Goal: Task Accomplishment & Management: Manage account settings

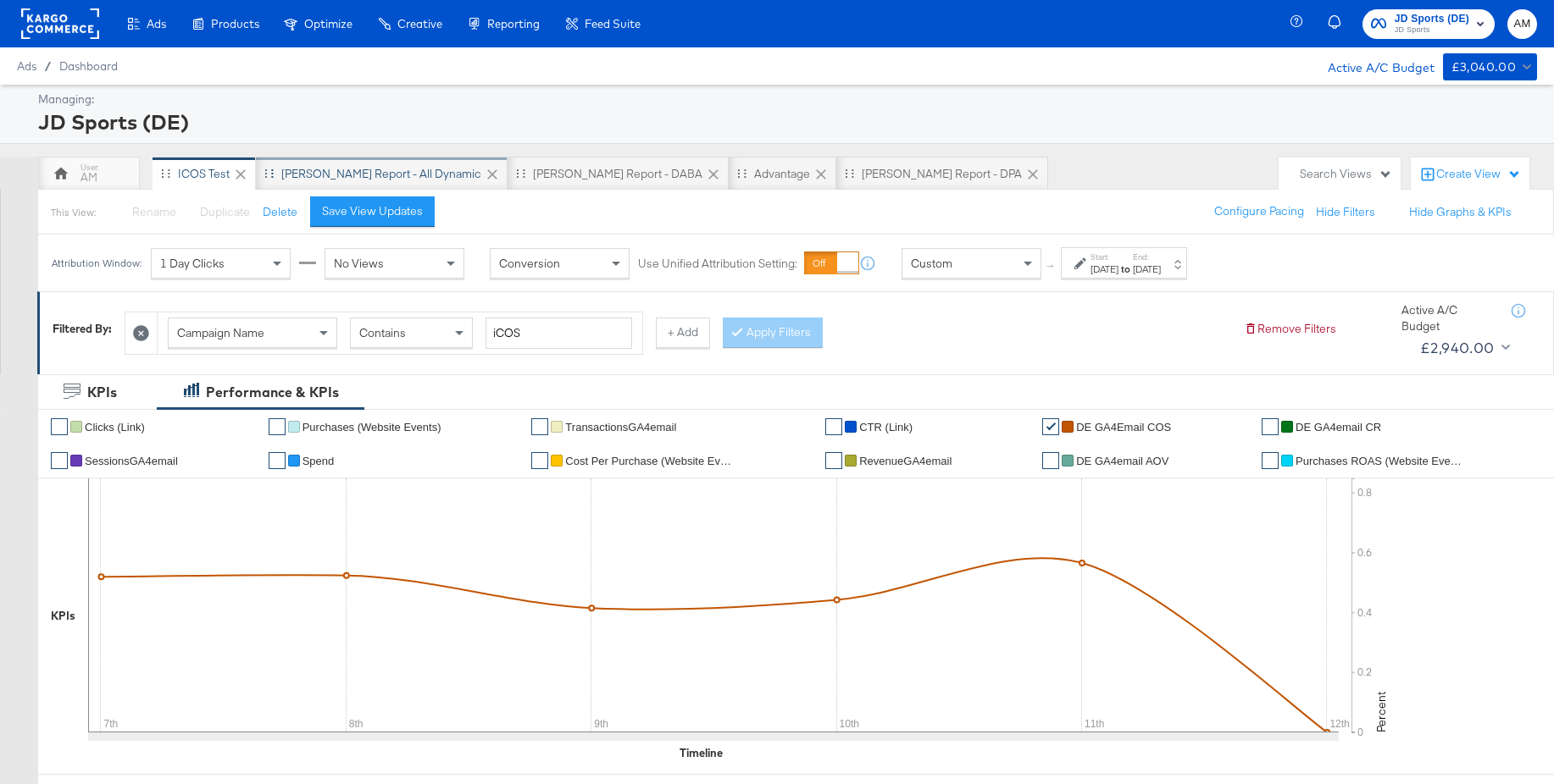
click at [354, 169] on div "SA - JD Report - All Dynamic" at bounding box center [382, 174] width 200 height 16
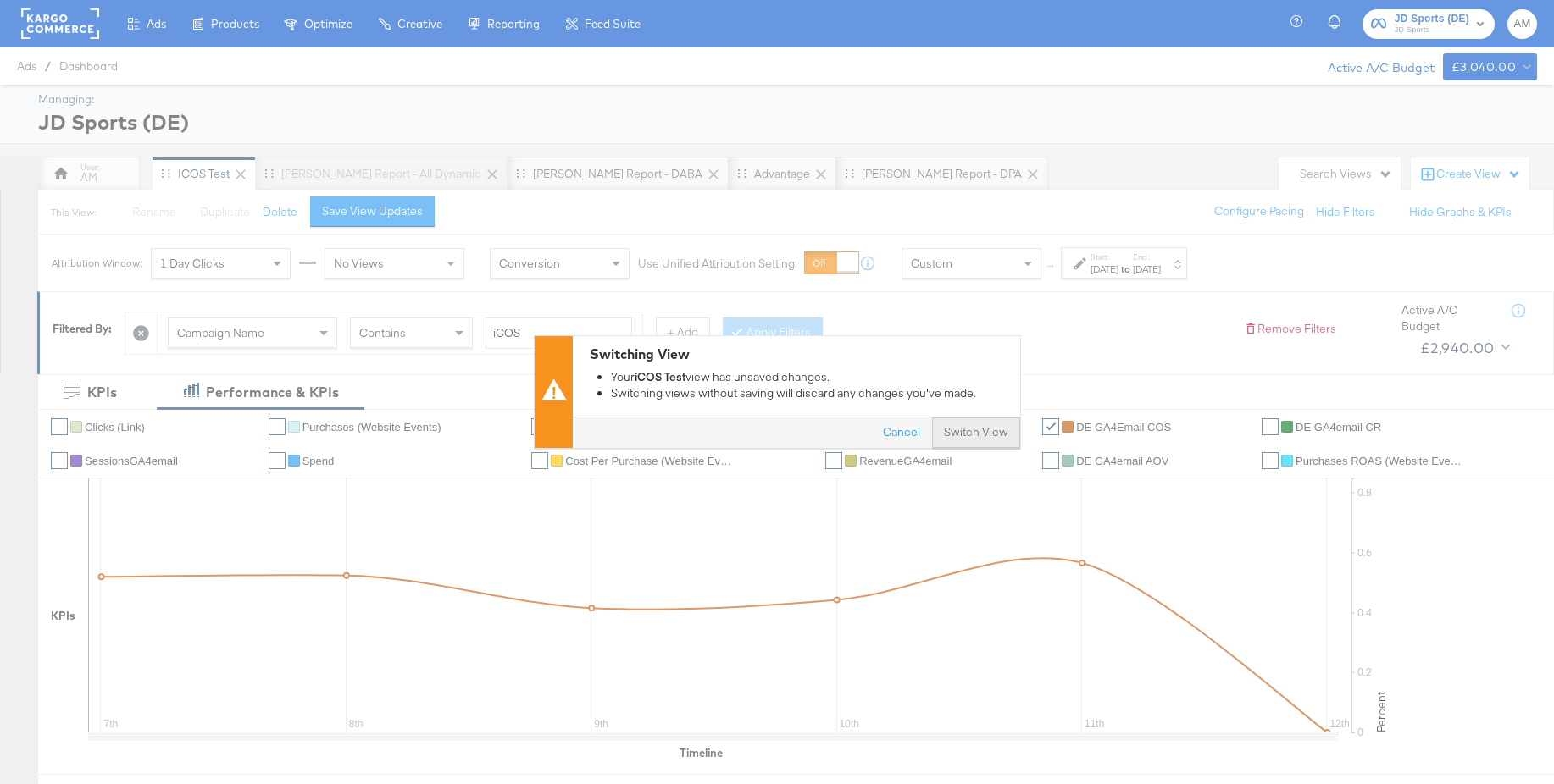
click at [976, 445] on button "Switch View" at bounding box center [975, 434] width 89 height 30
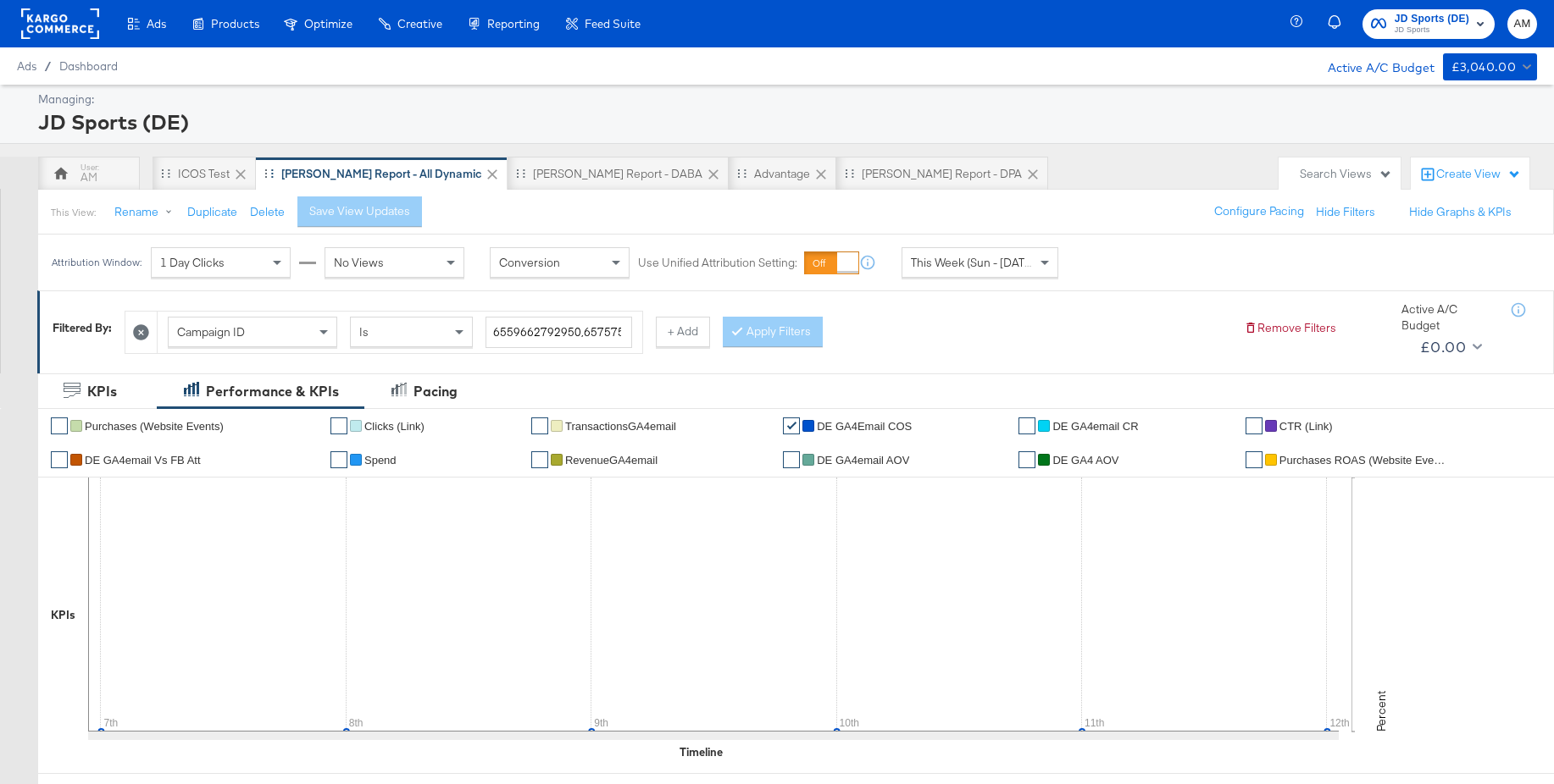
drag, startPoint x: 211, startPoint y: 166, endPoint x: 373, endPoint y: 182, distance: 162.8
click at [211, 166] on div "iCOS Test" at bounding box center [204, 174] width 52 height 16
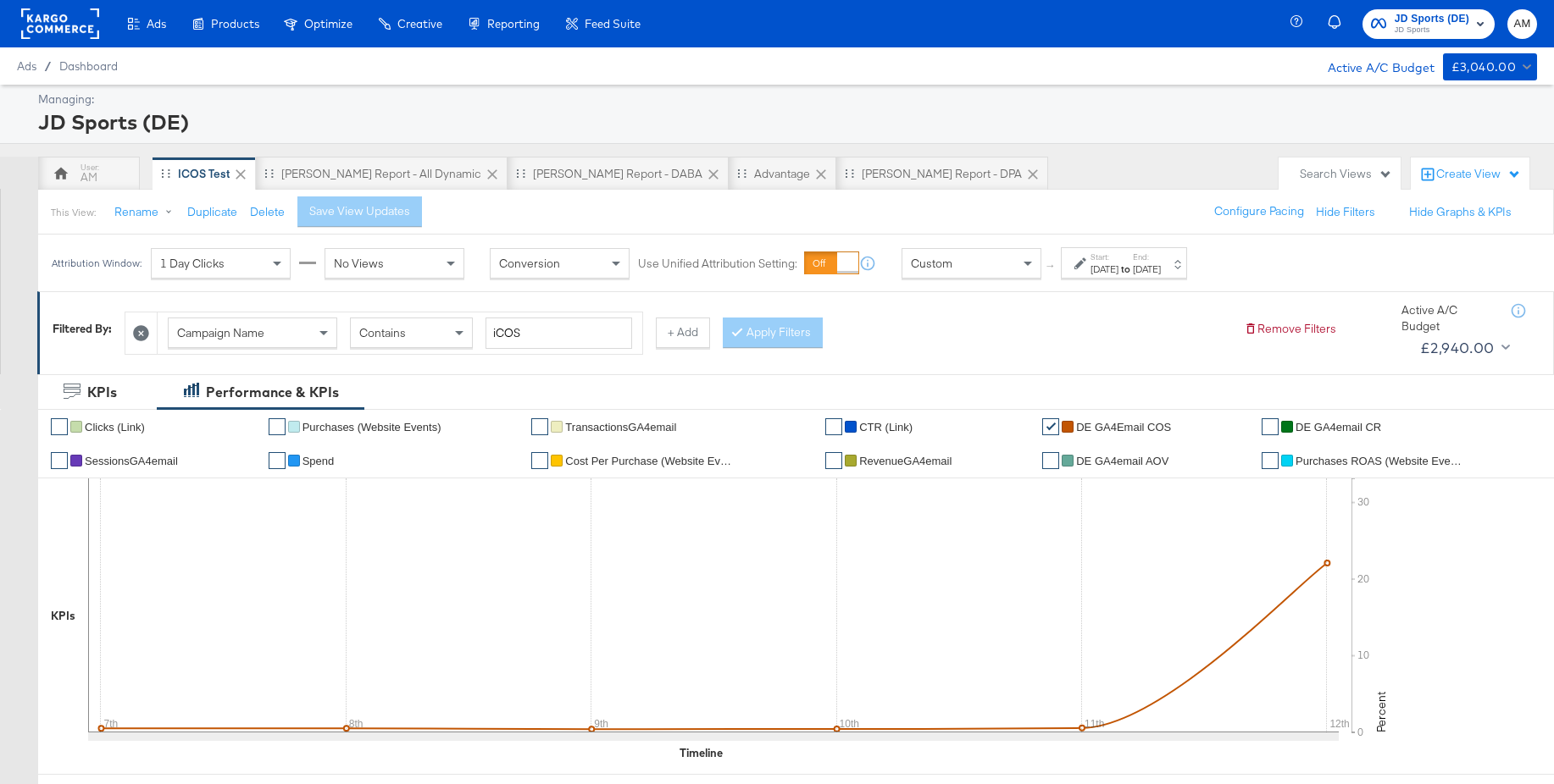
click at [1399, 30] on span "JD Sports" at bounding box center [1431, 30] width 74 height 13
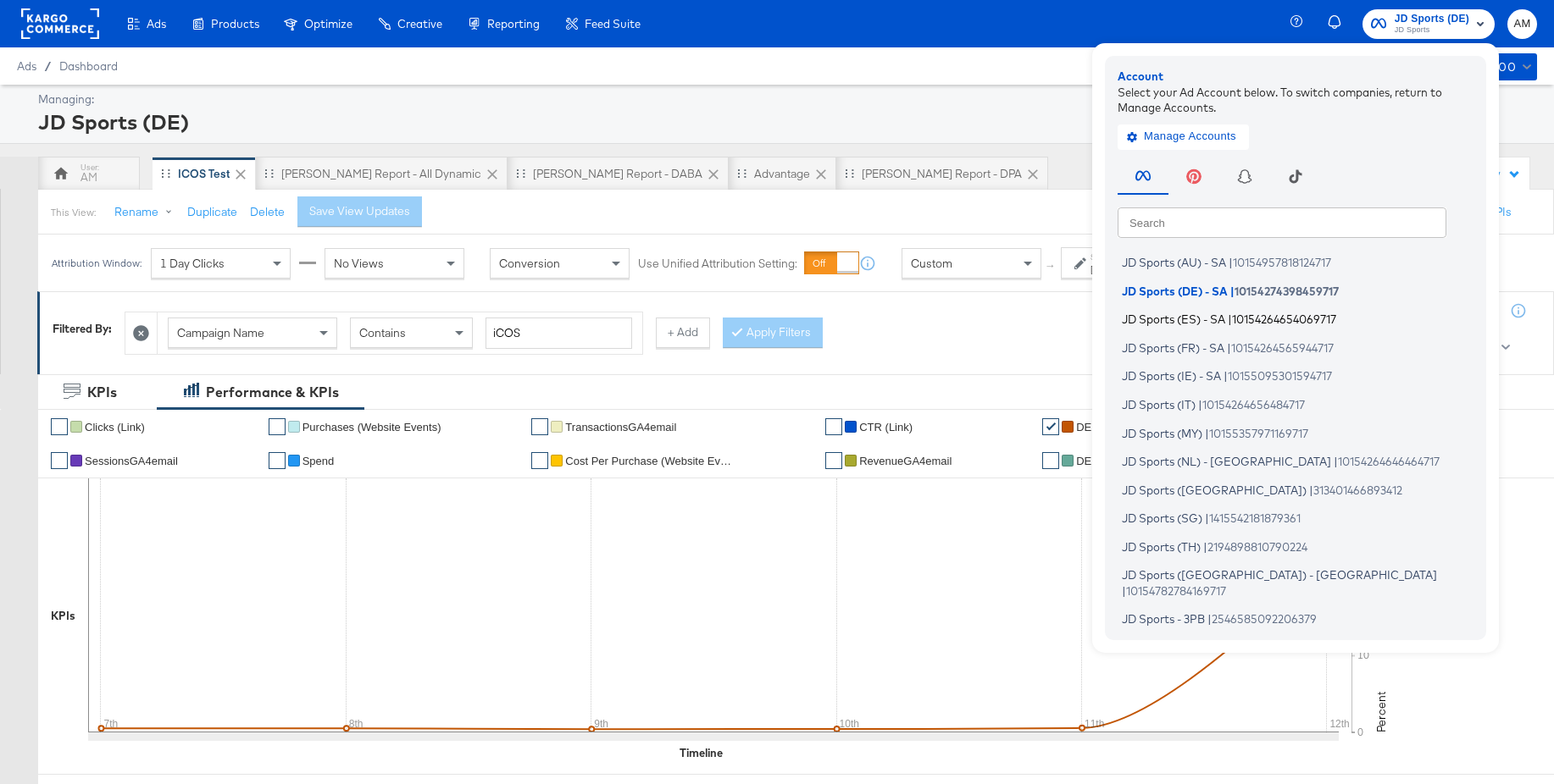
click at [1178, 323] on span "JD Sports (ES) - SA" at bounding box center [1173, 319] width 104 height 13
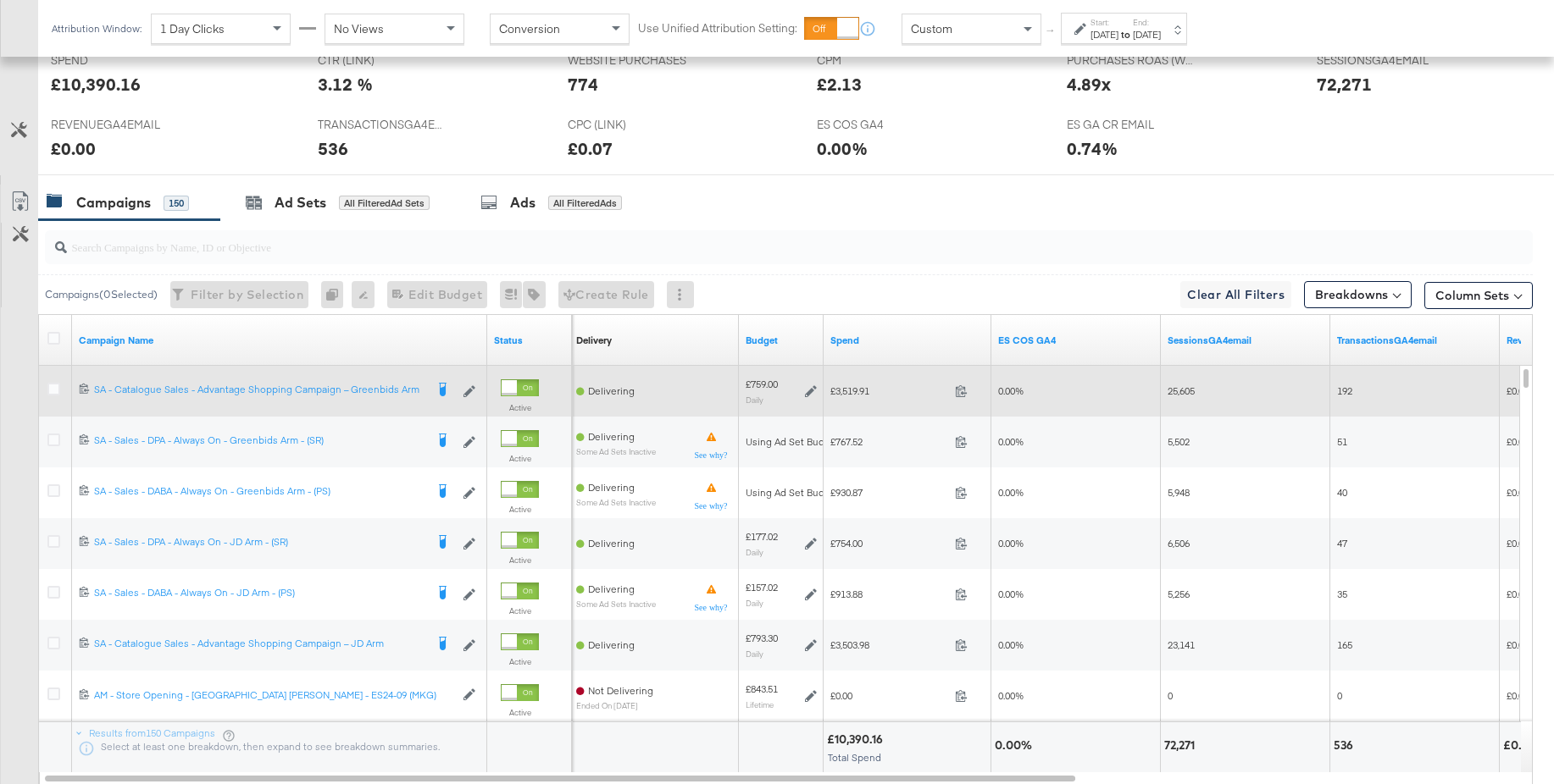
scroll to position [758, 0]
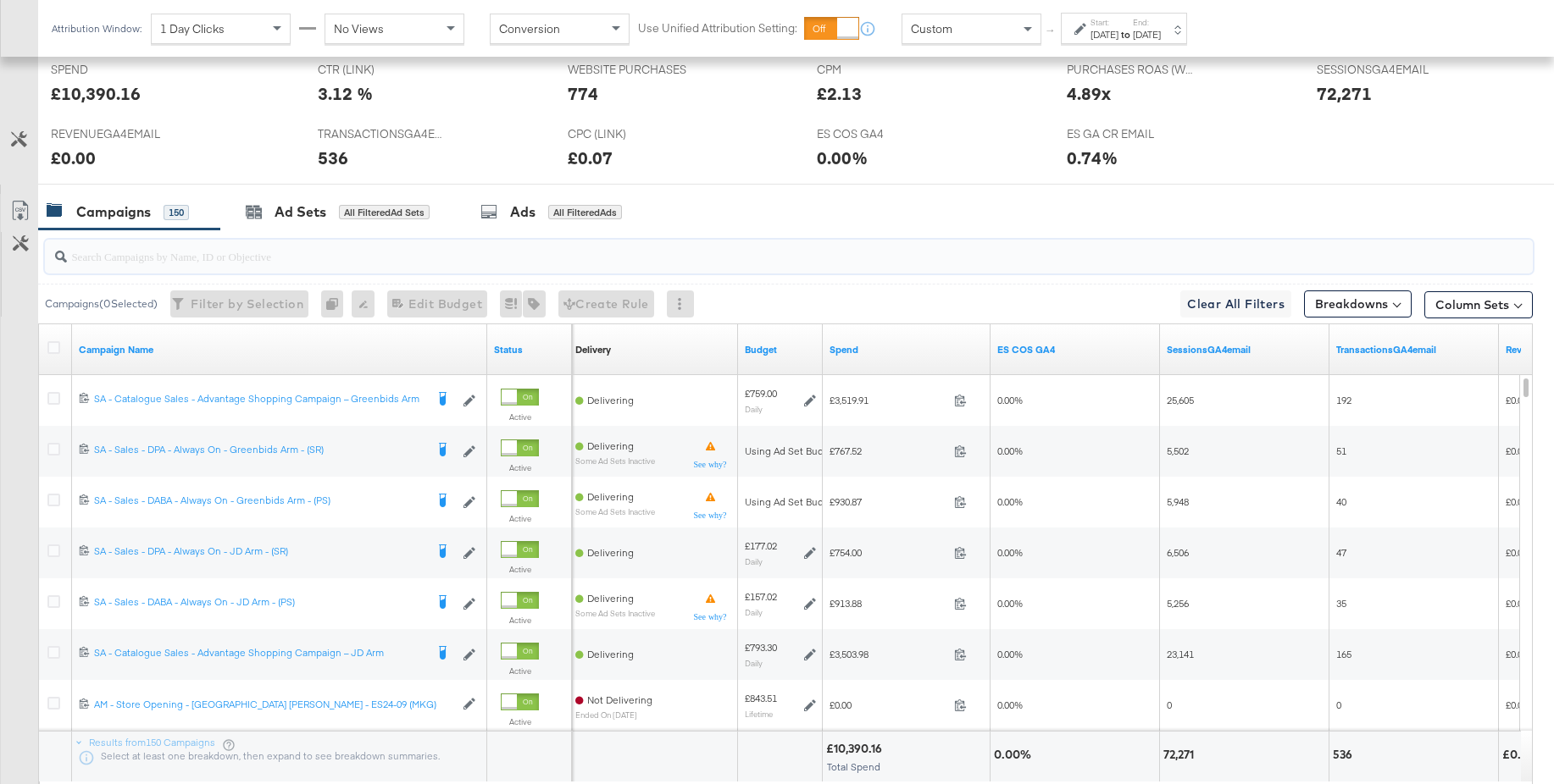
click at [103, 257] on input "search" at bounding box center [731, 249] width 1330 height 33
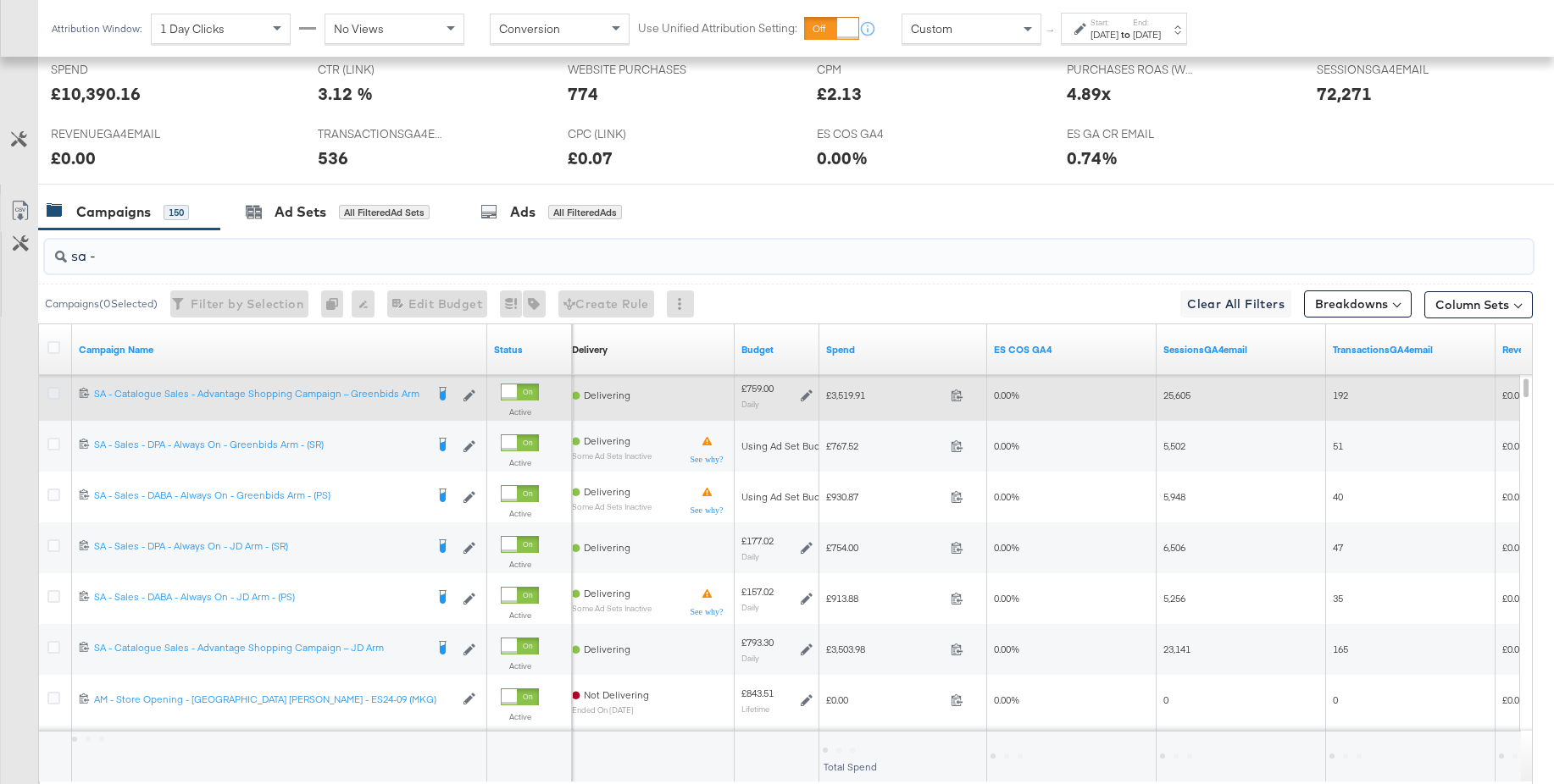
type input "sa -"
click at [56, 397] on icon at bounding box center [54, 393] width 13 height 13
click at [0, 0] on input "checkbox" at bounding box center [0, 0] width 0 height 0
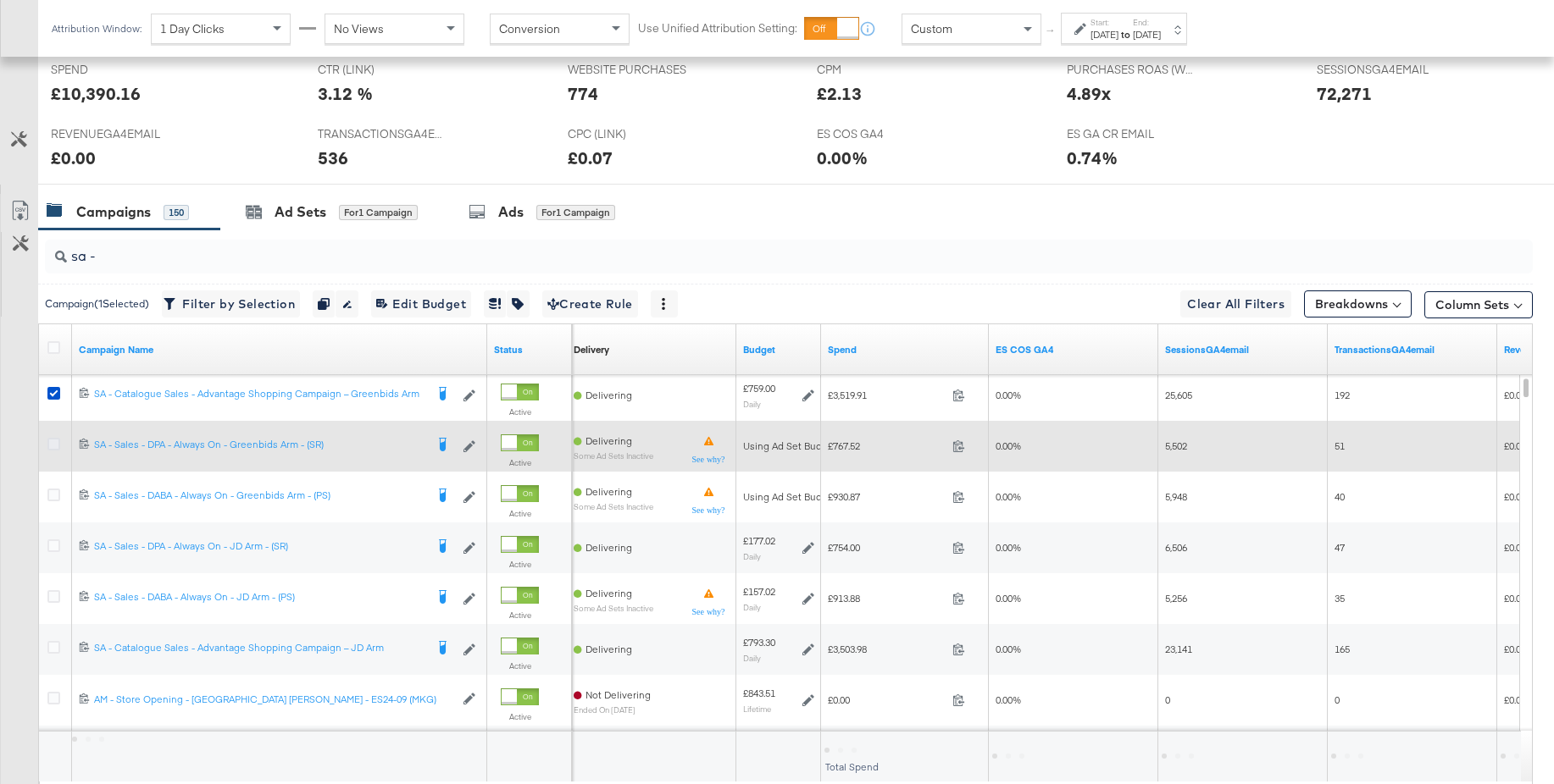
click at [55, 444] on icon at bounding box center [54, 444] width 13 height 13
click at [0, 0] on input "checkbox" at bounding box center [0, 0] width 0 height 0
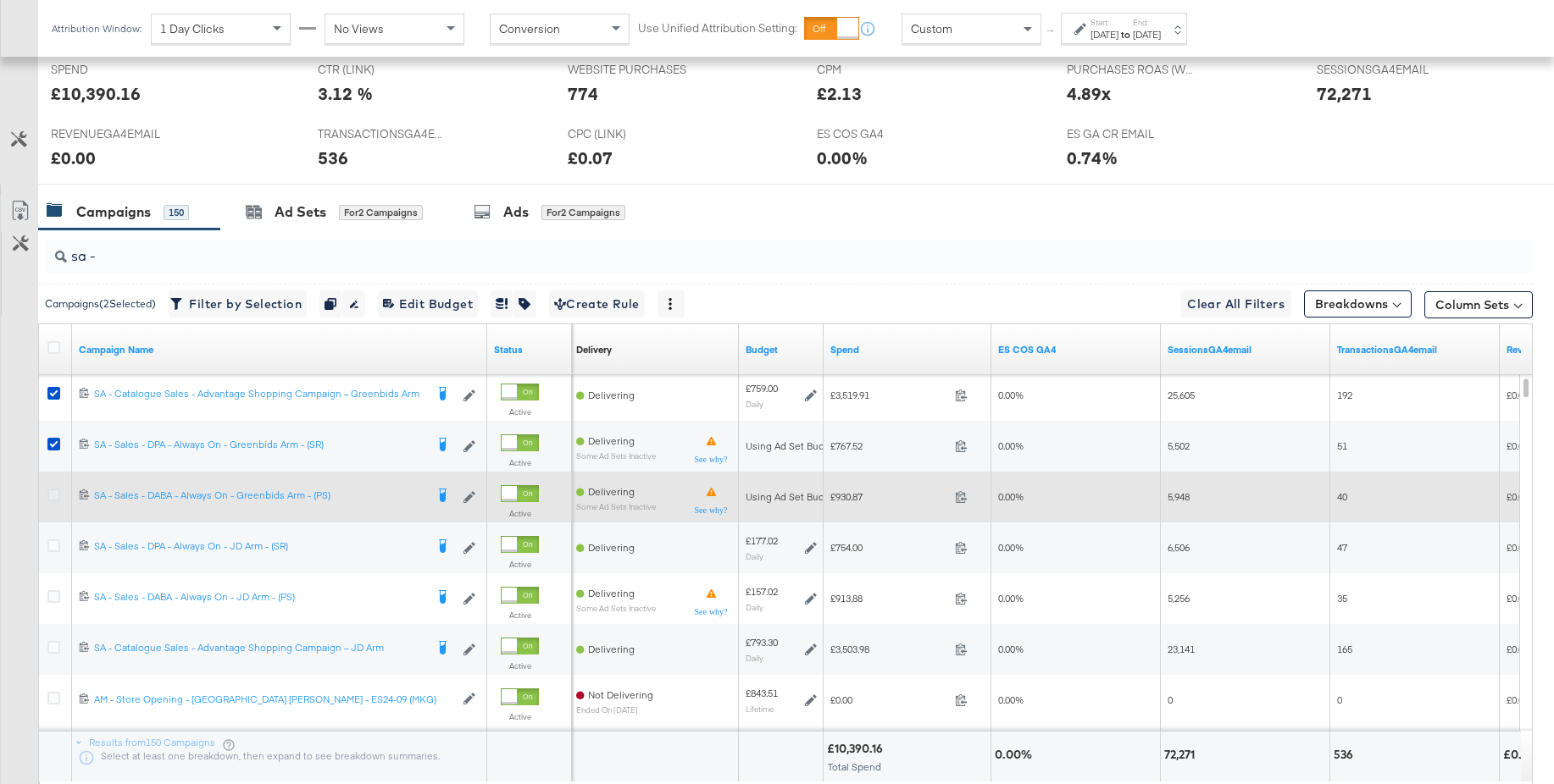
click at [55, 493] on icon at bounding box center [54, 495] width 13 height 13
click at [0, 0] on input "checkbox" at bounding box center [0, 0] width 0 height 0
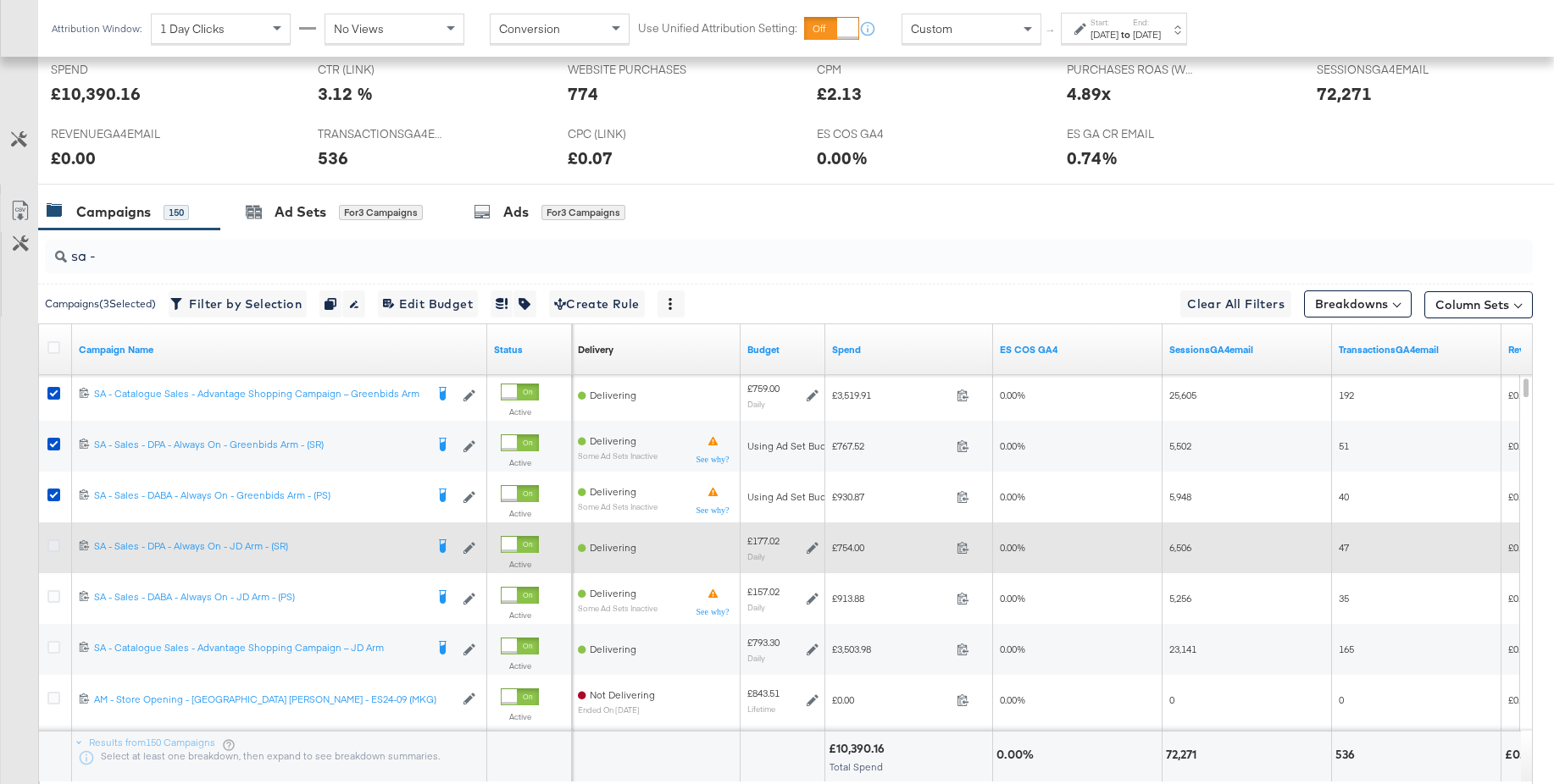
click at [55, 544] on icon at bounding box center [54, 546] width 13 height 13
click at [0, 0] on input "checkbox" at bounding box center [0, 0] width 0 height 0
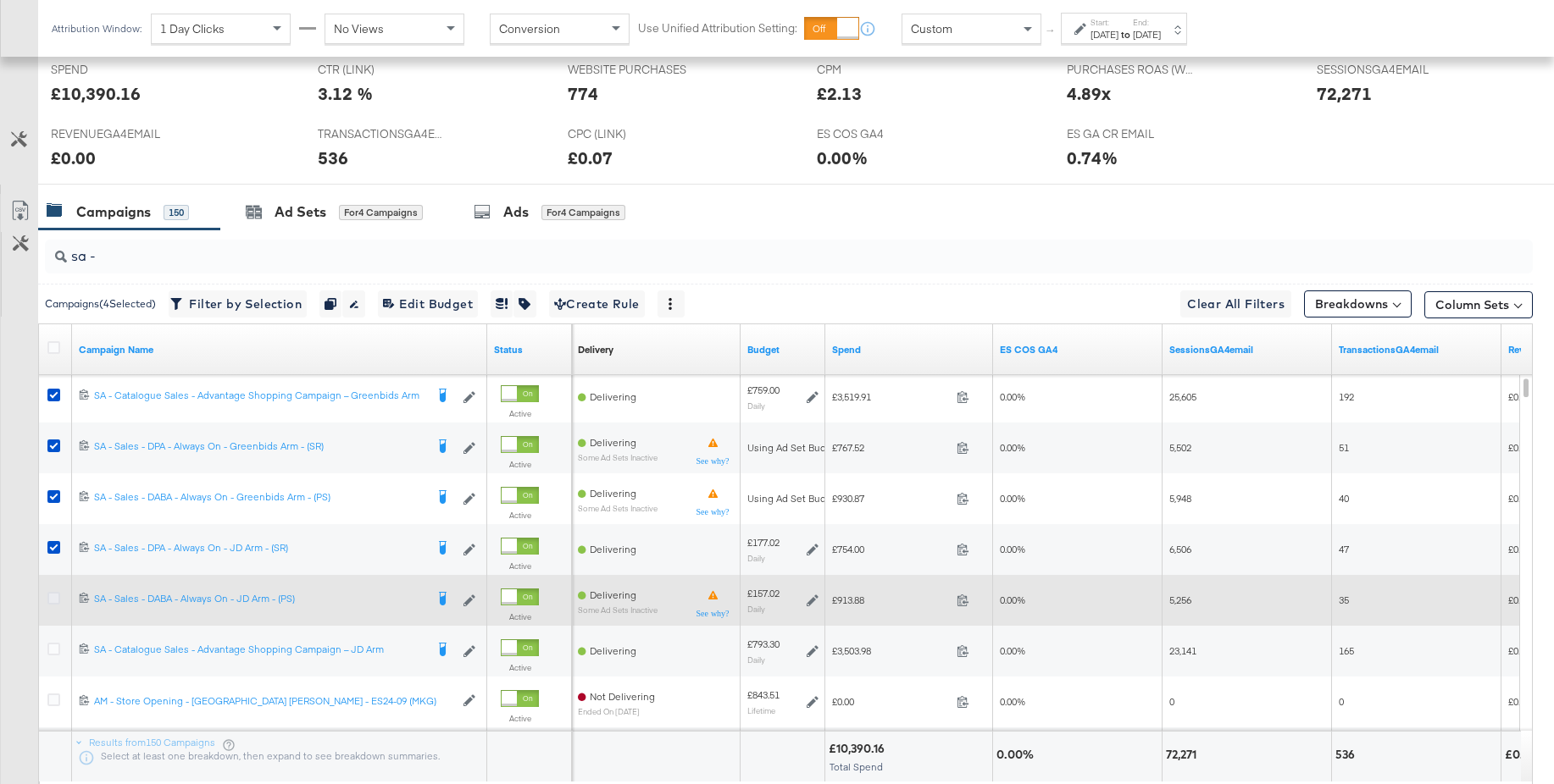
click at [55, 595] on icon at bounding box center [54, 598] width 13 height 13
click at [0, 0] on input "checkbox" at bounding box center [0, 0] width 0 height 0
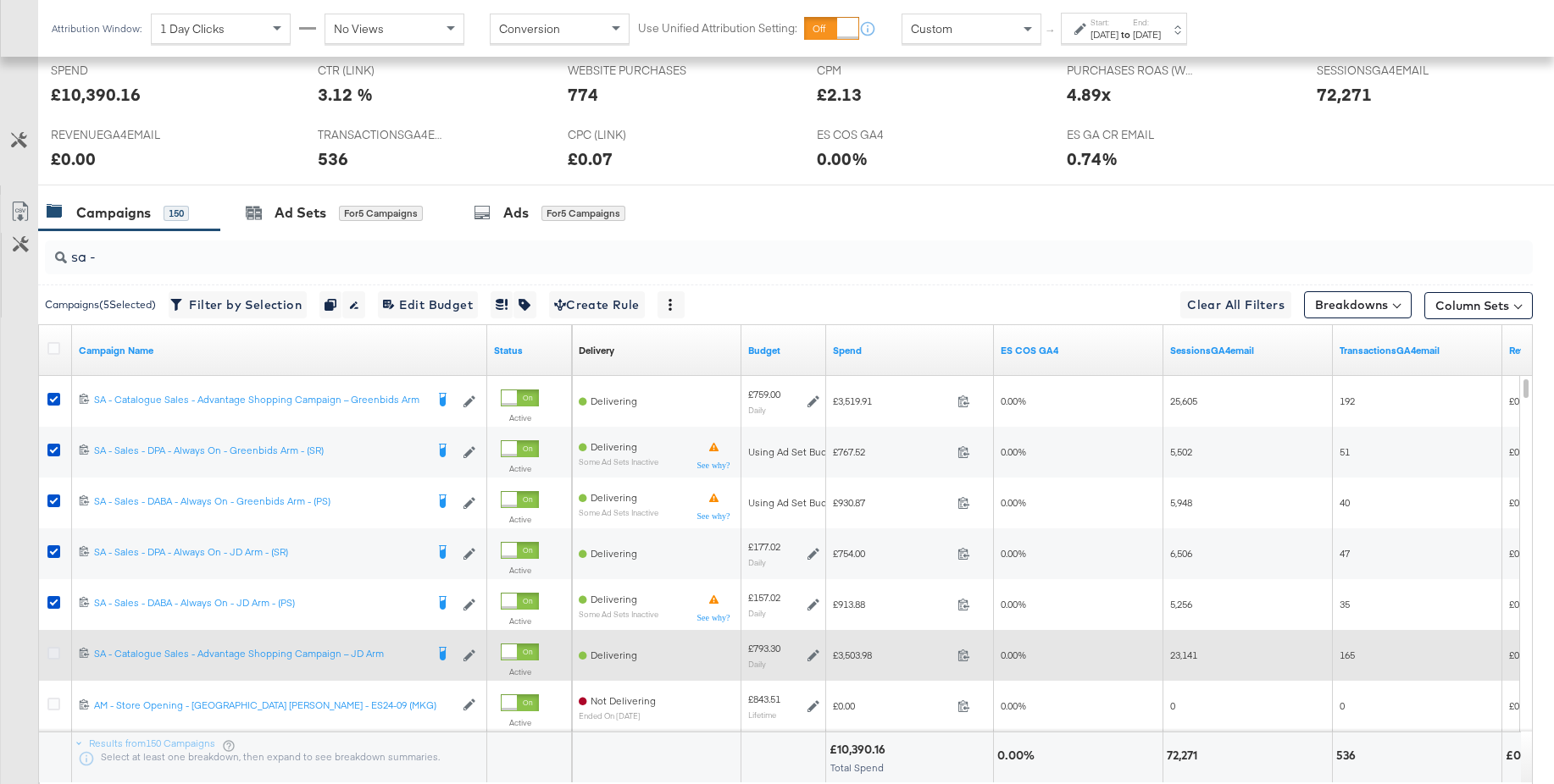
click at [55, 656] on icon at bounding box center [54, 653] width 13 height 13
click at [0, 0] on input "checkbox" at bounding box center [0, 0] width 0 height 0
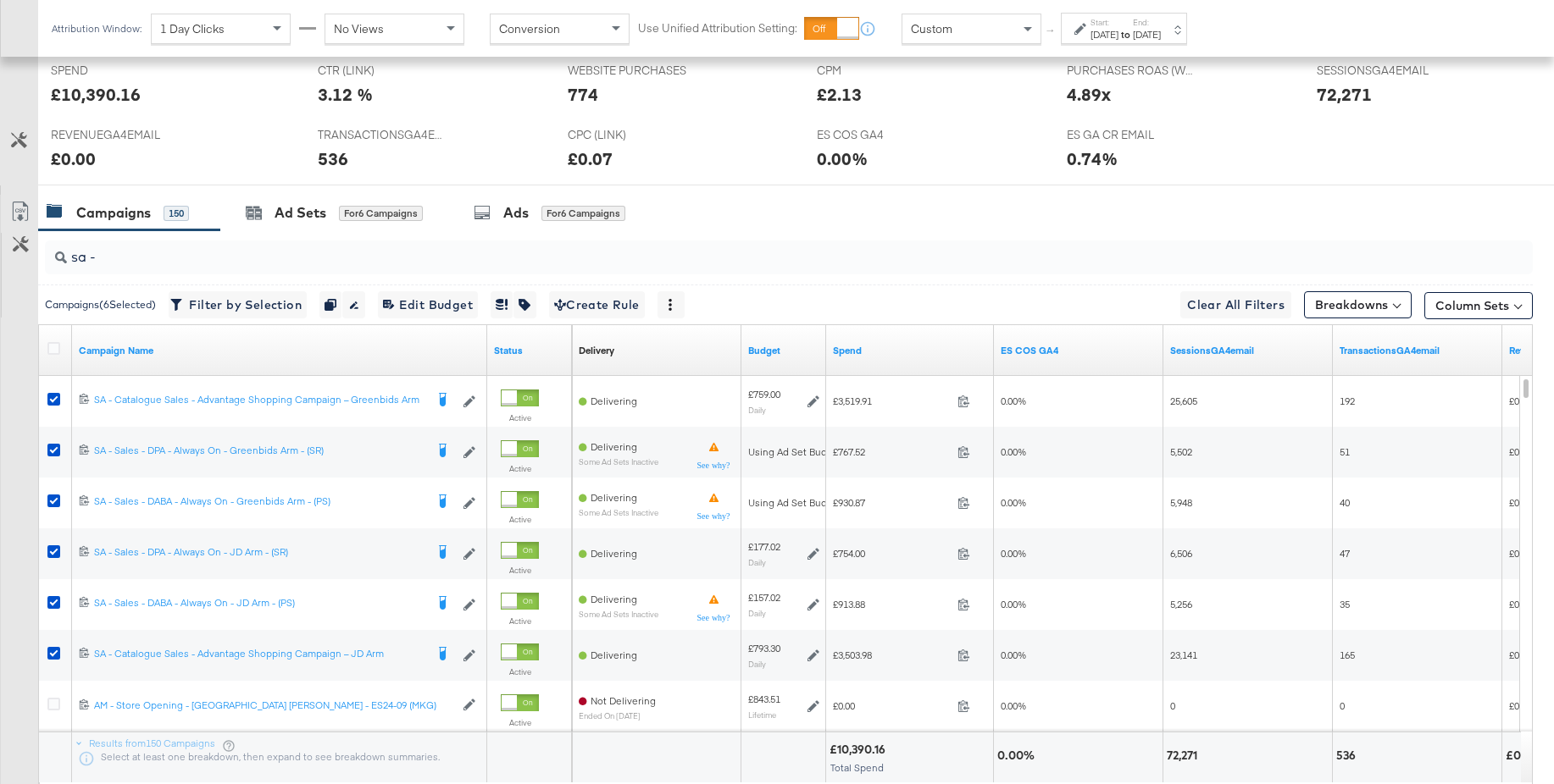
drag, startPoint x: 534, startPoint y: 218, endPoint x: 390, endPoint y: 242, distance: 146.0
click at [534, 218] on div "Ads for 6 Campaigns" at bounding box center [549, 213] width 202 height 37
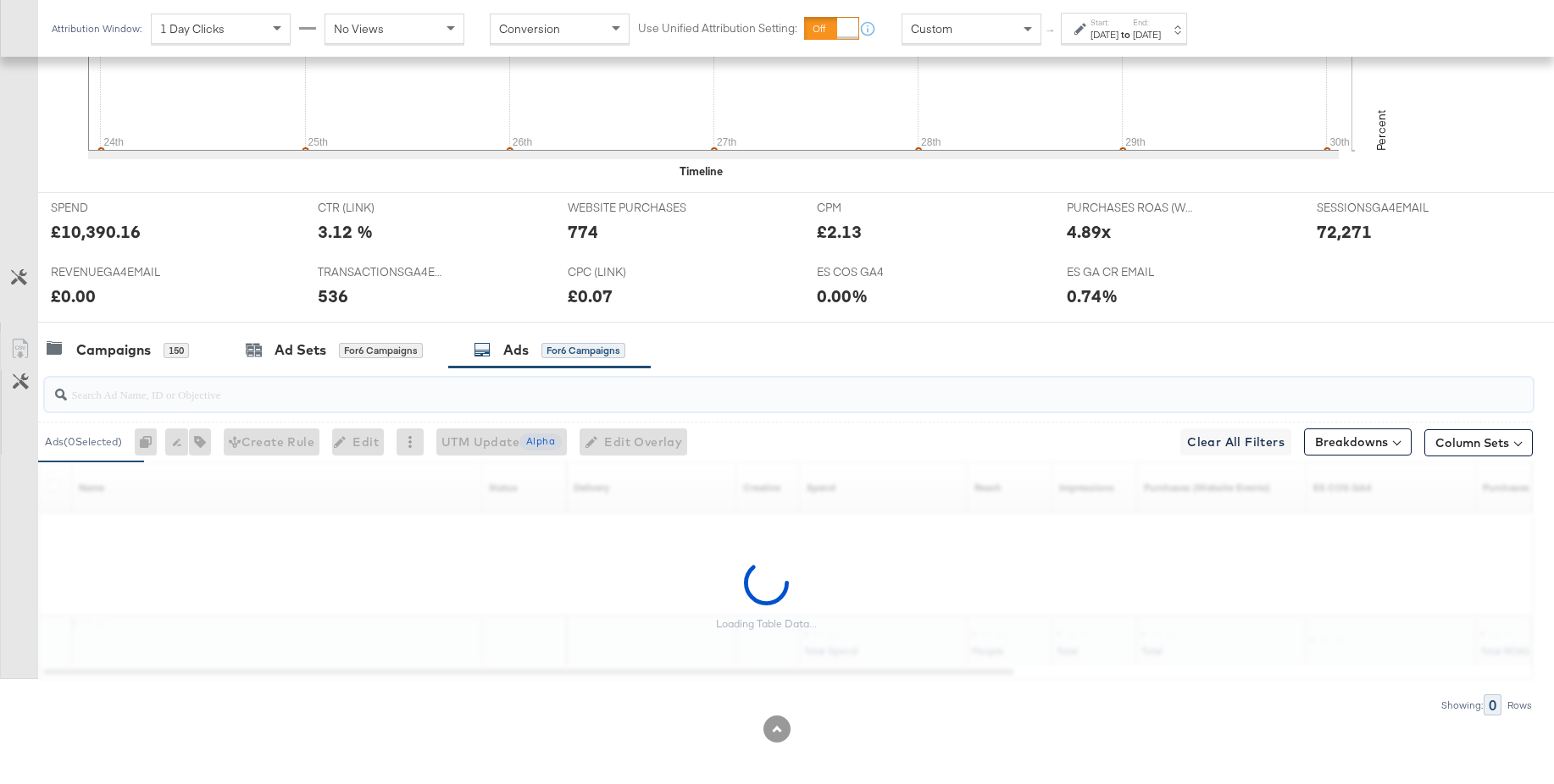
click at [109, 392] on input "search" at bounding box center [731, 387] width 1330 height 33
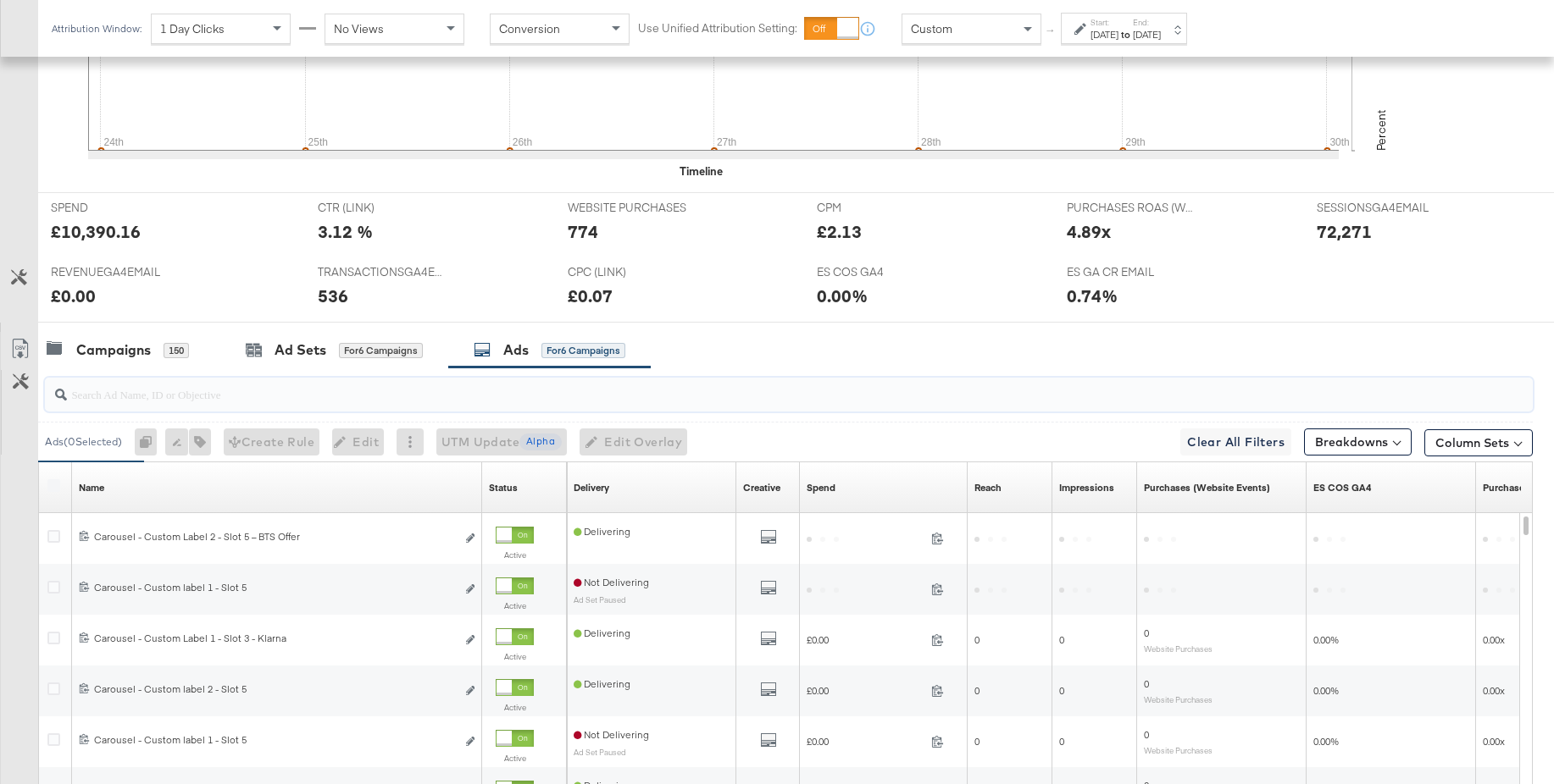
scroll to position [622, 0]
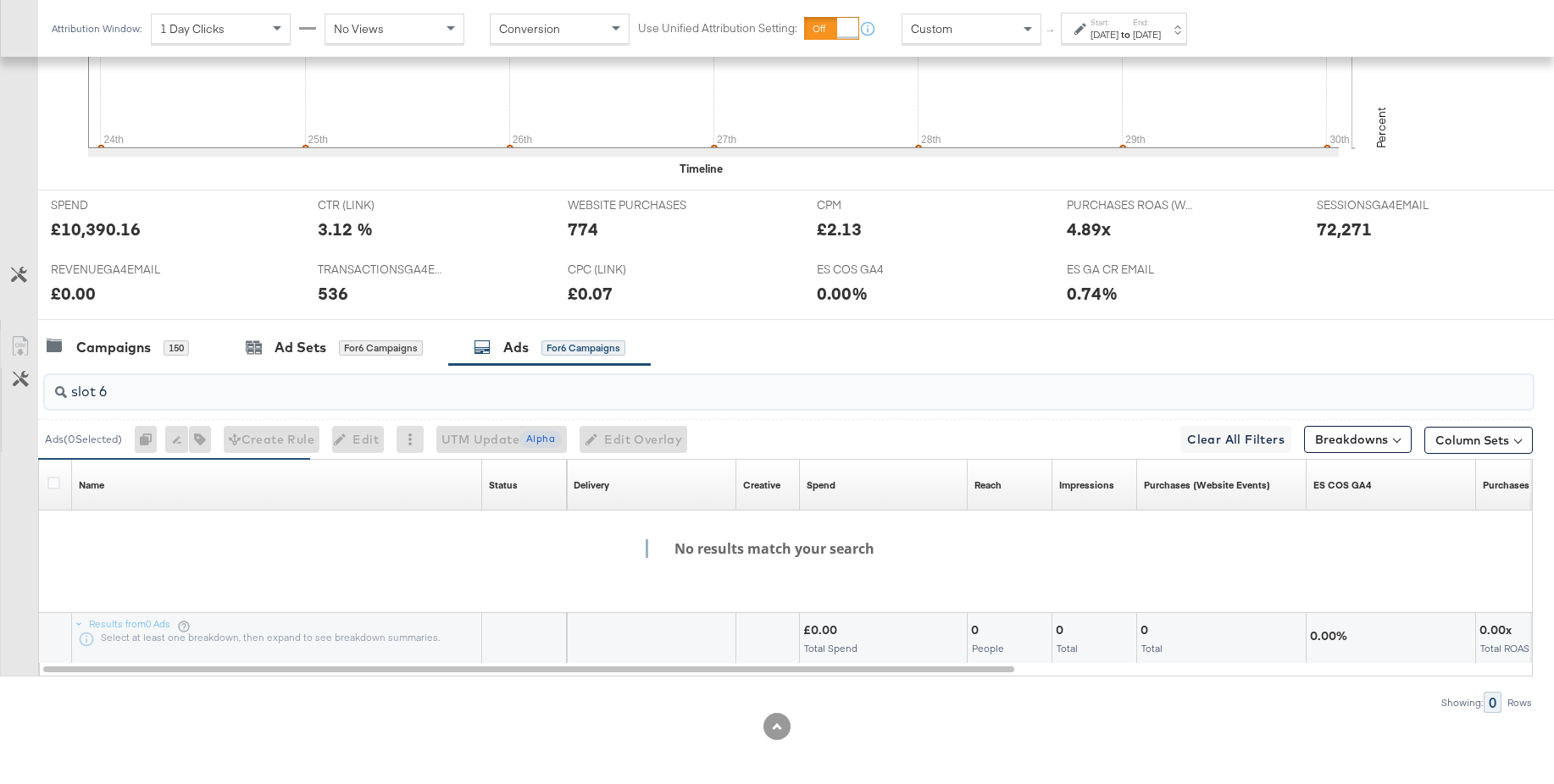
type input "slot 6"
click at [1119, 28] on div "Aug 24th 2025" at bounding box center [1103, 34] width 28 height 13
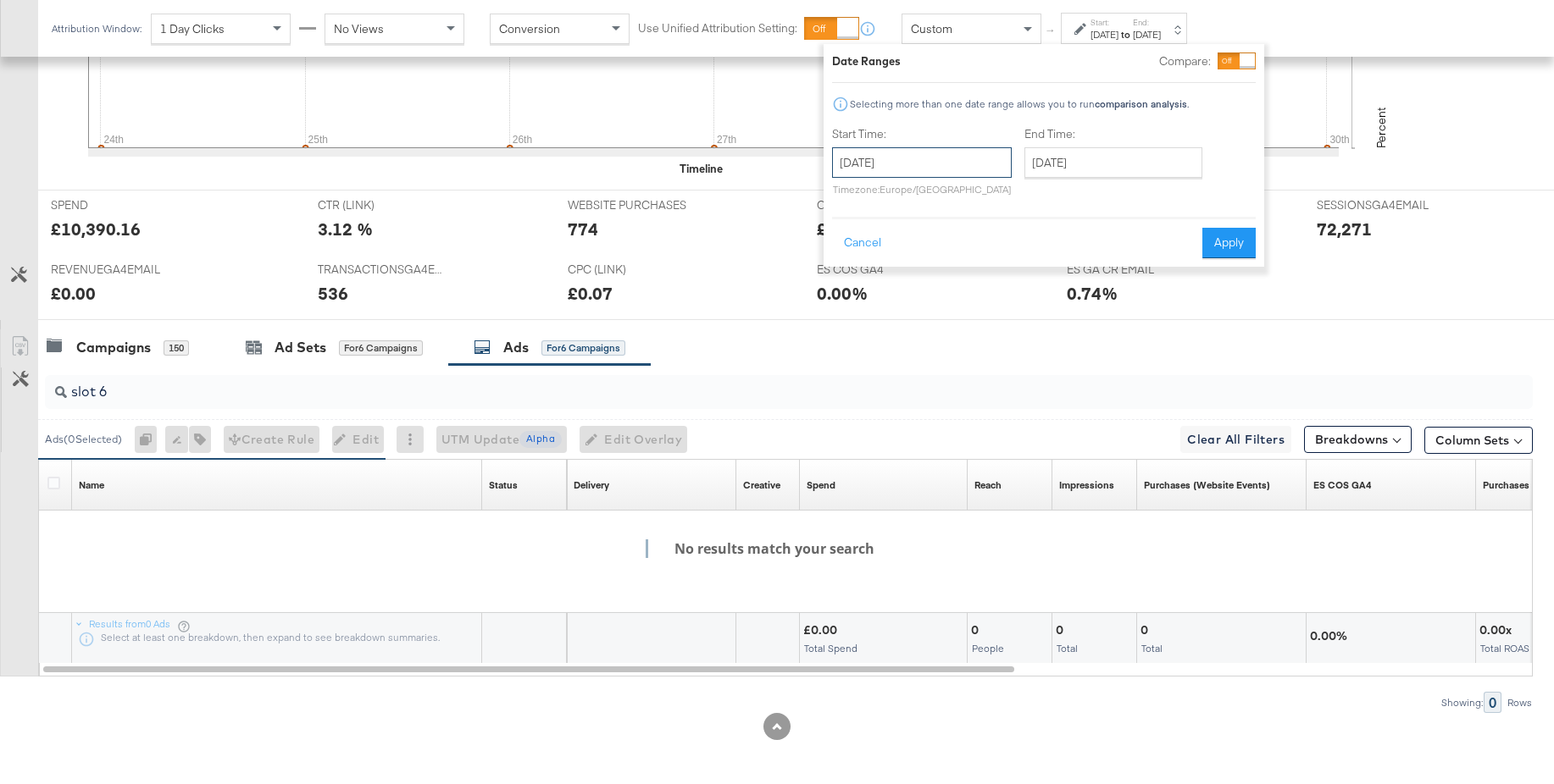
click at [931, 166] on input "August 24th 2025" at bounding box center [921, 163] width 180 height 30
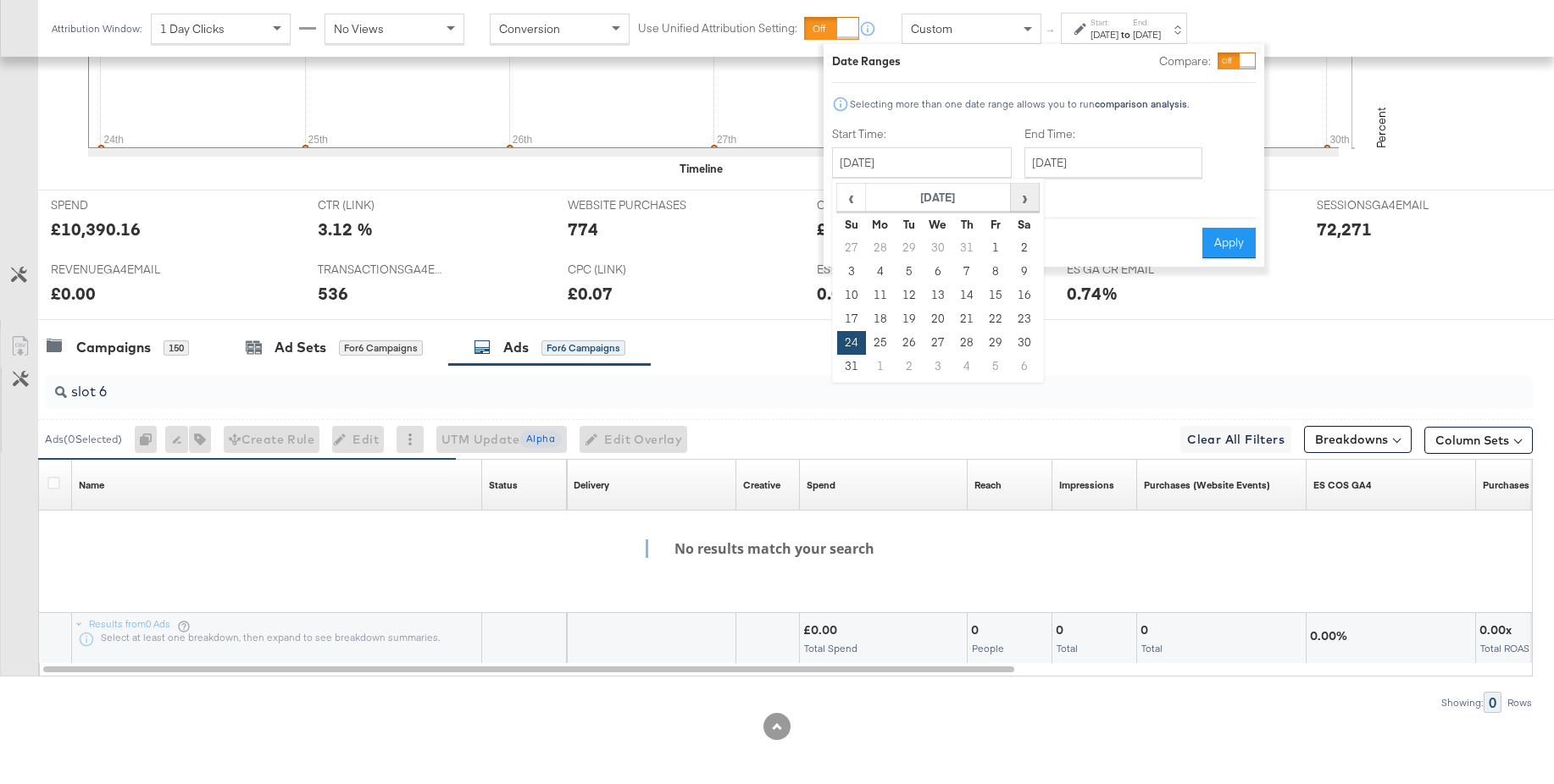
click at [1009, 197] on th "›" at bounding box center [1024, 198] width 29 height 29
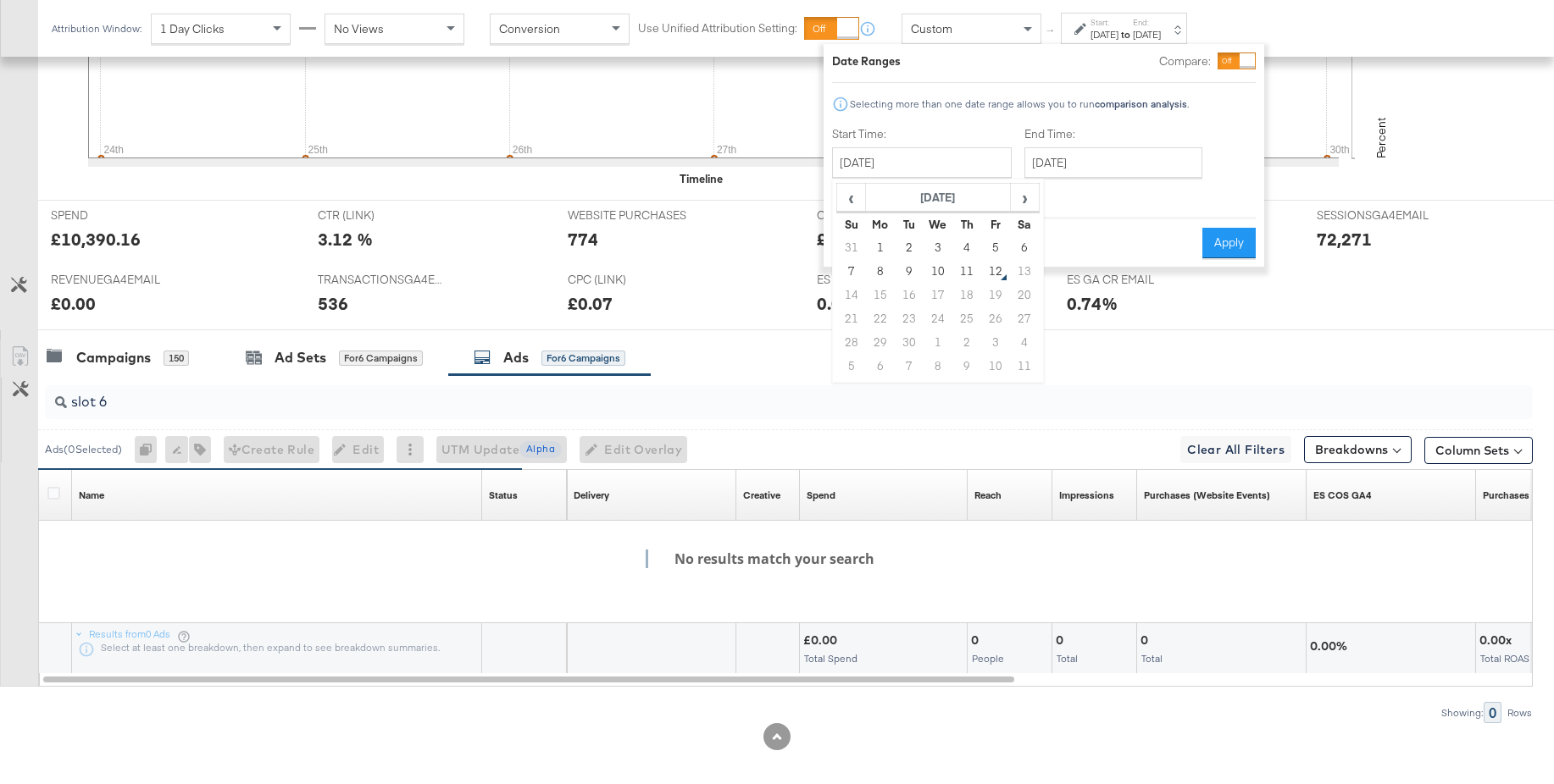
drag, startPoint x: 875, startPoint y: 248, endPoint x: 926, endPoint y: 242, distance: 51.4
click at [878, 249] on td "1" at bounding box center [880, 248] width 29 height 24
type input "September 1st 2025"
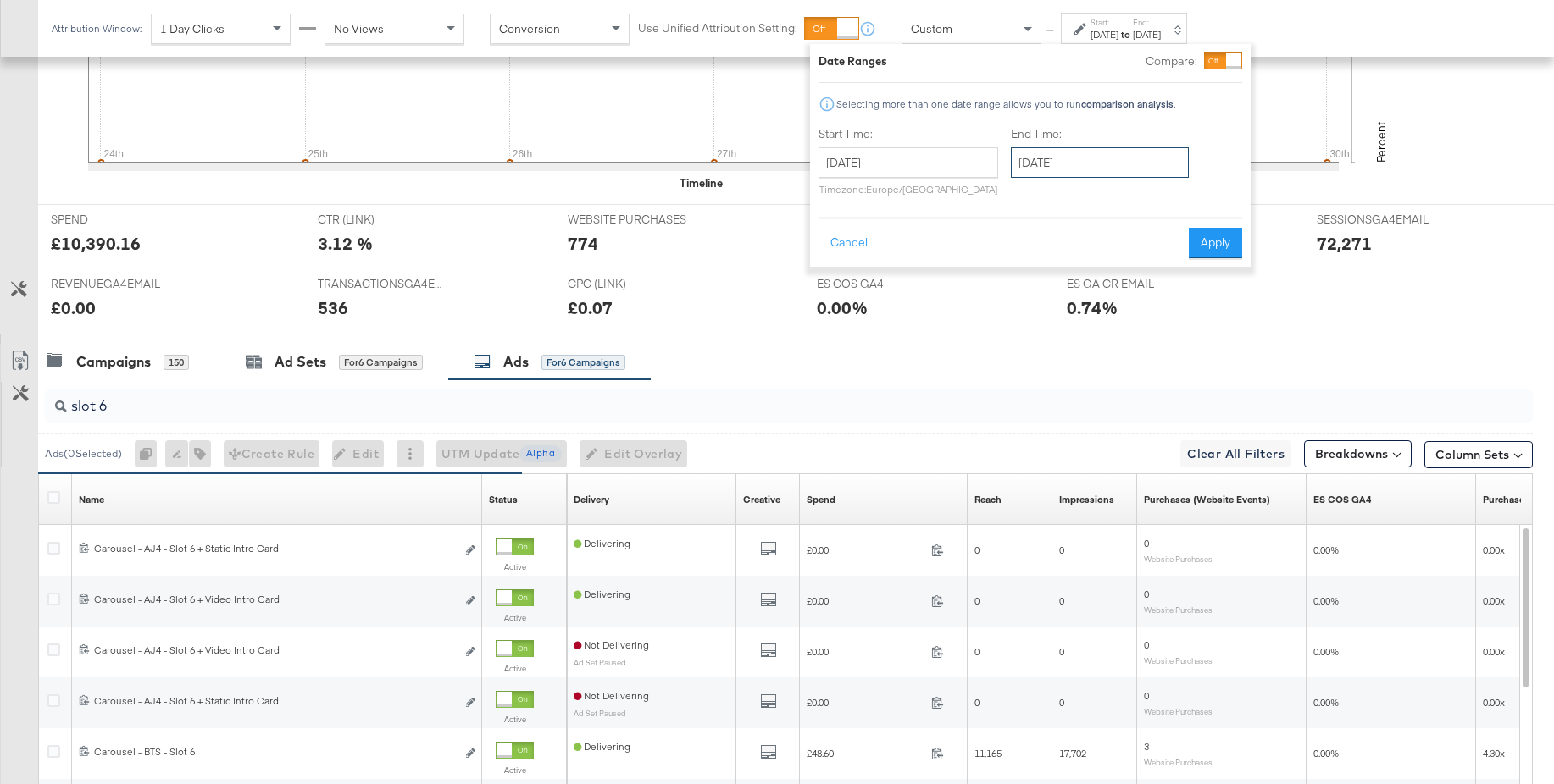
click at [1109, 167] on input "September 1st 2025" at bounding box center [1099, 163] width 178 height 30
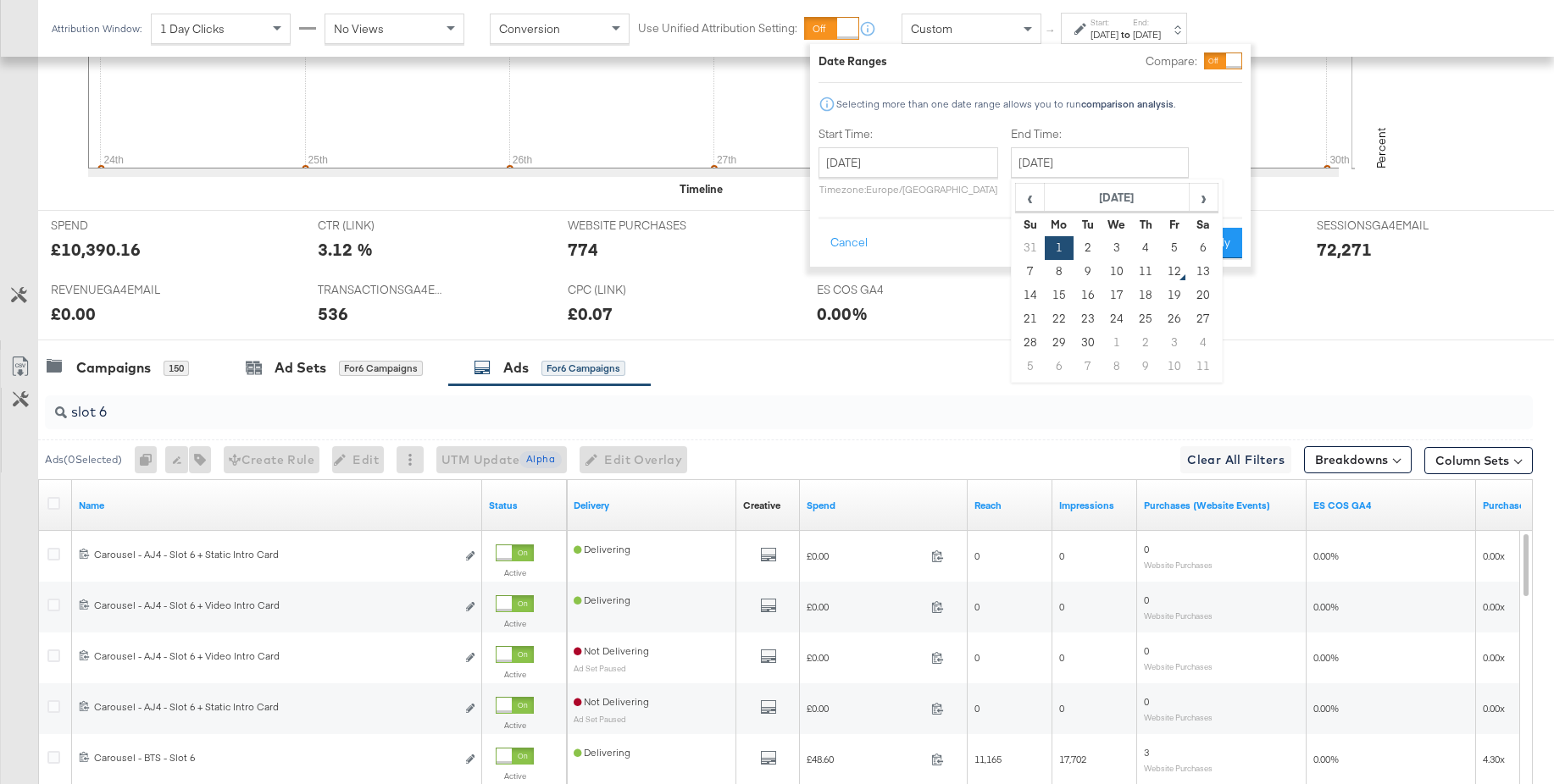
drag, startPoint x: 1139, startPoint y: 273, endPoint x: 1161, endPoint y: 270, distance: 22.2
click at [1139, 273] on td "11" at bounding box center [1145, 272] width 29 height 24
type input "September 11th 2025"
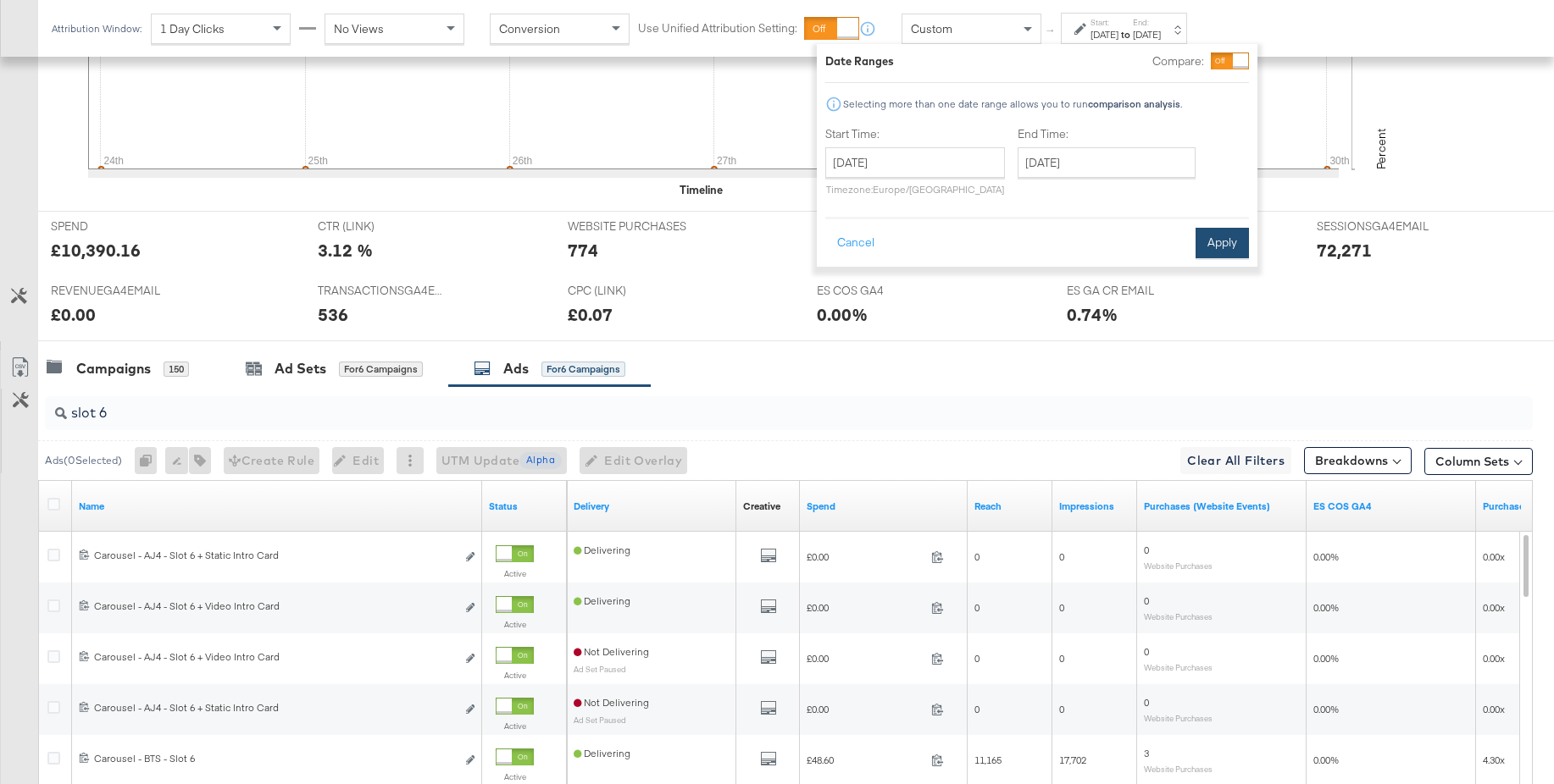
click at [1221, 248] on button "Apply" at bounding box center [1222, 243] width 54 height 30
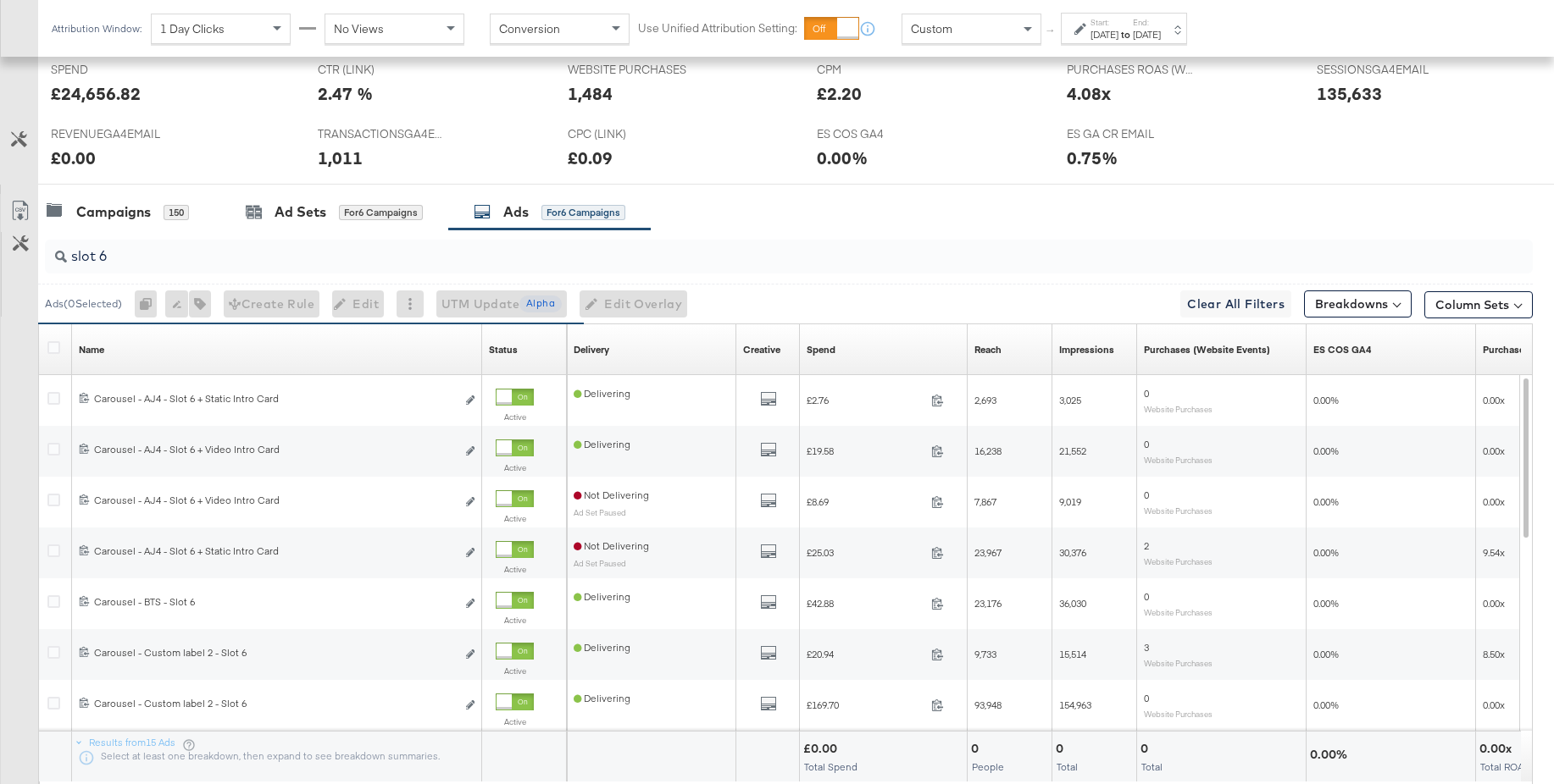
scroll to position [880, 0]
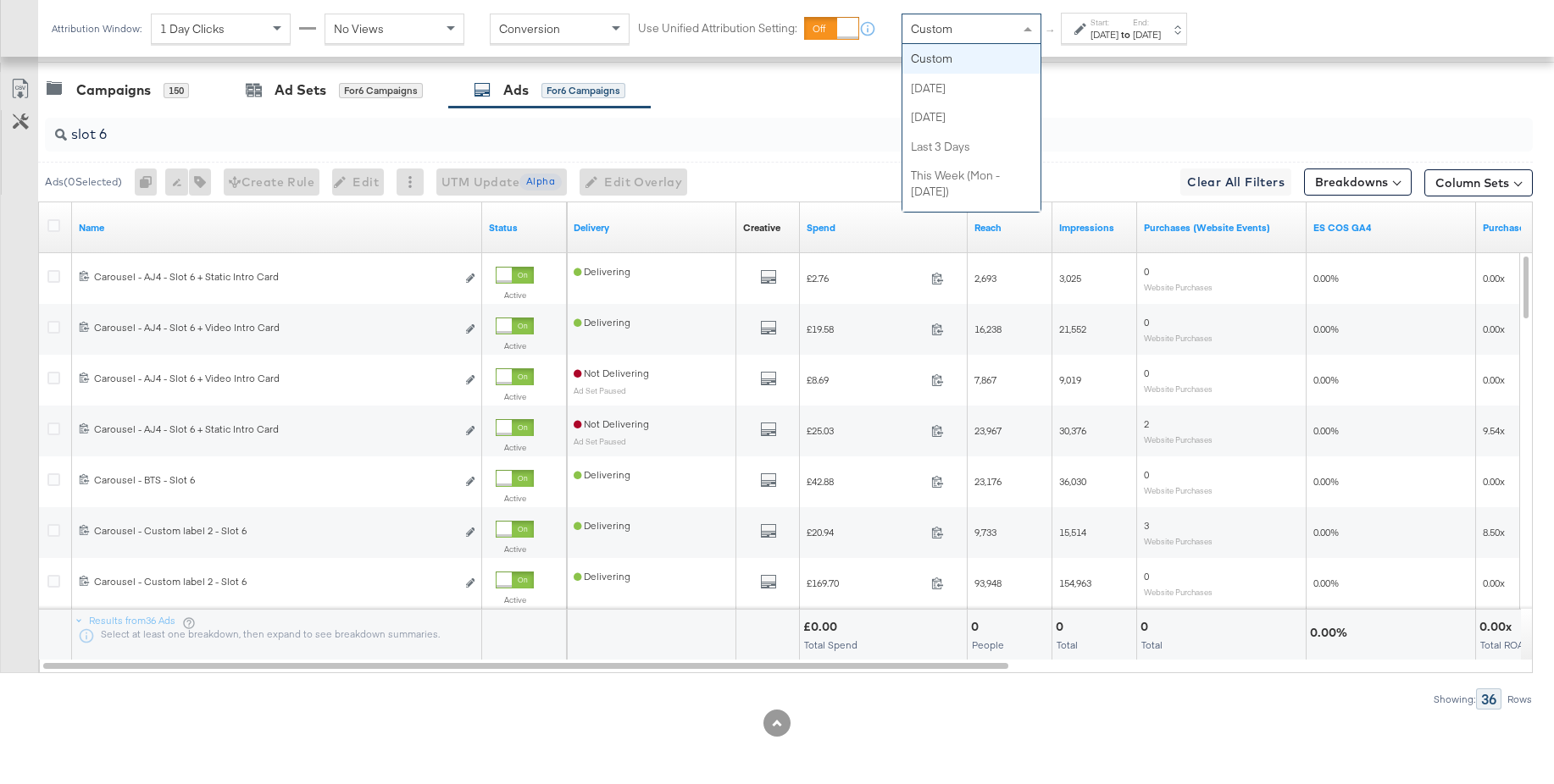
click at [984, 38] on div "Custom" at bounding box center [971, 29] width 138 height 29
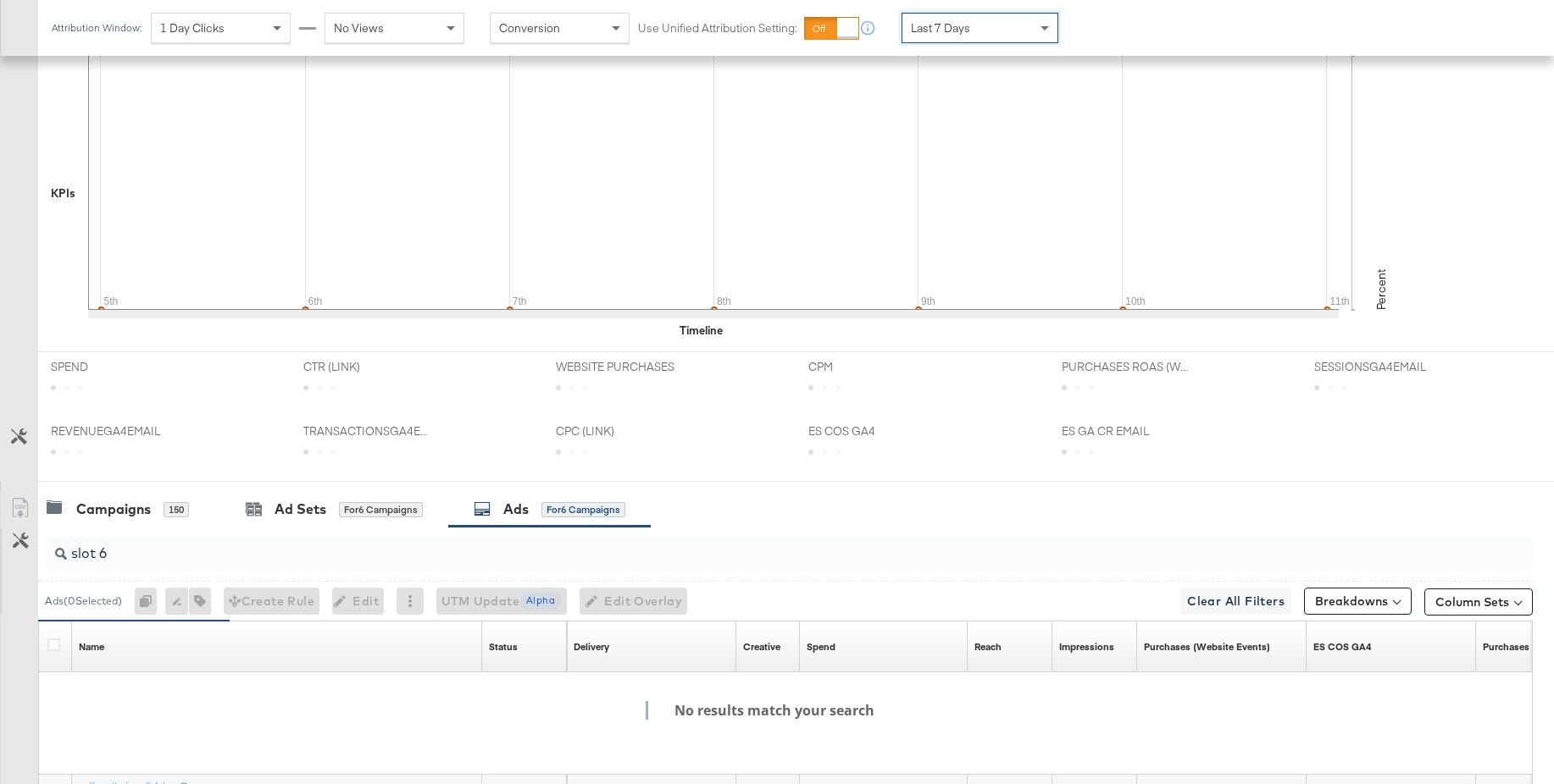
scroll to position [625, 0]
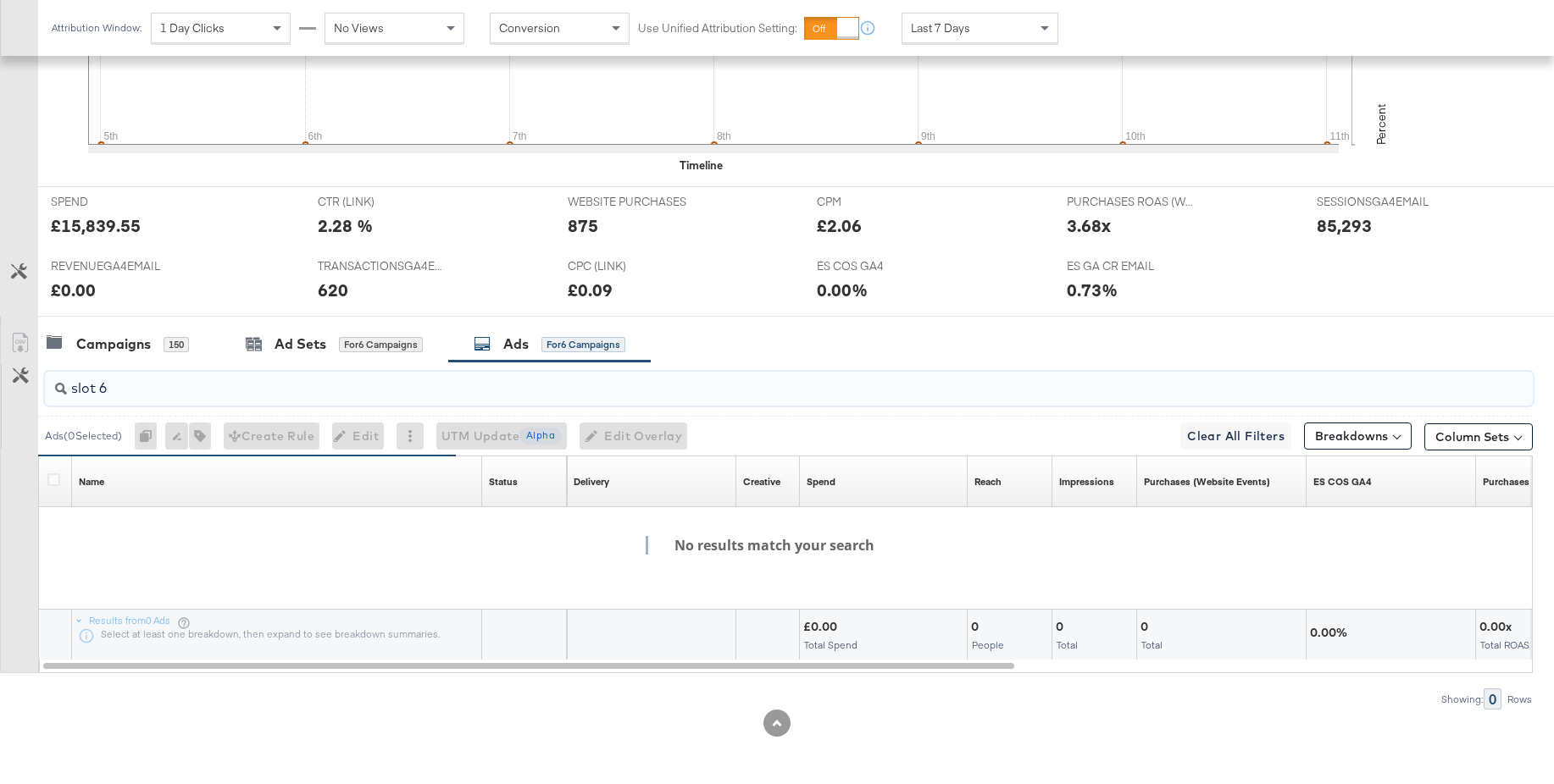
drag, startPoint x: 111, startPoint y: 389, endPoint x: 40, endPoint y: 385, distance: 71.1
click at [40, 385] on div "slot 6" at bounding box center [785, 389] width 1494 height 55
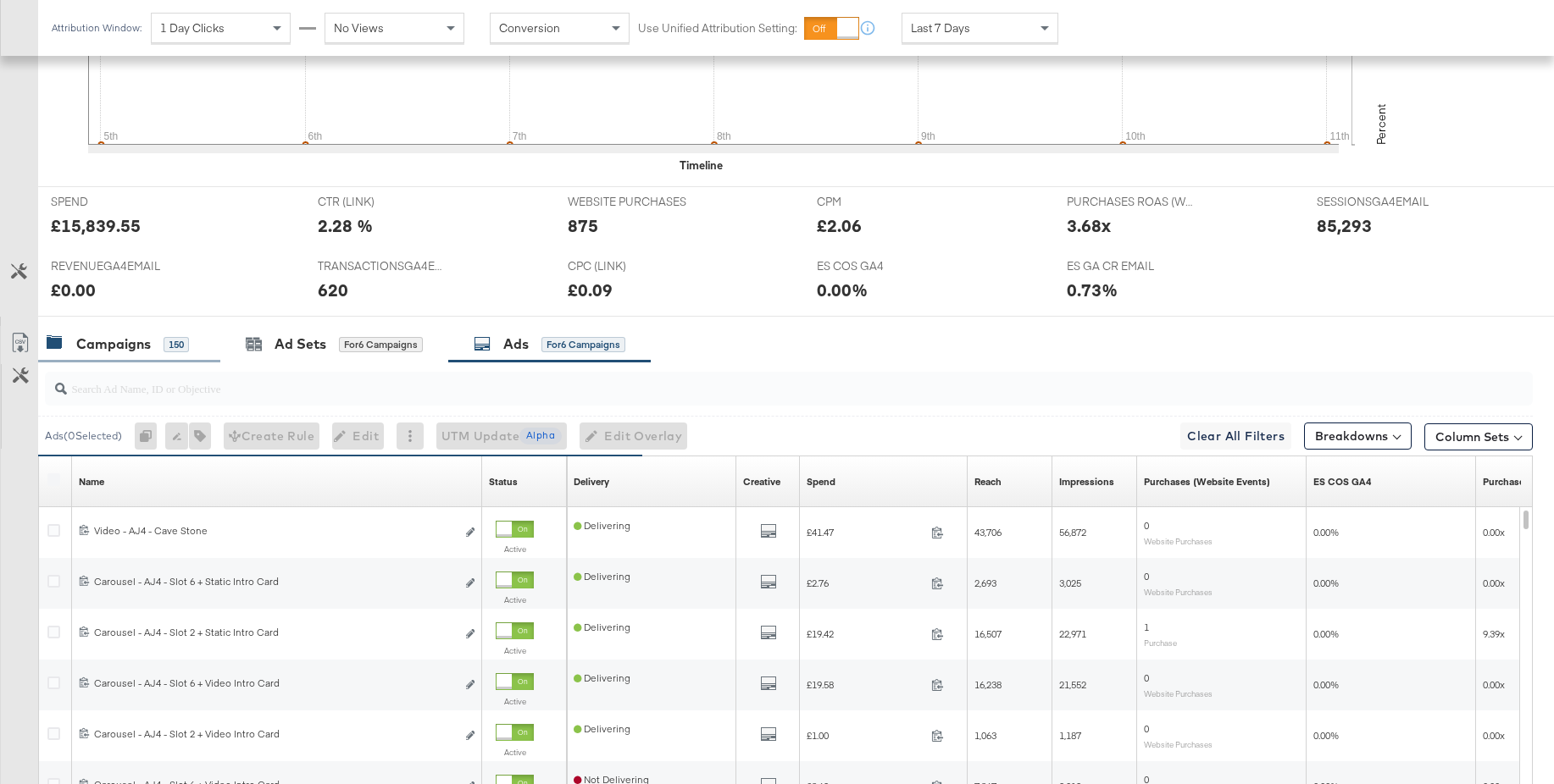
click at [137, 344] on div "Campaigns" at bounding box center [113, 344] width 74 height 20
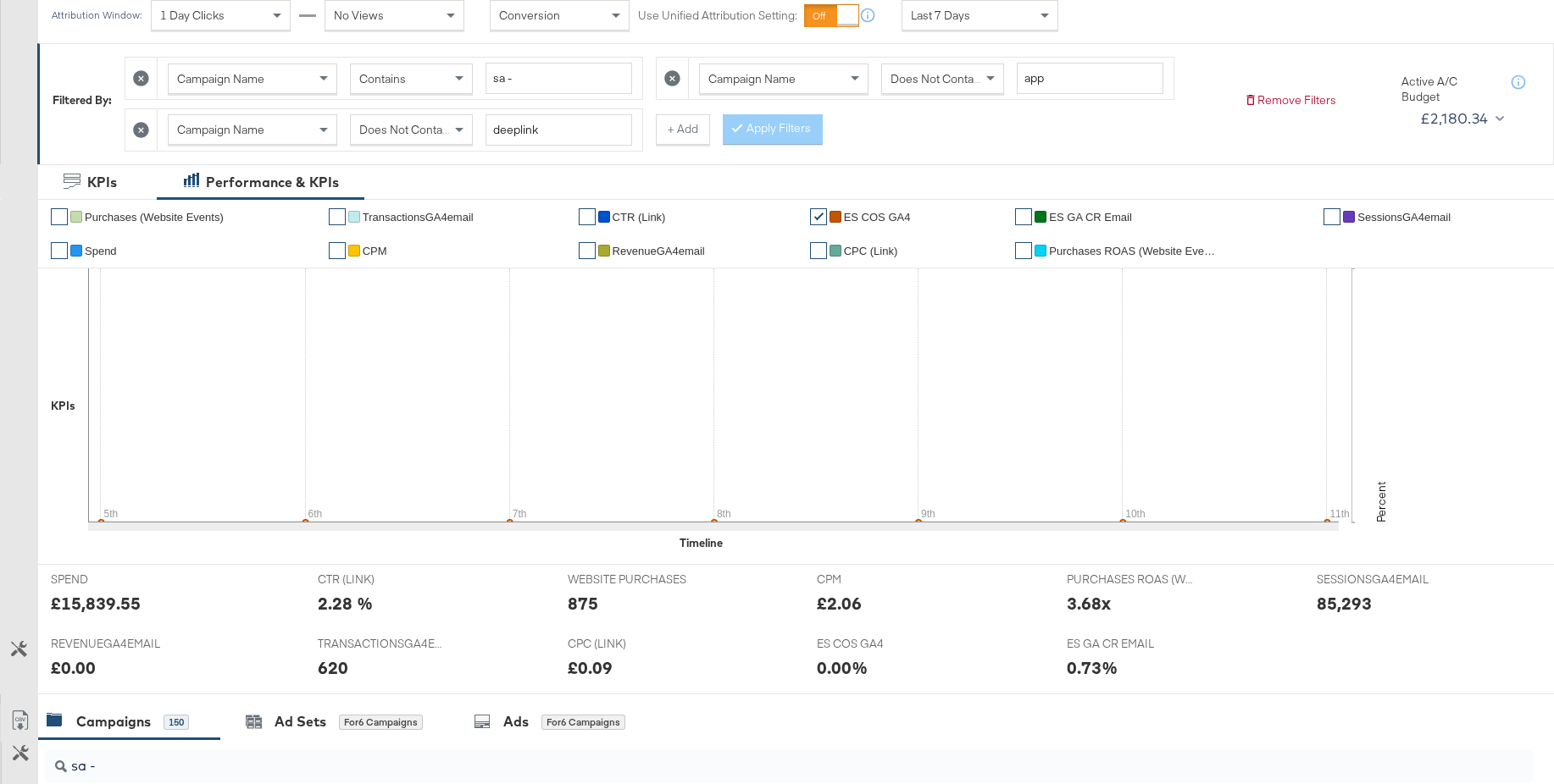
scroll to position [0, 0]
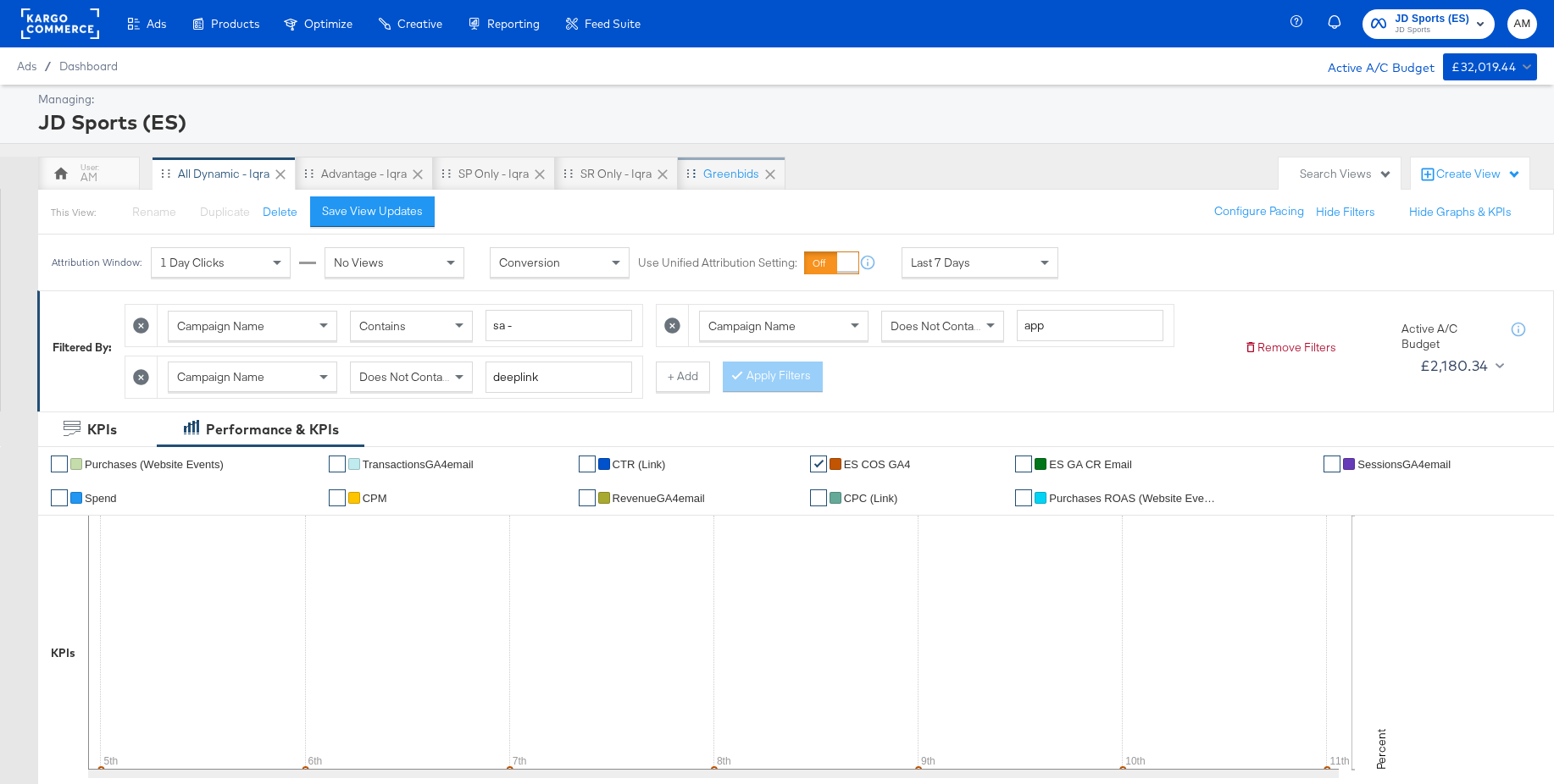
click at [736, 174] on div "Greenbids" at bounding box center [731, 174] width 56 height 16
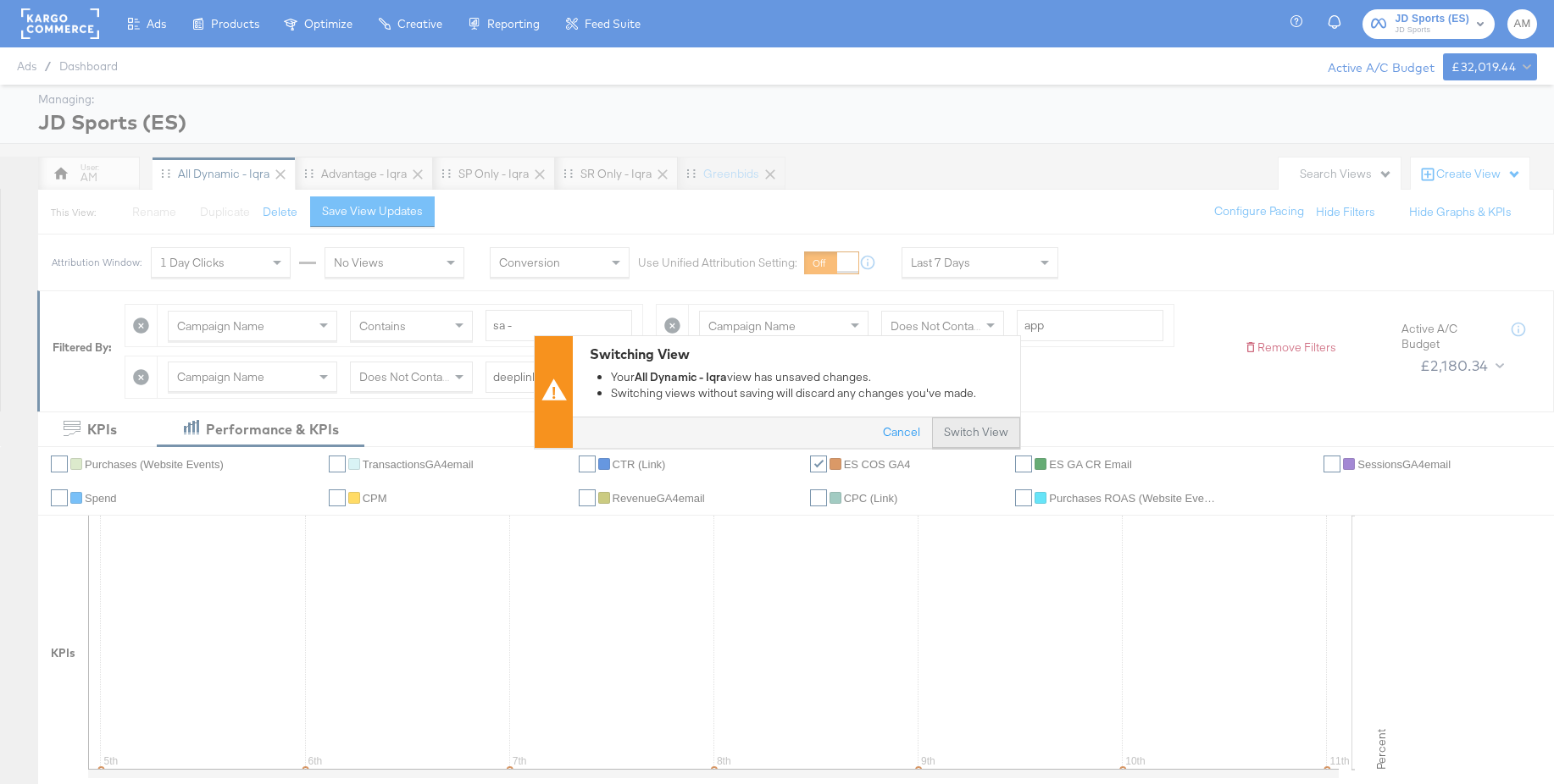
click at [959, 440] on button "Switch View" at bounding box center [975, 434] width 89 height 30
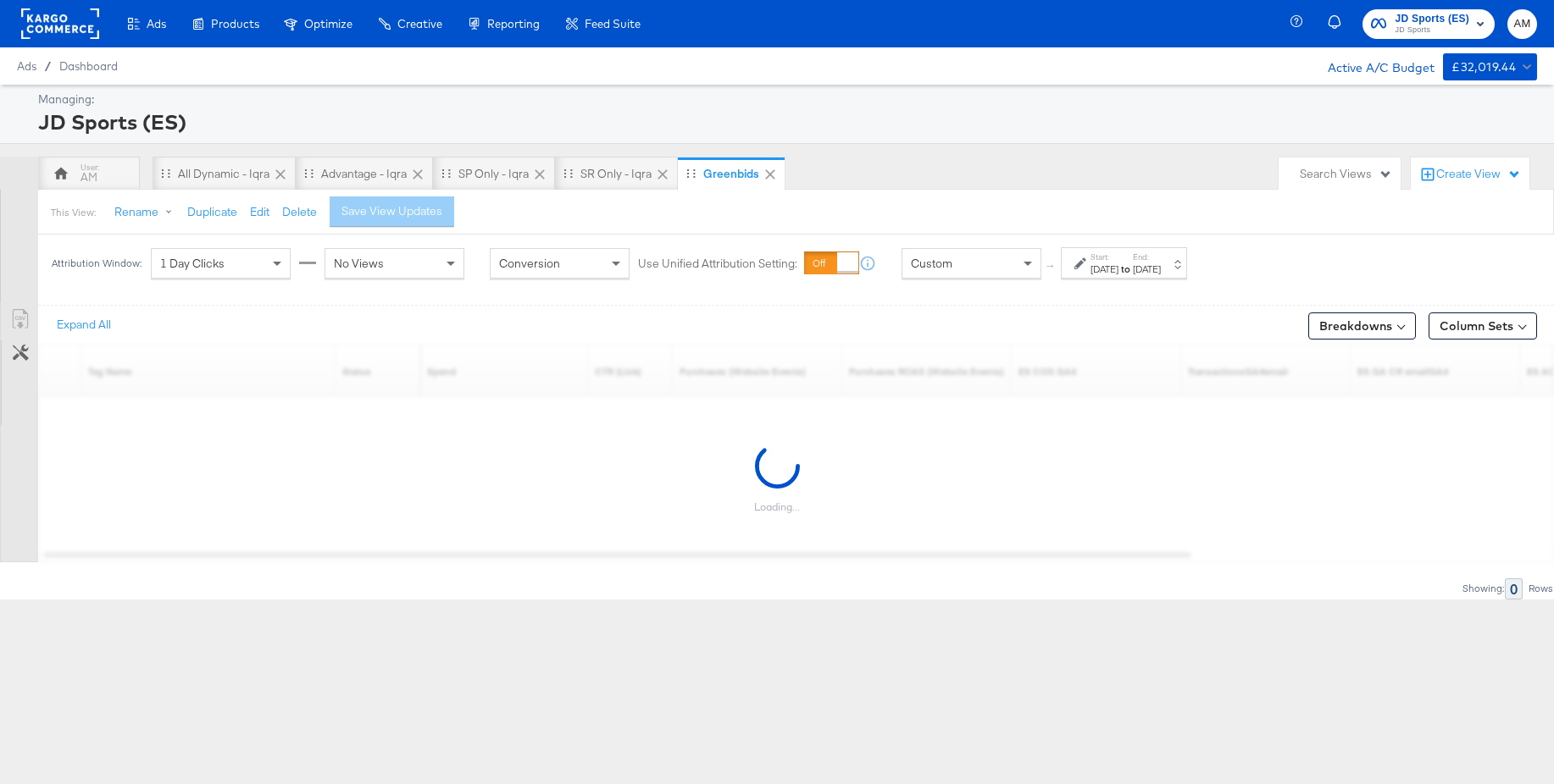
click at [974, 269] on div "Custom" at bounding box center [971, 264] width 138 height 29
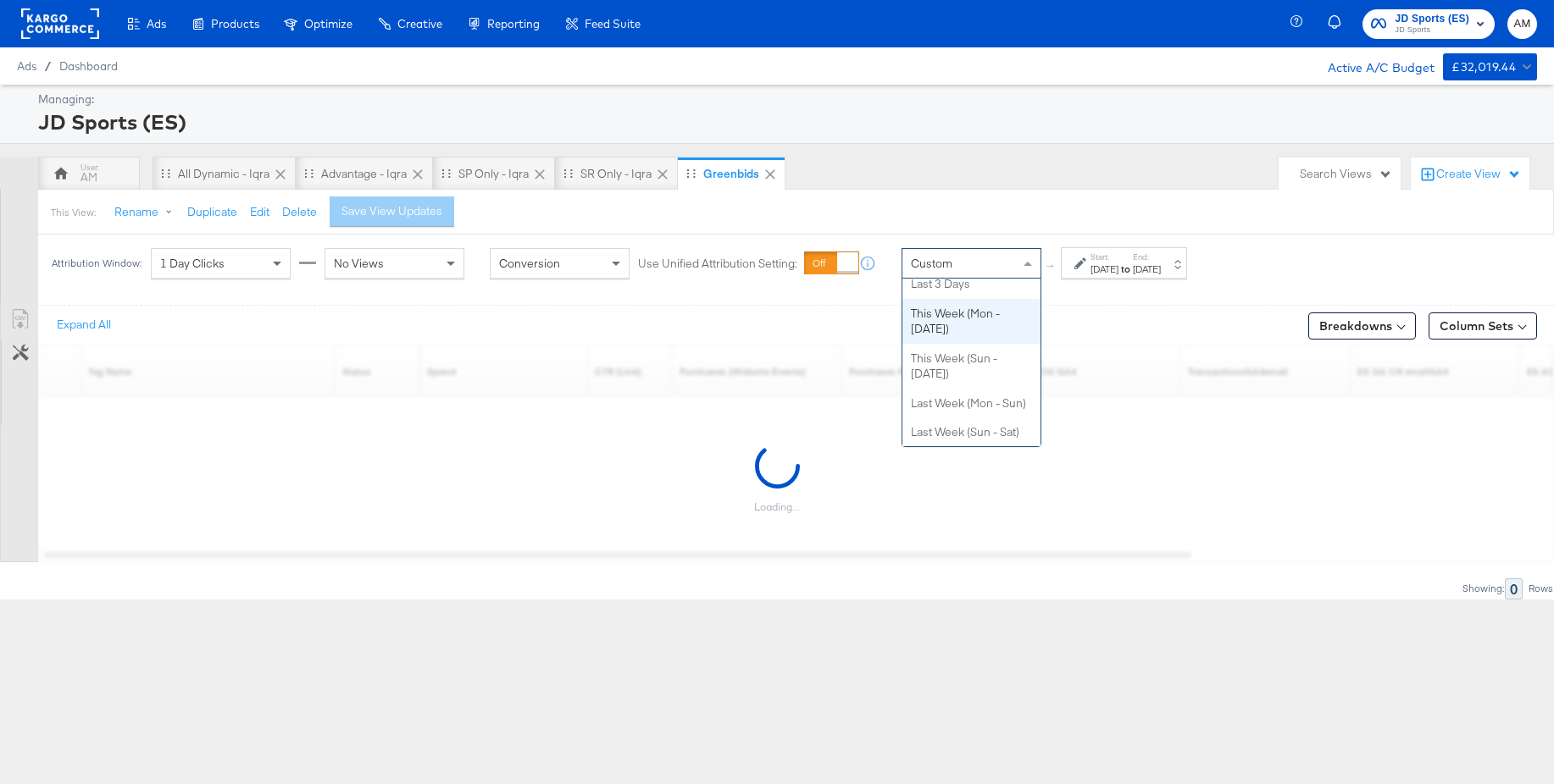
scroll to position [150, 0]
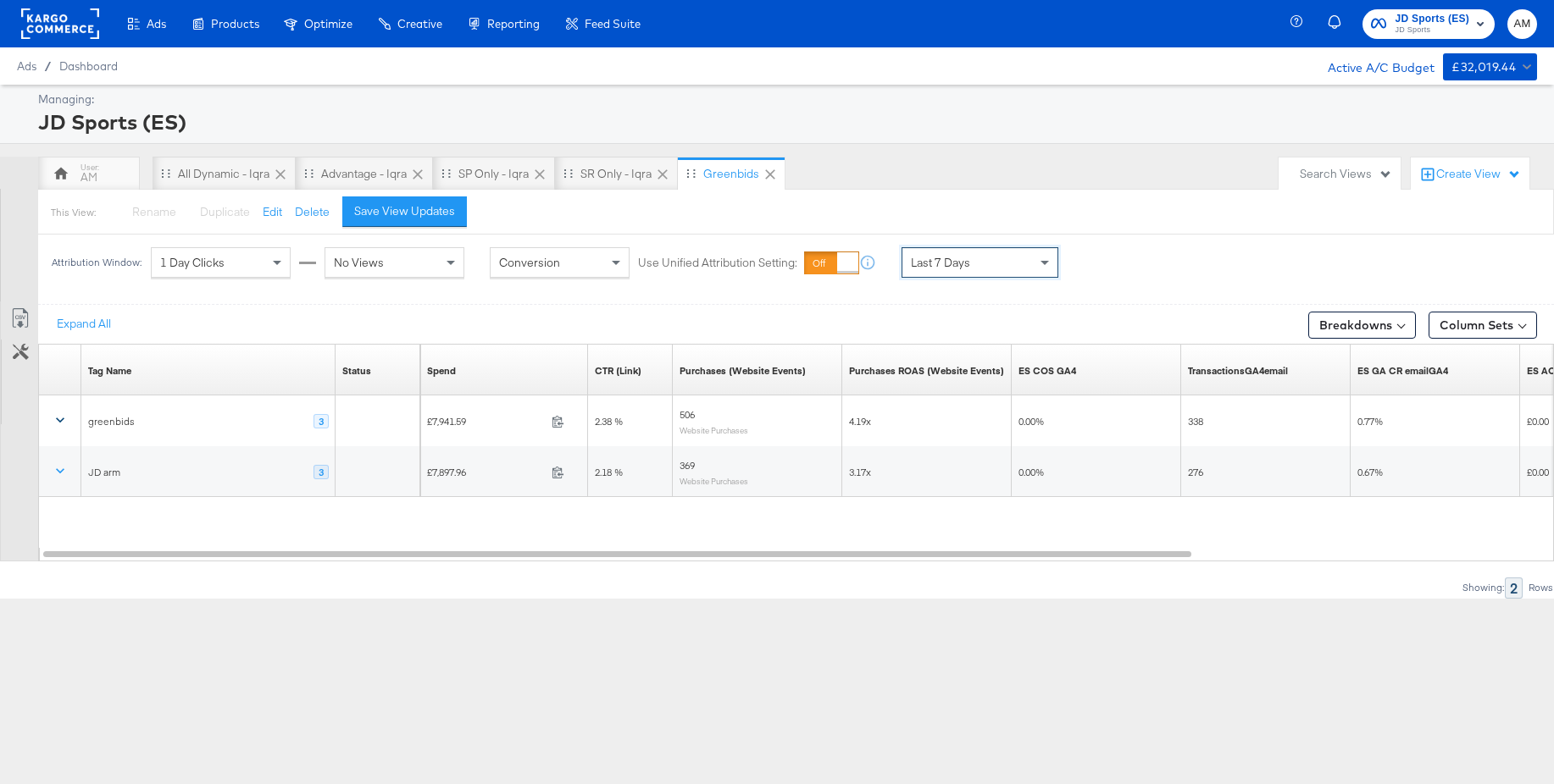
drag, startPoint x: 59, startPoint y: 417, endPoint x: 318, endPoint y: 372, distance: 262.9
click at [60, 417] on icon at bounding box center [60, 419] width 17 height 17
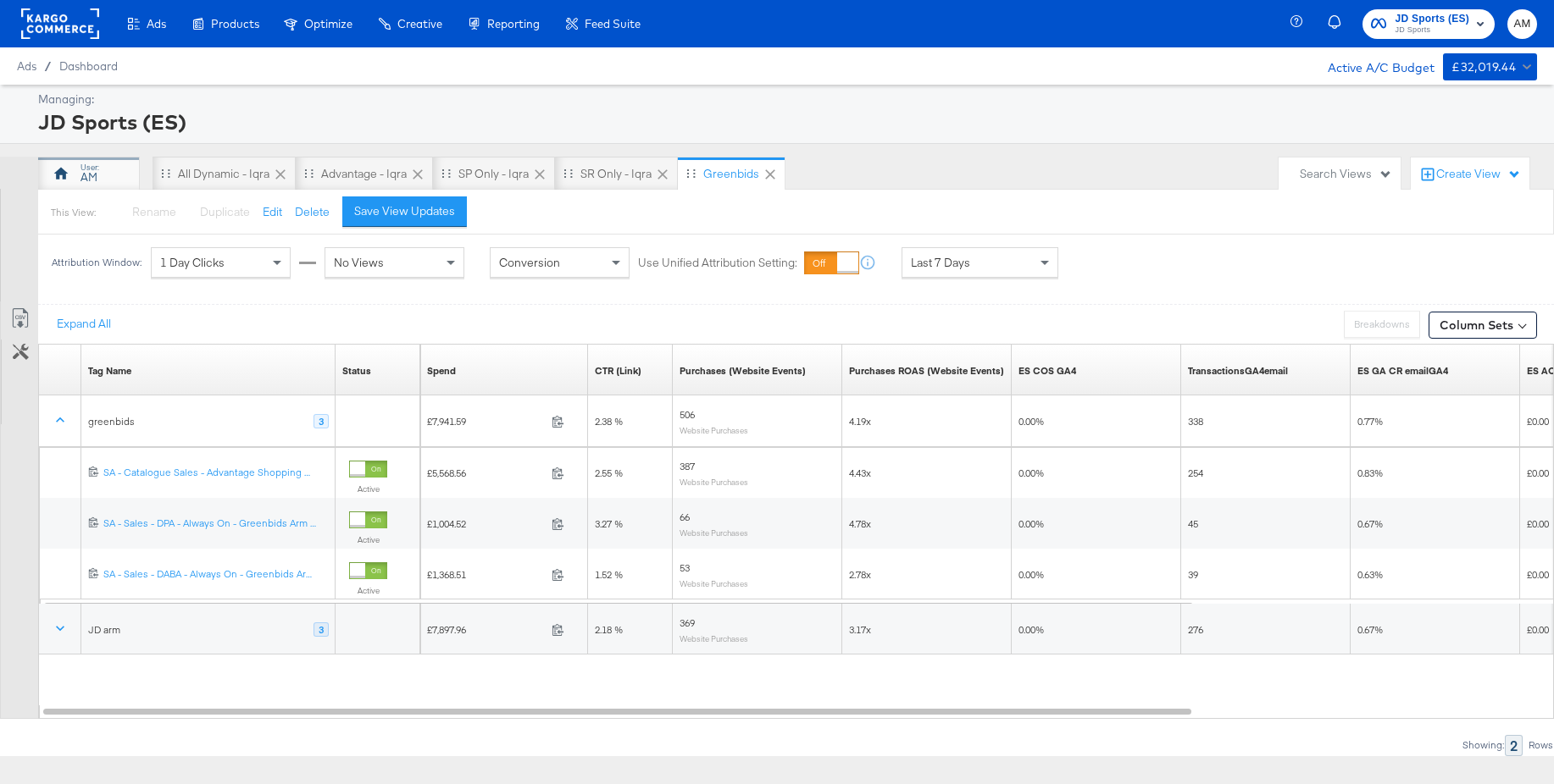
click at [91, 169] on div "AM" at bounding box center [89, 177] width 17 height 16
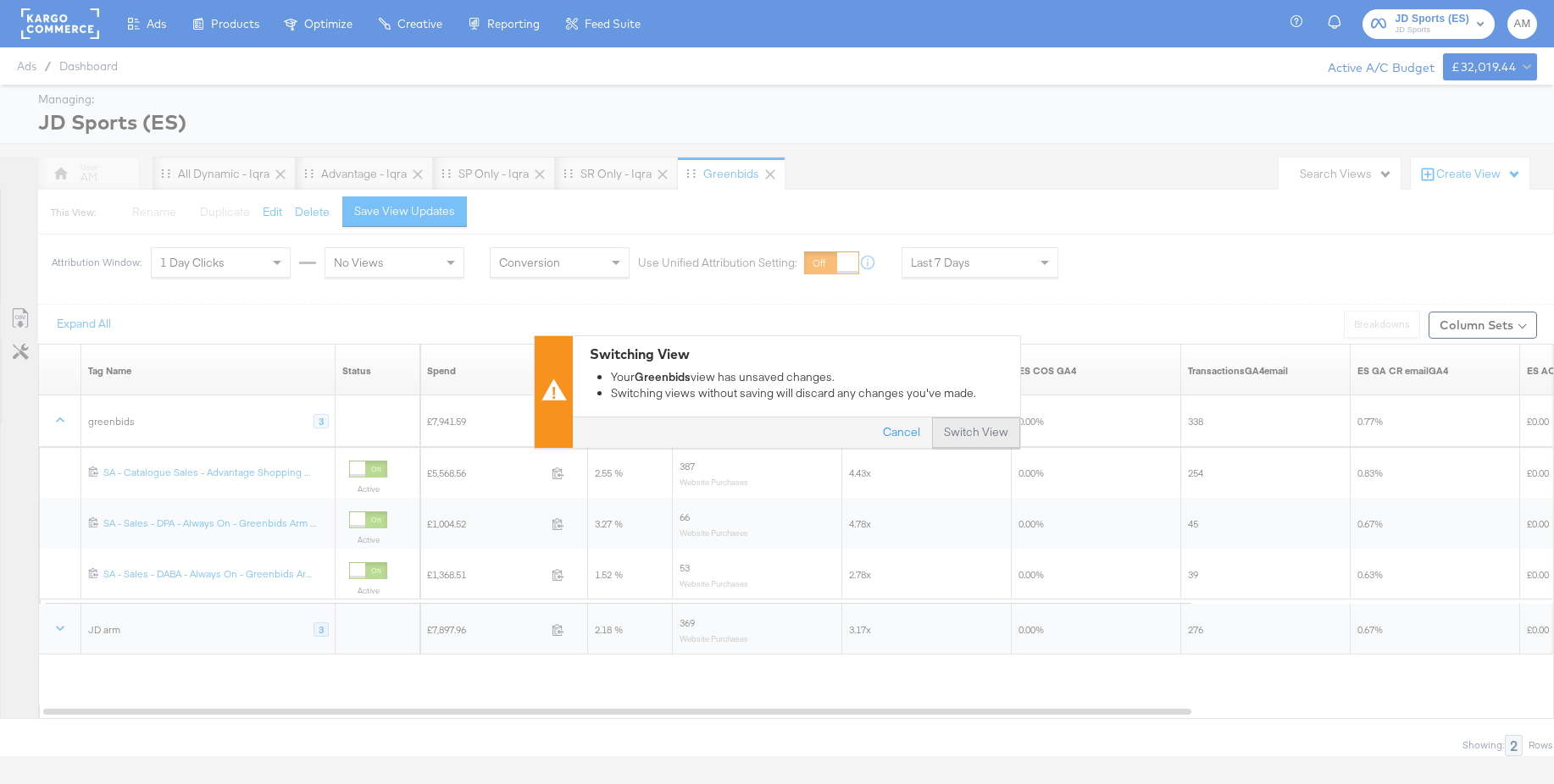
click at [955, 427] on button "Switch View" at bounding box center [975, 434] width 89 height 30
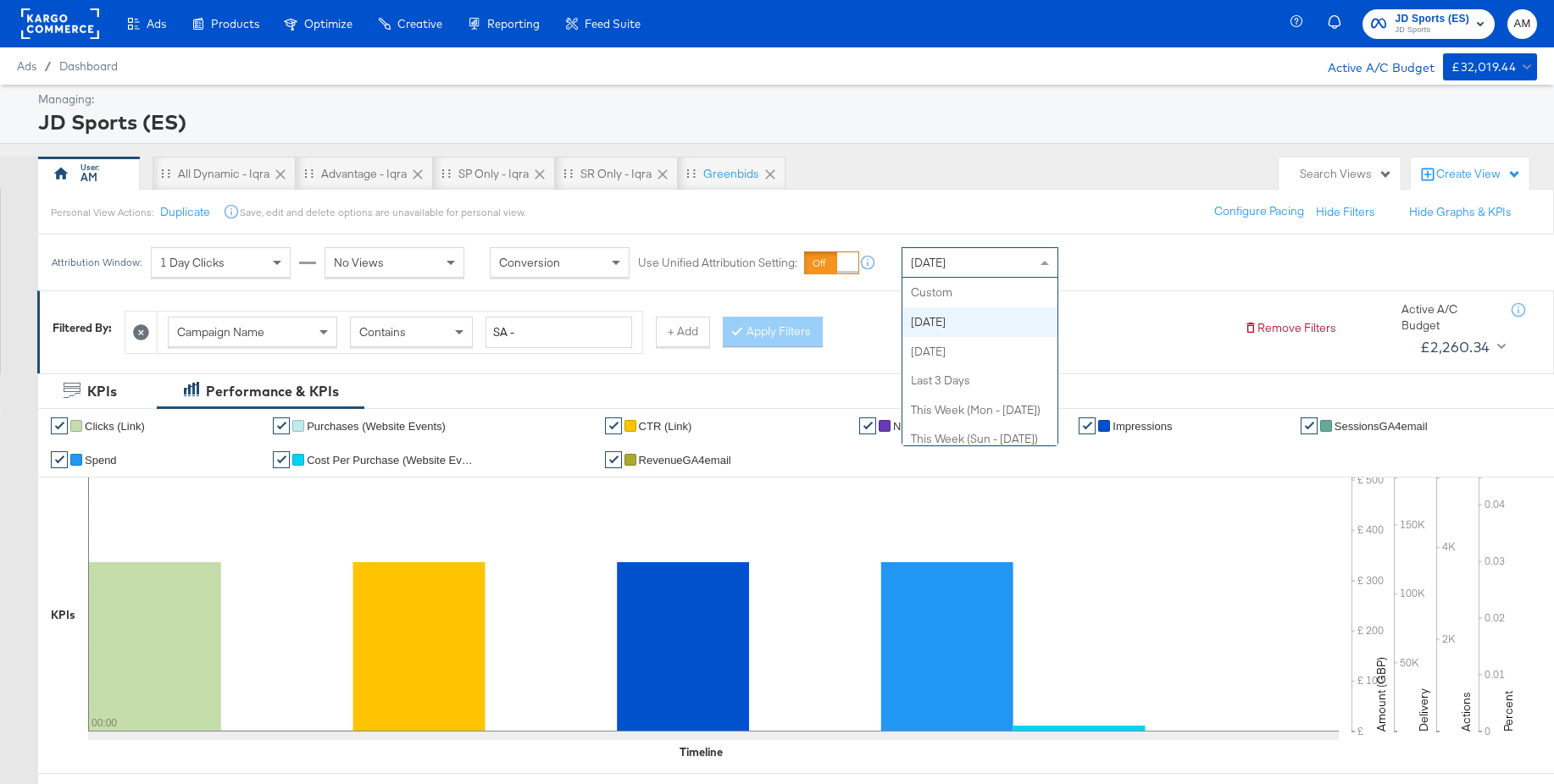
click at [957, 273] on div "[DATE]" at bounding box center [979, 263] width 155 height 29
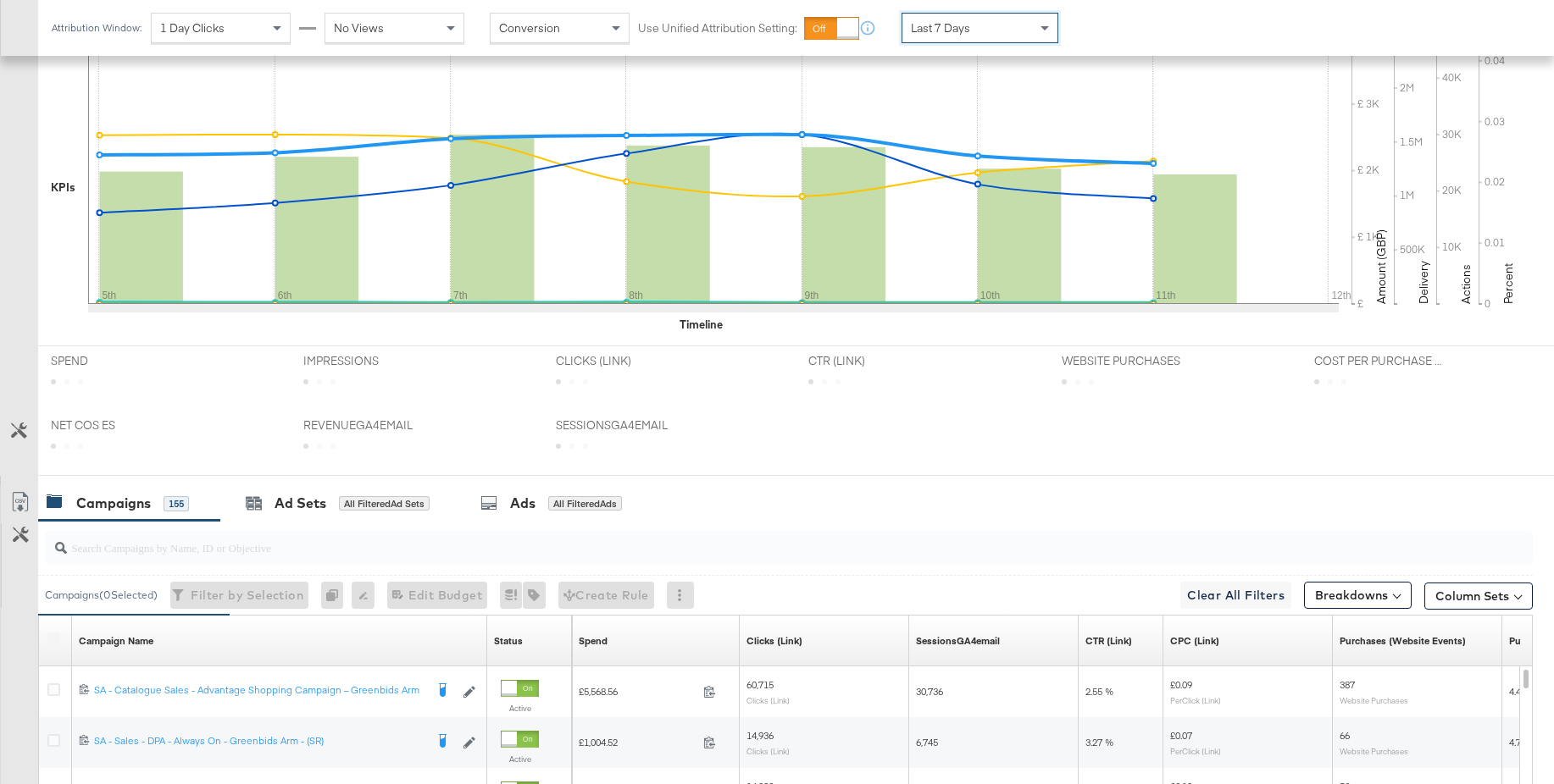
scroll to position [593, 0]
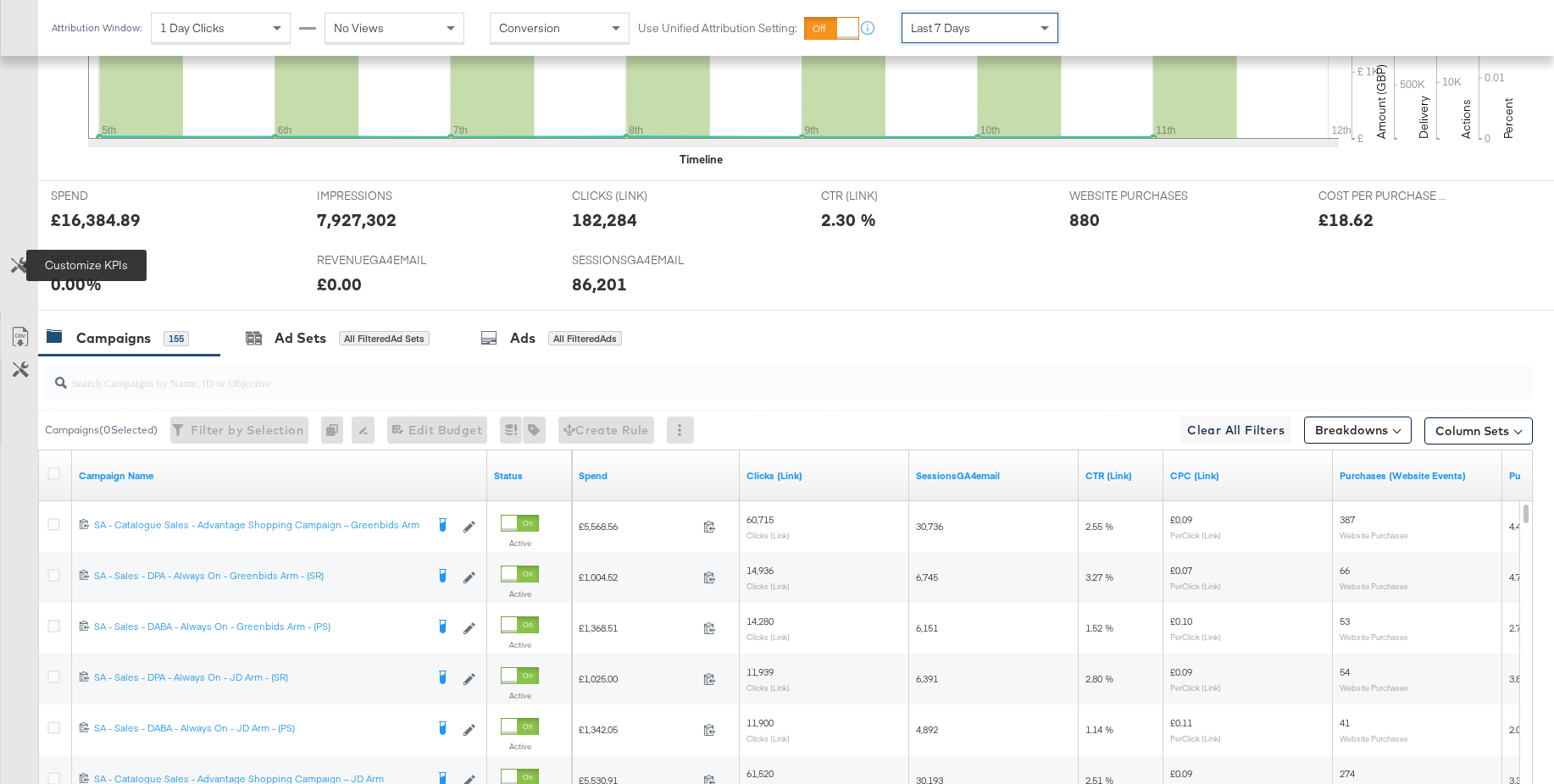
click at [15, 262] on icon at bounding box center [19, 266] width 16 height 16
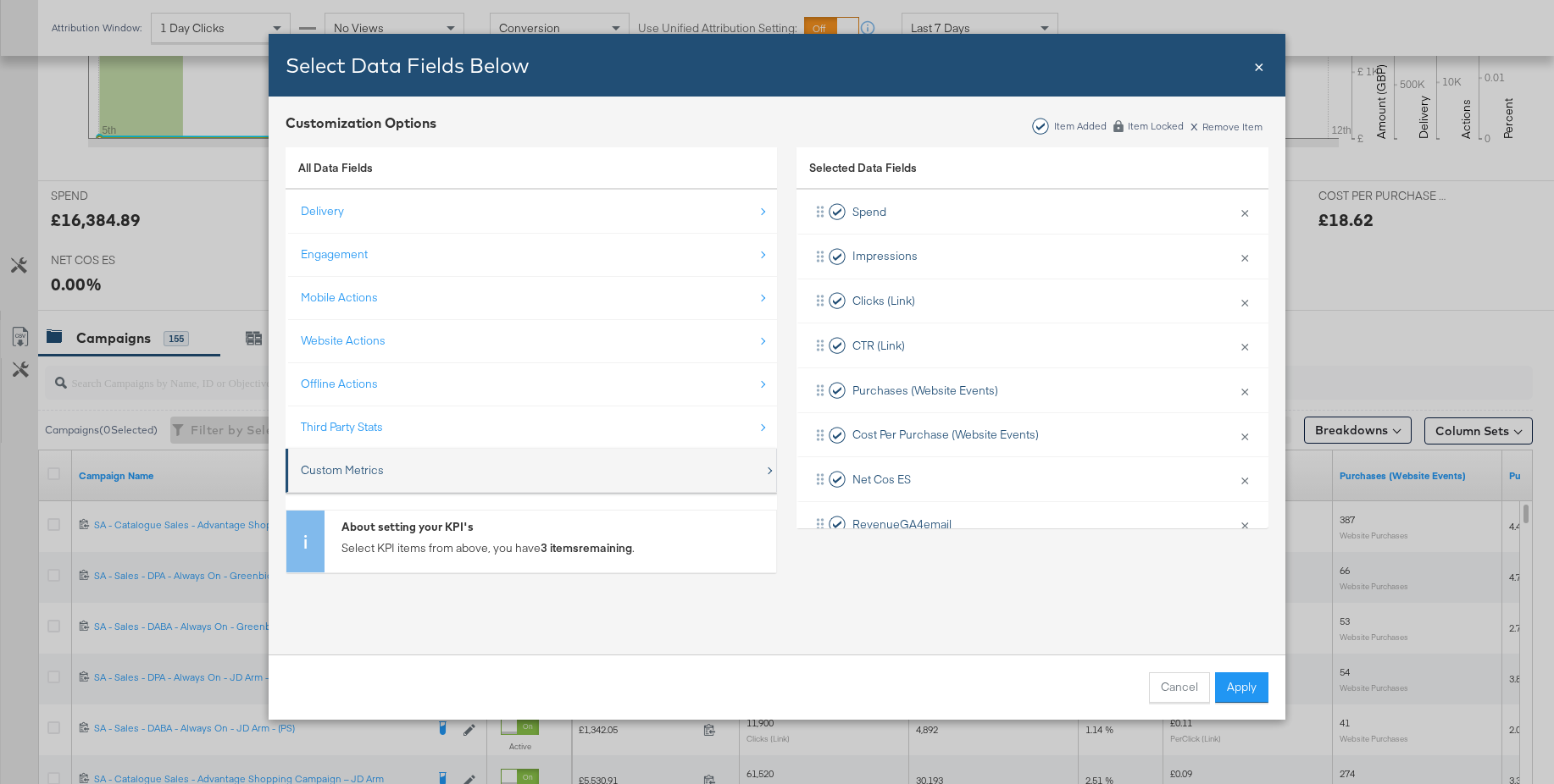
click at [330, 468] on div "Custom Metrics" at bounding box center [342, 470] width 83 height 16
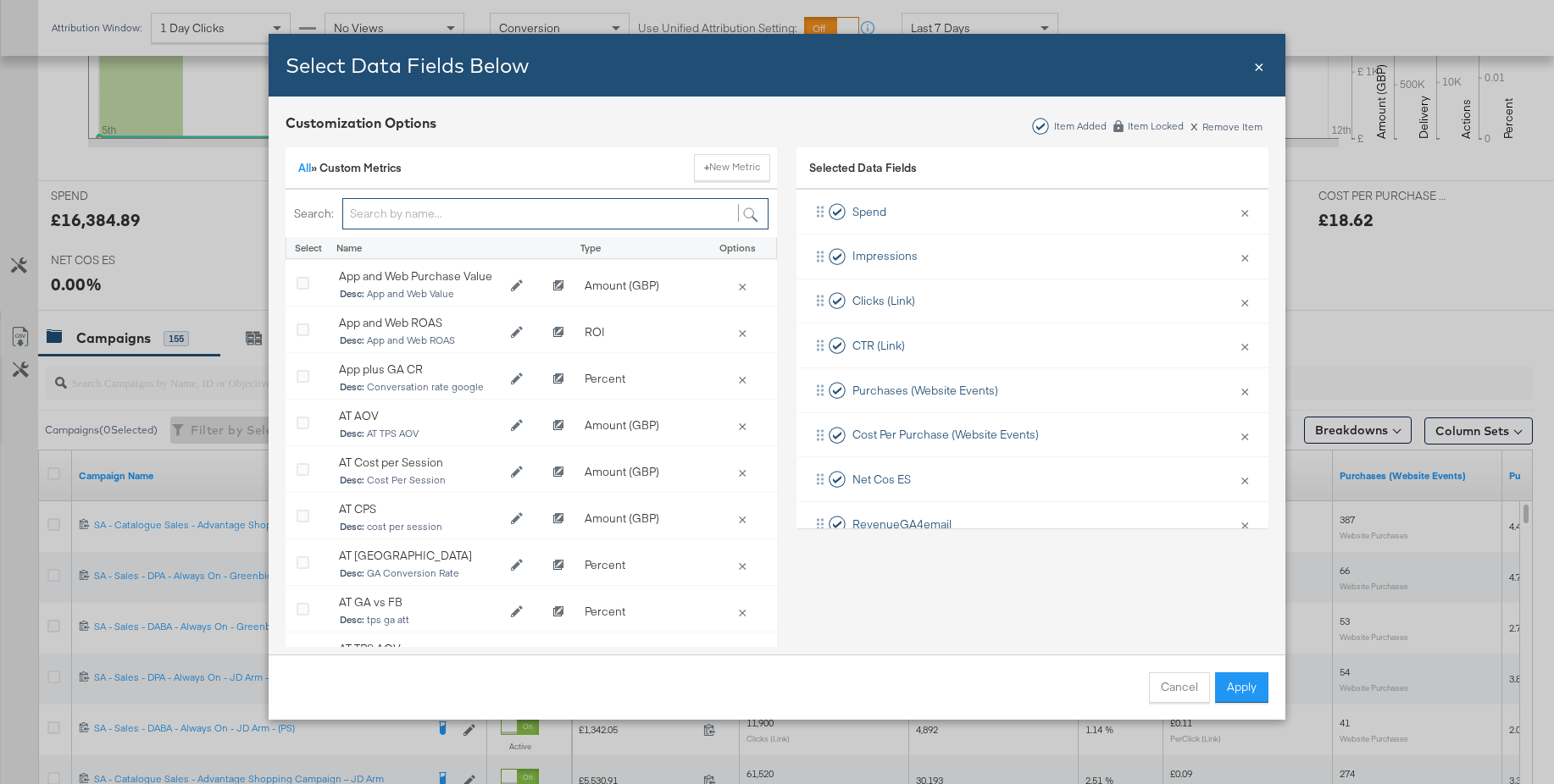
click at [398, 211] on input "Bulk Add Locations Modal" at bounding box center [555, 214] width 427 height 31
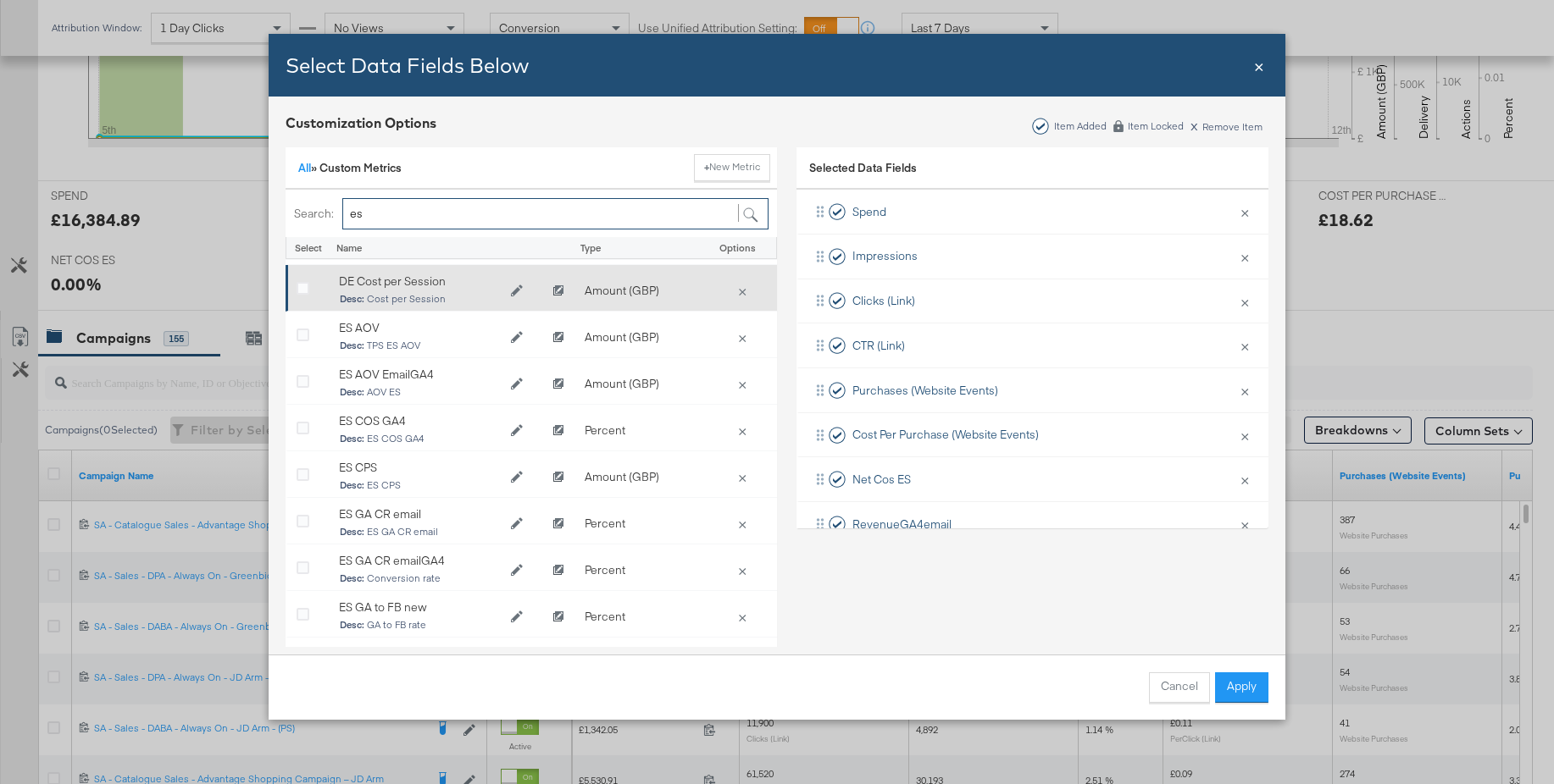
scroll to position [435, 0]
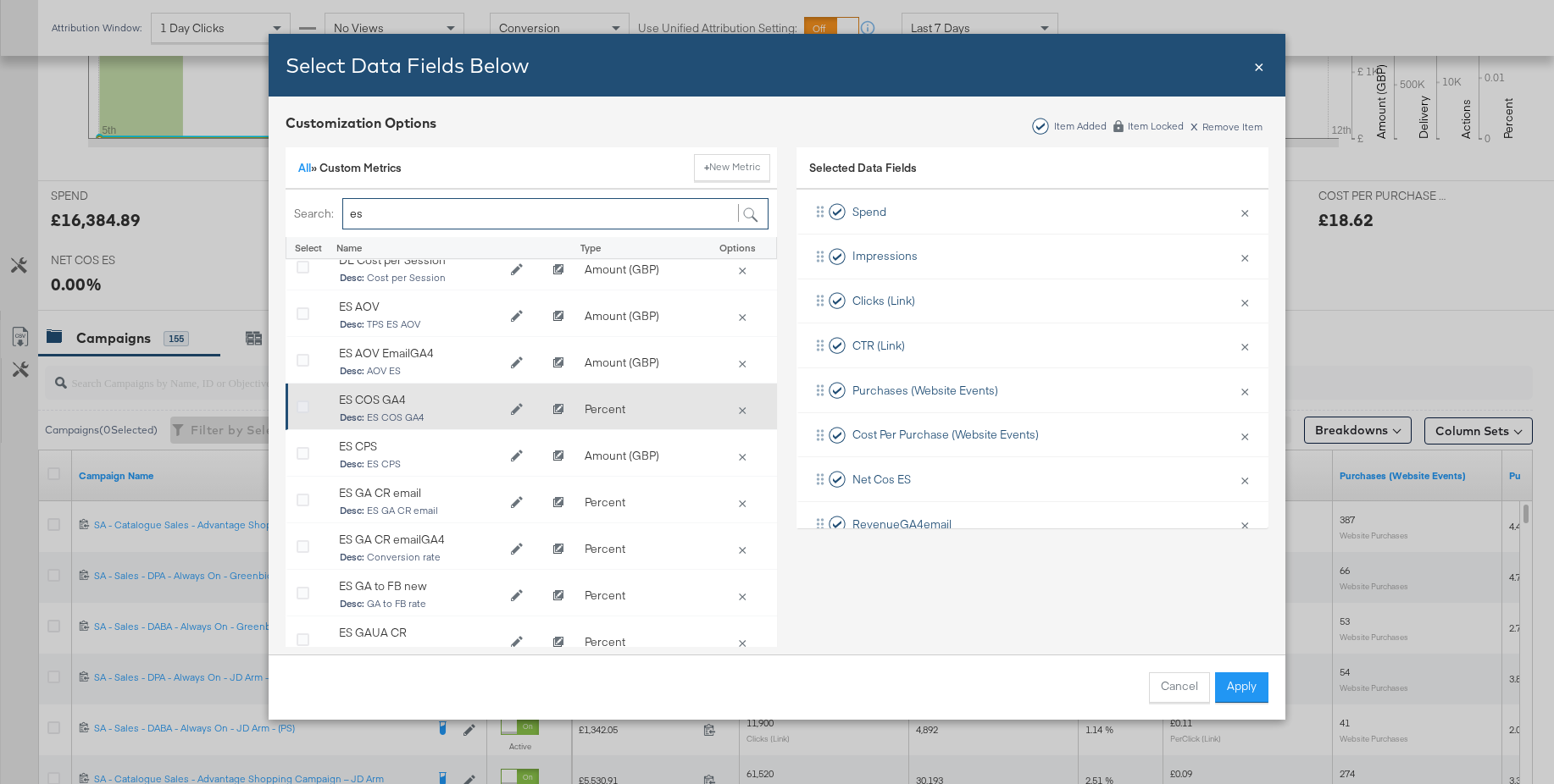
type input "es"
click at [302, 405] on icon "Bulk Add Locations Modal" at bounding box center [303, 408] width 13 height 13
click at [0, 0] on input "Bulk Add Locations Modal" at bounding box center [0, 0] width 0 height 0
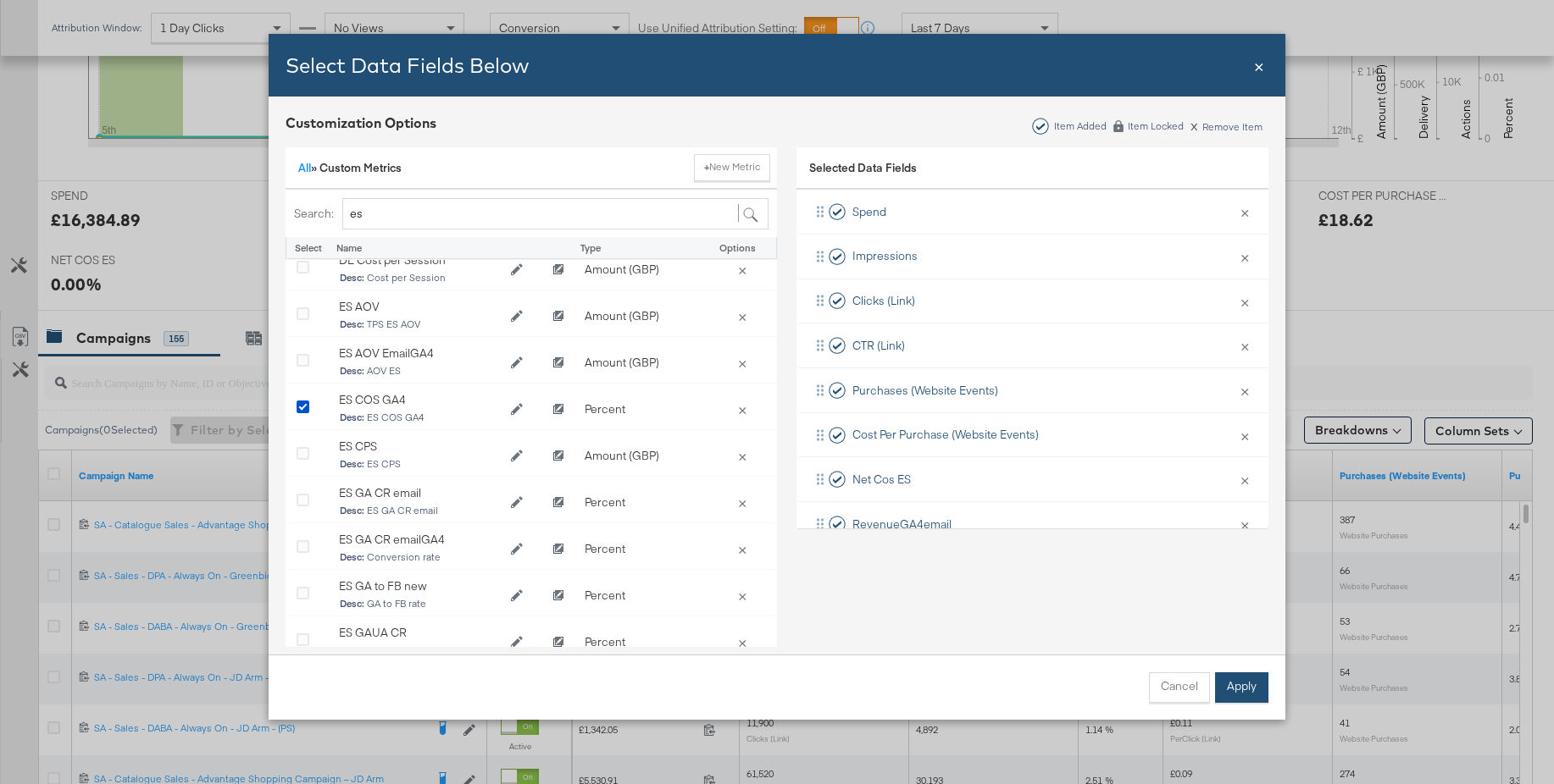
click at [1232, 679] on button "Apply" at bounding box center [1242, 687] width 54 height 30
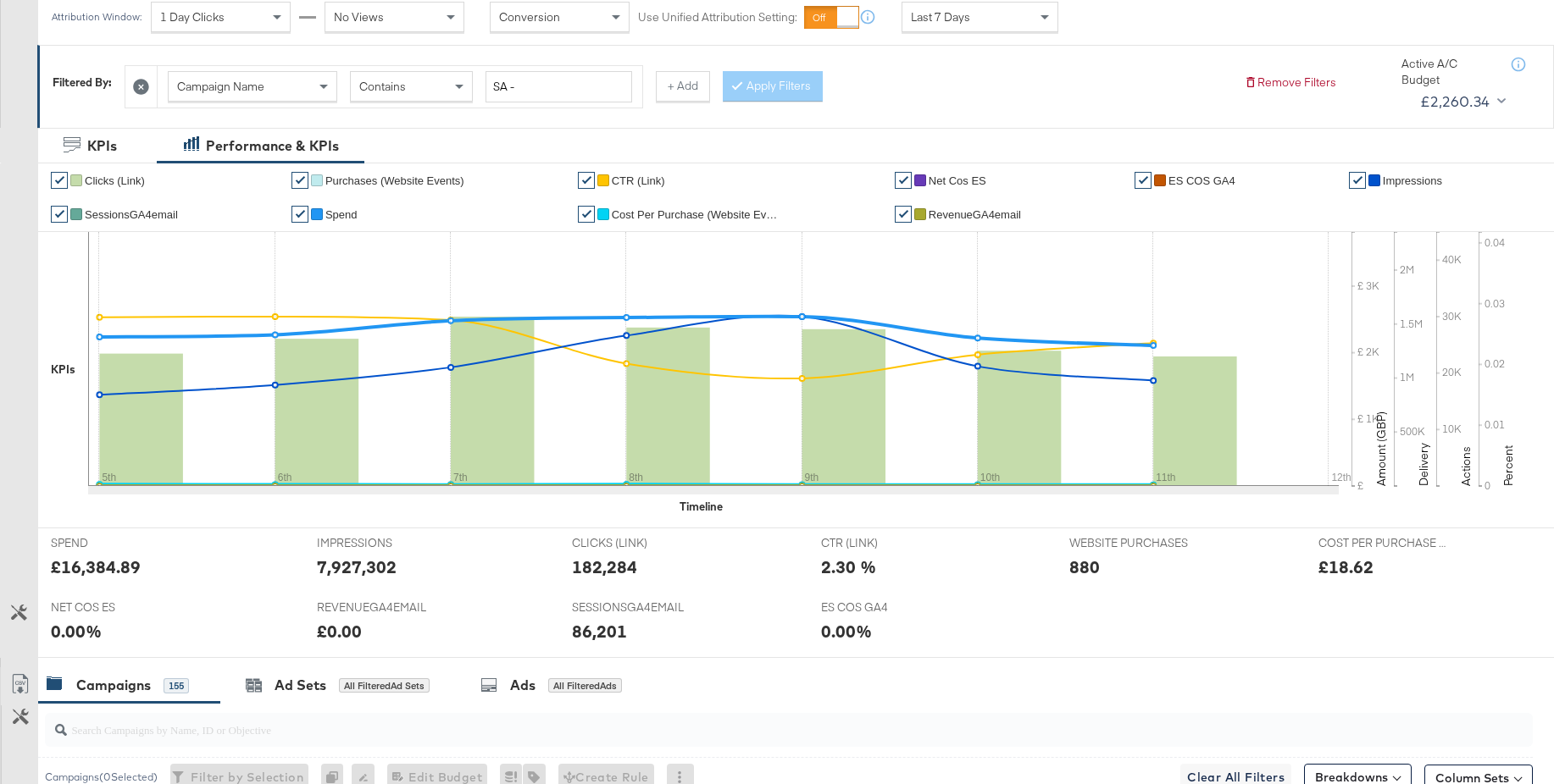
scroll to position [0, 0]
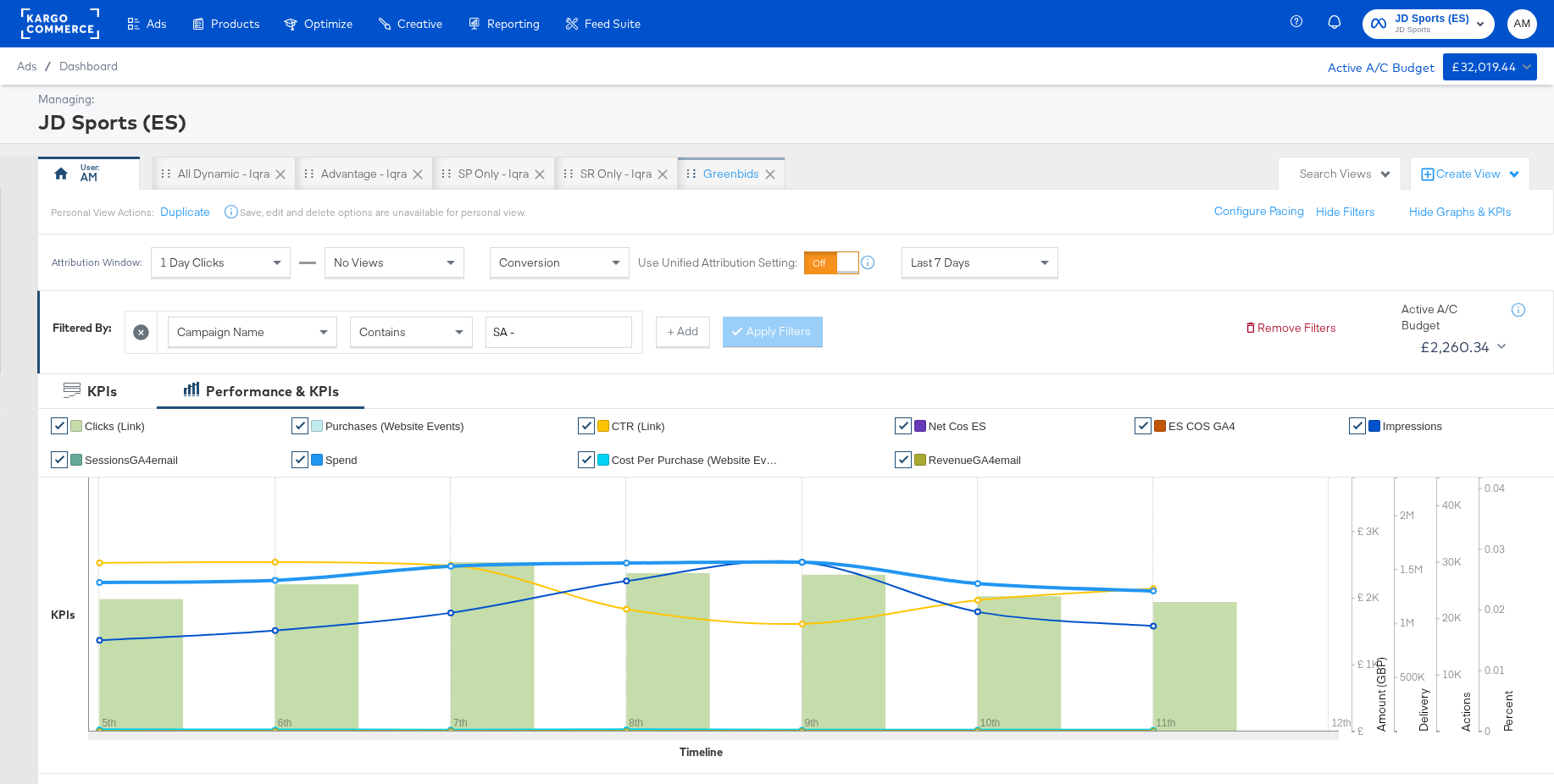
click at [714, 173] on div "Greenbids" at bounding box center [731, 174] width 56 height 16
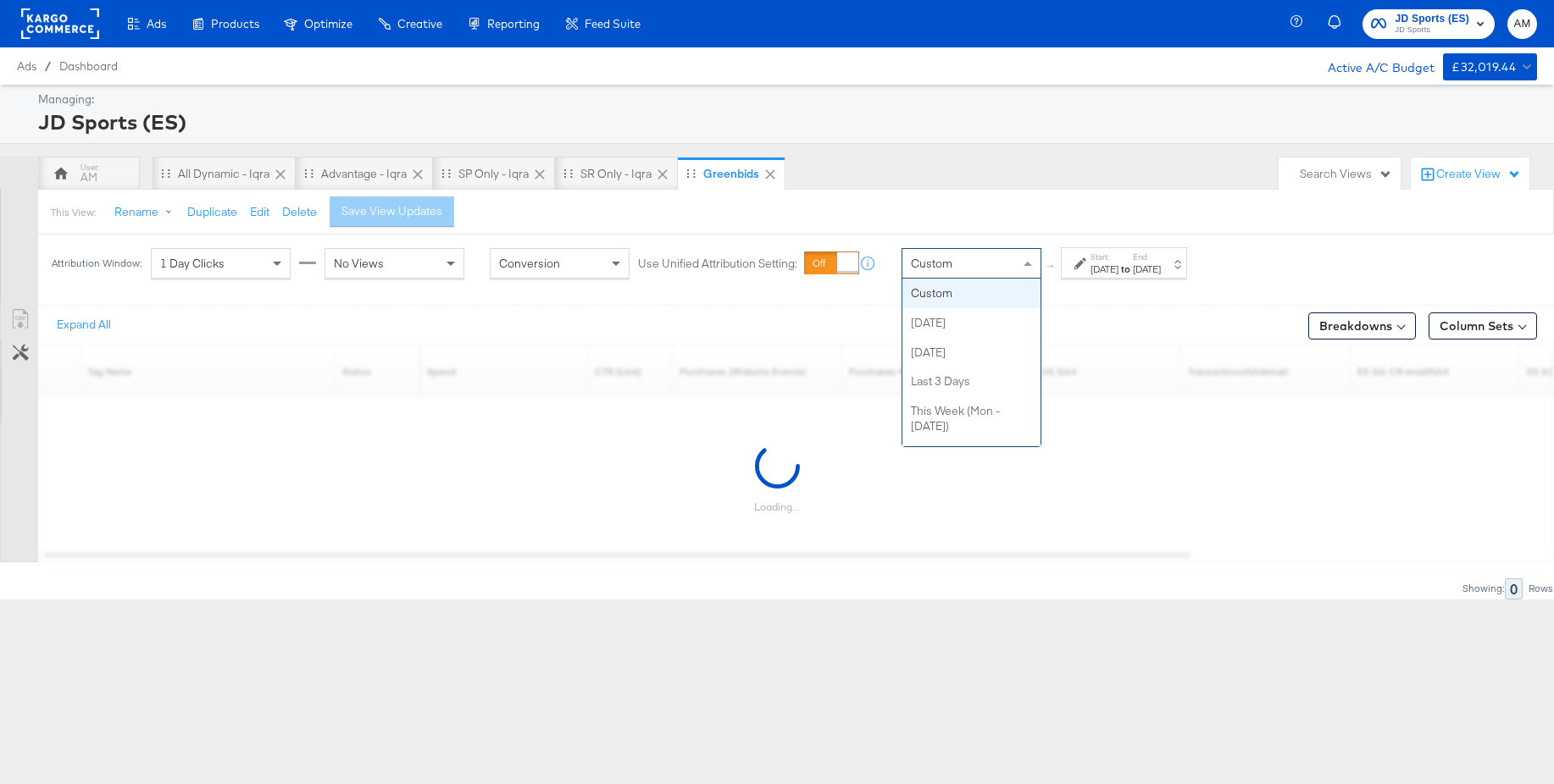
click at [982, 262] on div "Custom" at bounding box center [971, 264] width 138 height 29
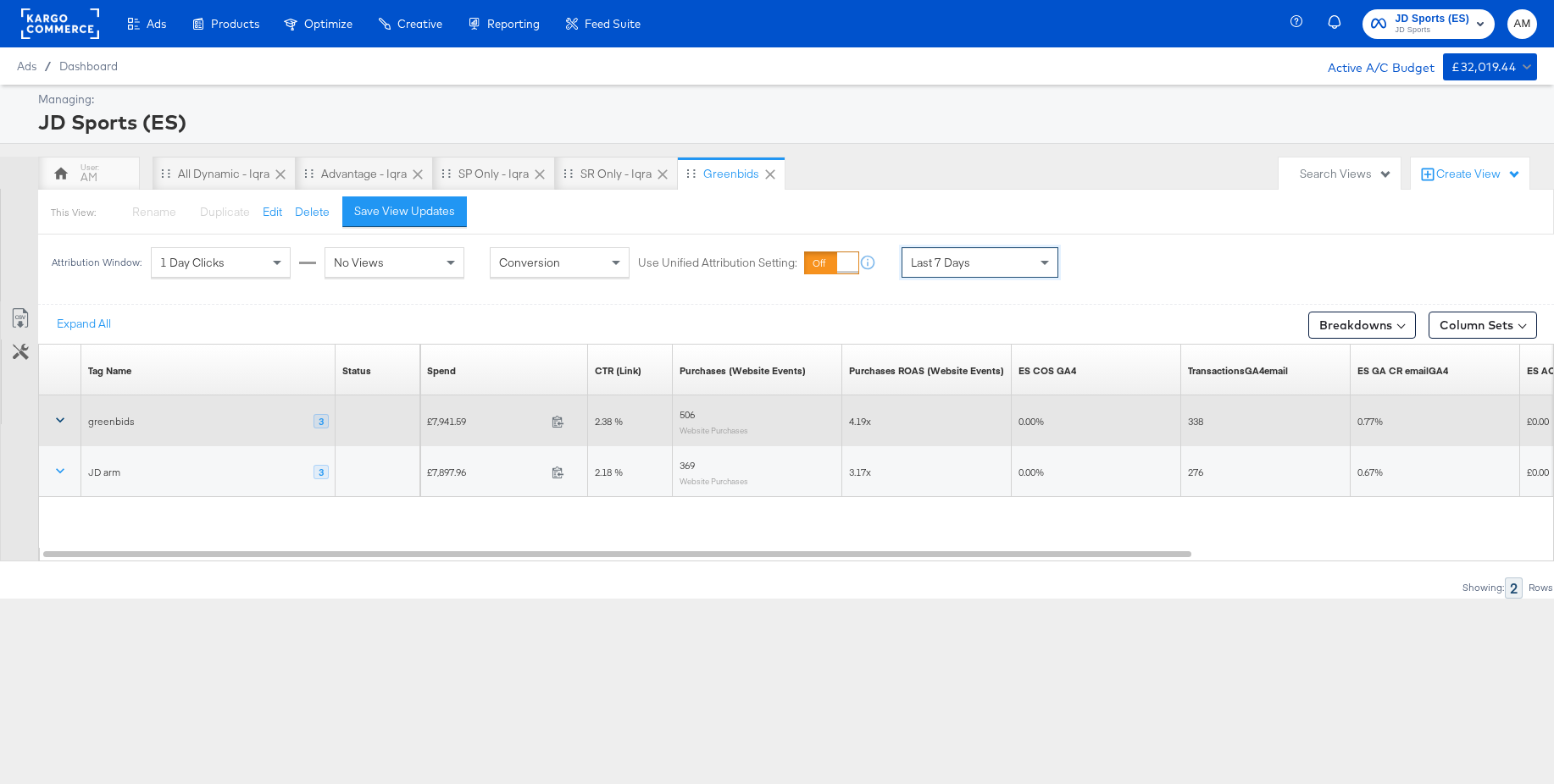
click at [64, 423] on icon at bounding box center [60, 419] width 17 height 17
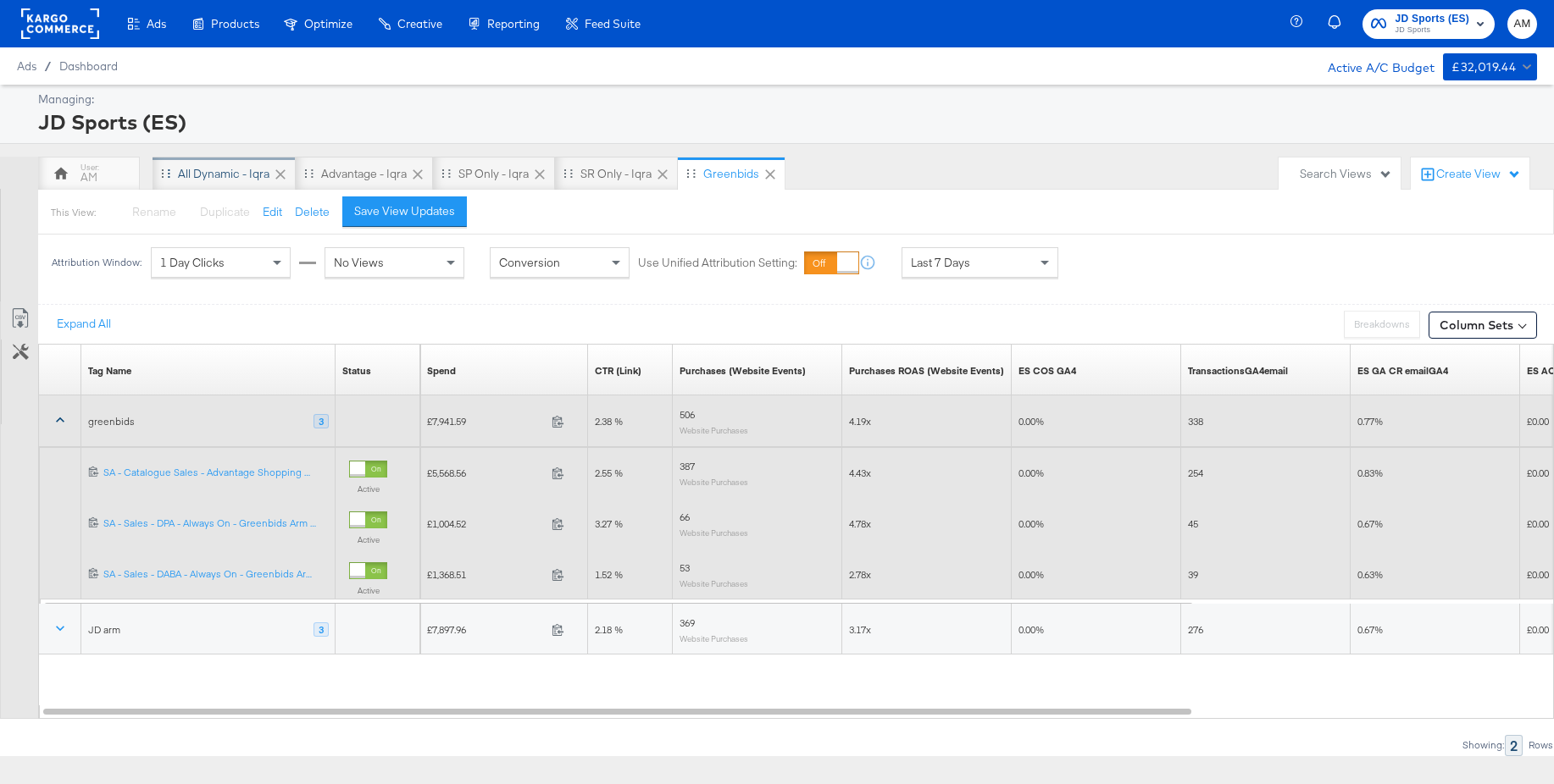
click at [217, 181] on div "All Dynamic - Iqra" at bounding box center [224, 174] width 91 height 16
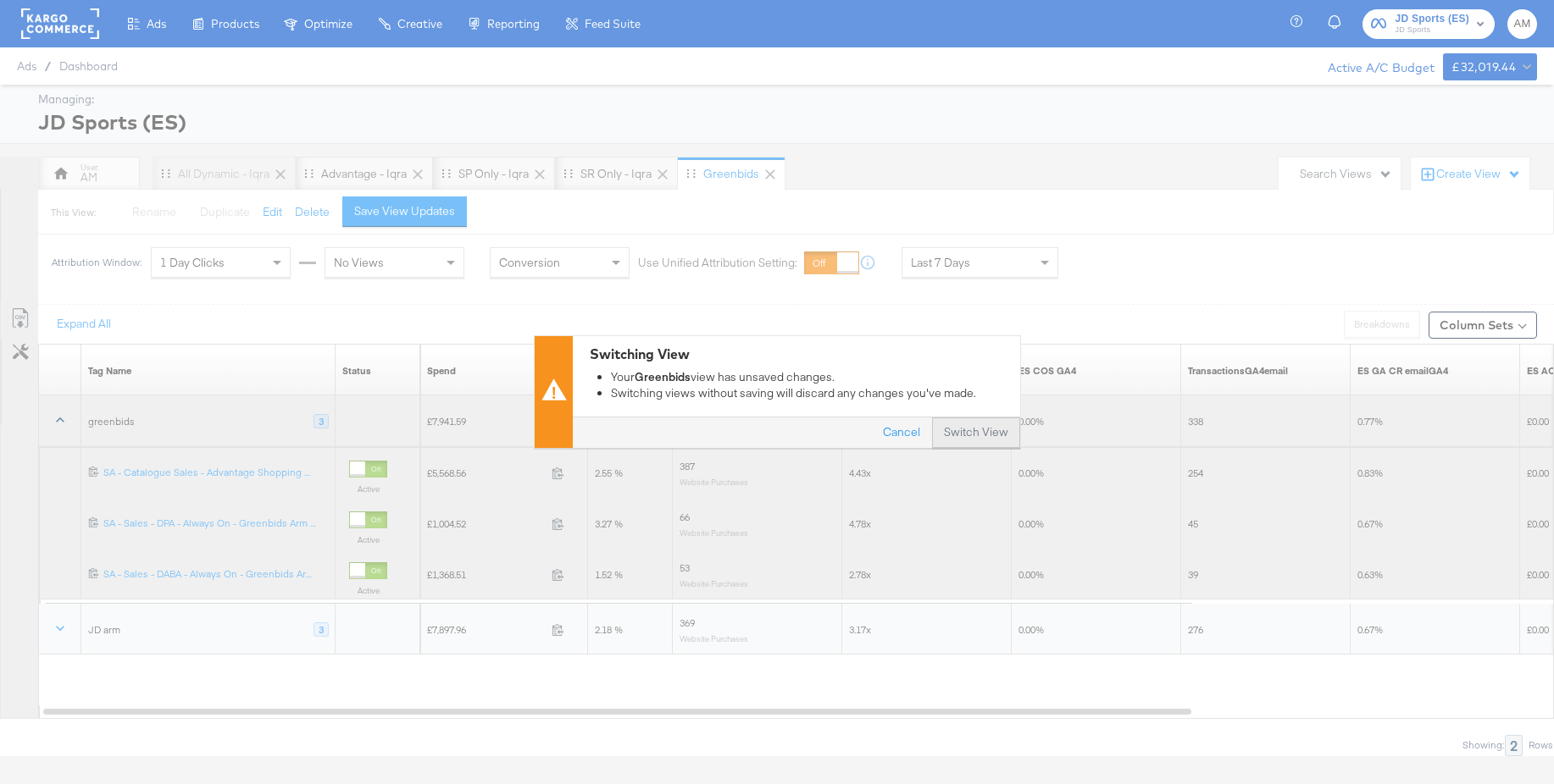
click at [969, 433] on button "Switch View" at bounding box center [975, 434] width 89 height 30
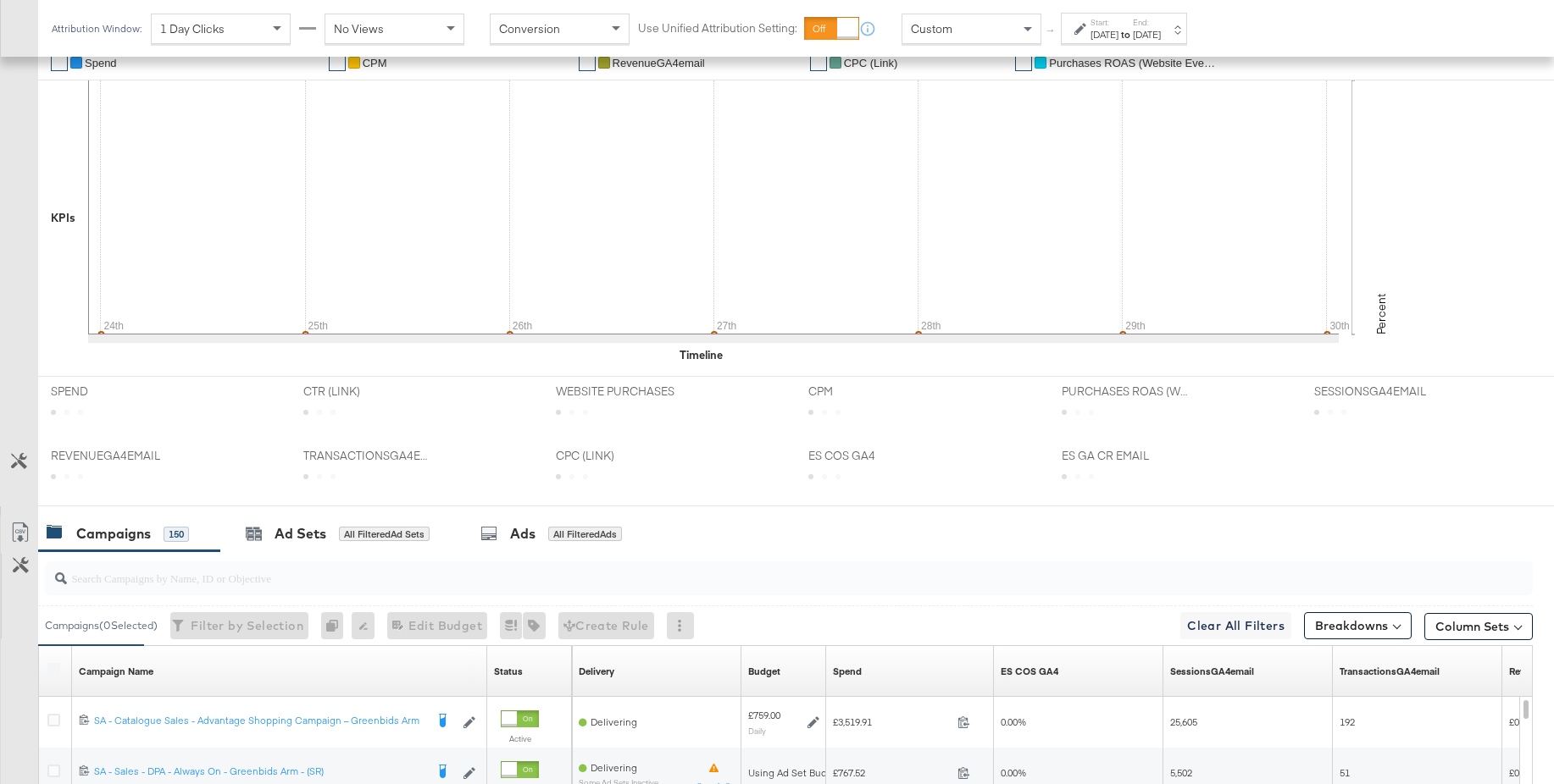
scroll to position [619, 0]
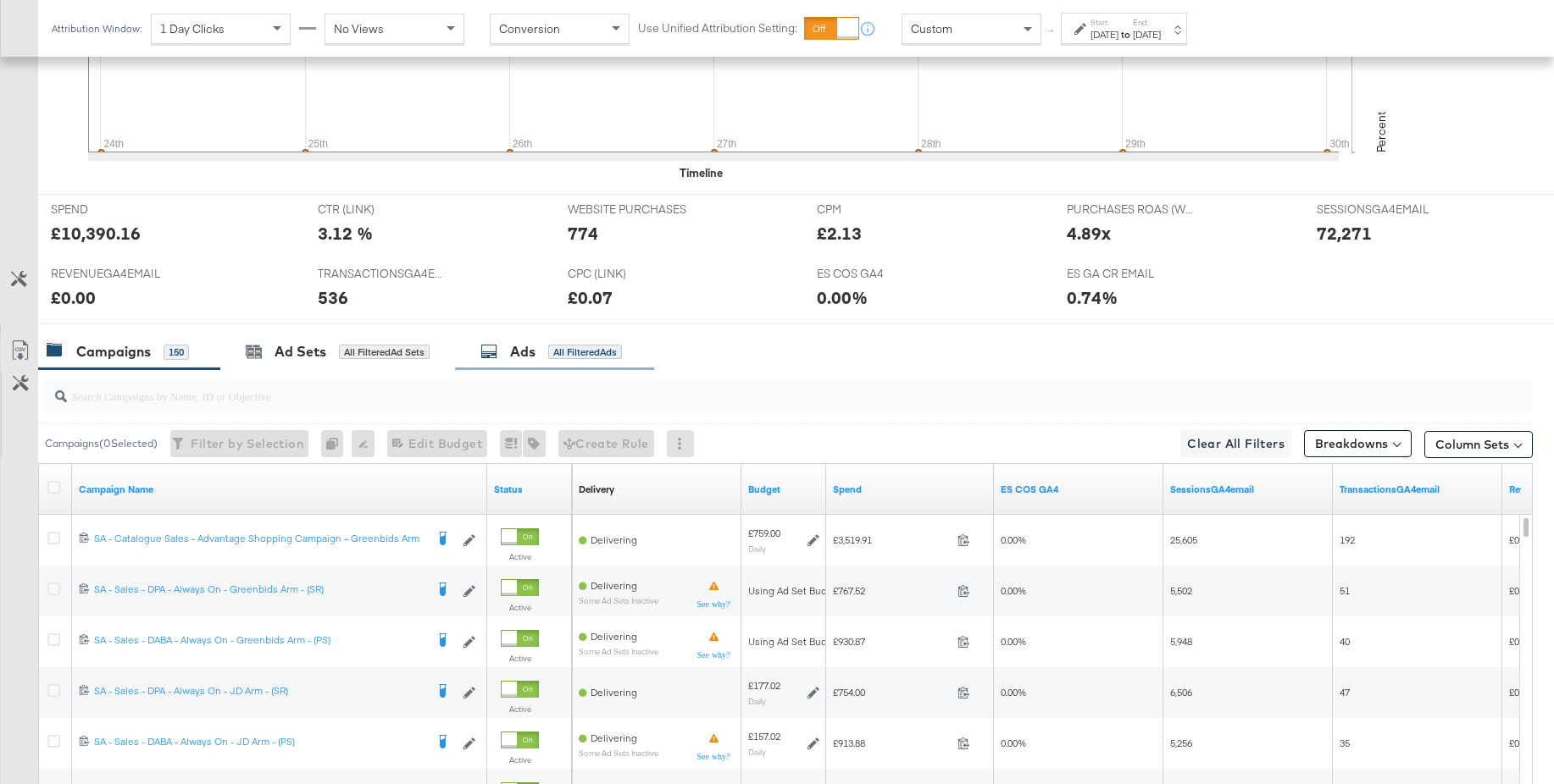
click at [516, 351] on div "Ads" at bounding box center [522, 352] width 25 height 20
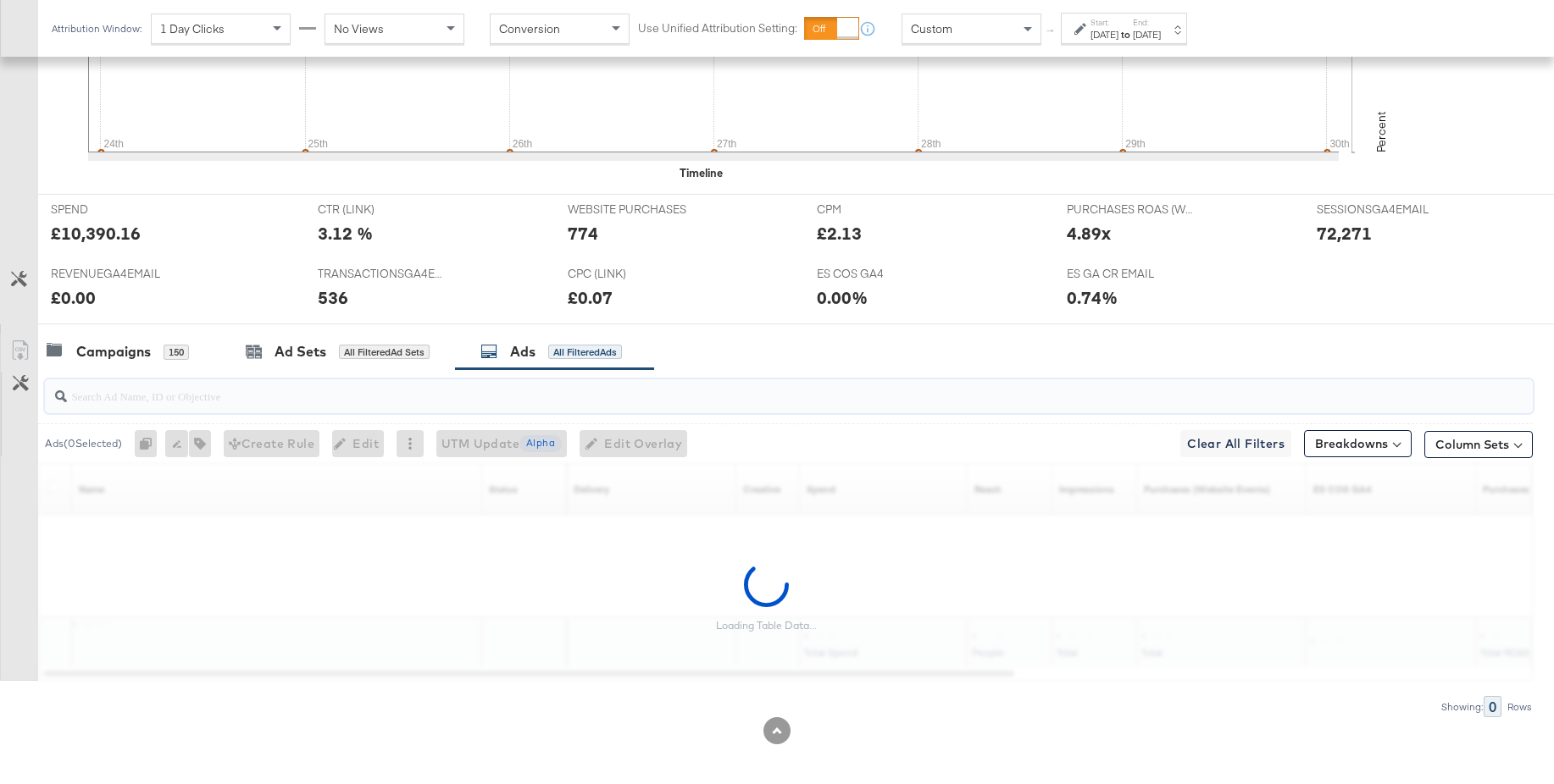
click at [511, 400] on input "search" at bounding box center [731, 389] width 1330 height 33
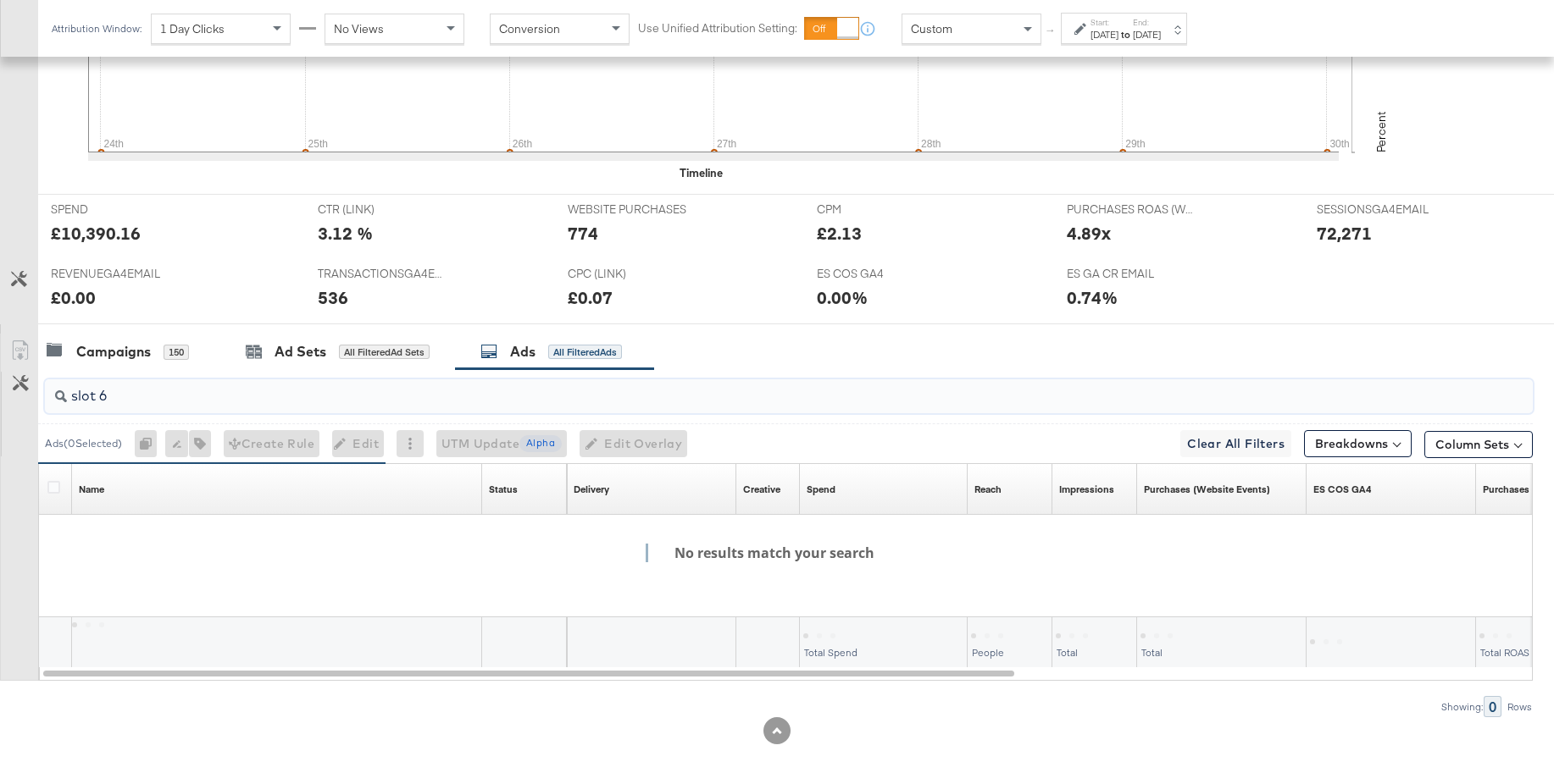
type input "slot 6"
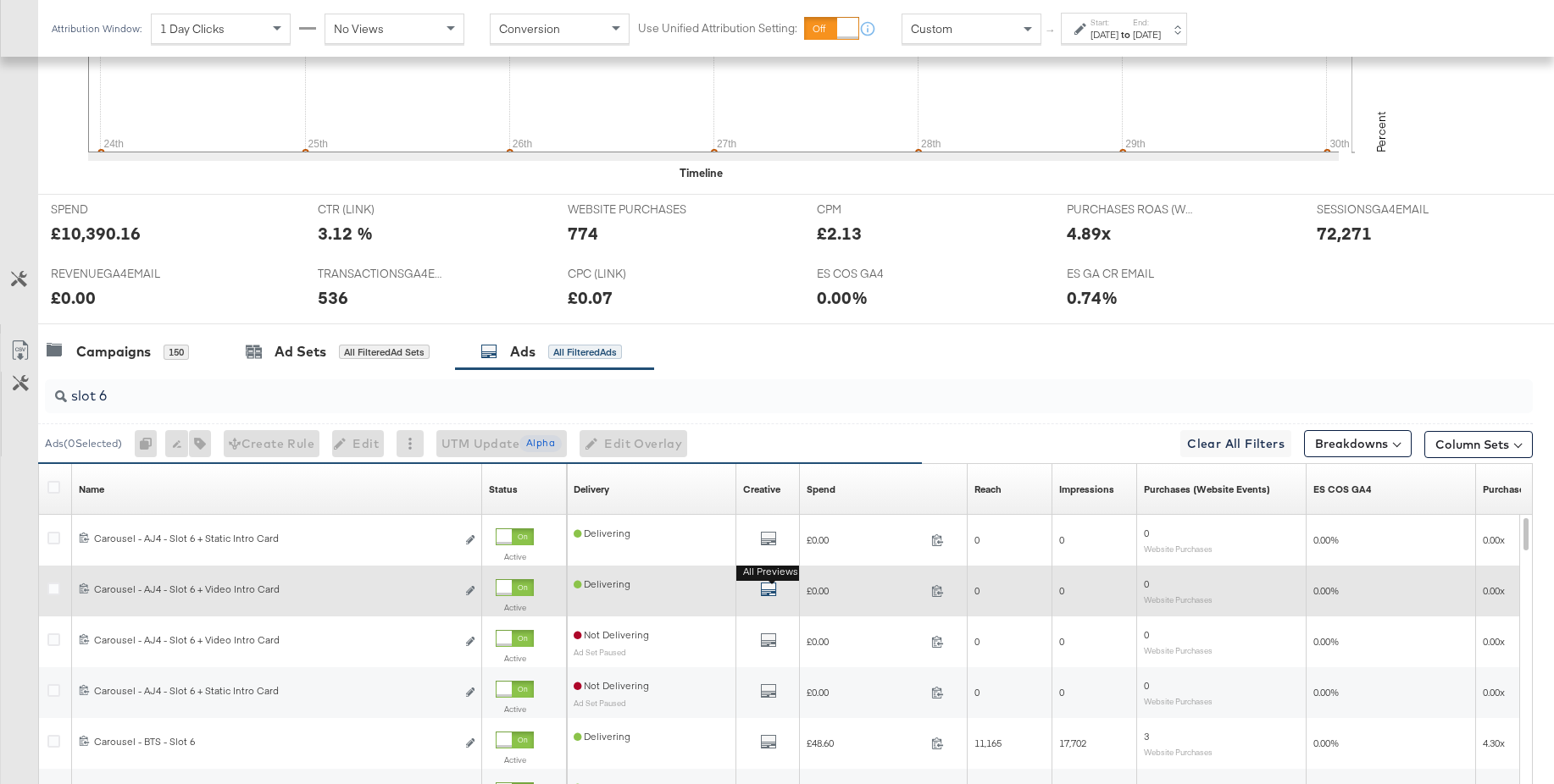
click at [769, 589] on icon "default" at bounding box center [768, 589] width 17 height 17
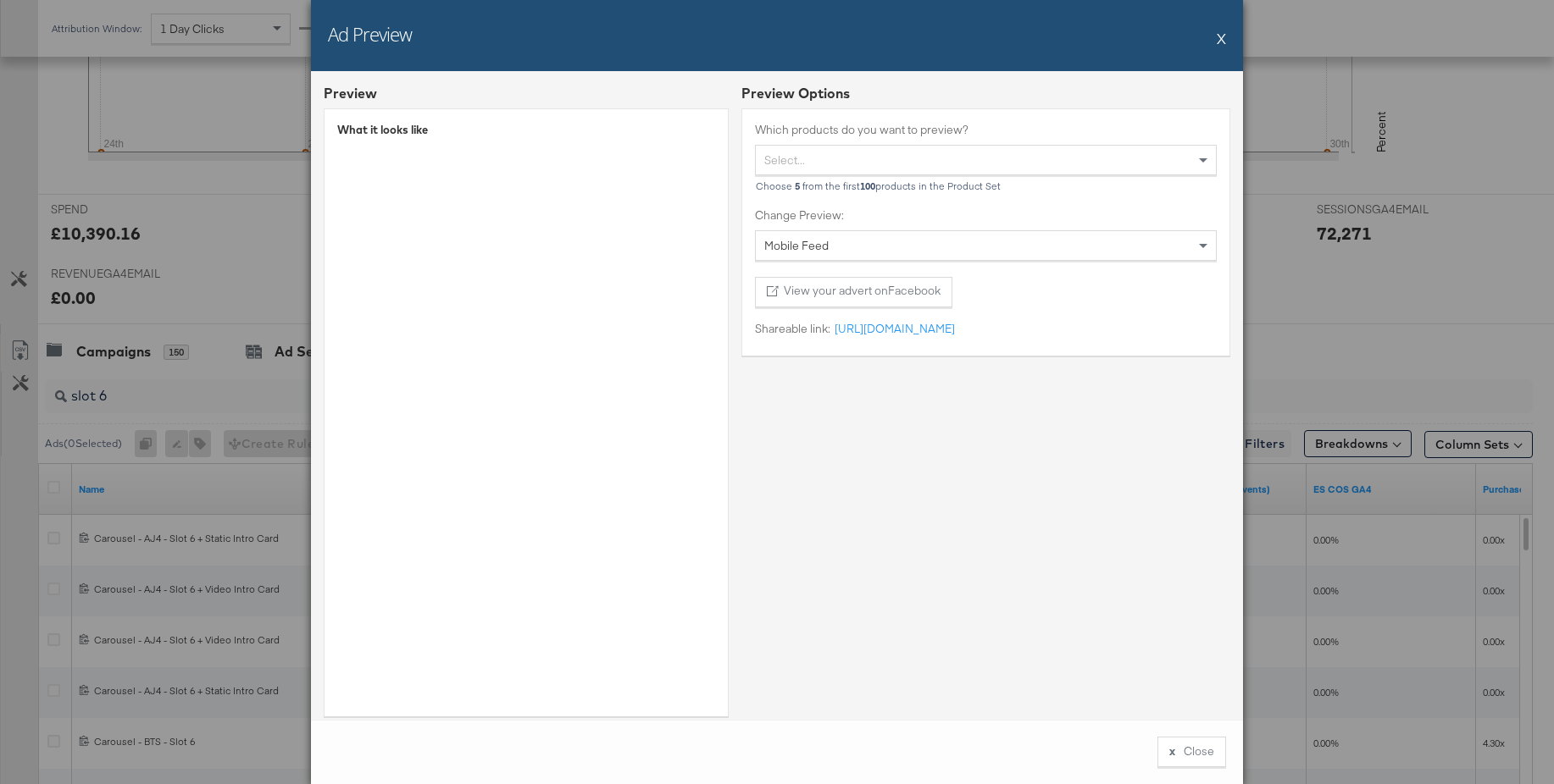
click at [1221, 43] on button "X" at bounding box center [1221, 38] width 9 height 34
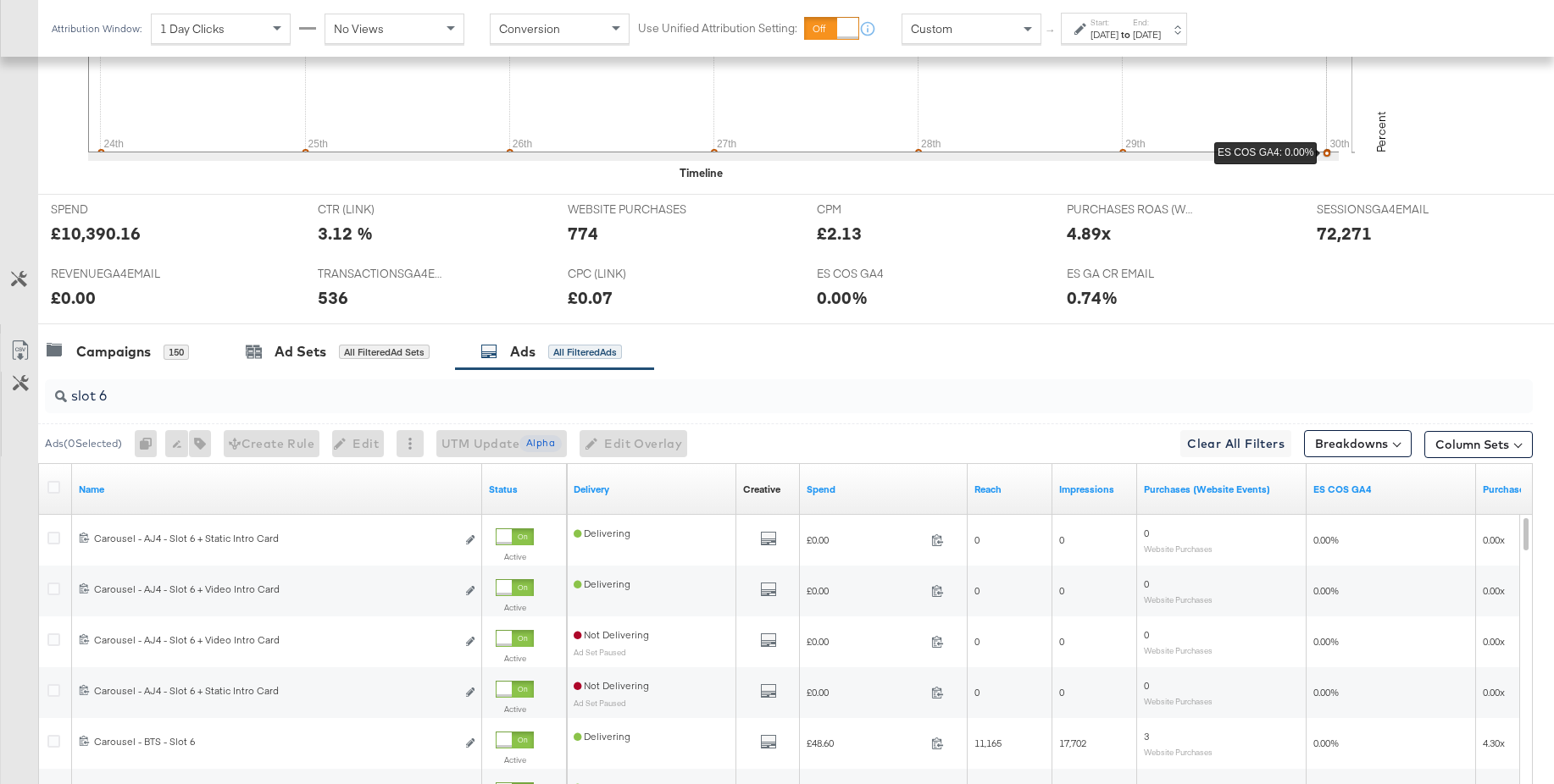
scroll to position [0, 0]
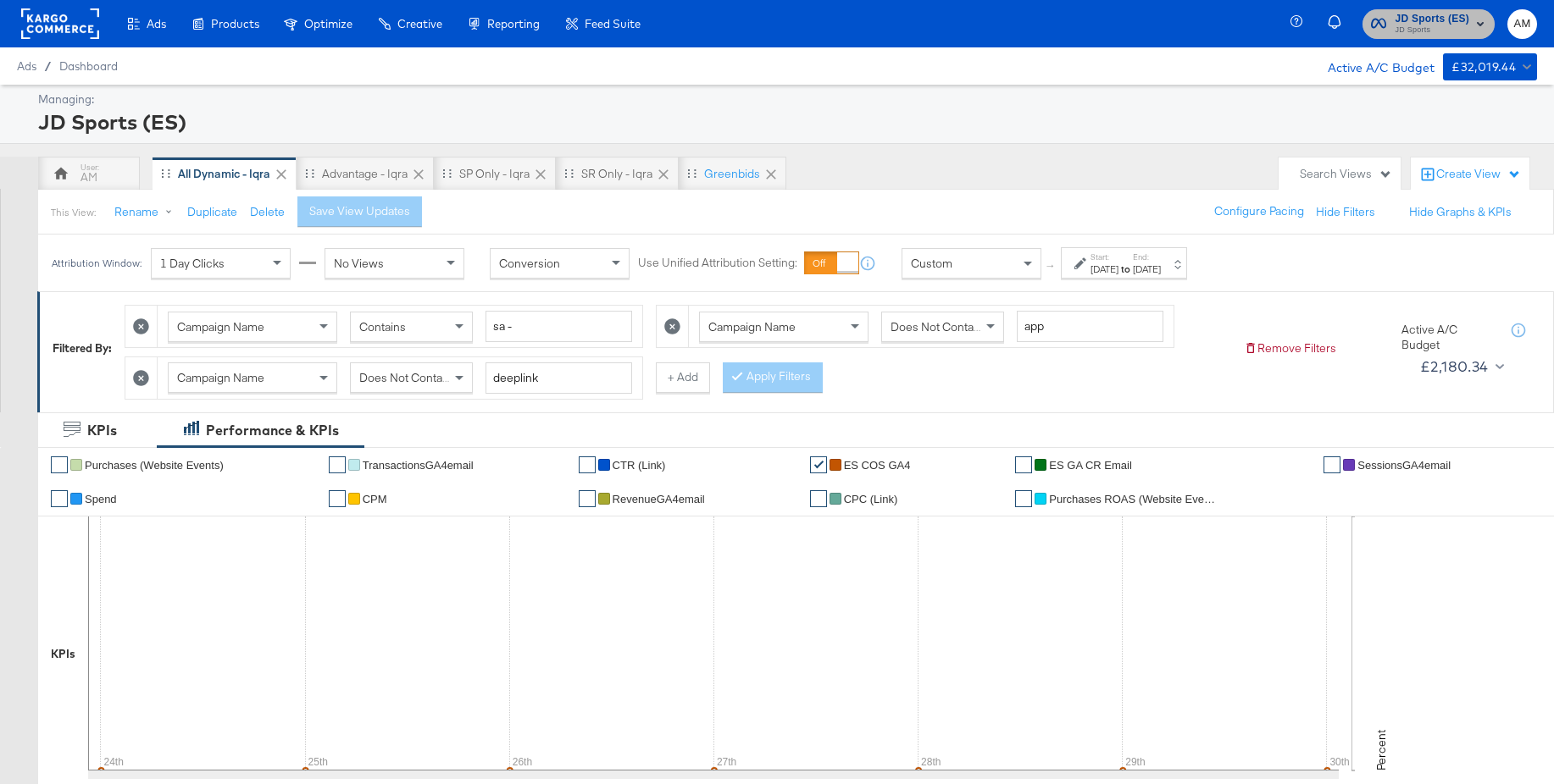
click at [1440, 34] on span "JD Sports" at bounding box center [1431, 30] width 74 height 13
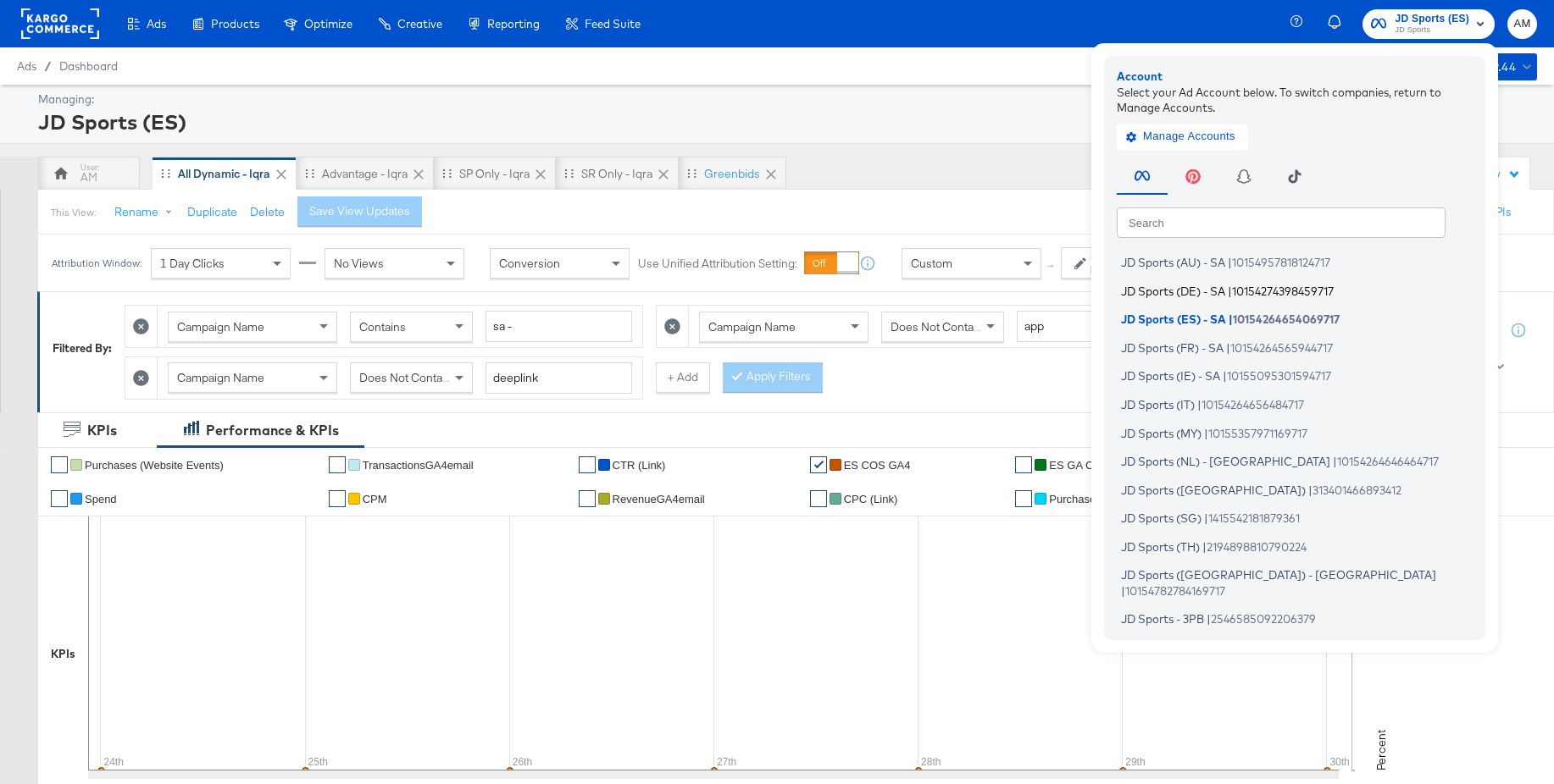
click at [1209, 291] on span "JD Sports (DE) - SA" at bounding box center [1172, 290] width 105 height 13
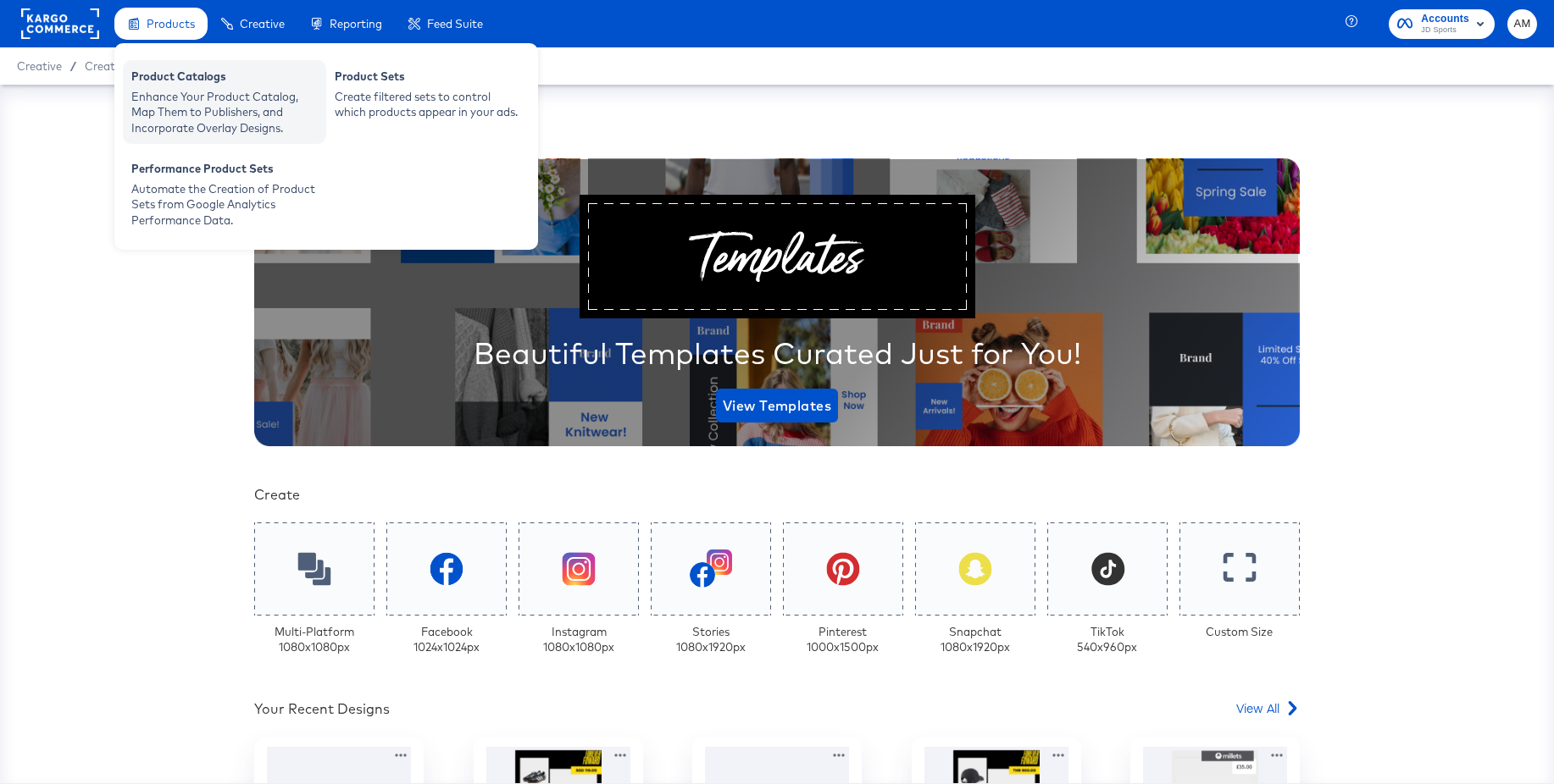
click at [173, 80] on div "Product Catalogs" at bounding box center [224, 79] width 186 height 21
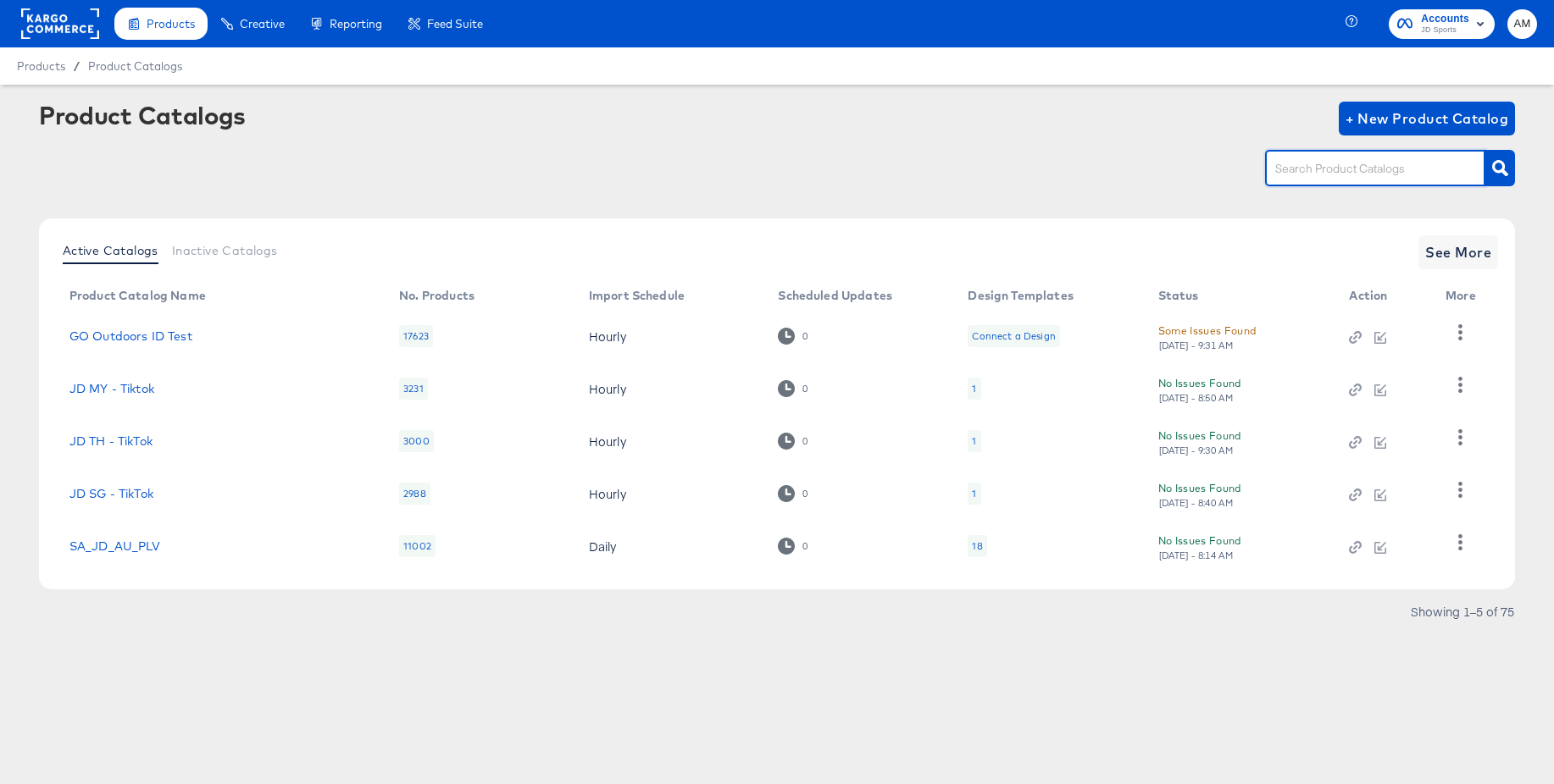
click at [1319, 165] on input "text" at bounding box center [1362, 169] width 181 height 20
type input "jd_es"
click at [1496, 178] on button "button" at bounding box center [1499, 168] width 30 height 37
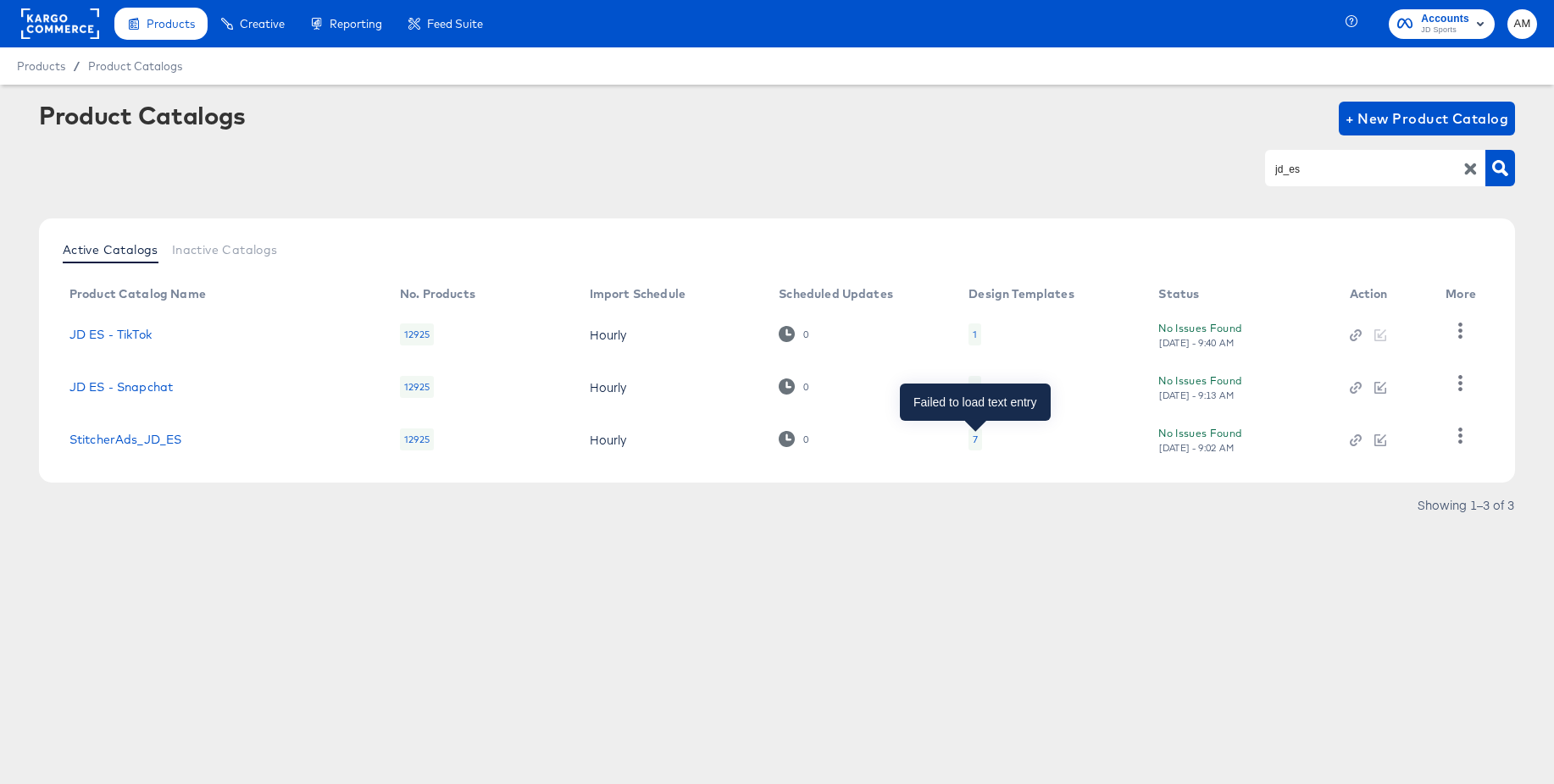
click at [975, 440] on div "7" at bounding box center [975, 439] width 5 height 13
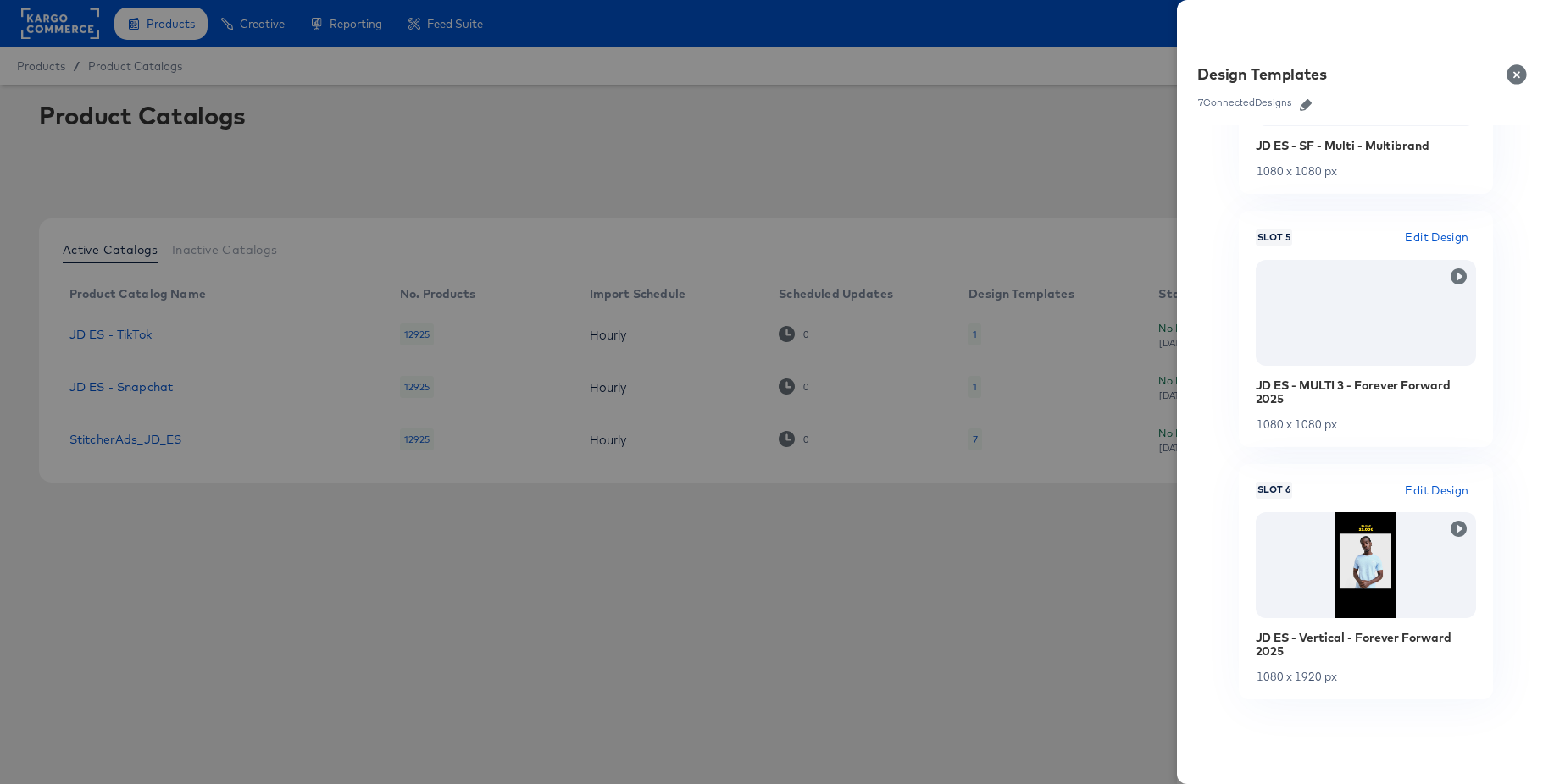
scroll to position [375, 0]
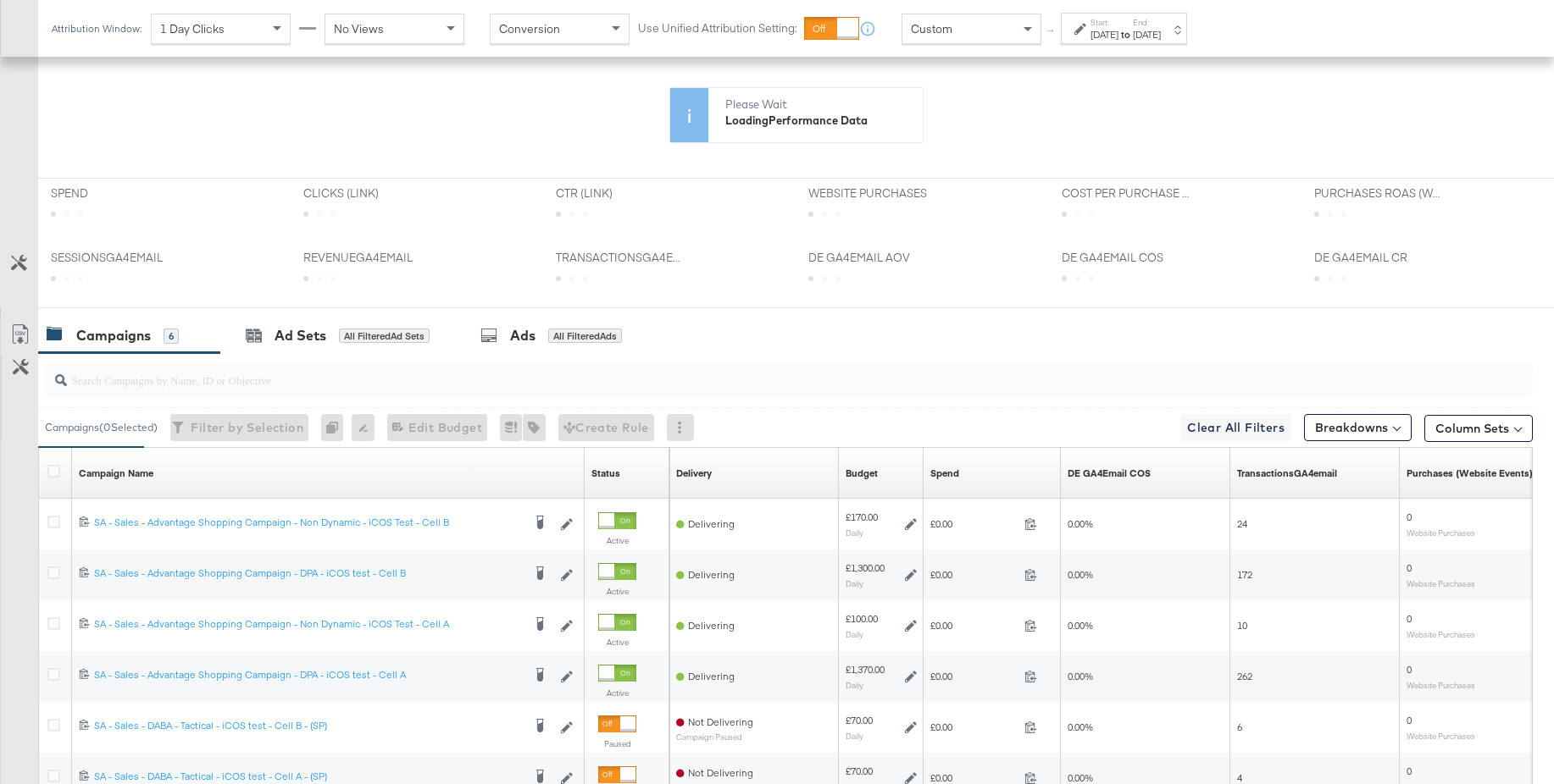
scroll to position [626, 0]
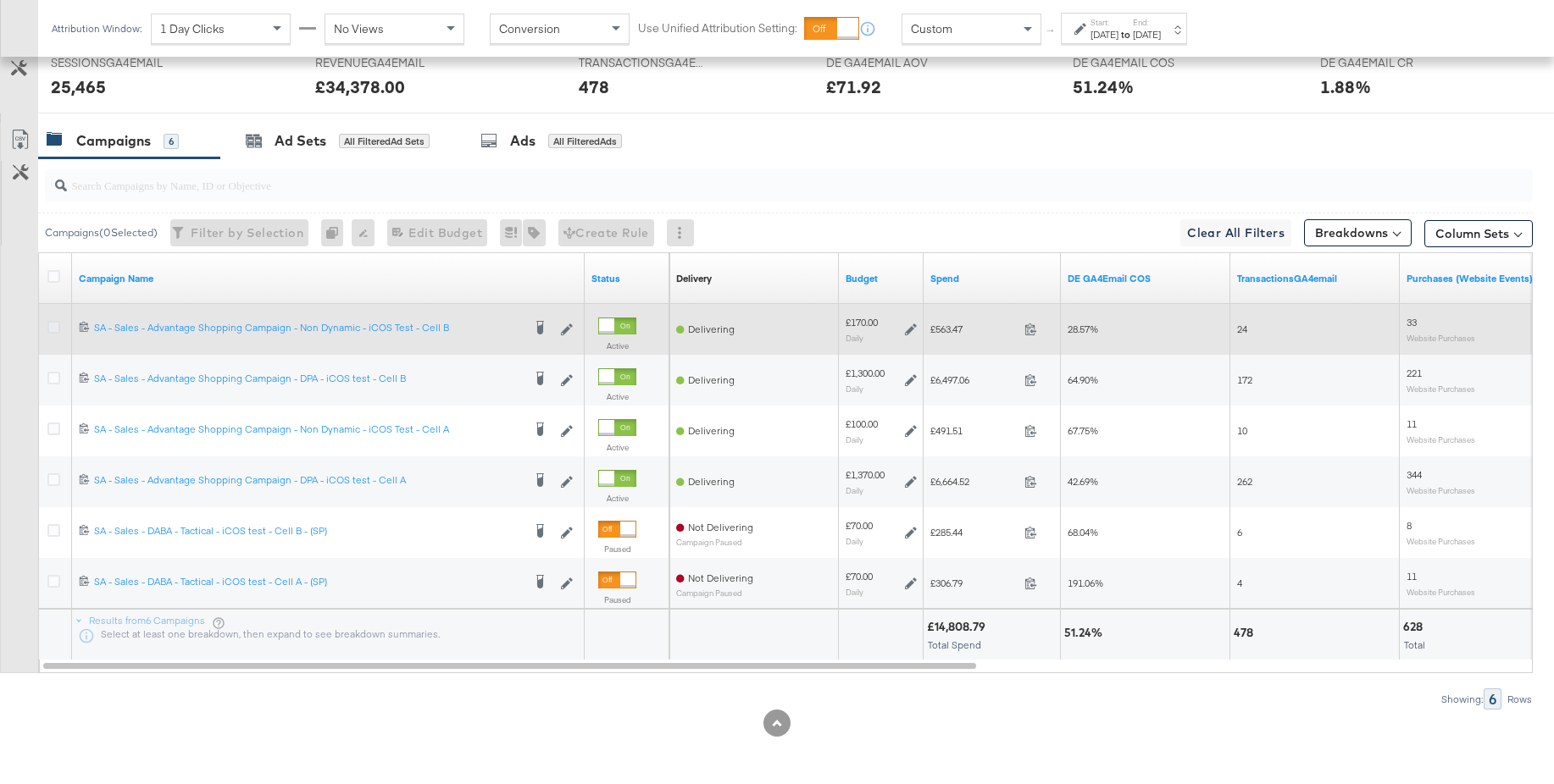
click at [55, 330] on icon at bounding box center [54, 327] width 13 height 13
click at [0, 0] on input "checkbox" at bounding box center [0, 0] width 0 height 0
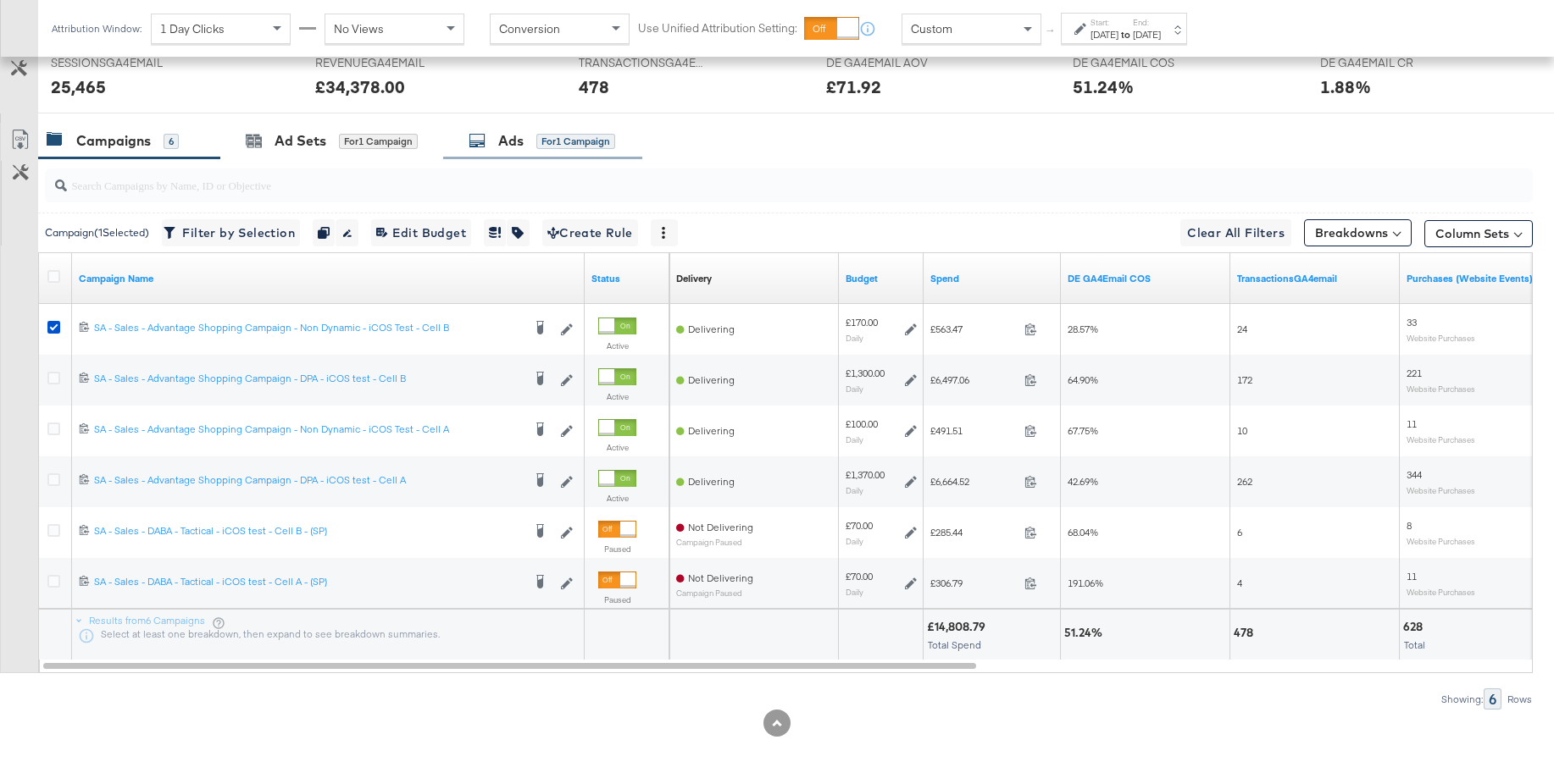
click at [514, 144] on div "Ads" at bounding box center [511, 141] width 25 height 20
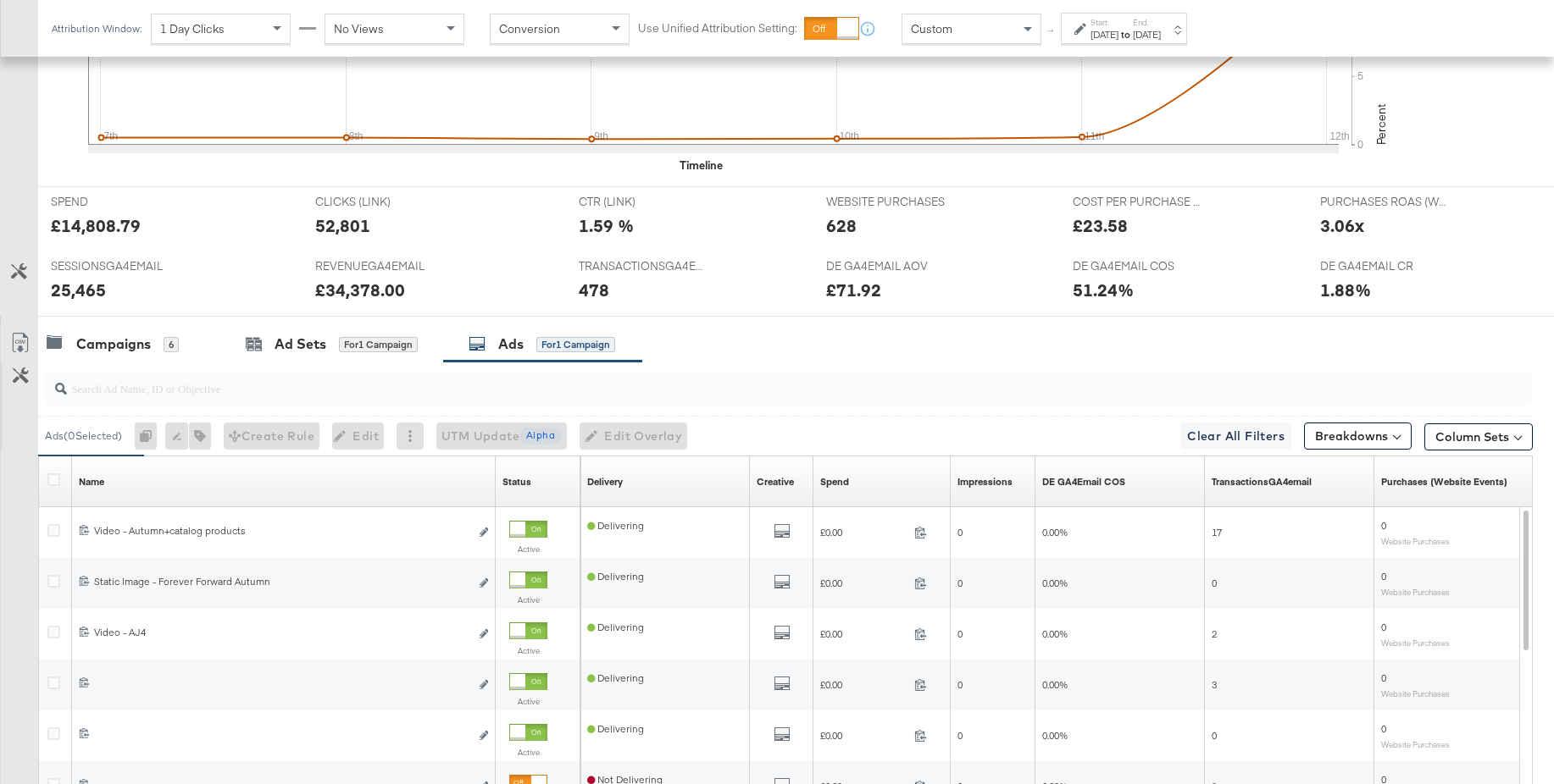
scroll to position [791, 0]
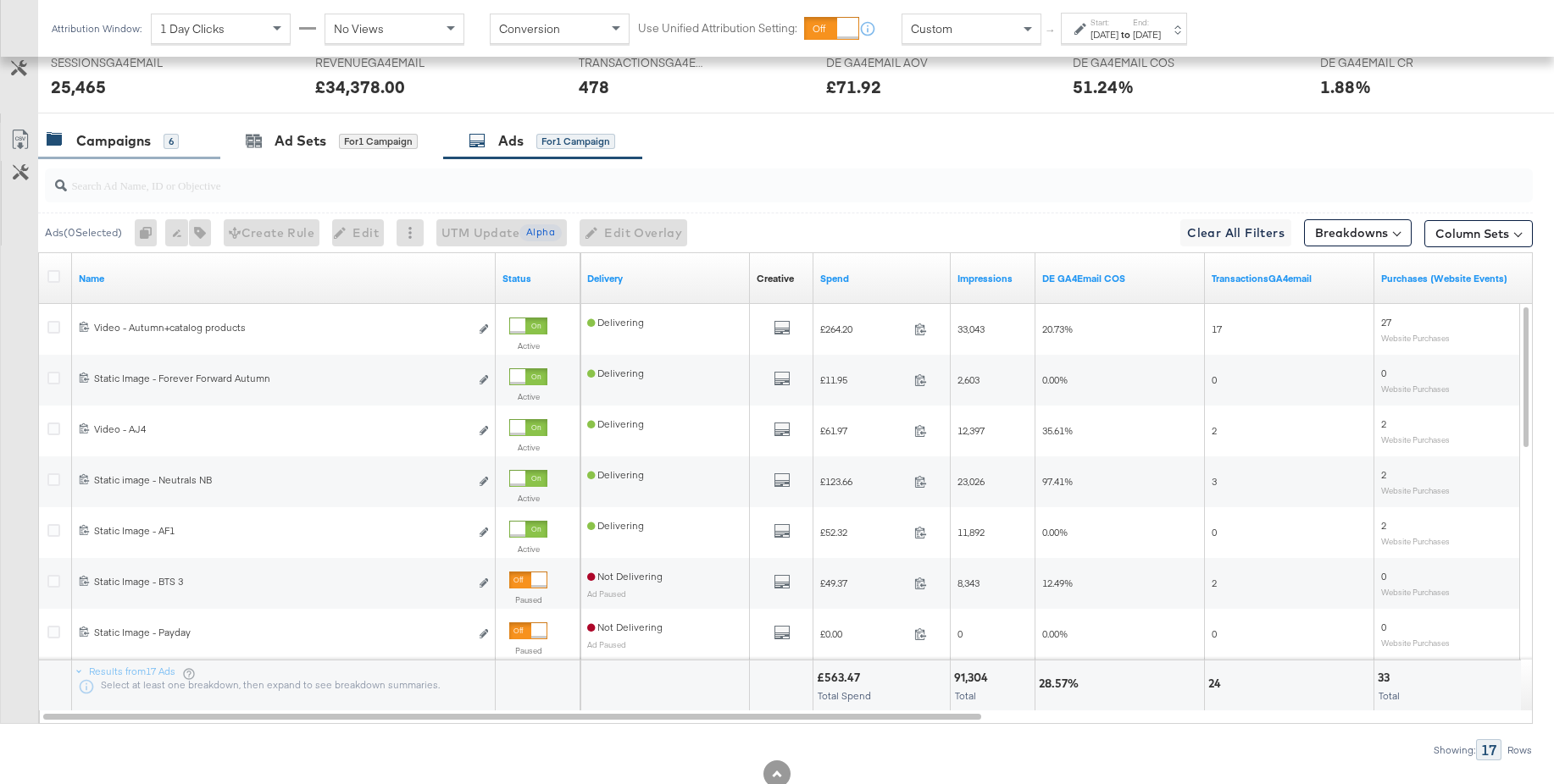
click at [86, 133] on div "Campaigns" at bounding box center [113, 141] width 74 height 20
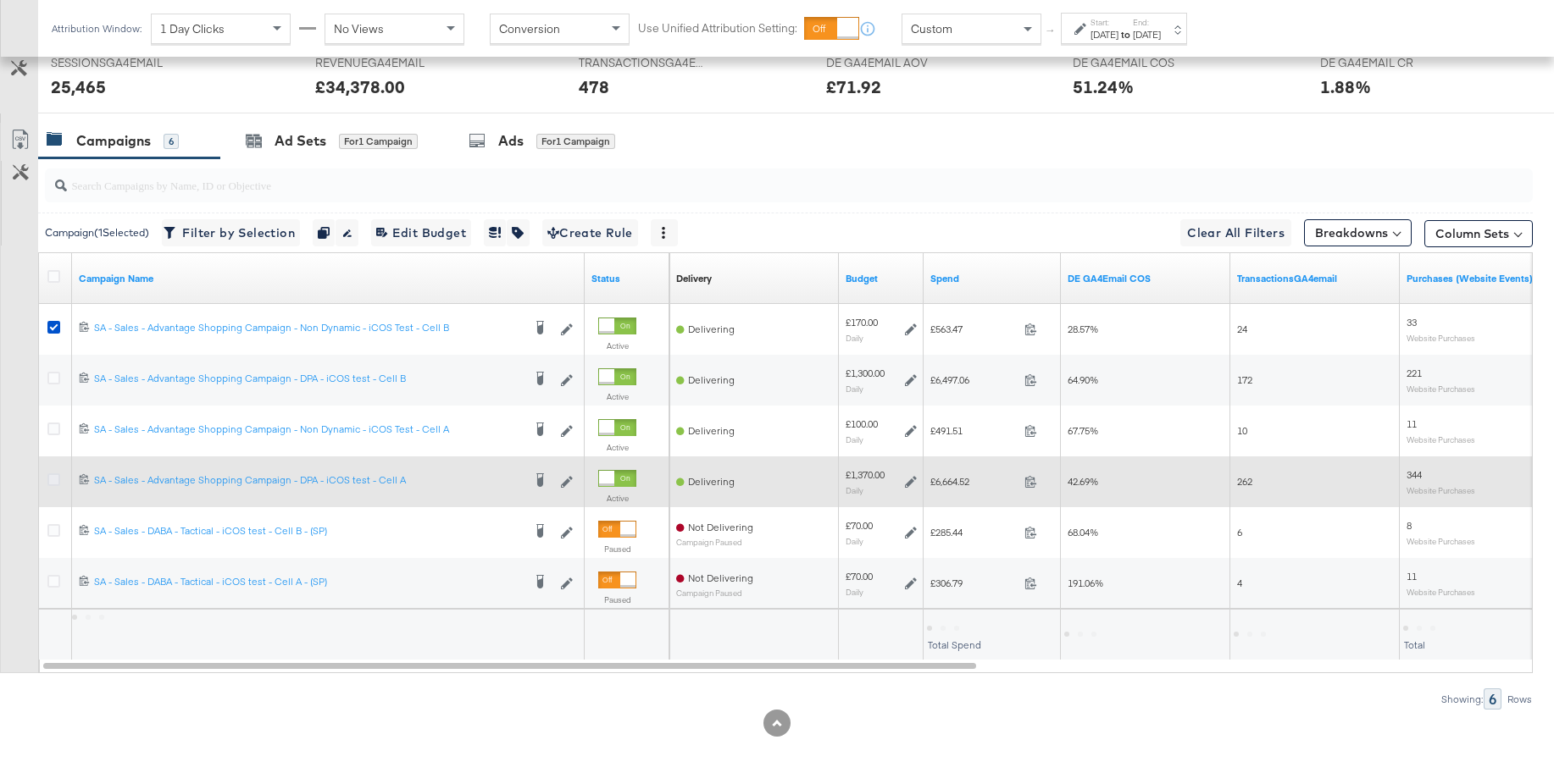
click at [56, 482] on icon at bounding box center [54, 480] width 13 height 13
click at [0, 0] on input "checkbox" at bounding box center [0, 0] width 0 height 0
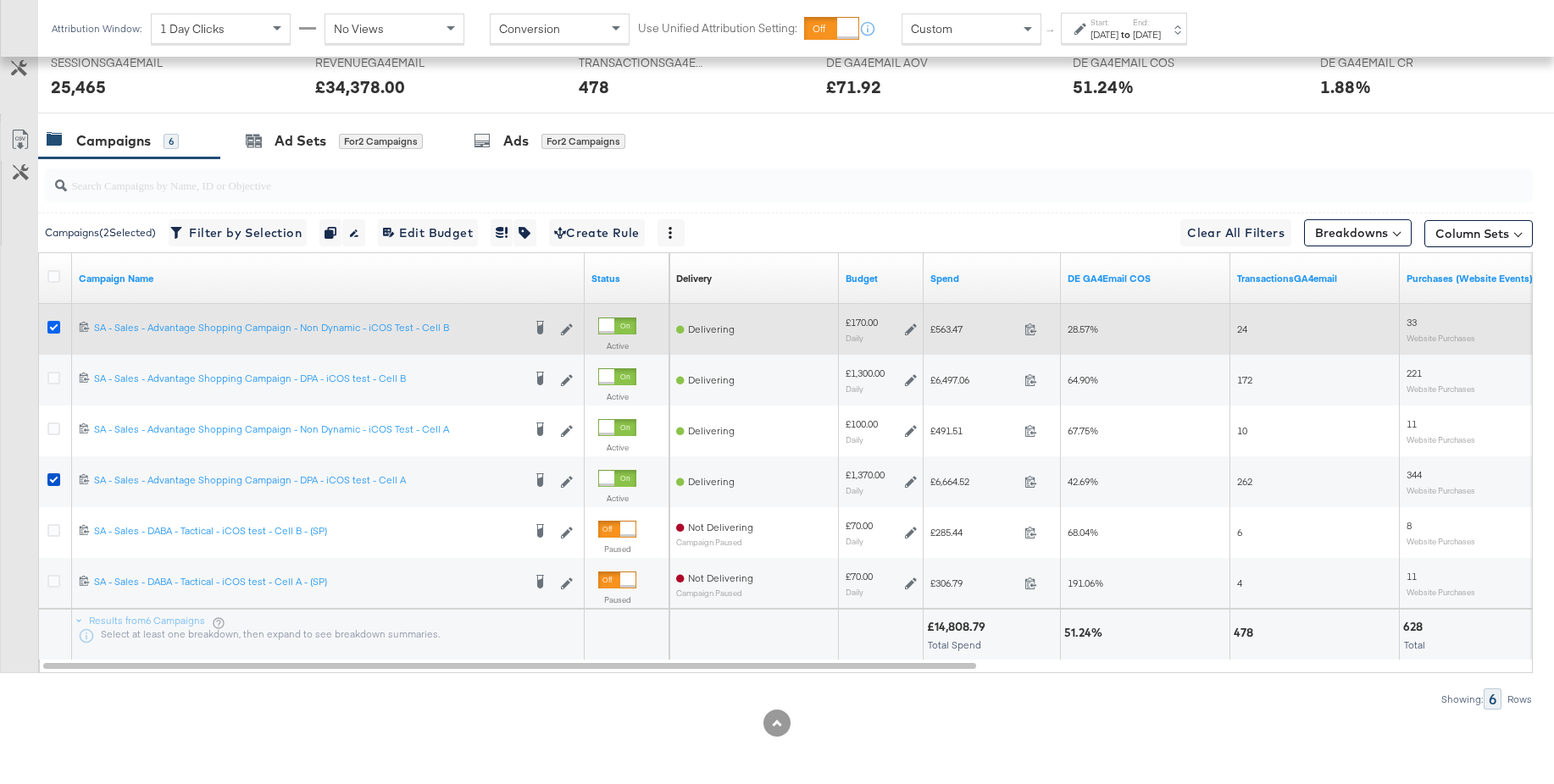
click at [54, 330] on icon at bounding box center [54, 327] width 13 height 13
click at [0, 0] on input "checkbox" at bounding box center [0, 0] width 0 height 0
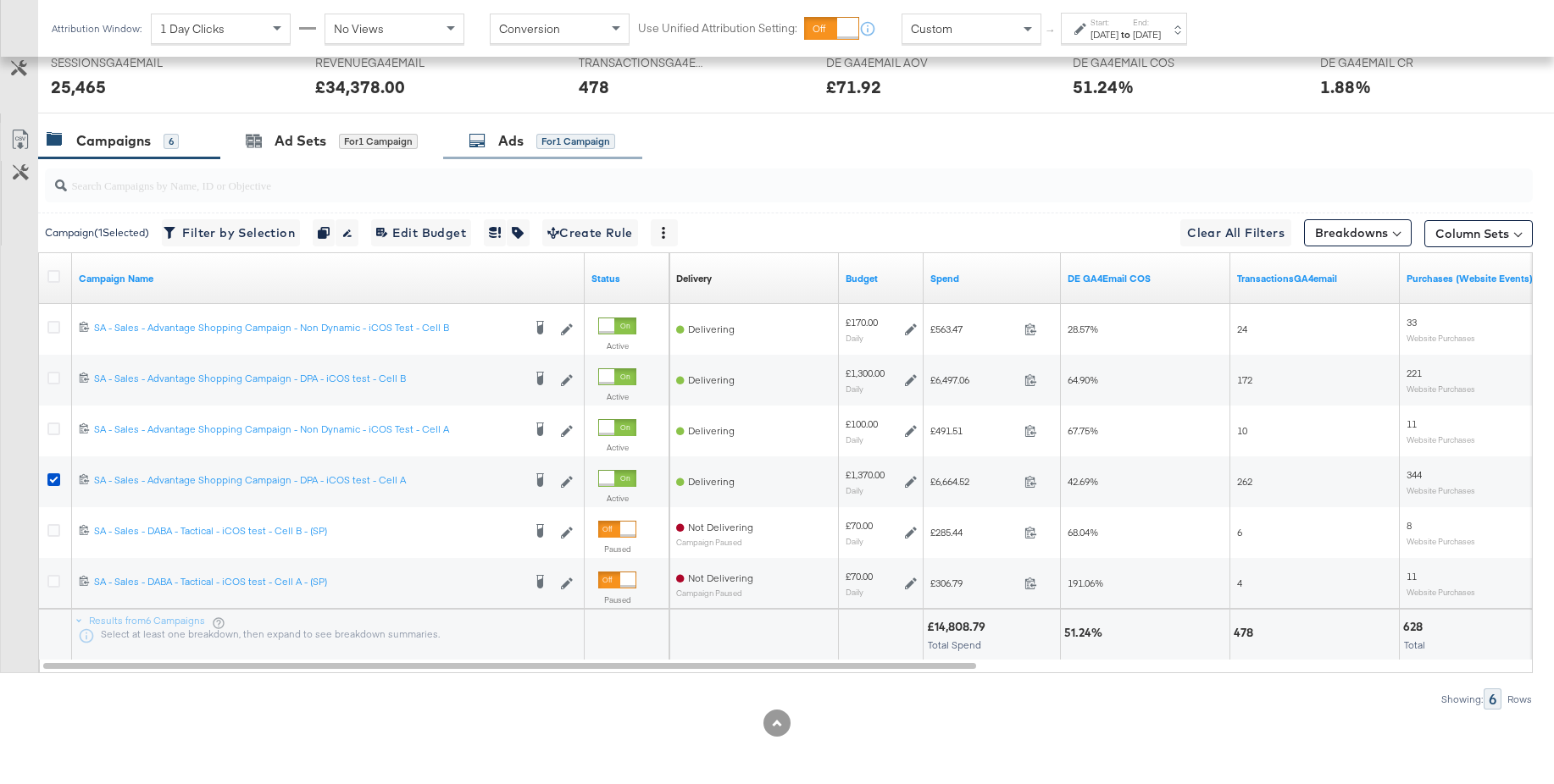
click at [497, 142] on div "Ads for 1 Campaign" at bounding box center [542, 141] width 147 height 20
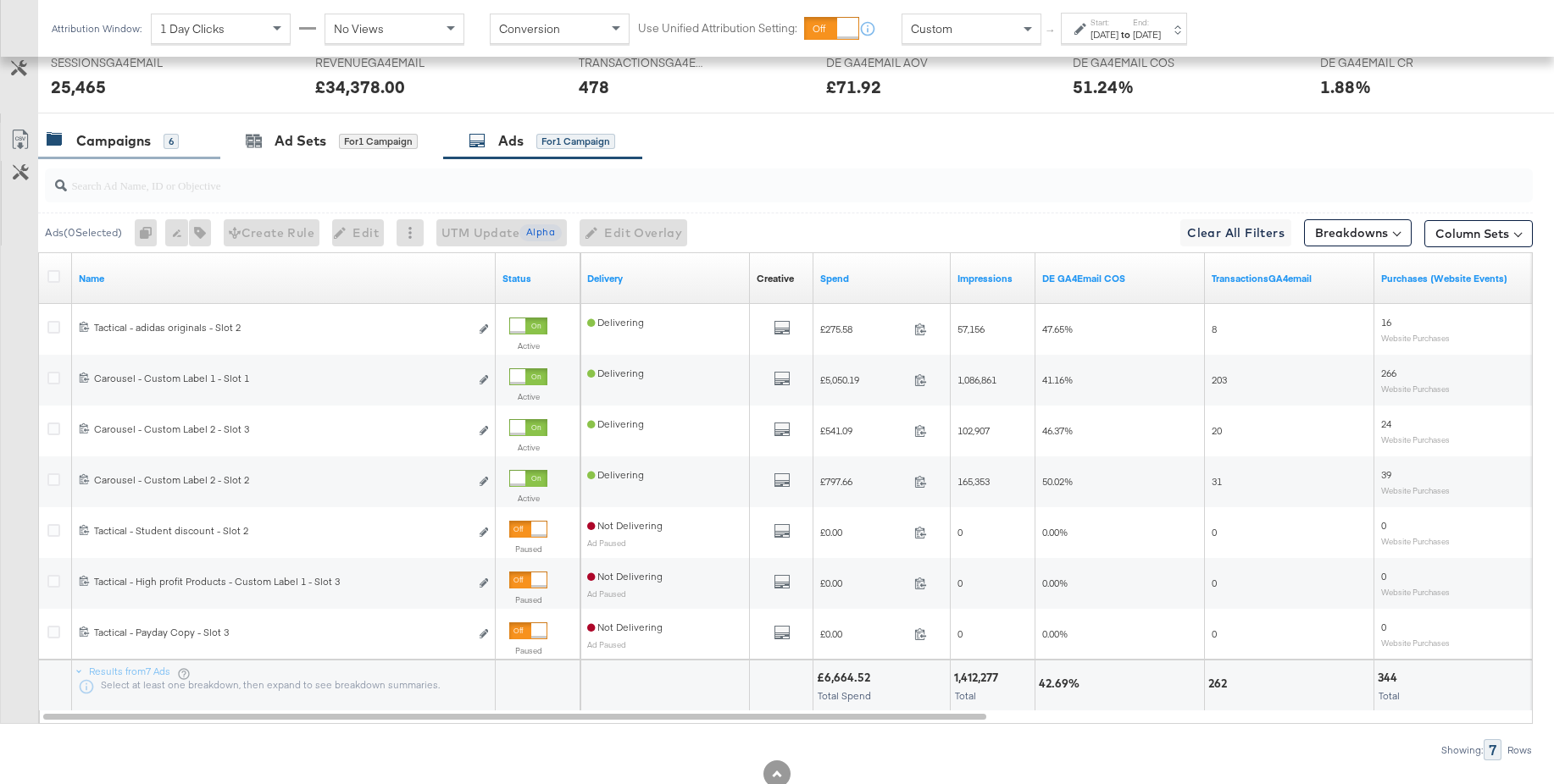
click at [107, 148] on div "Campaigns" at bounding box center [113, 141] width 74 height 20
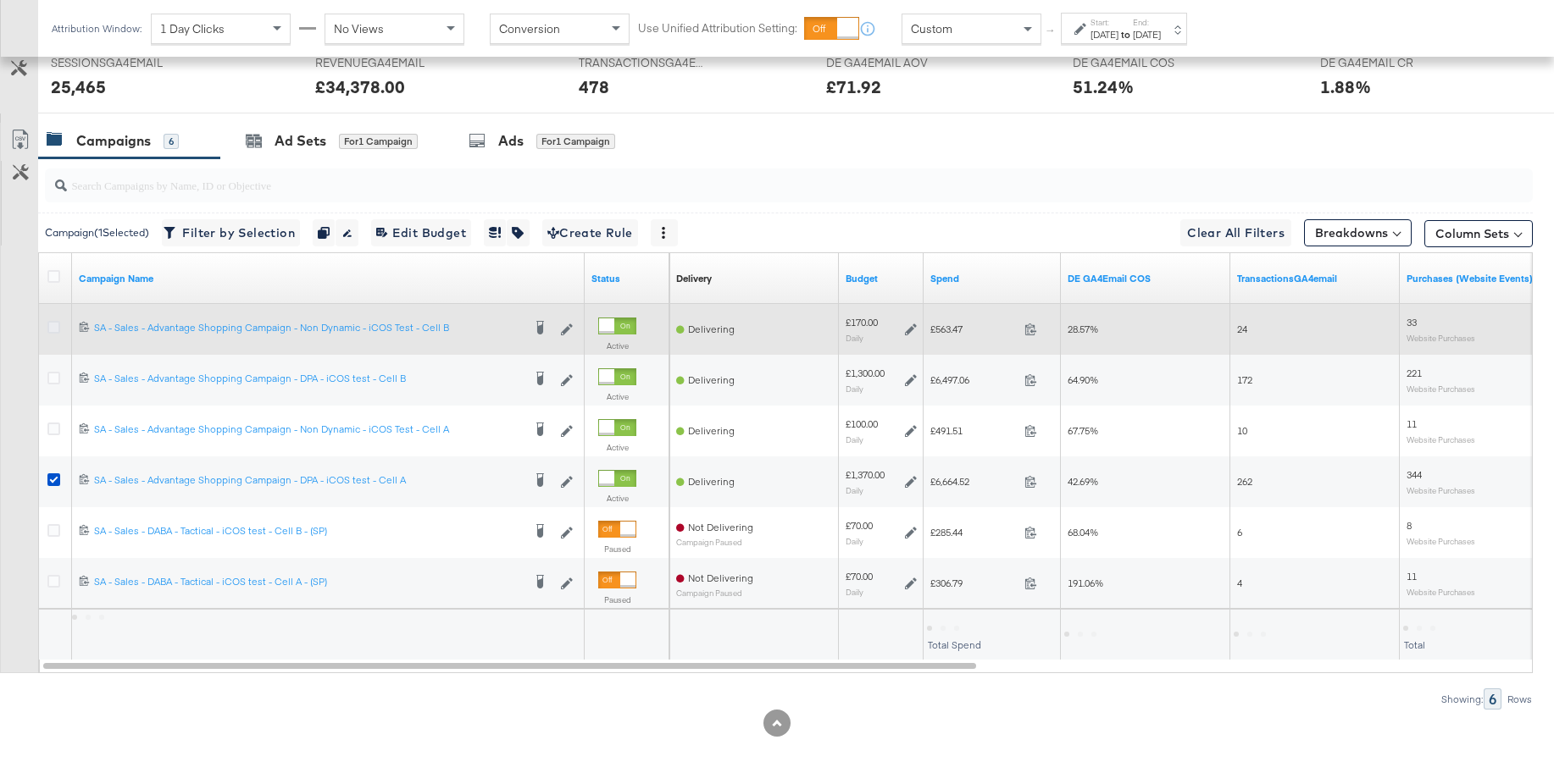
click at [55, 329] on icon at bounding box center [54, 327] width 13 height 13
click at [0, 0] on input "checkbox" at bounding box center [0, 0] width 0 height 0
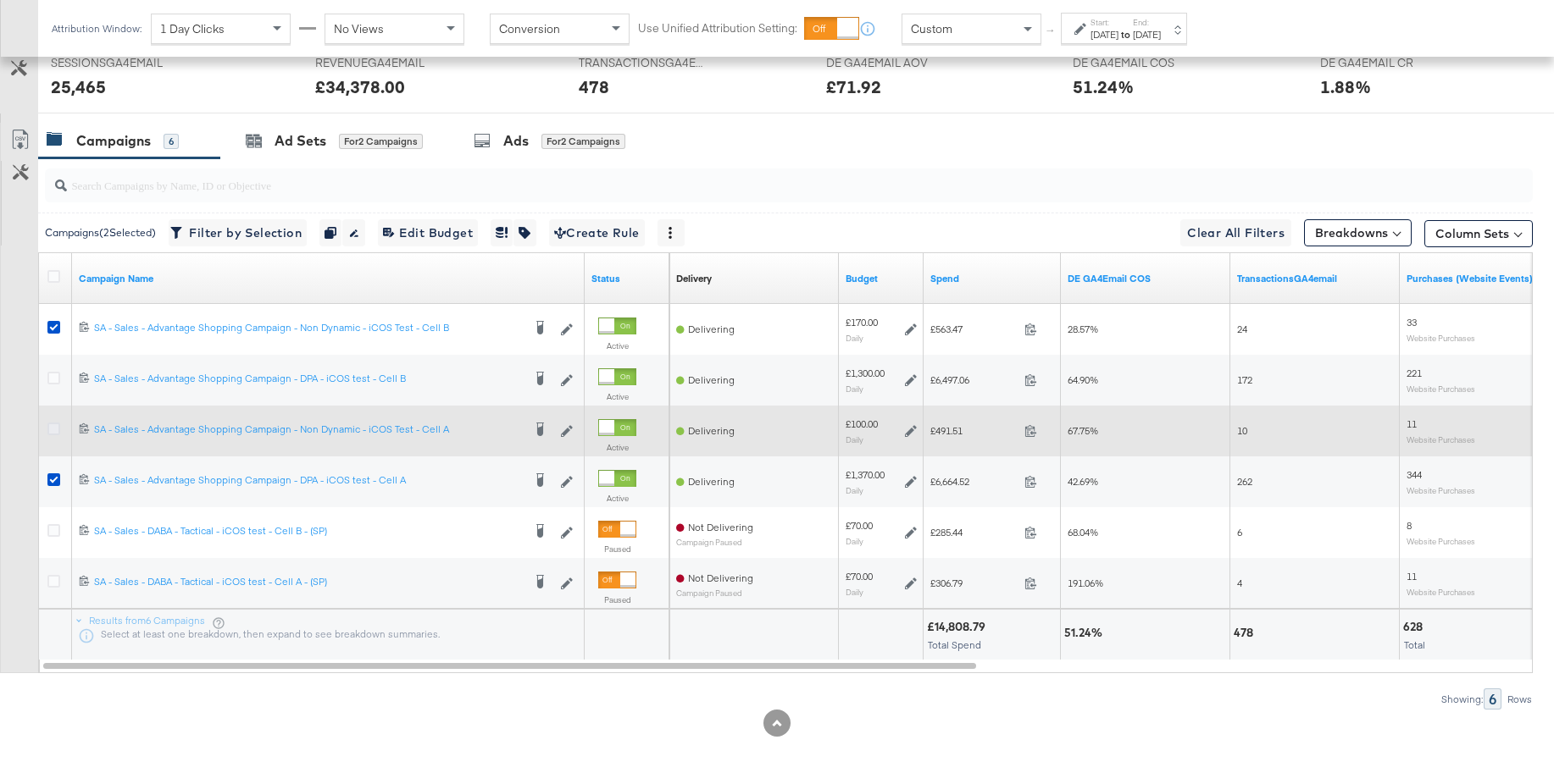
click at [55, 430] on icon at bounding box center [54, 429] width 13 height 13
click at [0, 0] on input "checkbox" at bounding box center [0, 0] width 0 height 0
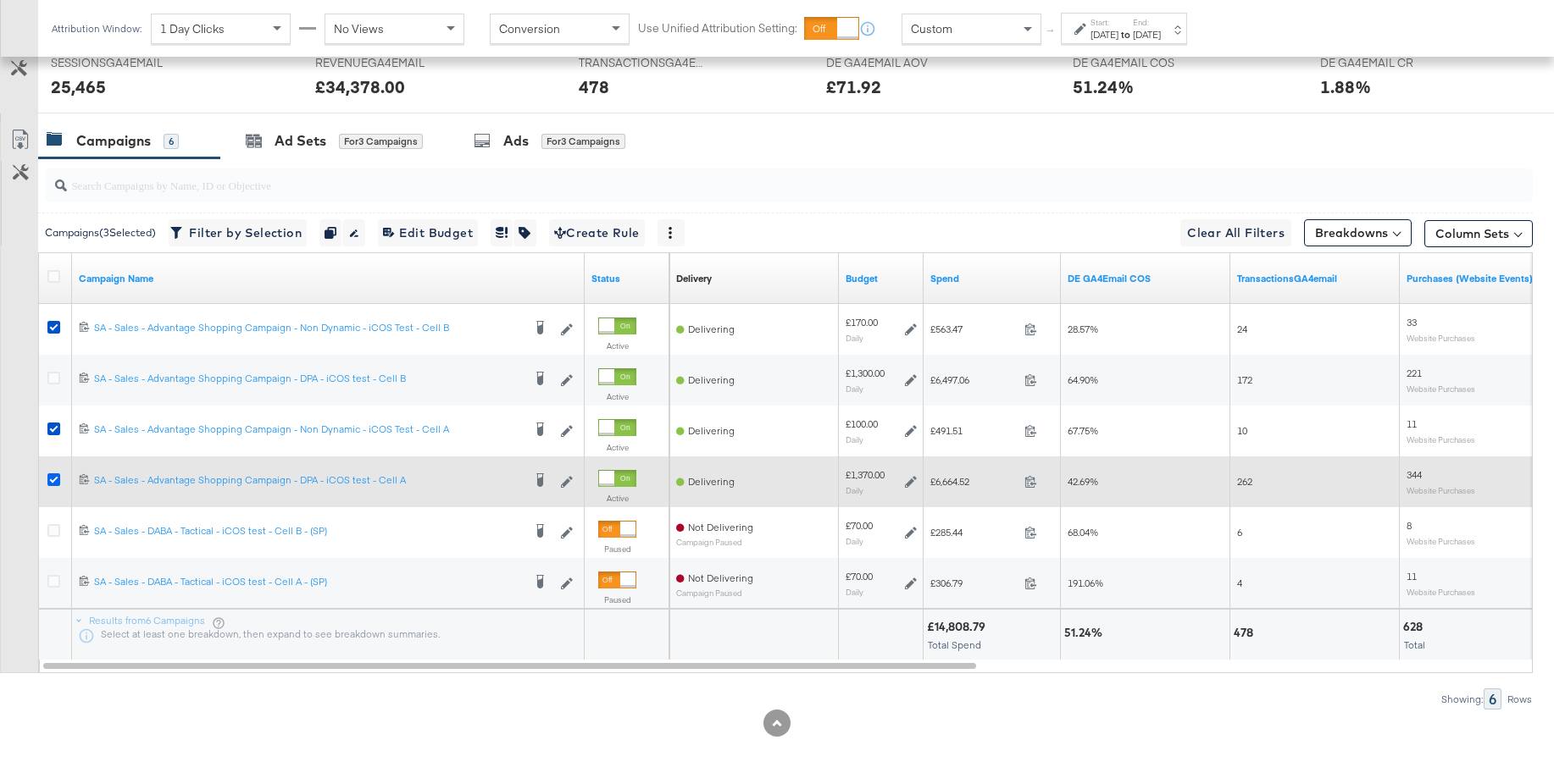
click at [50, 480] on icon at bounding box center [54, 480] width 13 height 13
click at [0, 0] on input "checkbox" at bounding box center [0, 0] width 0 height 0
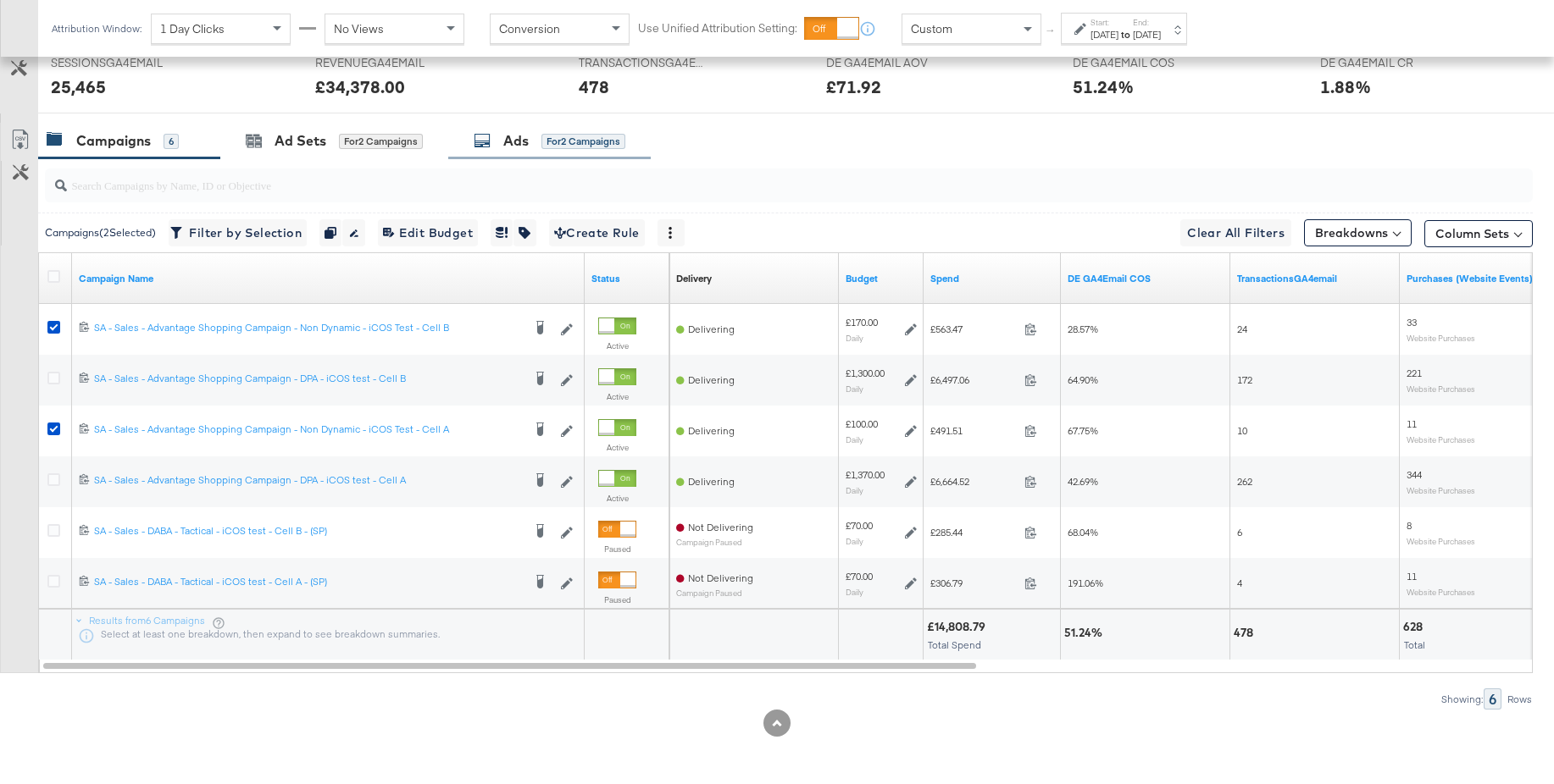
click at [515, 150] on div "Ads" at bounding box center [516, 141] width 25 height 20
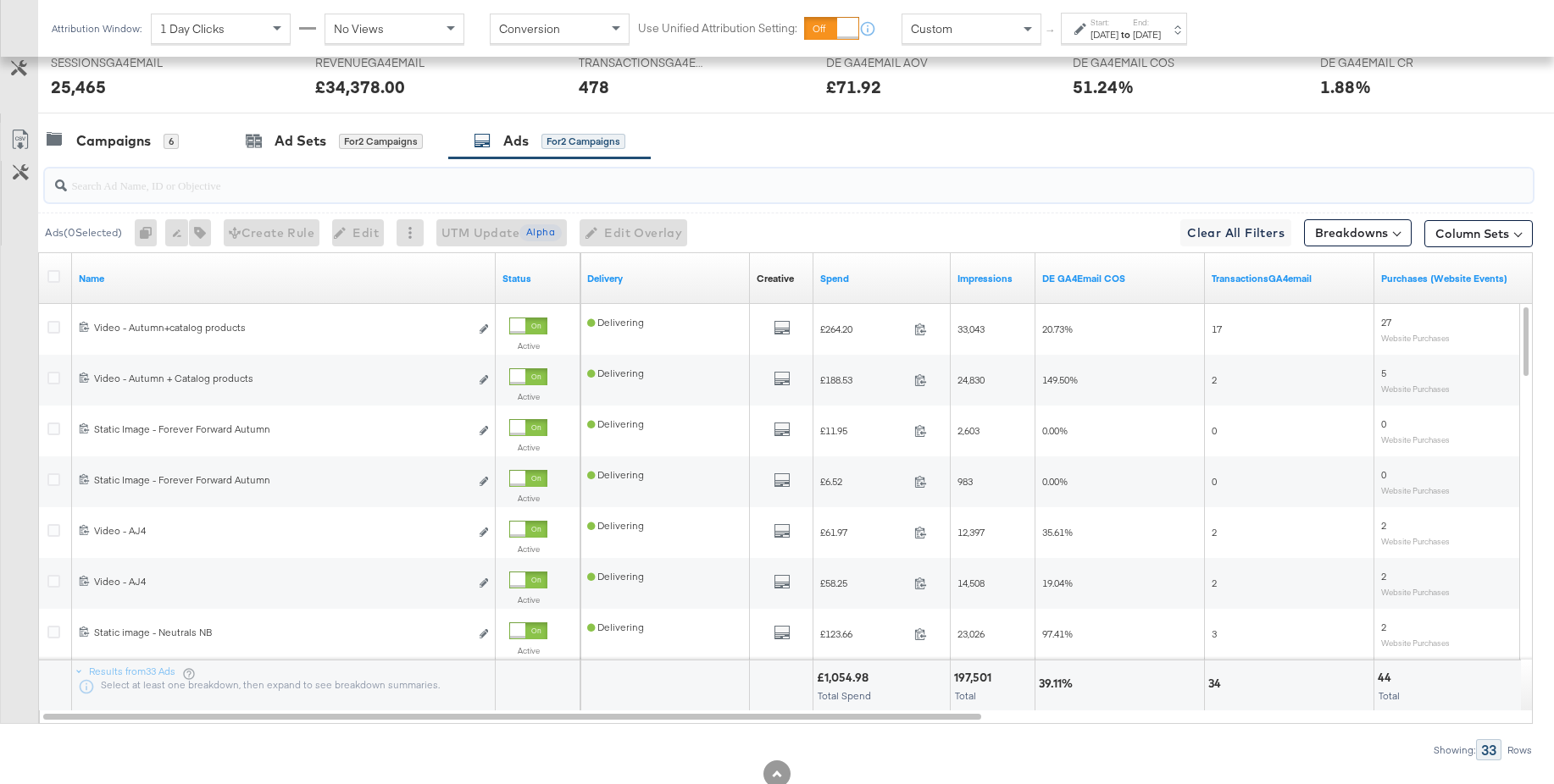
click at [393, 194] on input "search" at bounding box center [731, 178] width 1330 height 33
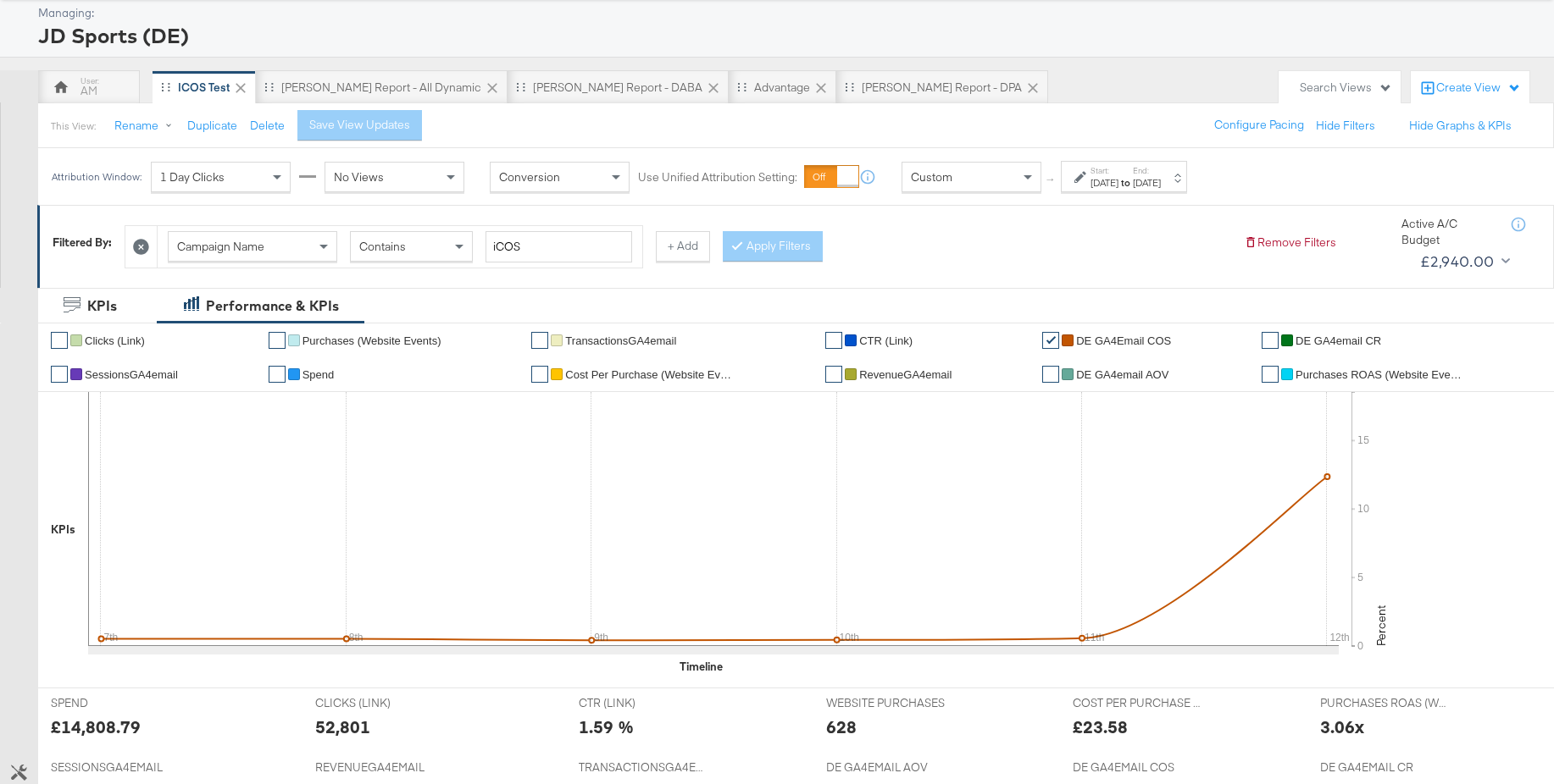
scroll to position [74, 0]
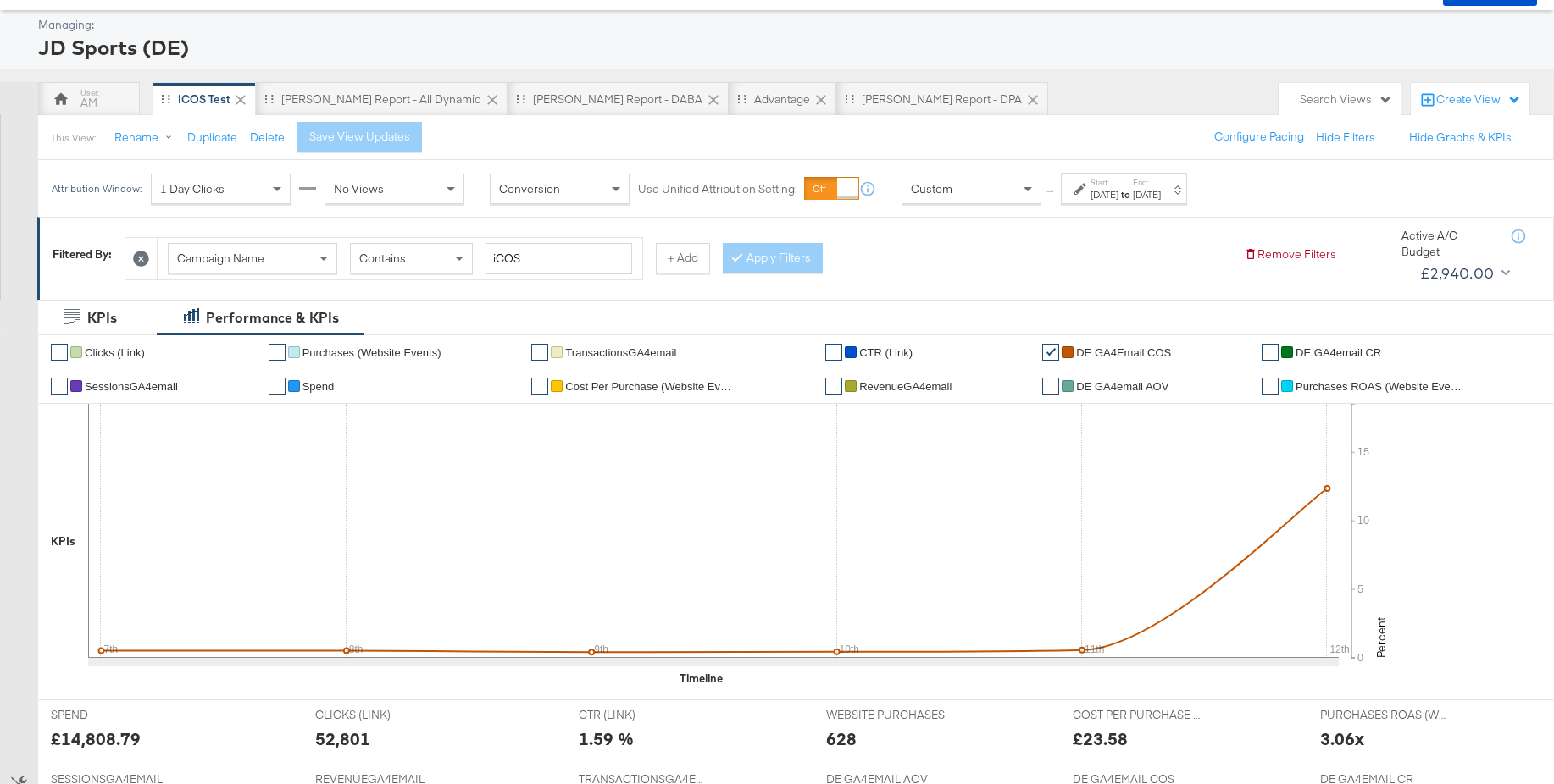
type input "aj4"
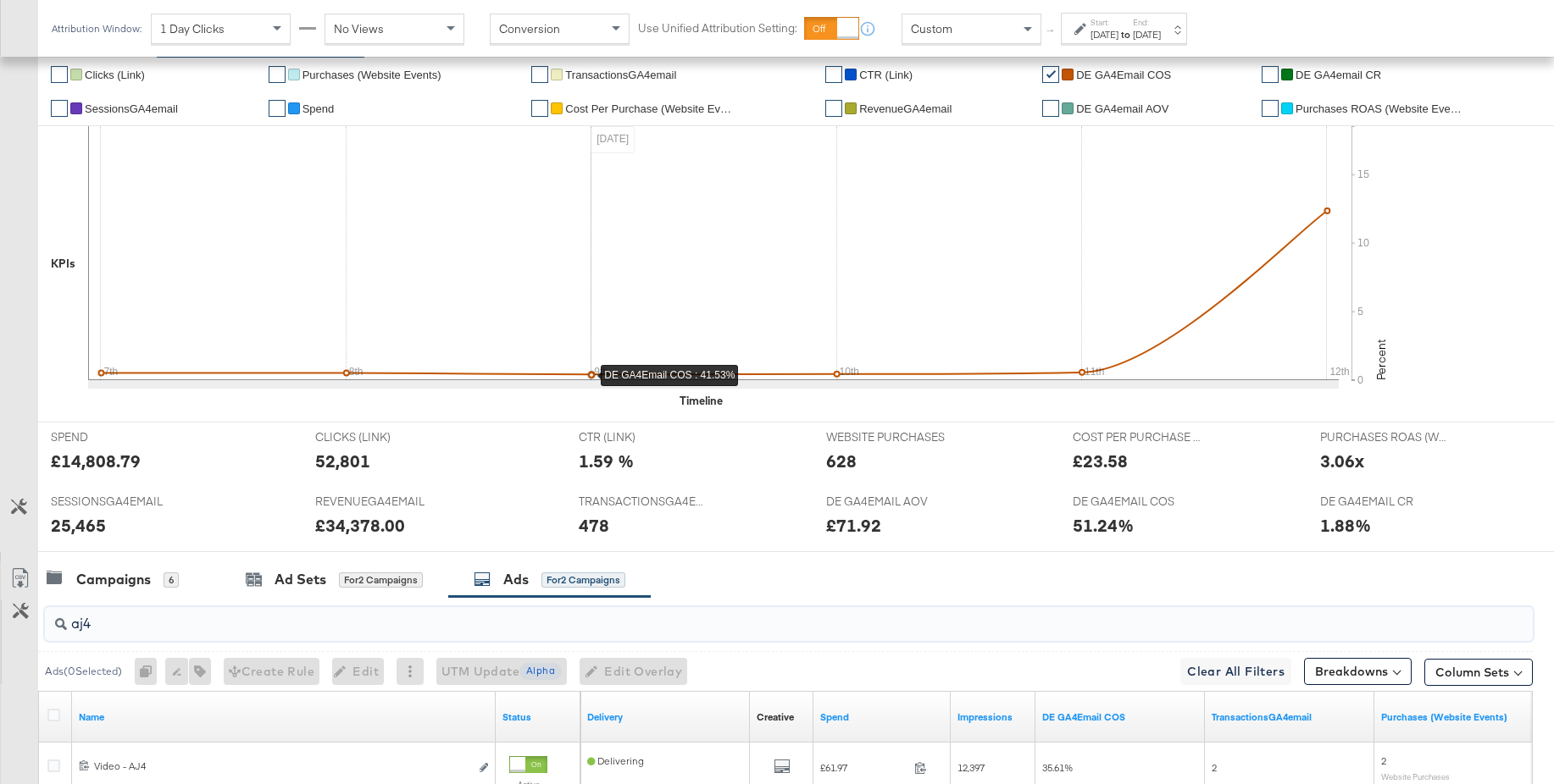
scroll to position [588, 0]
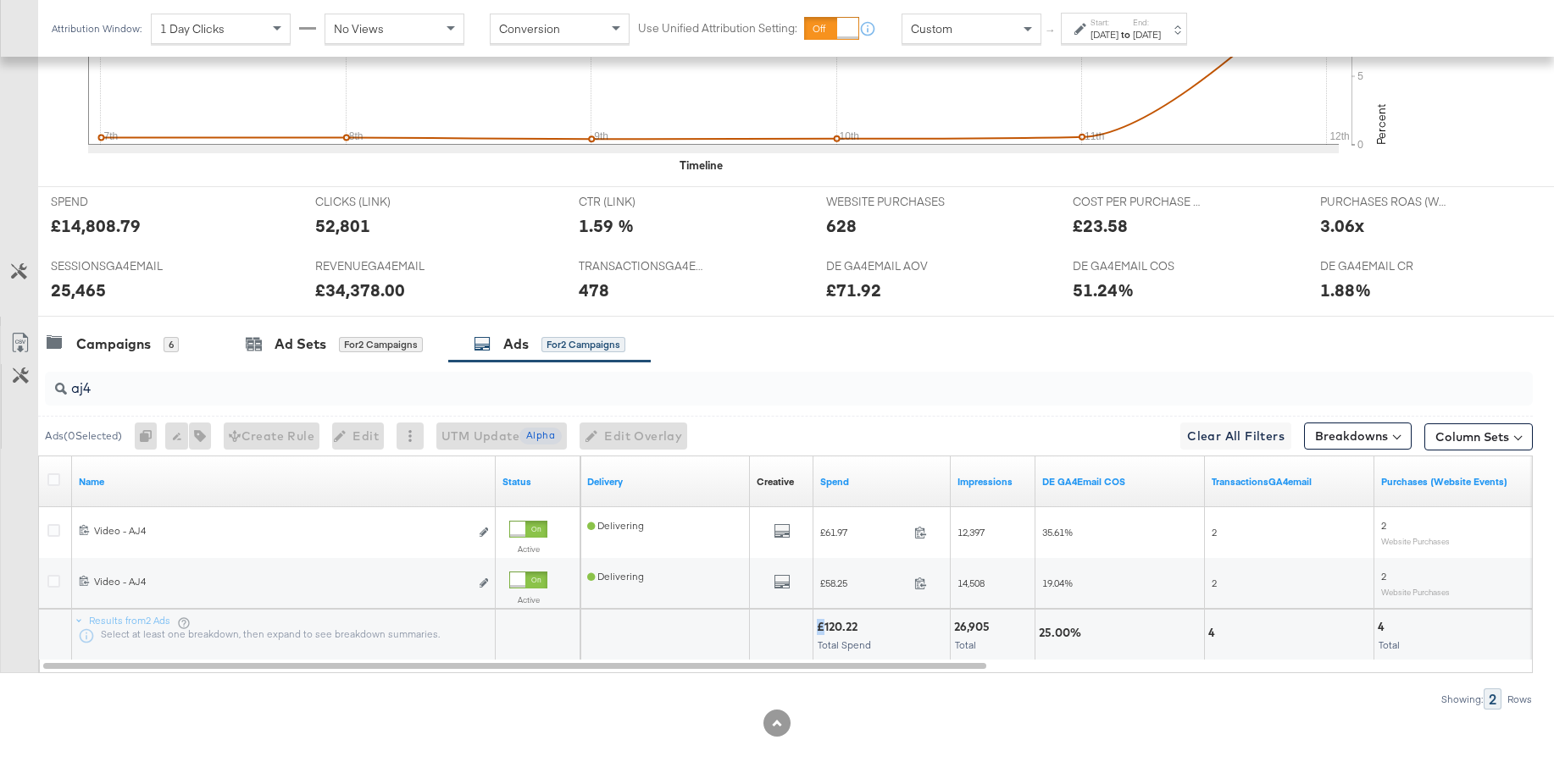
click at [821, 628] on div "£120.22" at bounding box center [839, 628] width 46 height 16
copy div "£"
click at [113, 336] on div "Campaigns" at bounding box center [113, 344] width 74 height 20
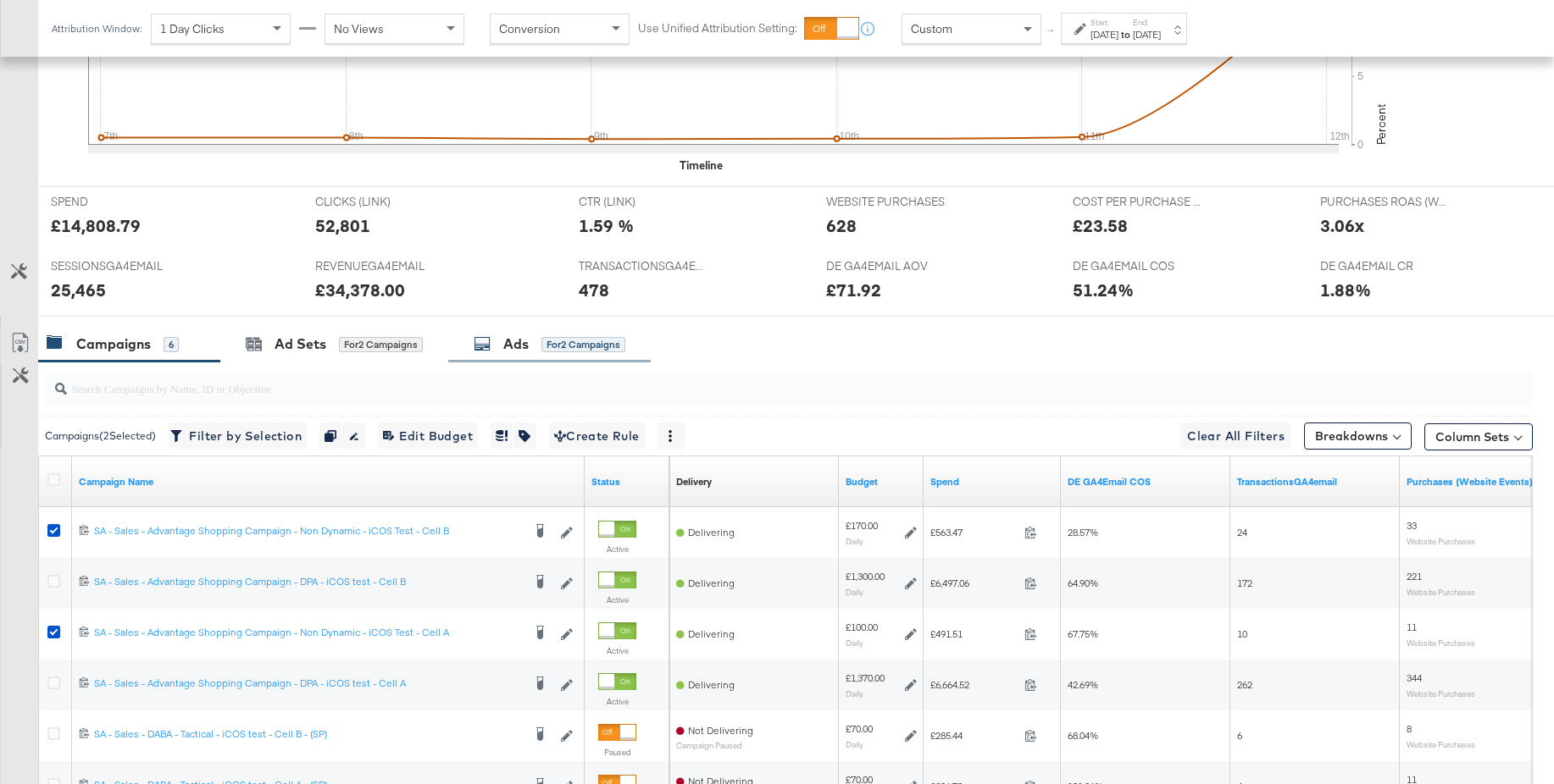
click at [527, 349] on div "Ads" at bounding box center [516, 344] width 25 height 20
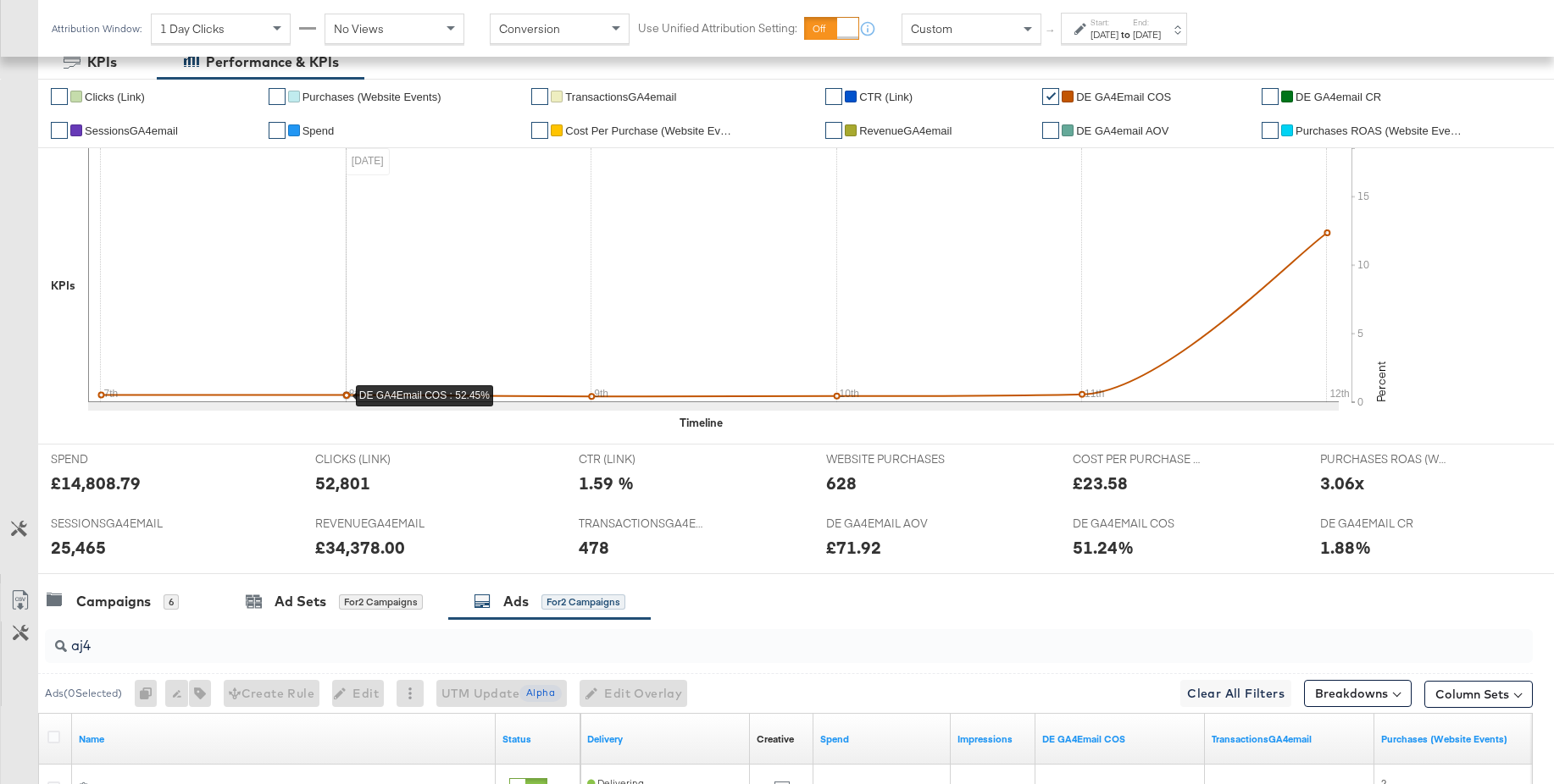
scroll to position [0, 0]
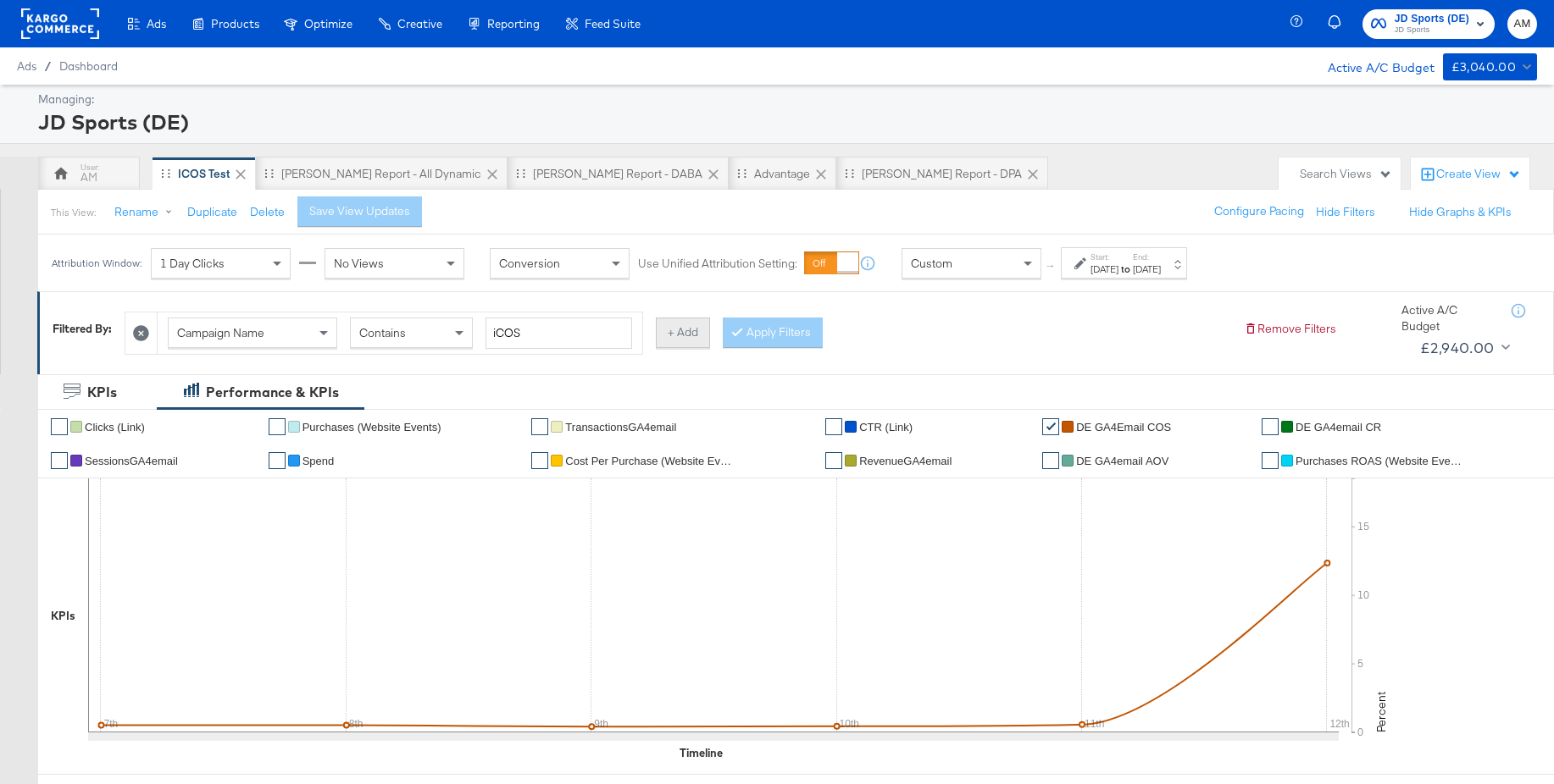
click at [684, 338] on button "+ Add" at bounding box center [682, 333] width 55 height 30
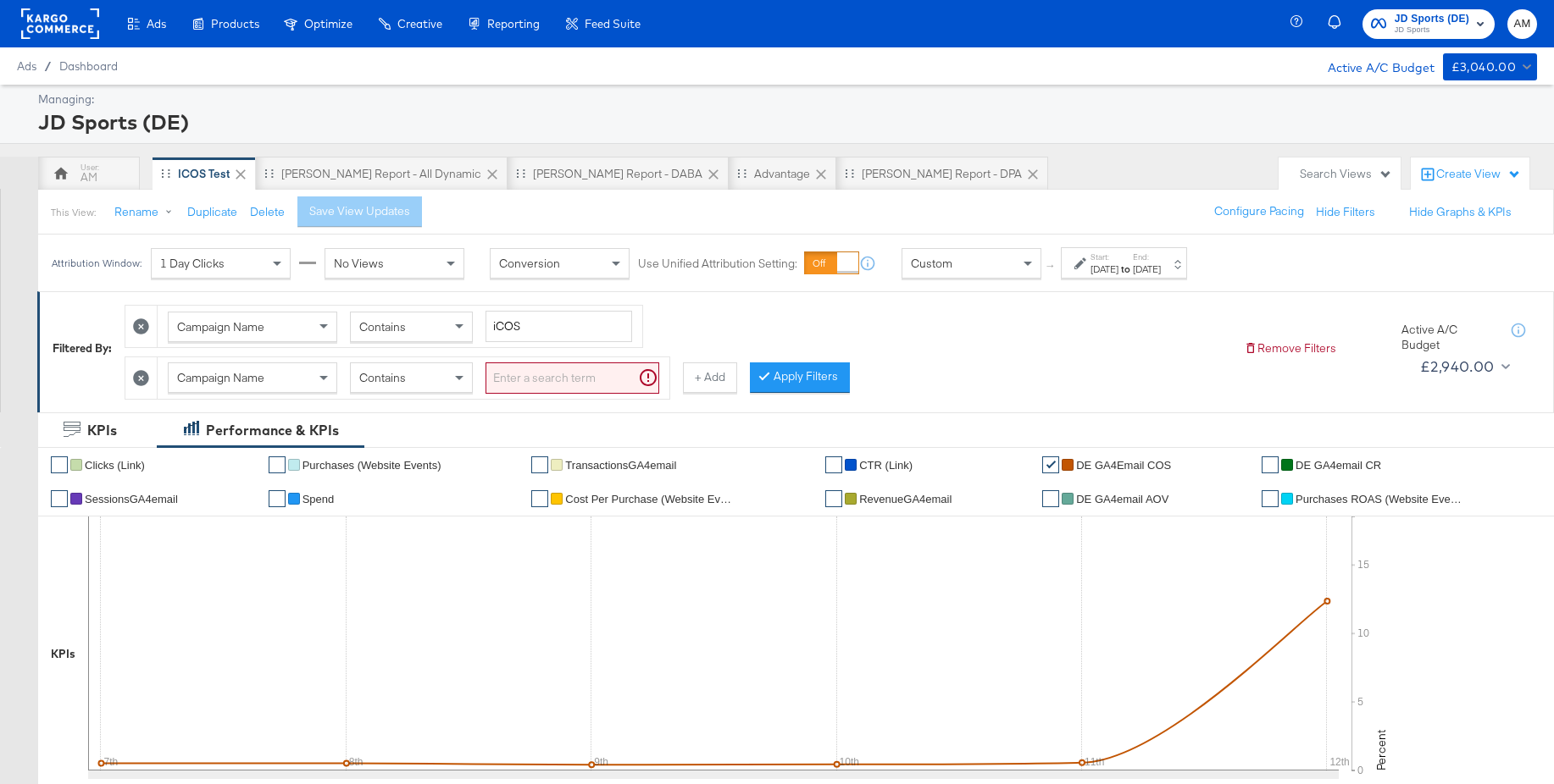
click at [263, 379] on span "Campaign Name" at bounding box center [221, 377] width 88 height 15
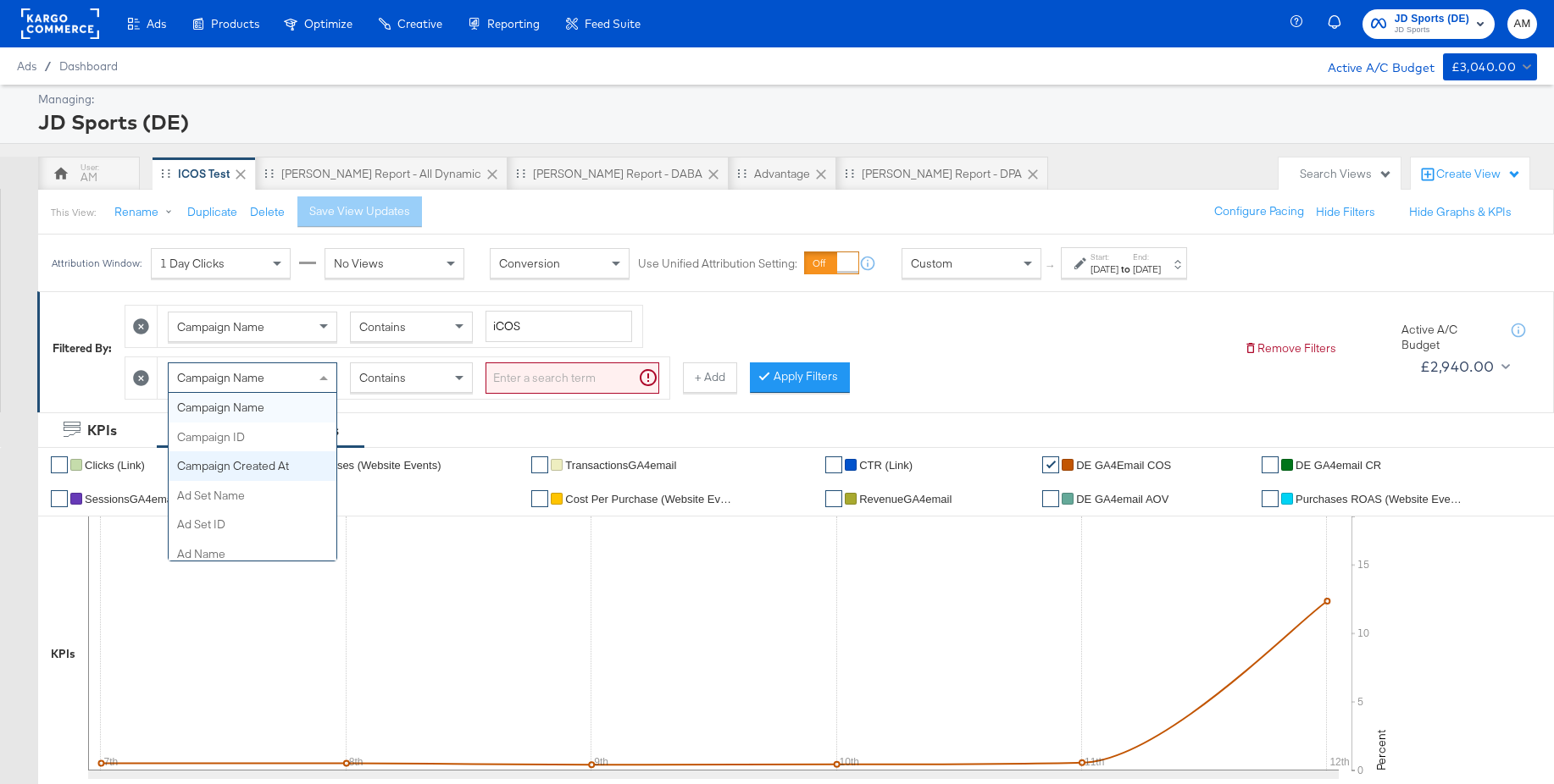
scroll to position [233, 0]
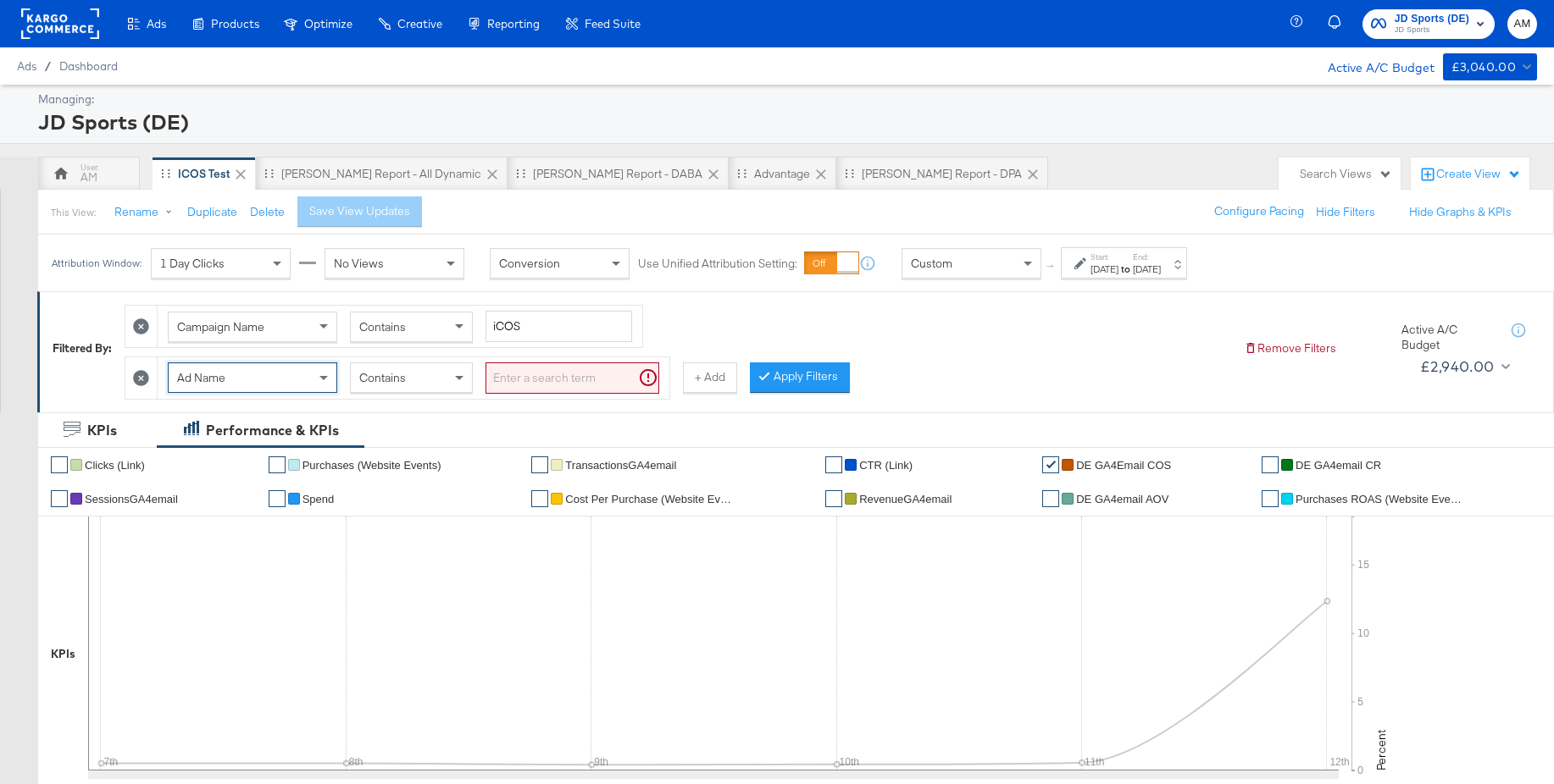
drag, startPoint x: 215, startPoint y: 471, endPoint x: 464, endPoint y: 416, distance: 255.0
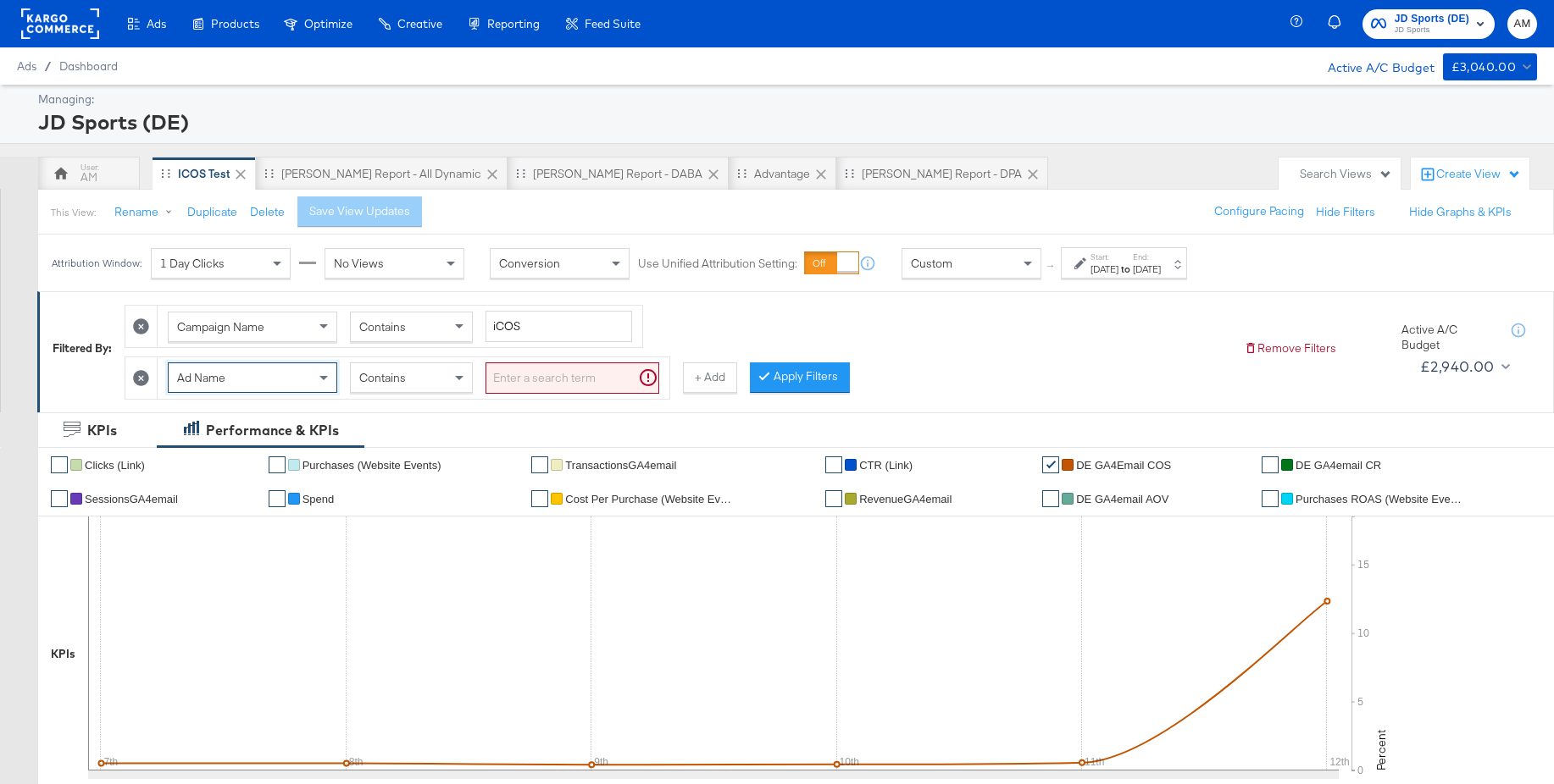
click at [528, 379] on input "search" at bounding box center [572, 377] width 173 height 31
type input "Aj4"
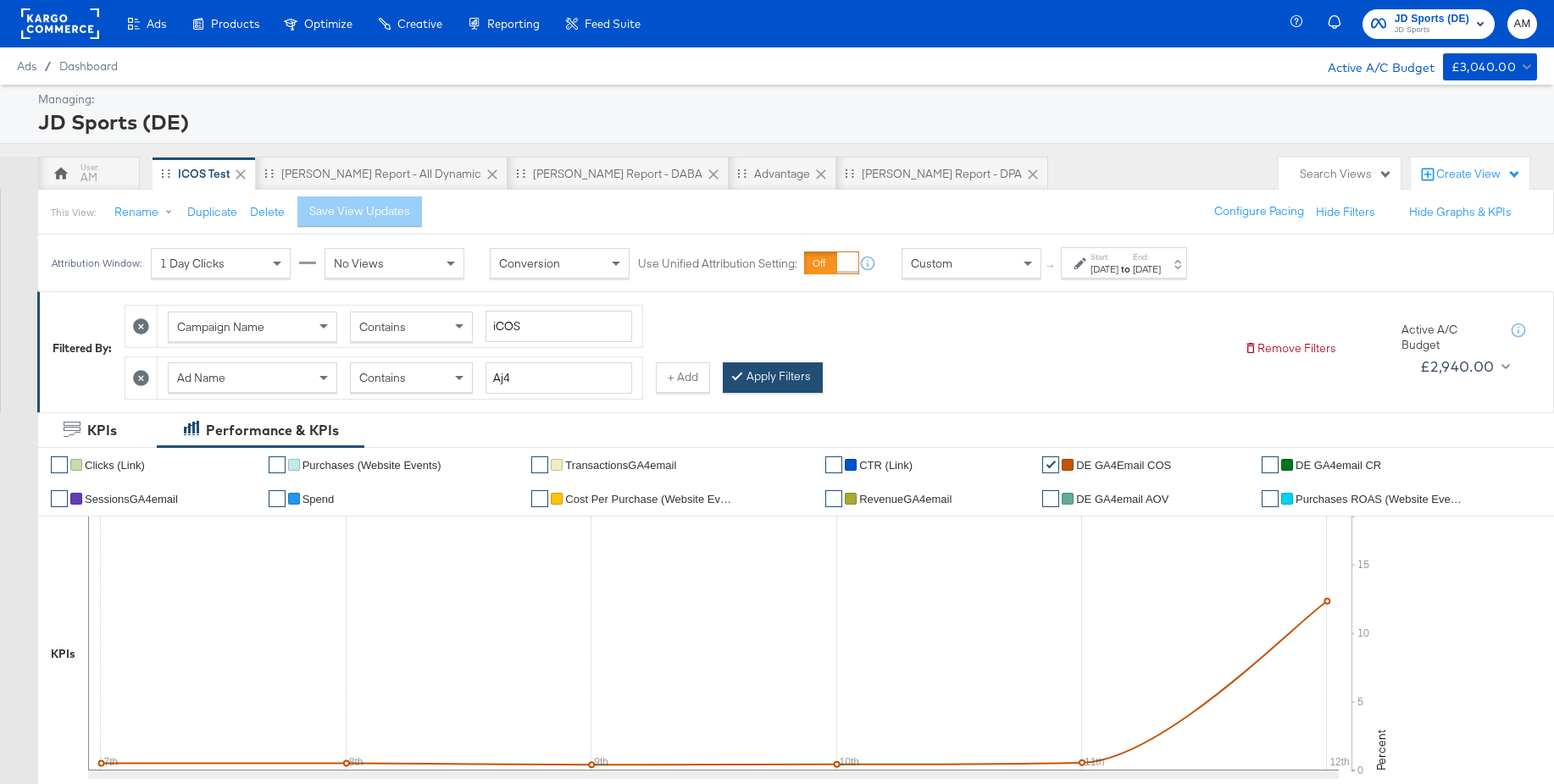
click at [747, 374] on button "Apply Filters" at bounding box center [773, 377] width 100 height 30
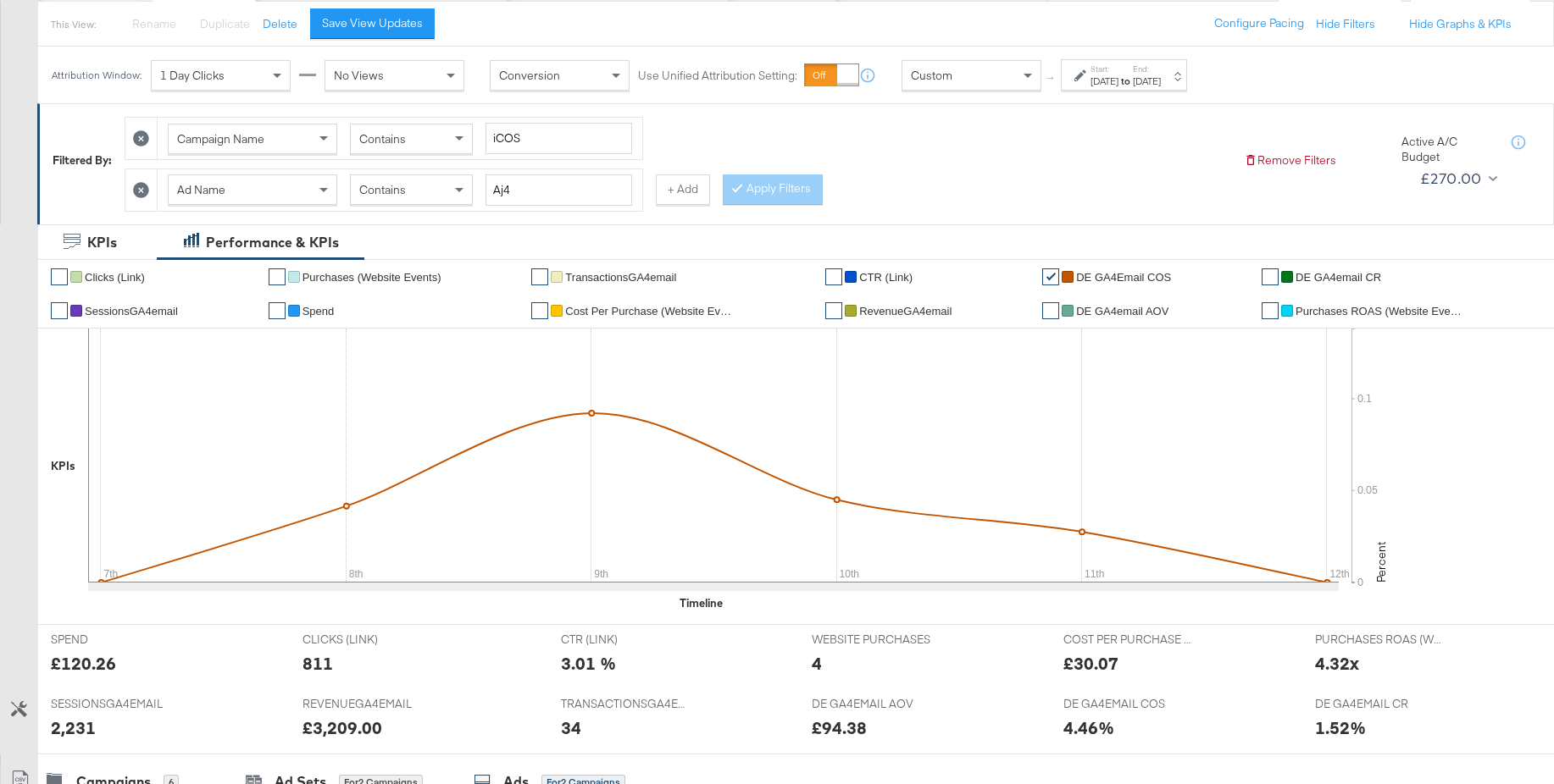
scroll to position [0, 0]
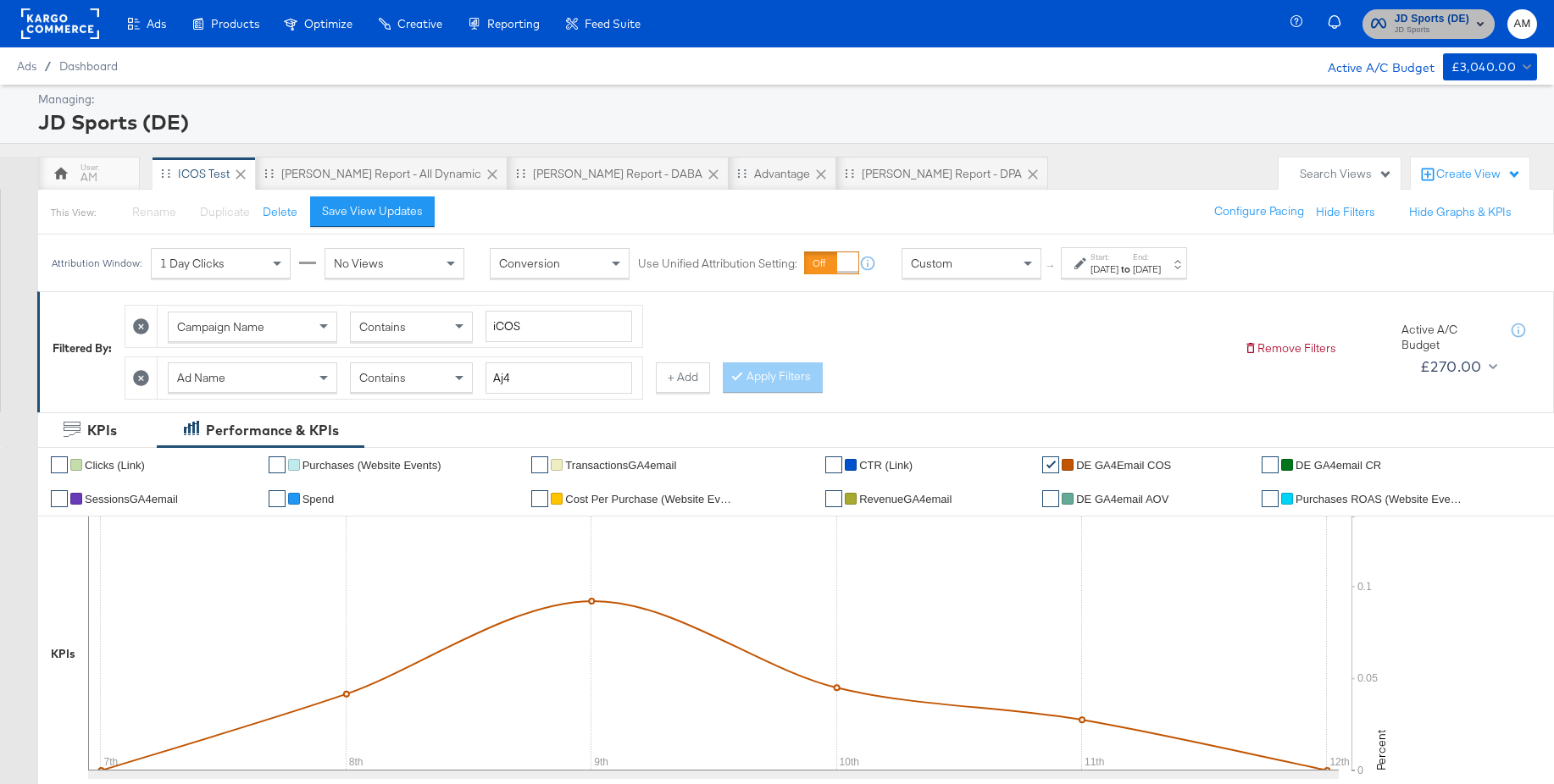
click at [1433, 24] on span "JD Sports" at bounding box center [1431, 30] width 74 height 13
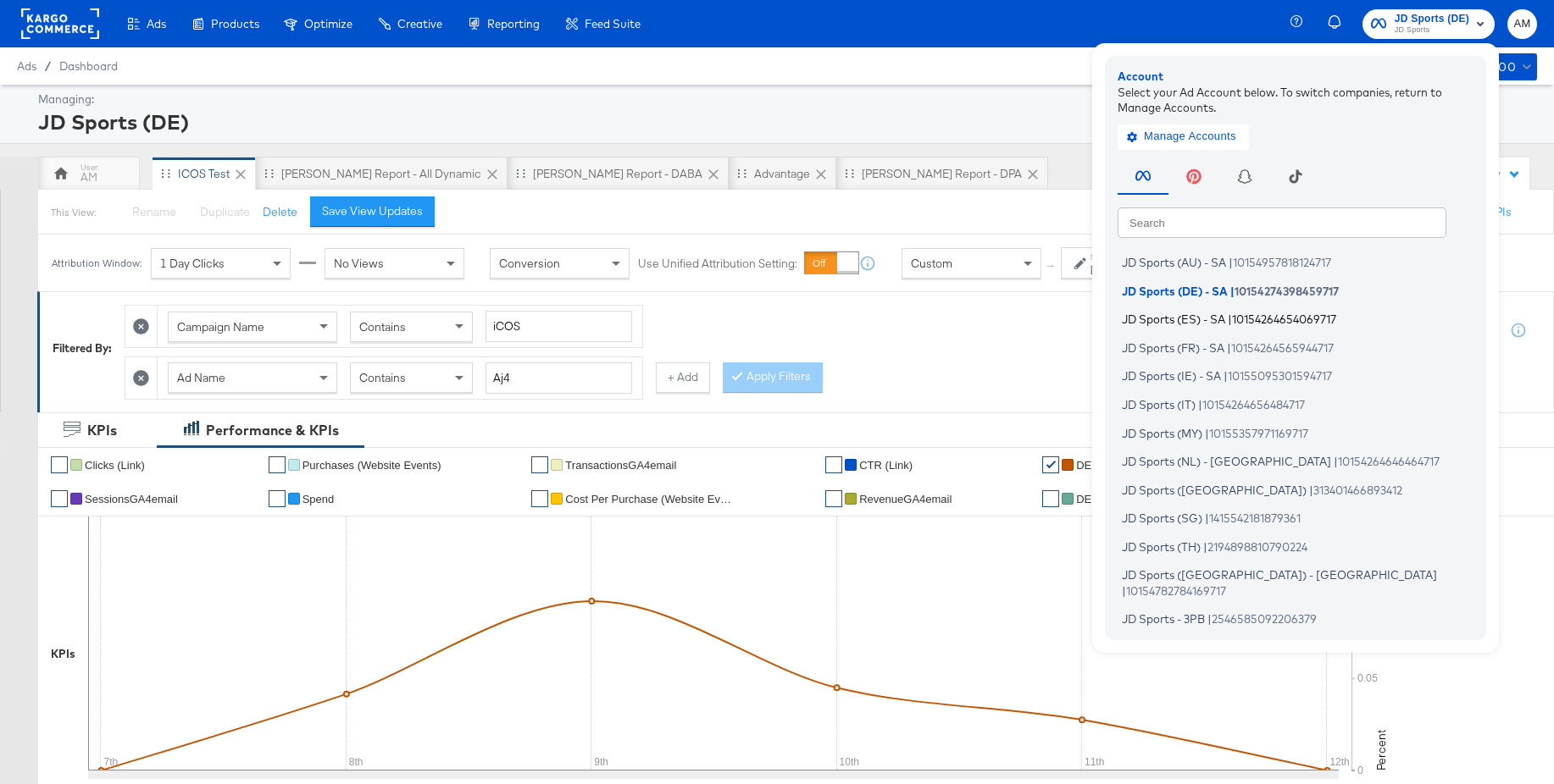
click at [1178, 315] on span "JD Sports (ES) - SA" at bounding box center [1173, 319] width 104 height 13
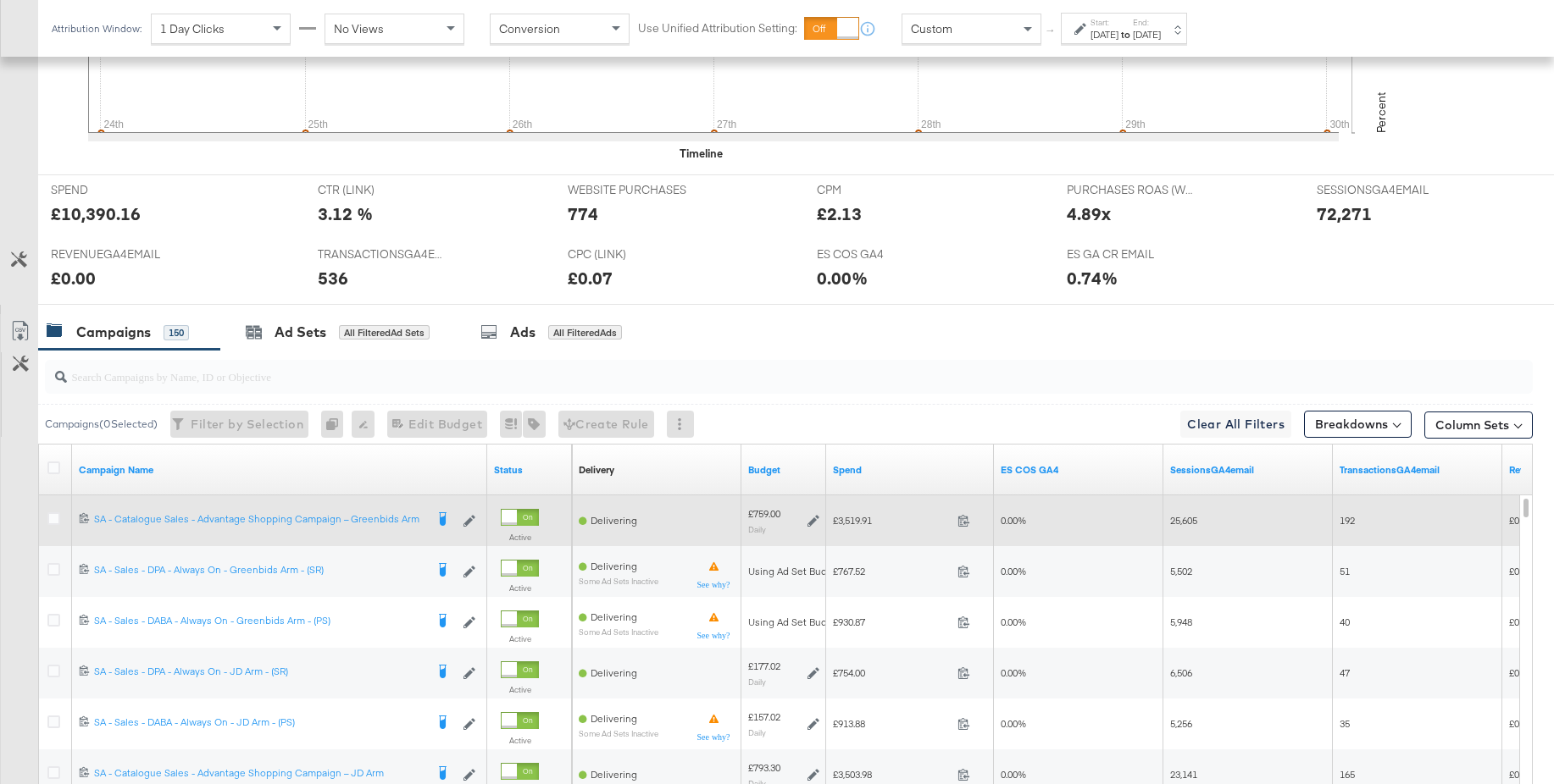
scroll to position [791, 0]
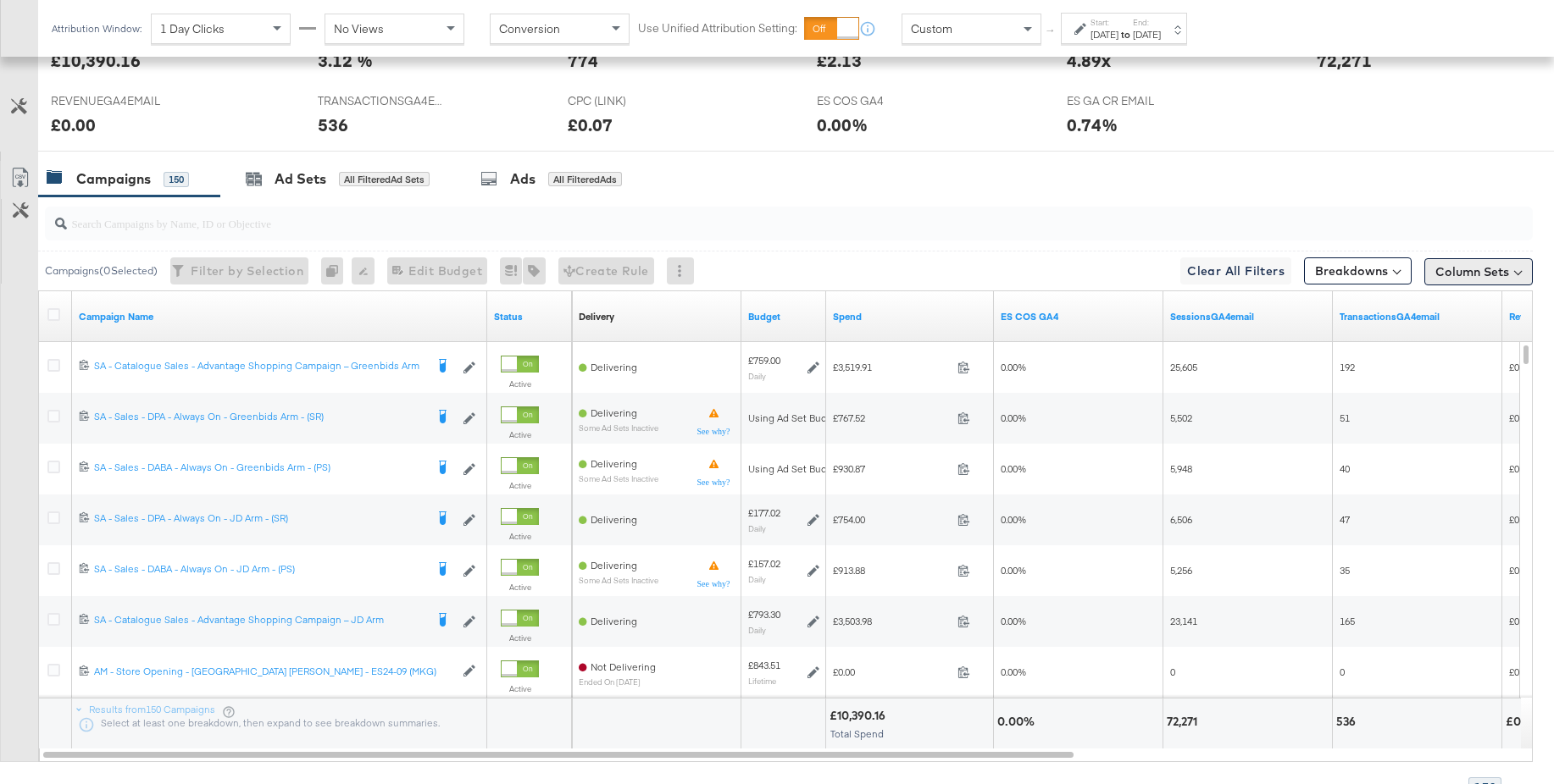
drag, startPoint x: 1450, startPoint y: 265, endPoint x: 1437, endPoint y: 264, distance: 13.0
click at [1450, 265] on button "Column Sets" at bounding box center [1478, 272] width 108 height 27
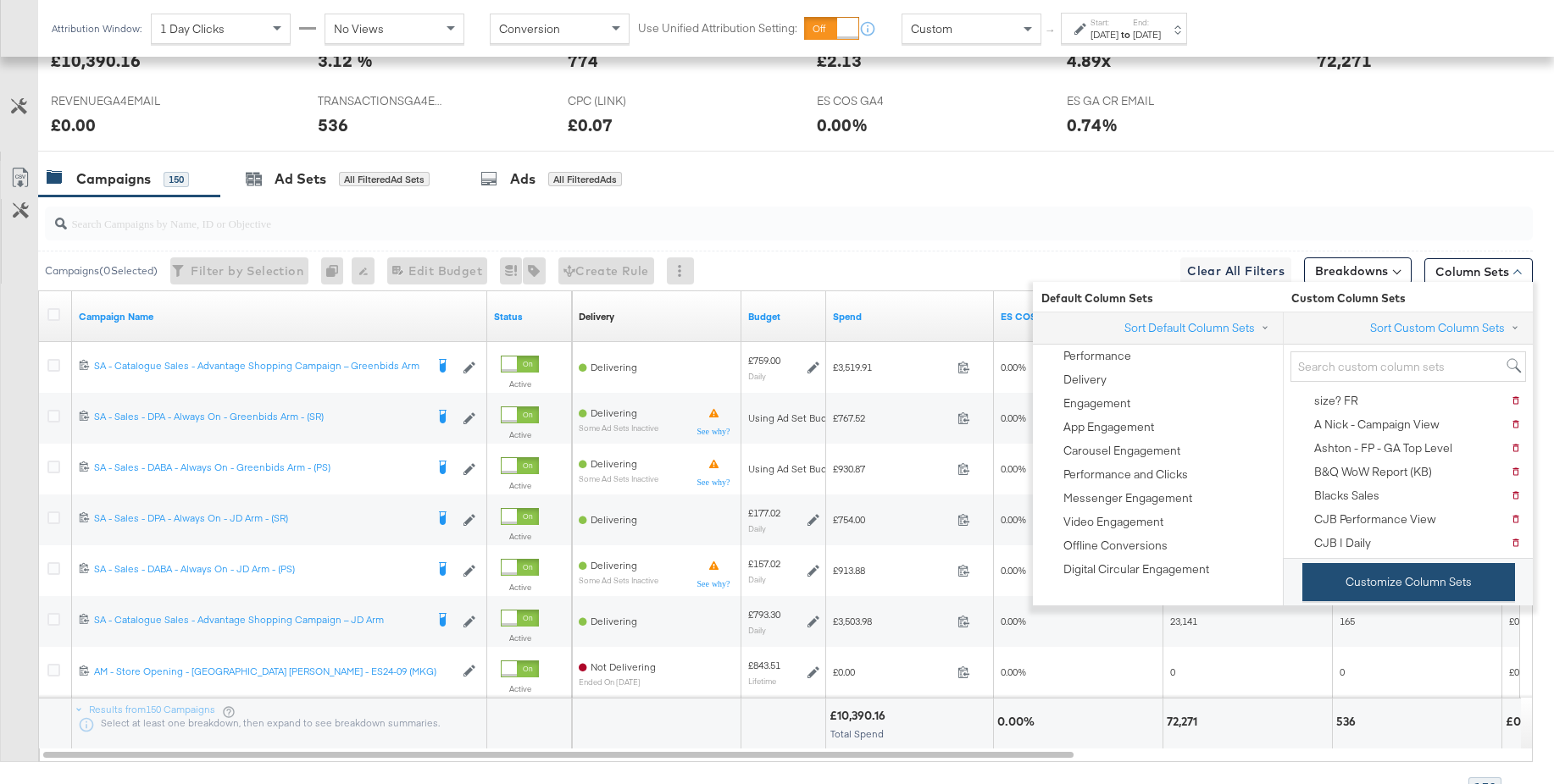
click at [1399, 577] on button "Customize Column Sets" at bounding box center [1408, 582] width 213 height 38
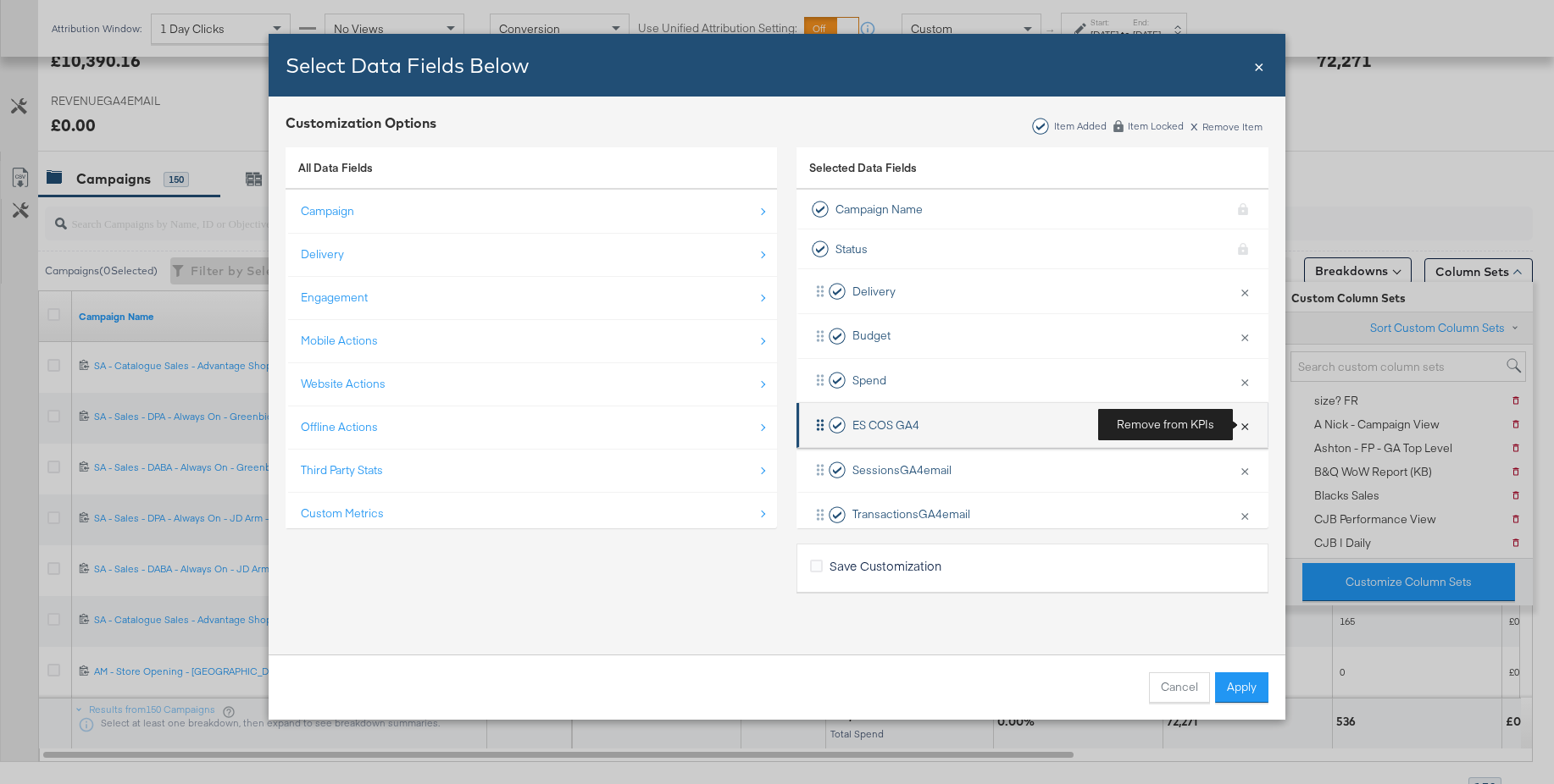
click at [1245, 423] on button "×" at bounding box center [1244, 426] width 22 height 36
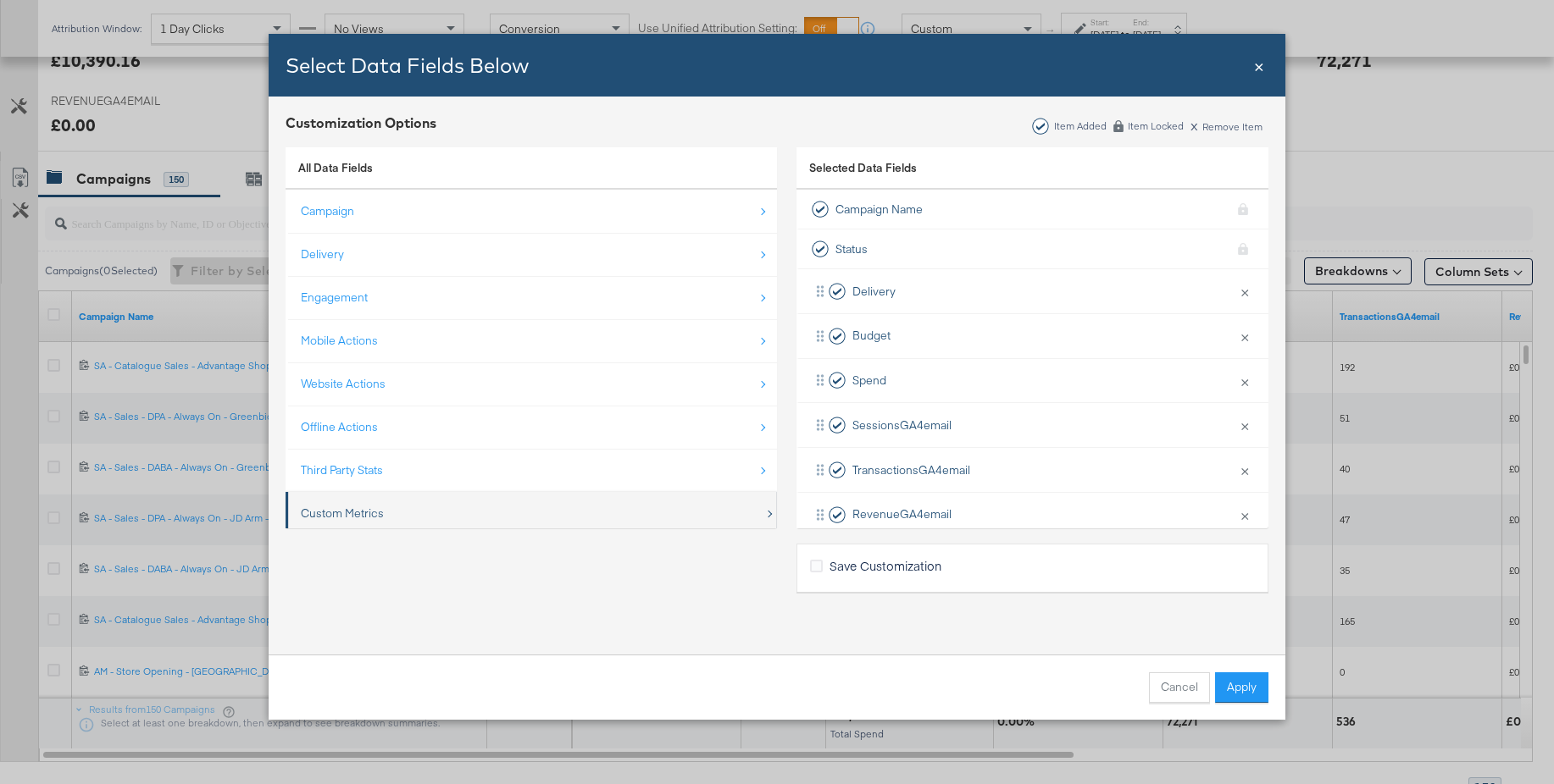
click at [327, 517] on div "Custom Metrics" at bounding box center [342, 514] width 83 height 16
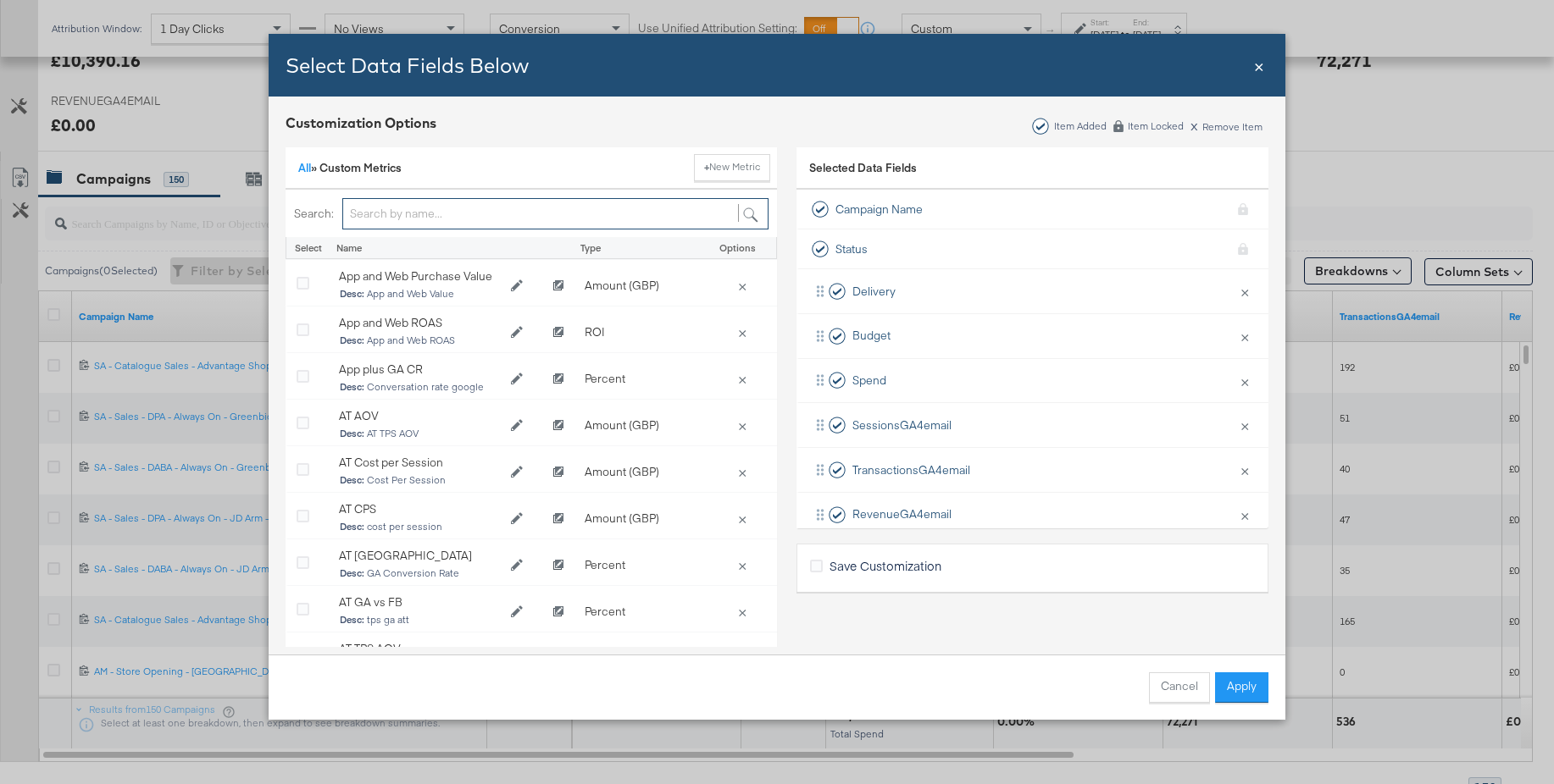
click at [376, 217] on input "Bulk Add Locations Modal" at bounding box center [555, 214] width 427 height 31
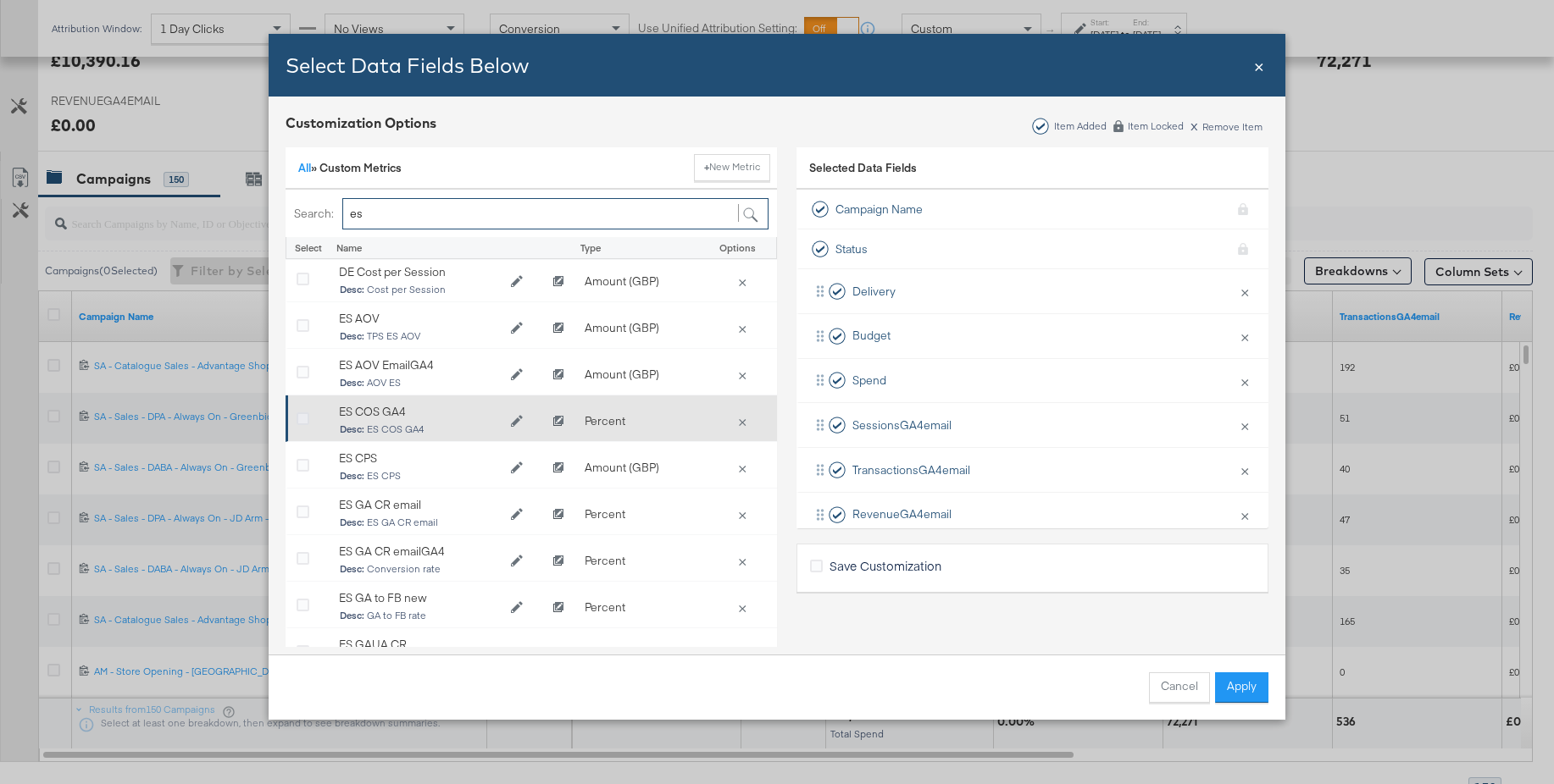
type input "es"
click at [305, 417] on icon "Bulk Add Locations Modal" at bounding box center [303, 419] width 13 height 13
click at [0, 0] on input "Bulk Add Locations Modal" at bounding box center [0, 0] width 0 height 0
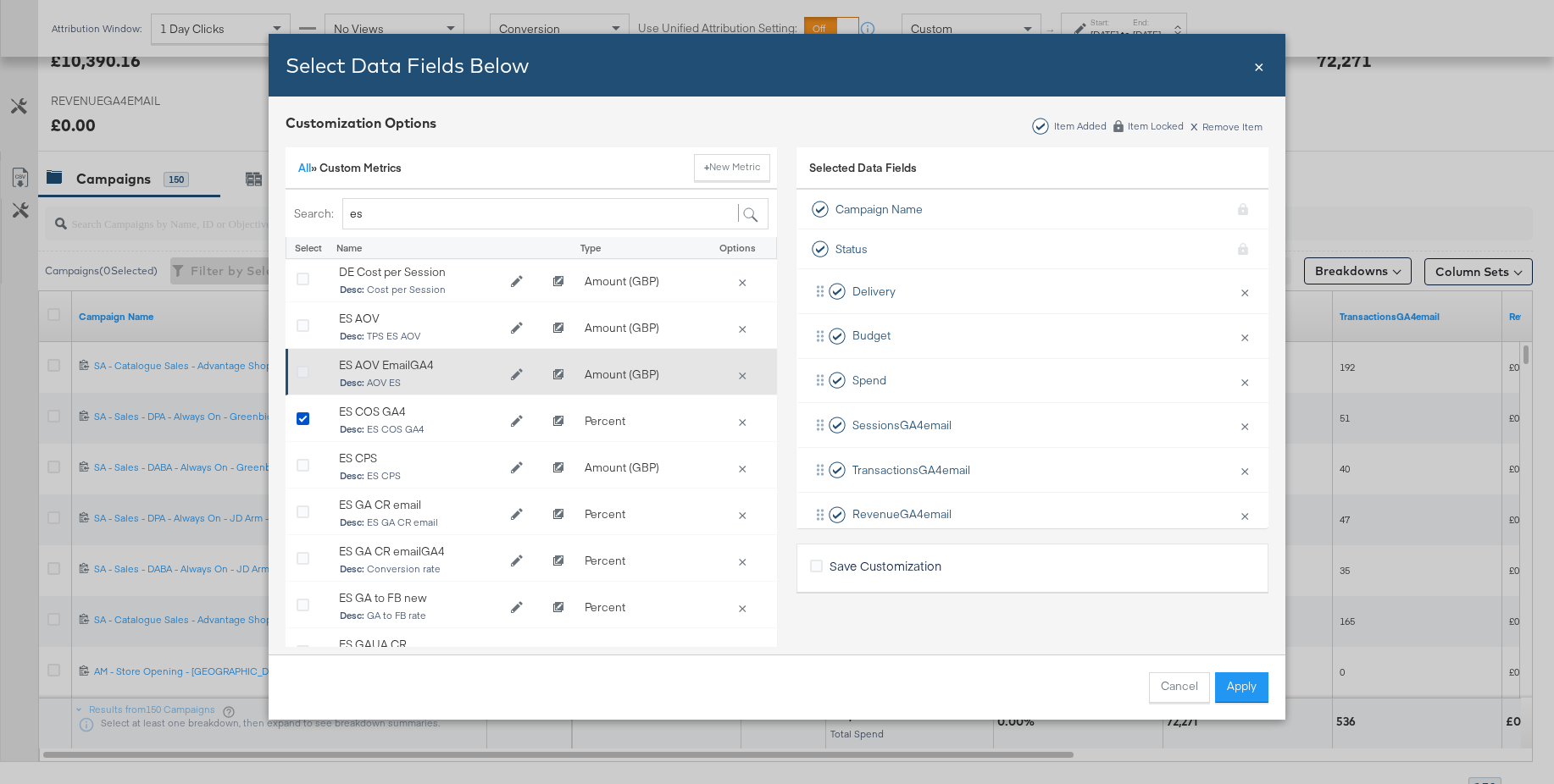
click at [304, 369] on icon "Bulk Add Locations Modal" at bounding box center [303, 373] width 13 height 13
click at [0, 0] on input "Bulk Add Locations Modal" at bounding box center [0, 0] width 0 height 0
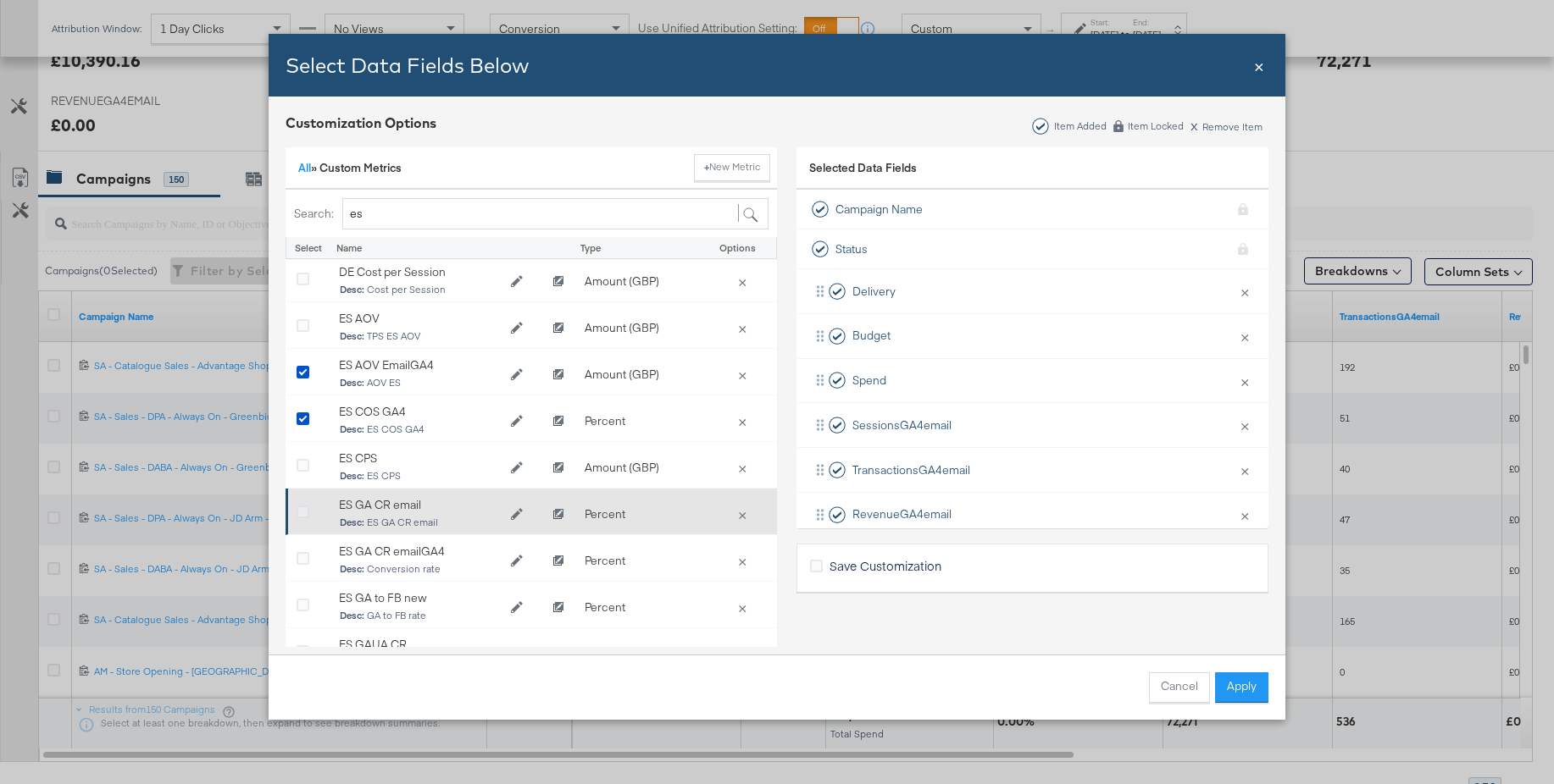
click at [301, 512] on icon "Bulk Add Locations Modal" at bounding box center [303, 513] width 13 height 13
click at [0, 0] on input "Bulk Add Locations Modal" at bounding box center [0, 0] width 0 height 0
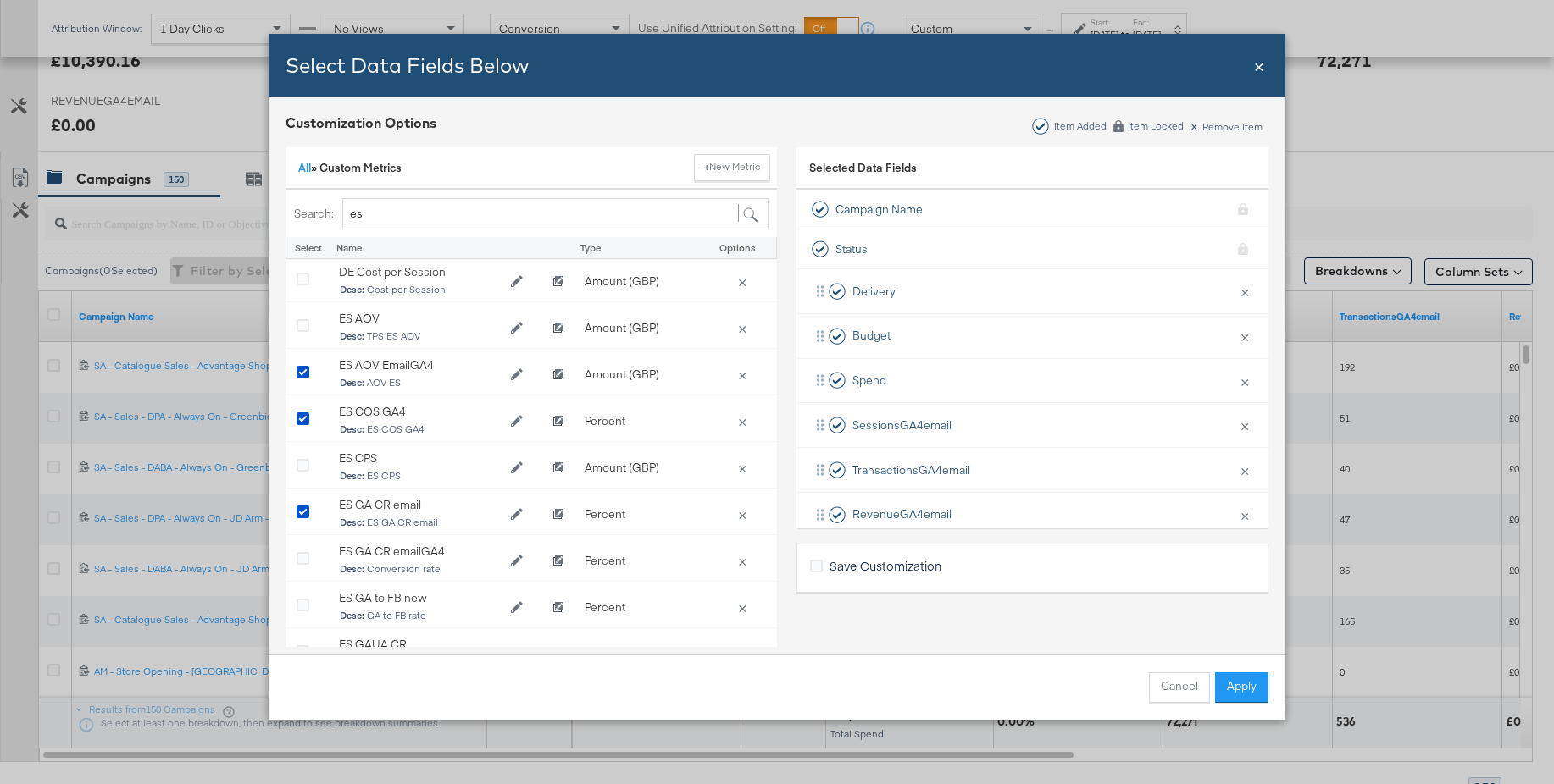
scroll to position [790, 0]
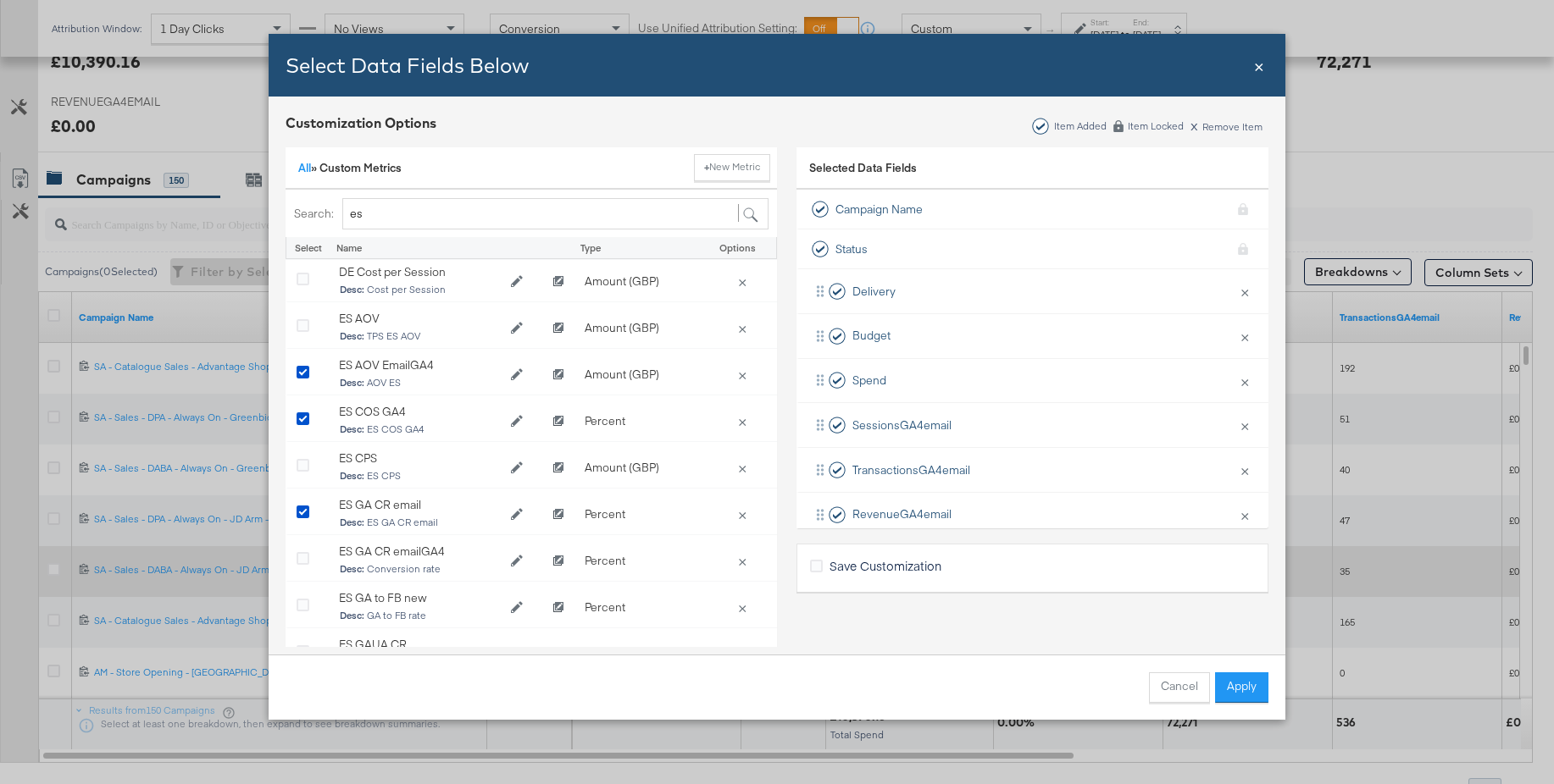
drag, startPoint x: 1242, startPoint y: 694, endPoint x: 1180, endPoint y: 592, distance: 119.4
click at [1241, 693] on button "Apply" at bounding box center [1242, 687] width 54 height 30
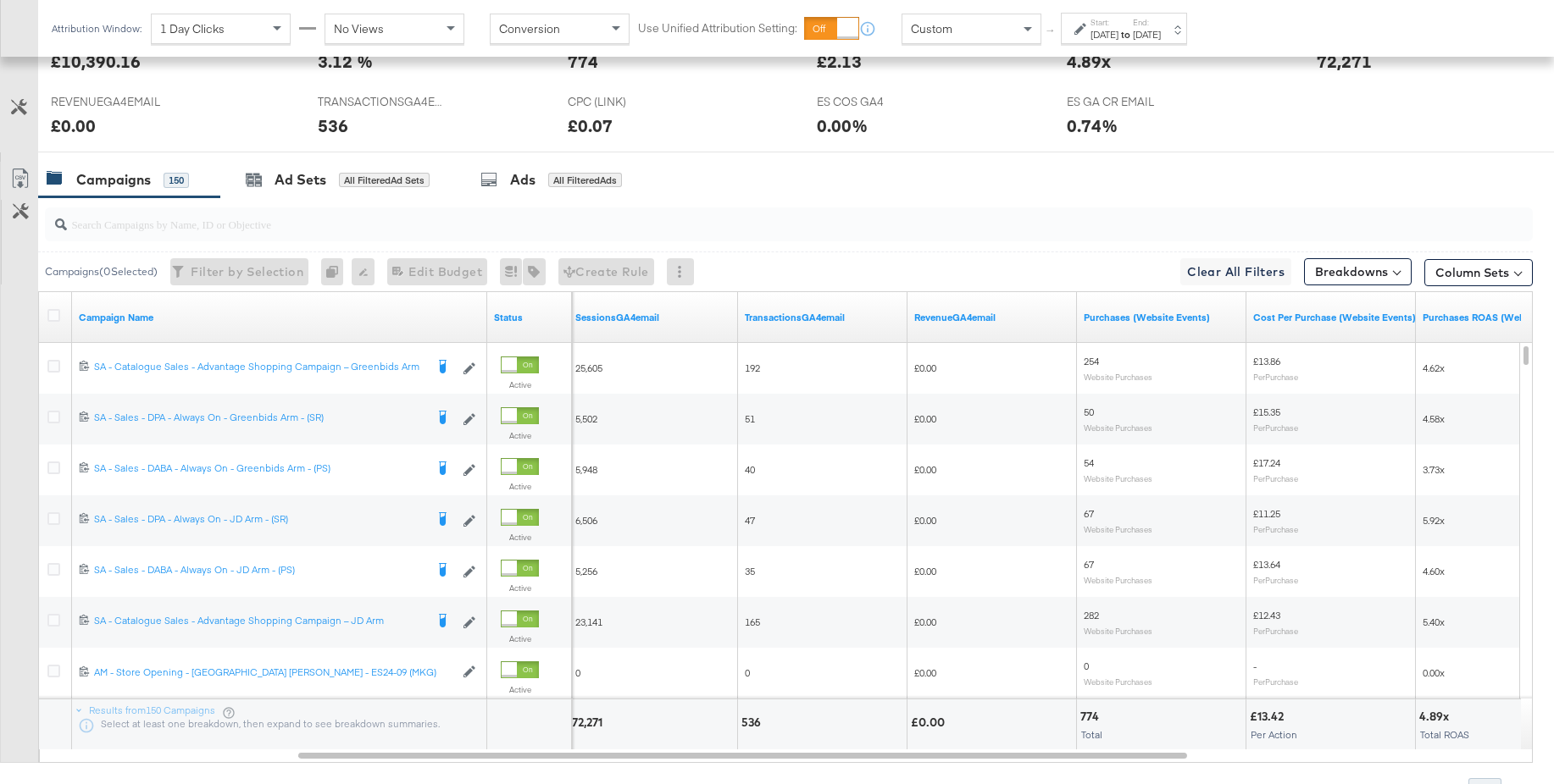
scroll to position [0, 0]
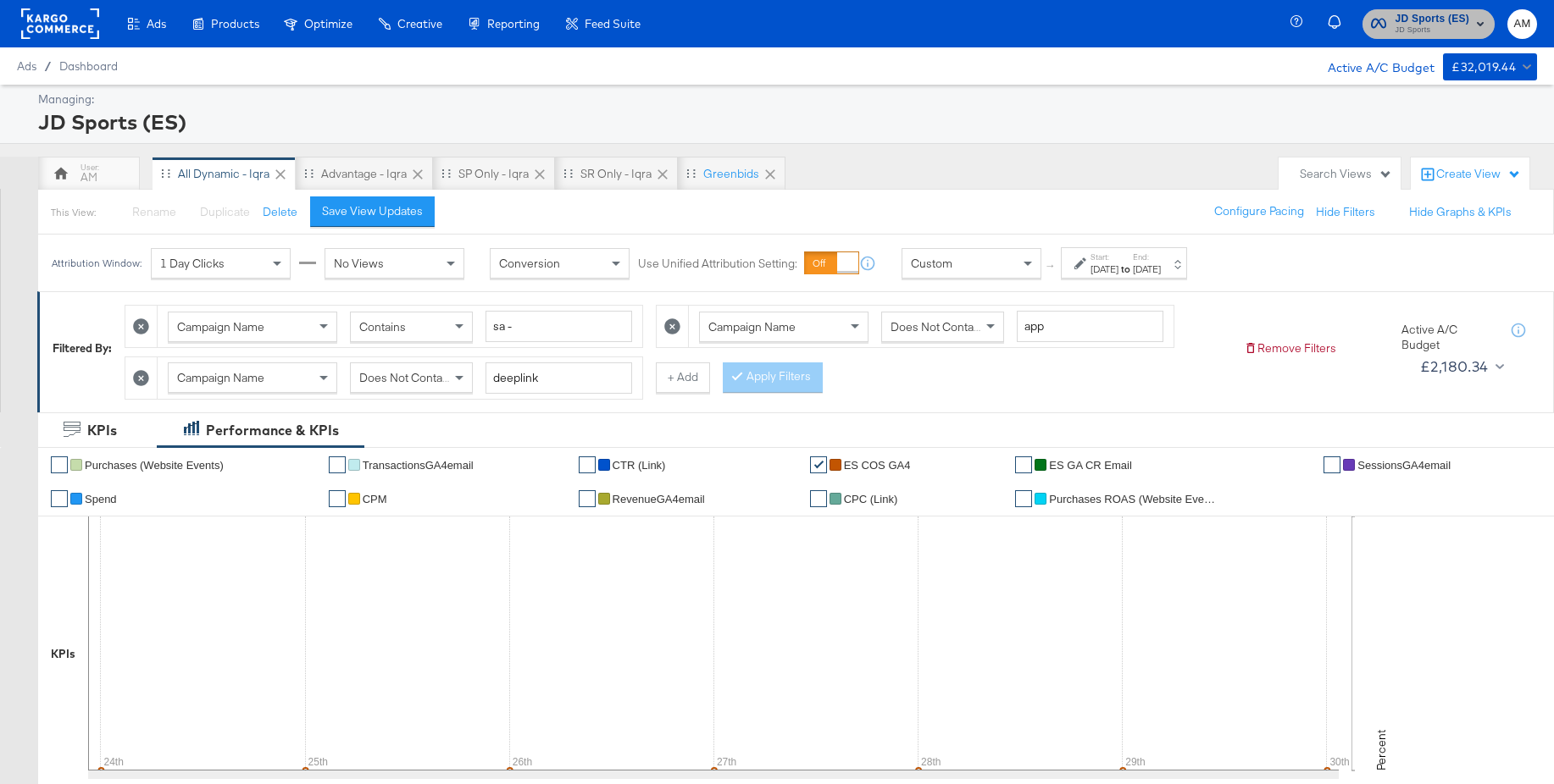
click at [1440, 24] on span "JD Sports" at bounding box center [1431, 30] width 74 height 13
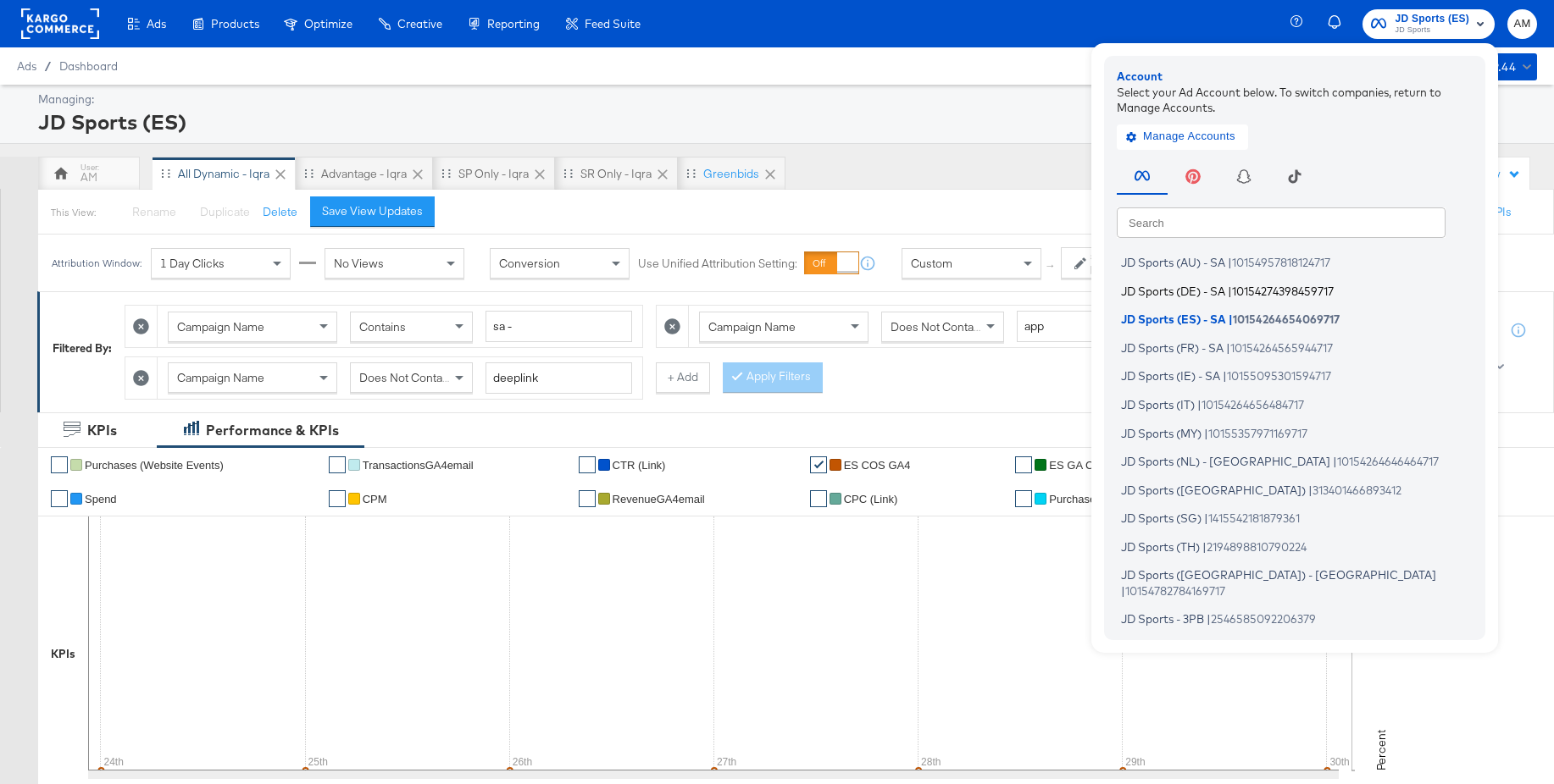
click at [1186, 291] on span "JD Sports (DE) - SA" at bounding box center [1172, 290] width 105 height 13
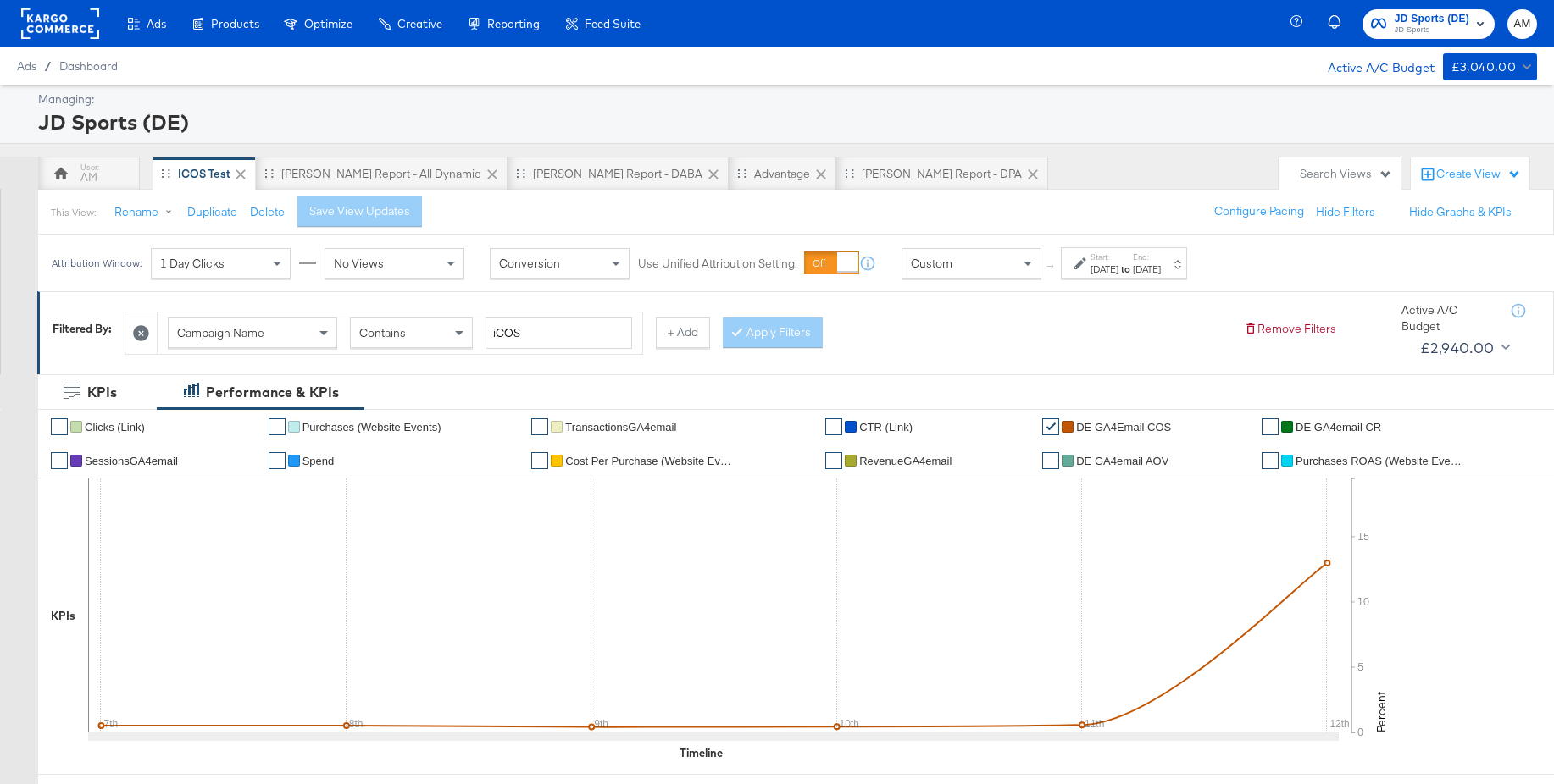
click at [955, 265] on div "Custom" at bounding box center [971, 264] width 138 height 29
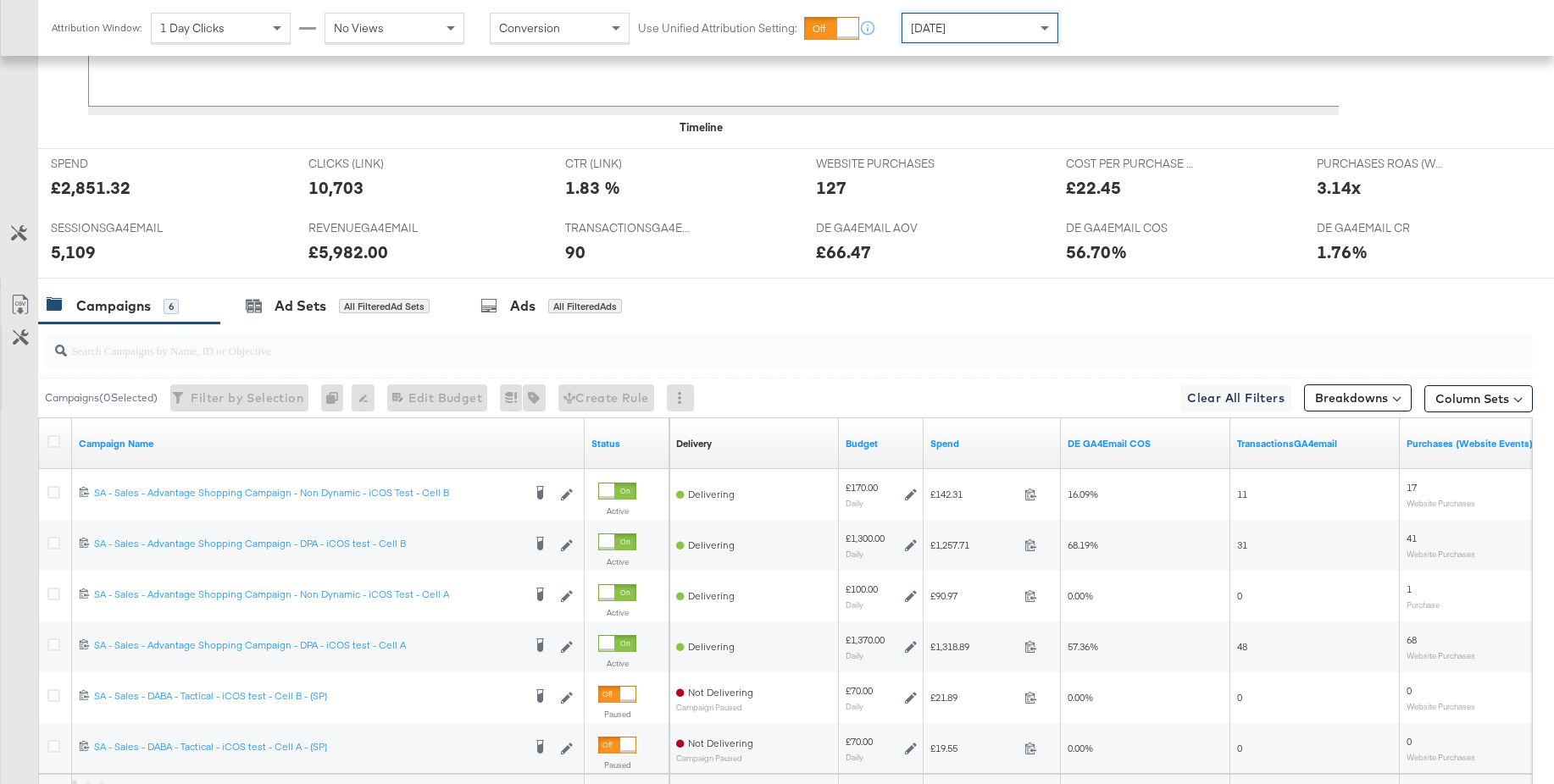
scroll to position [790, 0]
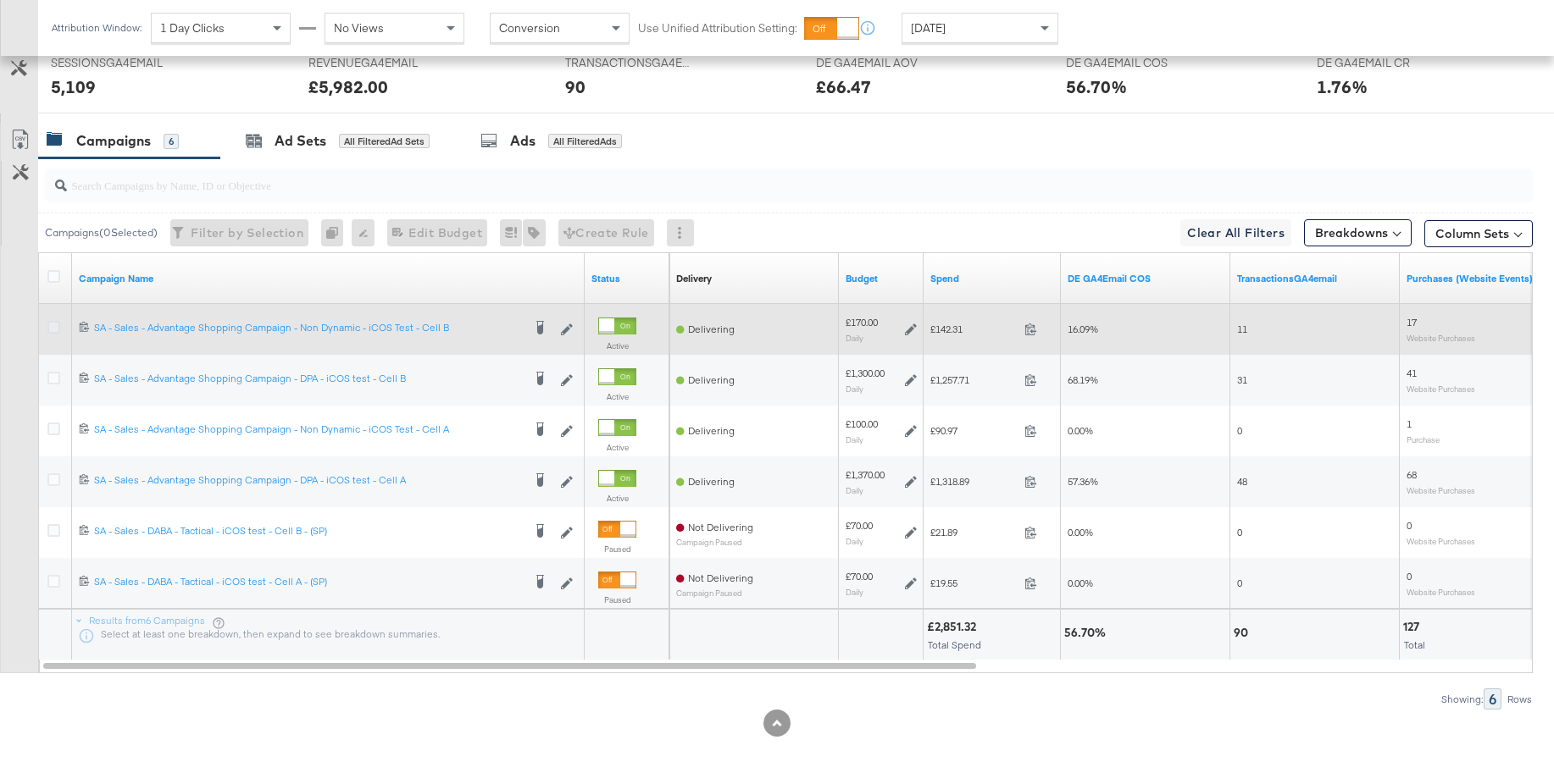
click at [56, 331] on icon at bounding box center [54, 327] width 13 height 13
click at [0, 0] on input "checkbox" at bounding box center [0, 0] width 0 height 0
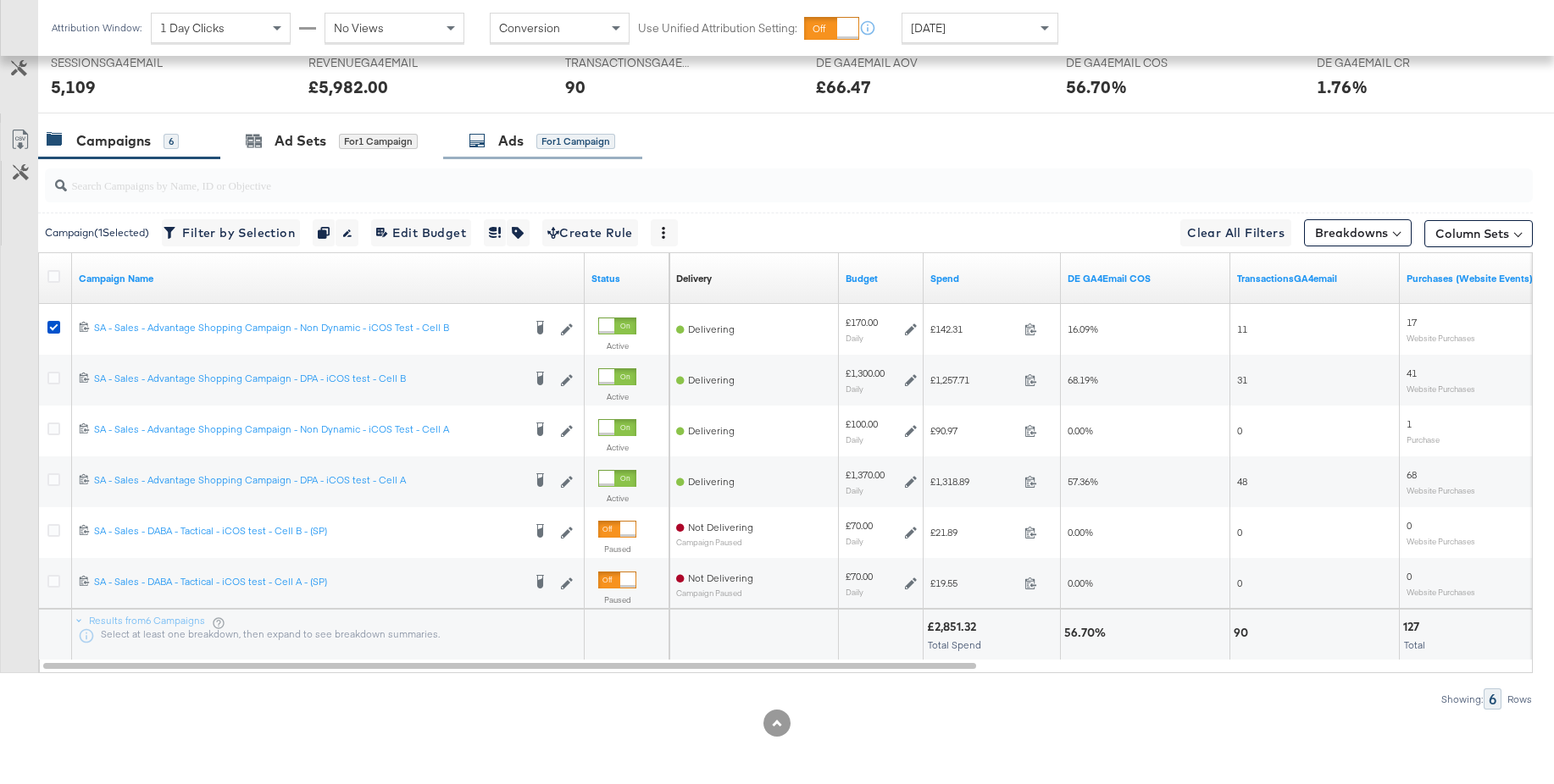
click at [528, 134] on div "Ads for 1 Campaign" at bounding box center [542, 141] width 147 height 20
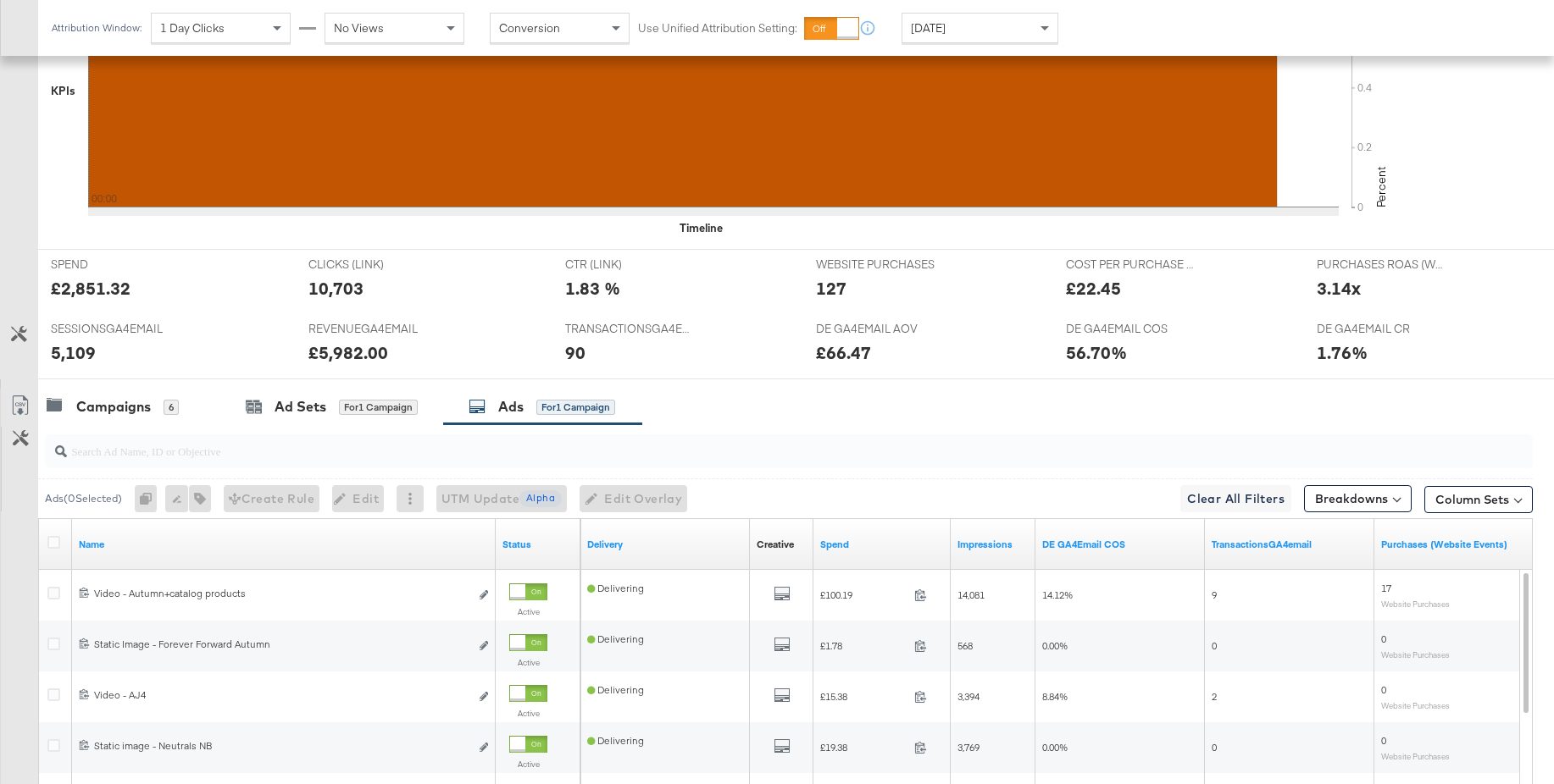
scroll to position [0, 0]
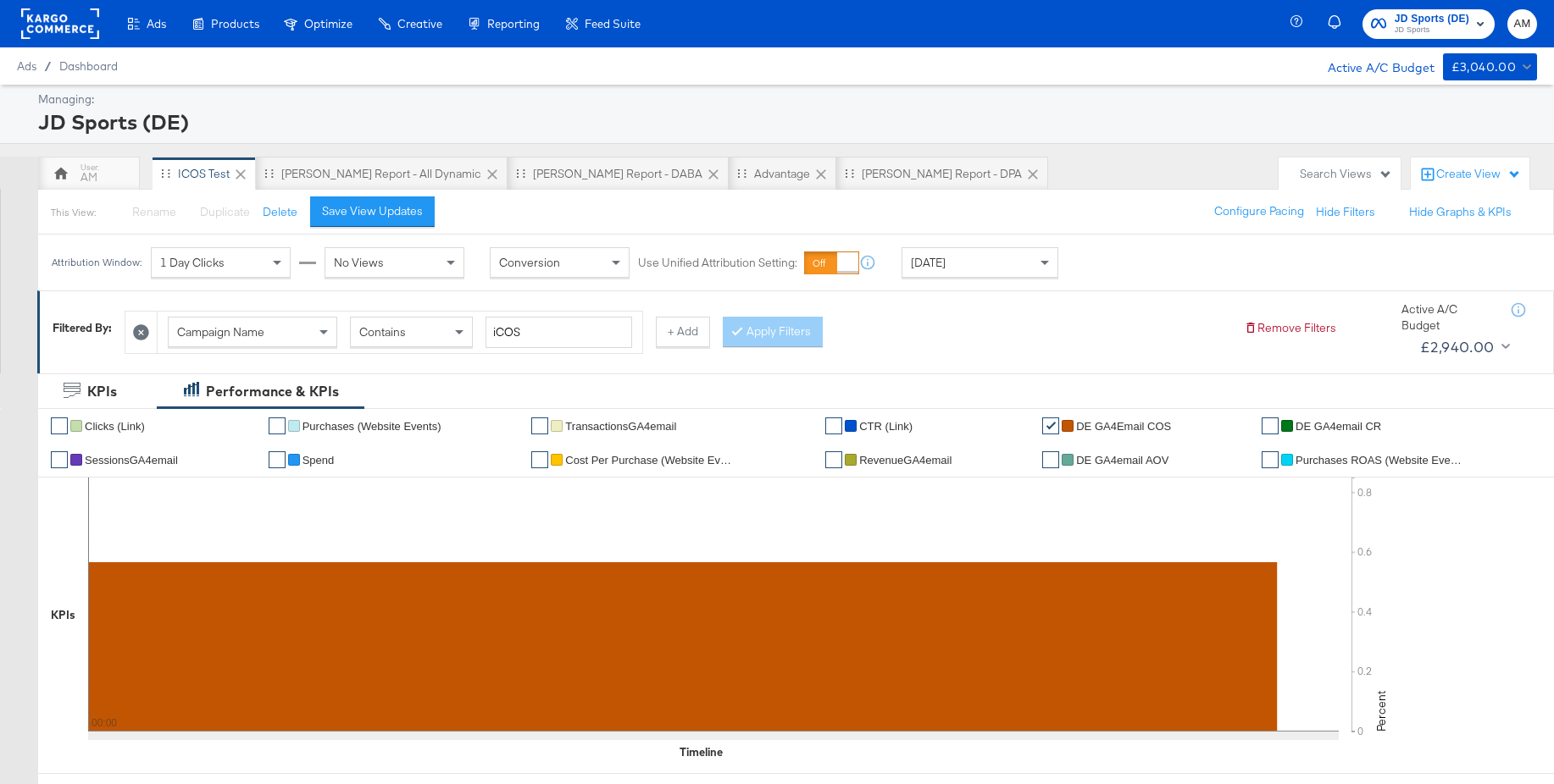
click at [940, 265] on span "[DATE]" at bounding box center [927, 262] width 35 height 15
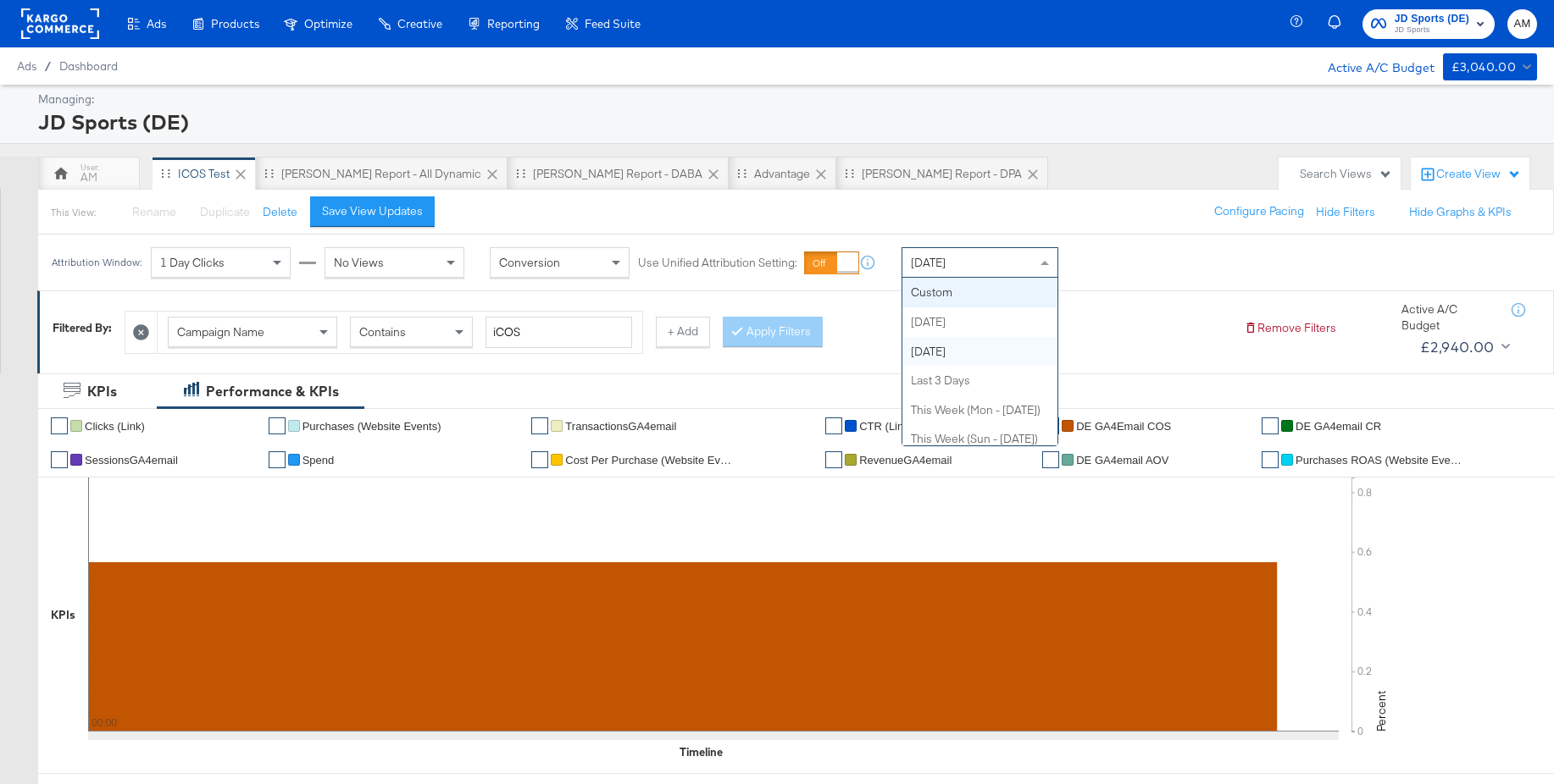
drag, startPoint x: 926, startPoint y: 296, endPoint x: 954, endPoint y: 298, distance: 28.1
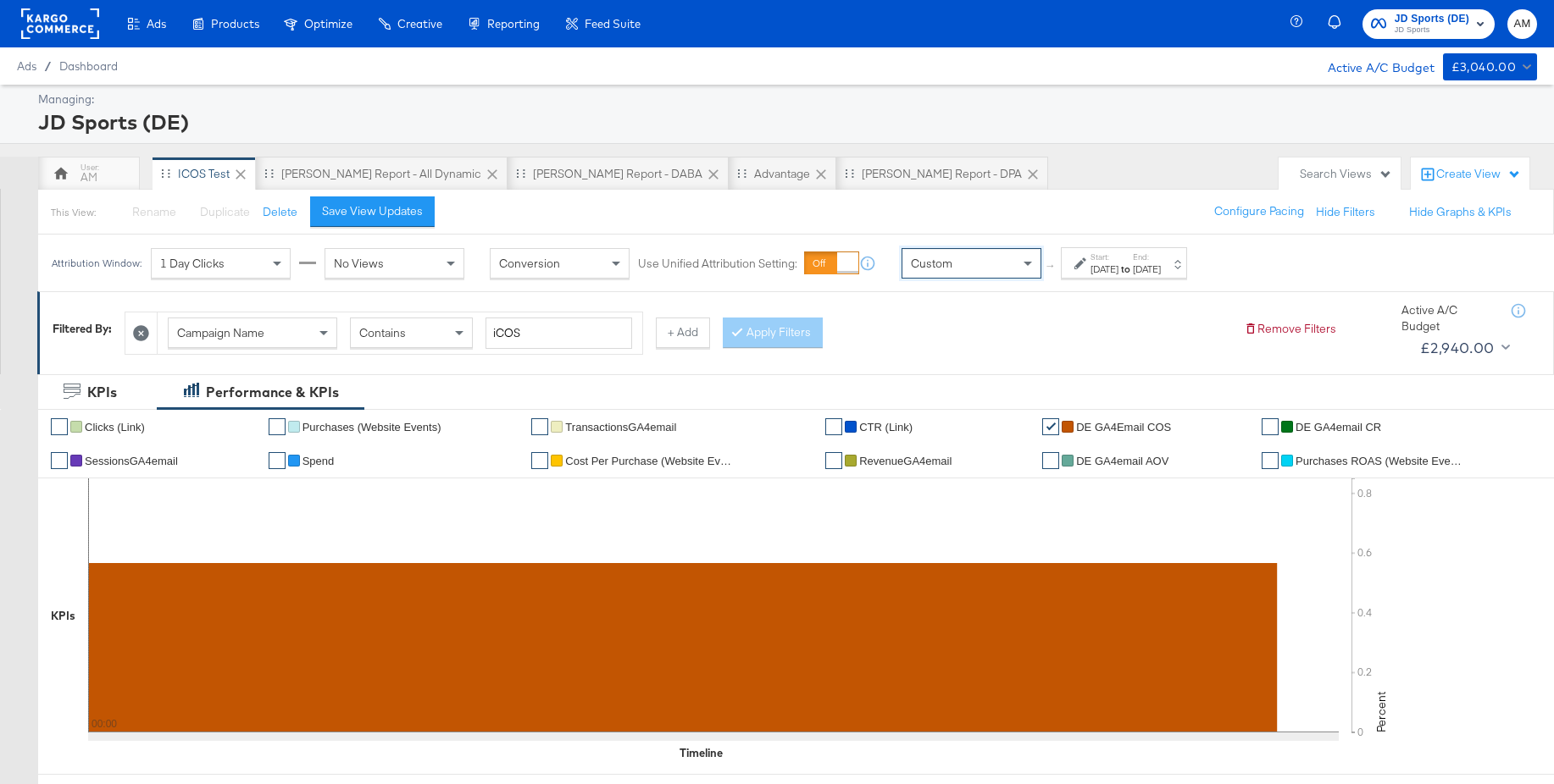
click at [1115, 268] on div "Sep 12th 2025" at bounding box center [1103, 269] width 28 height 13
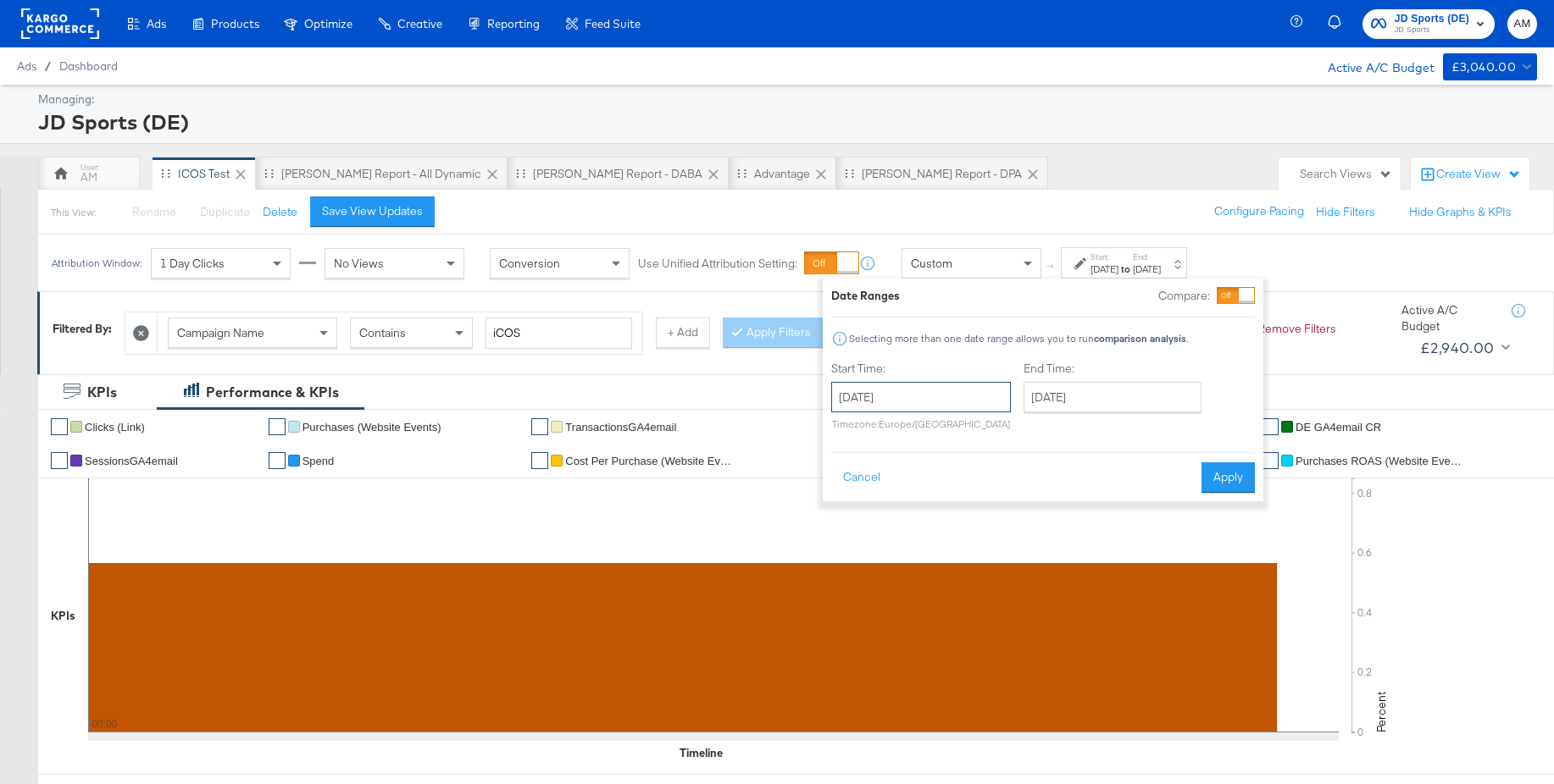
click at [849, 400] on input "September 12th 2025" at bounding box center [920, 397] width 180 height 30
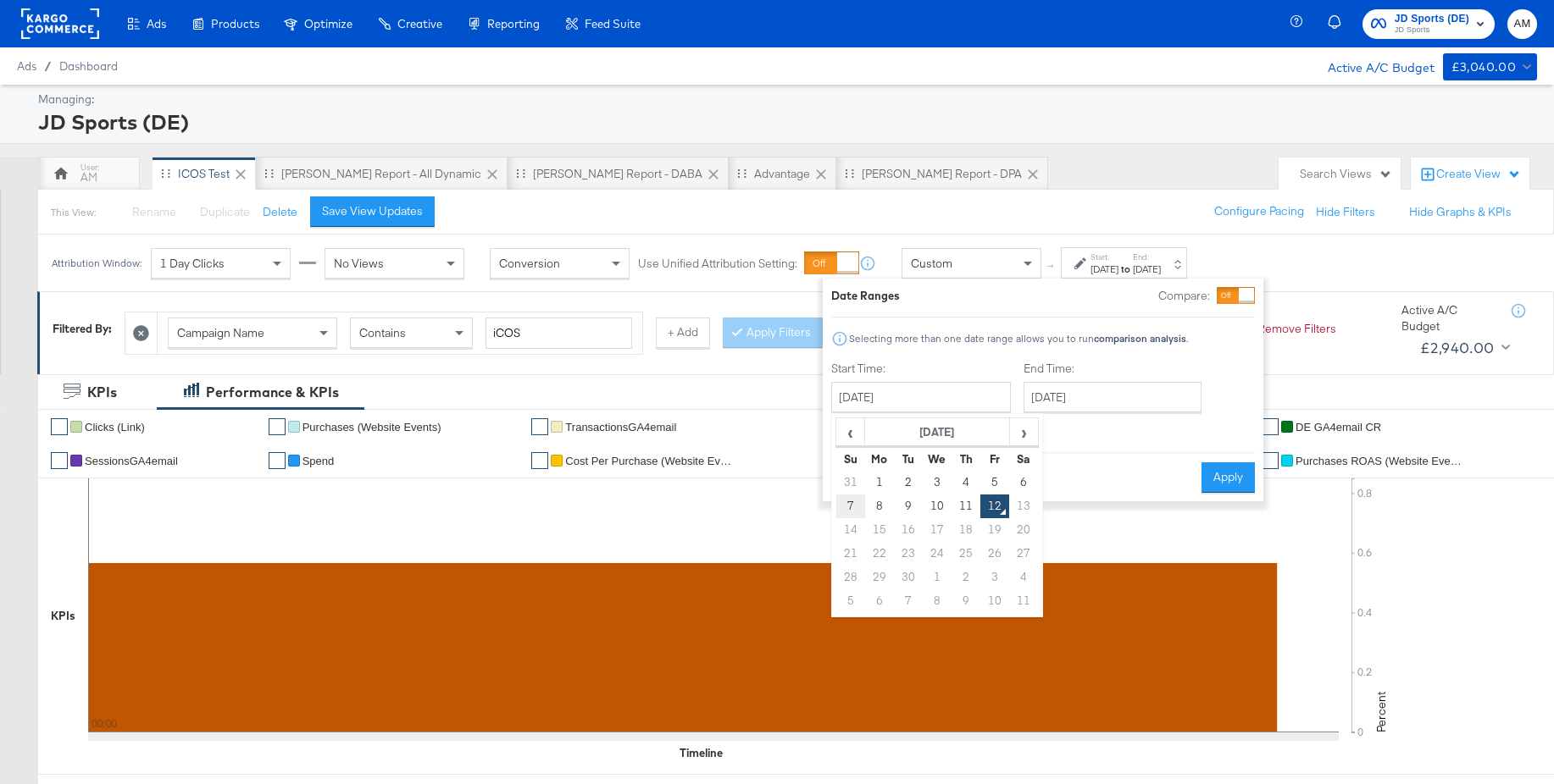
click at [849, 502] on td "7" at bounding box center [850, 506] width 29 height 24
type input "September 7th 2025"
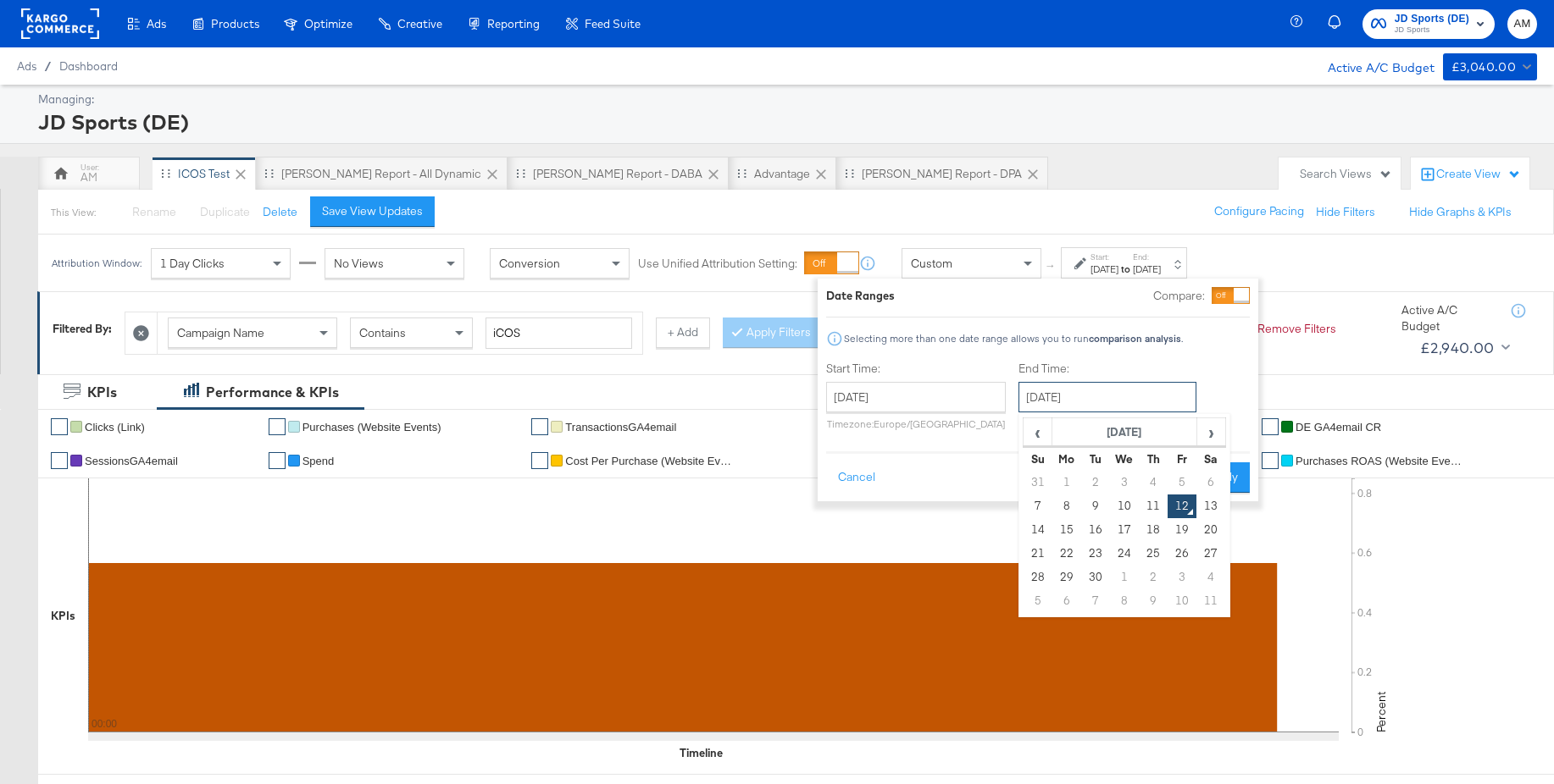
click at [1082, 400] on input "September 12th 2025" at bounding box center [1107, 397] width 178 height 30
click at [1145, 504] on td "11" at bounding box center [1153, 506] width 29 height 24
type input "September 11th 2025"
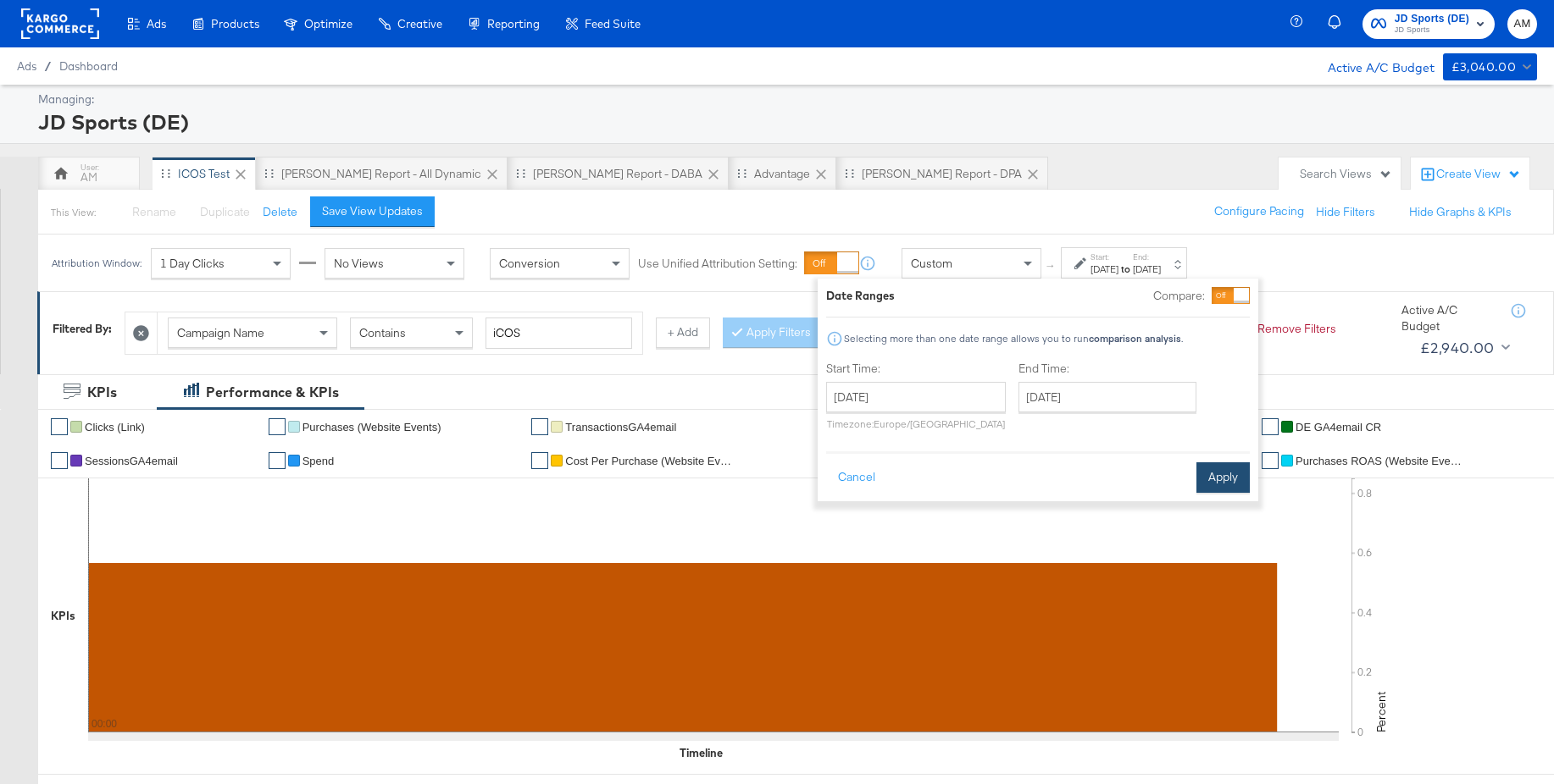
click at [1204, 477] on button "Apply" at bounding box center [1223, 477] width 54 height 30
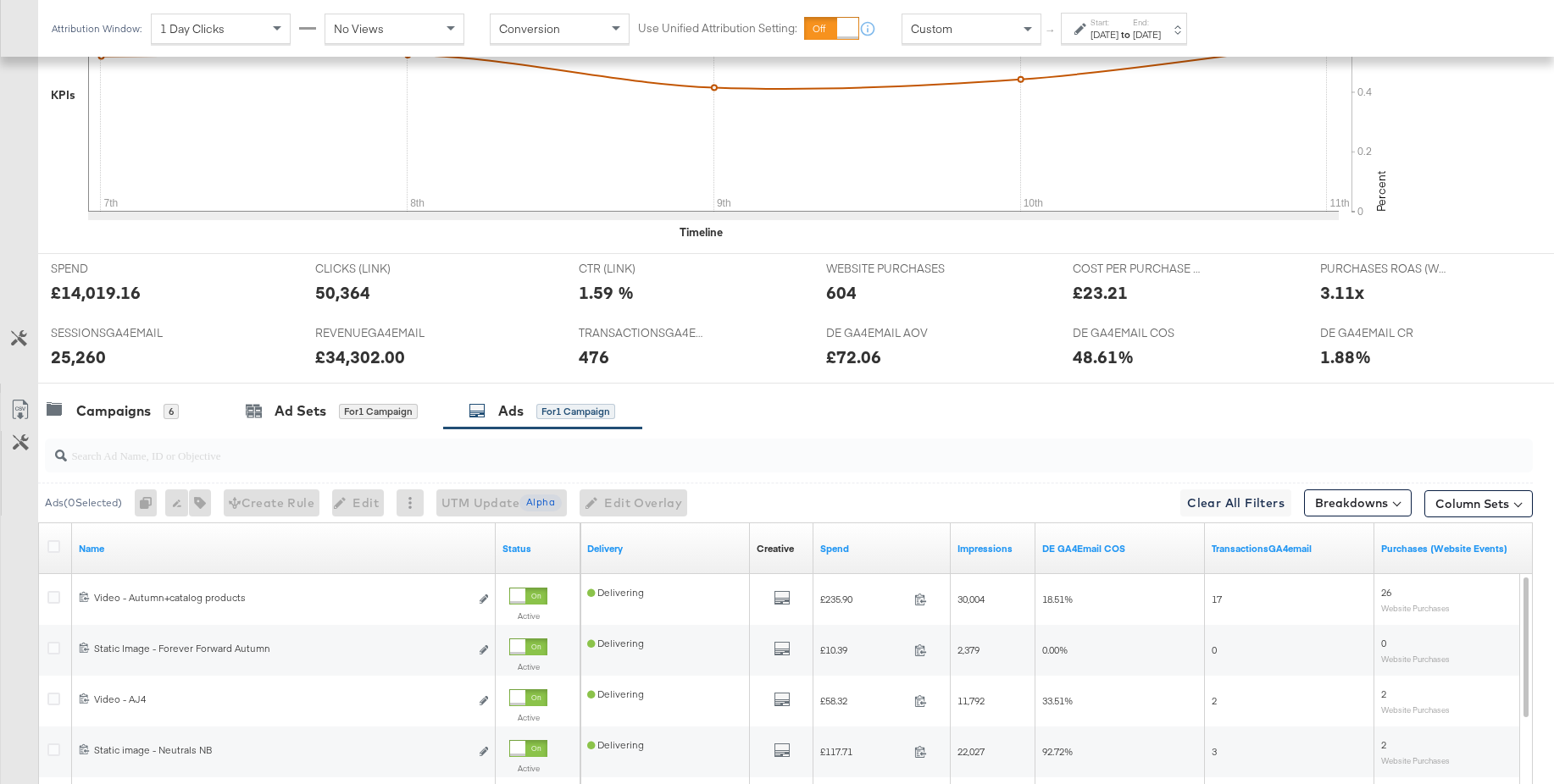
scroll to position [513, 0]
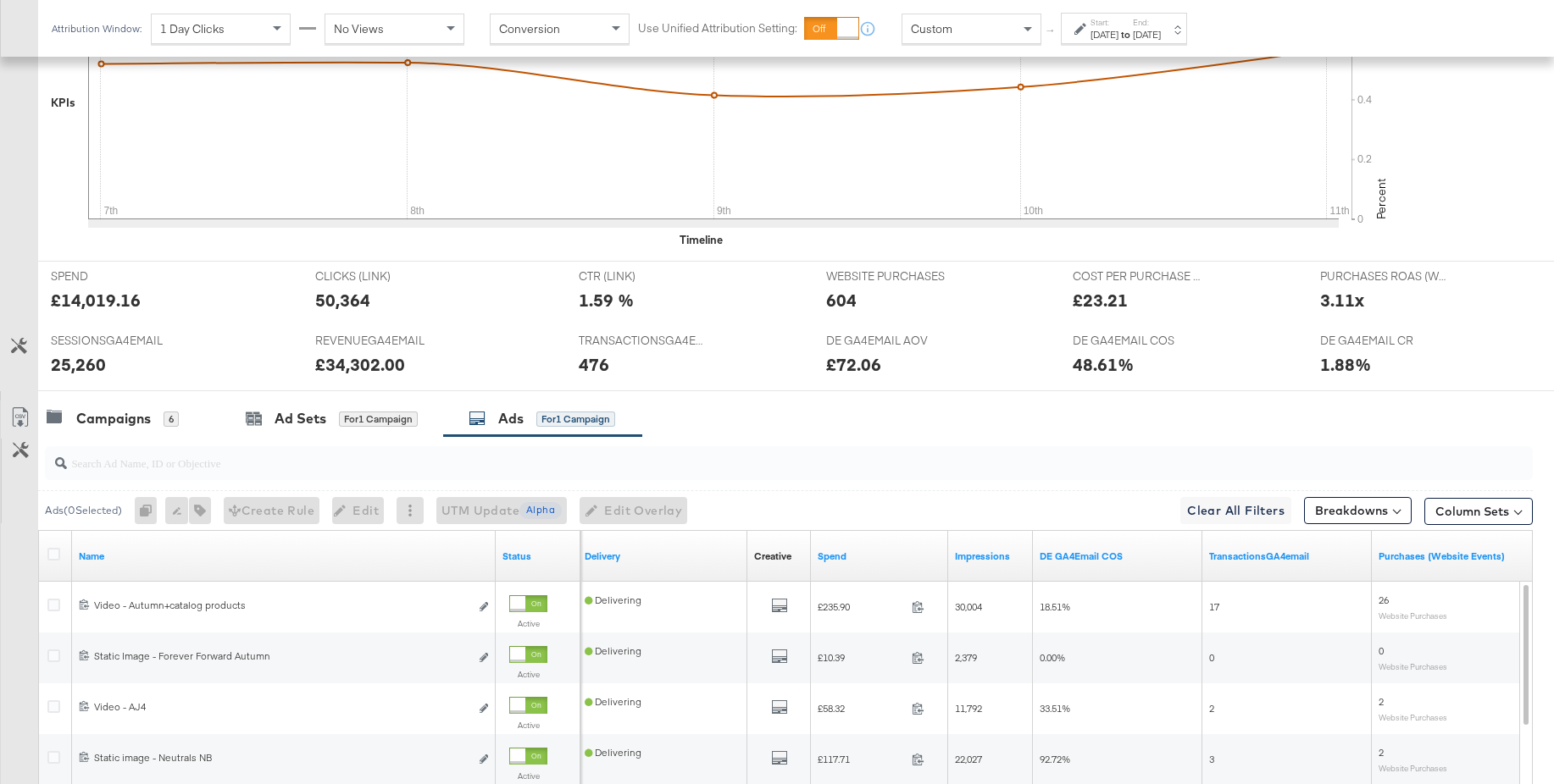
click at [97, 459] on input "search" at bounding box center [731, 456] width 1330 height 33
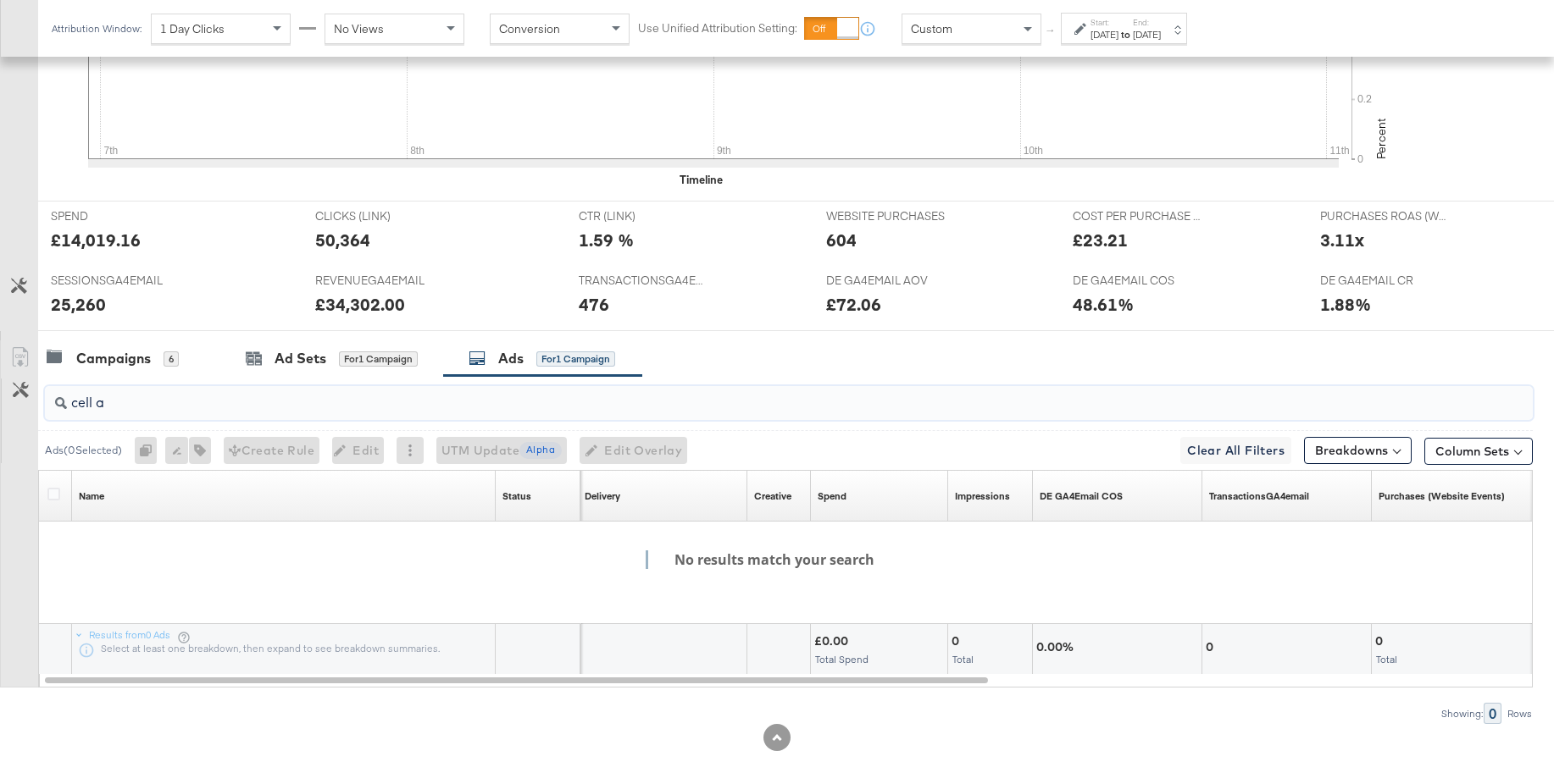
scroll to position [588, 0]
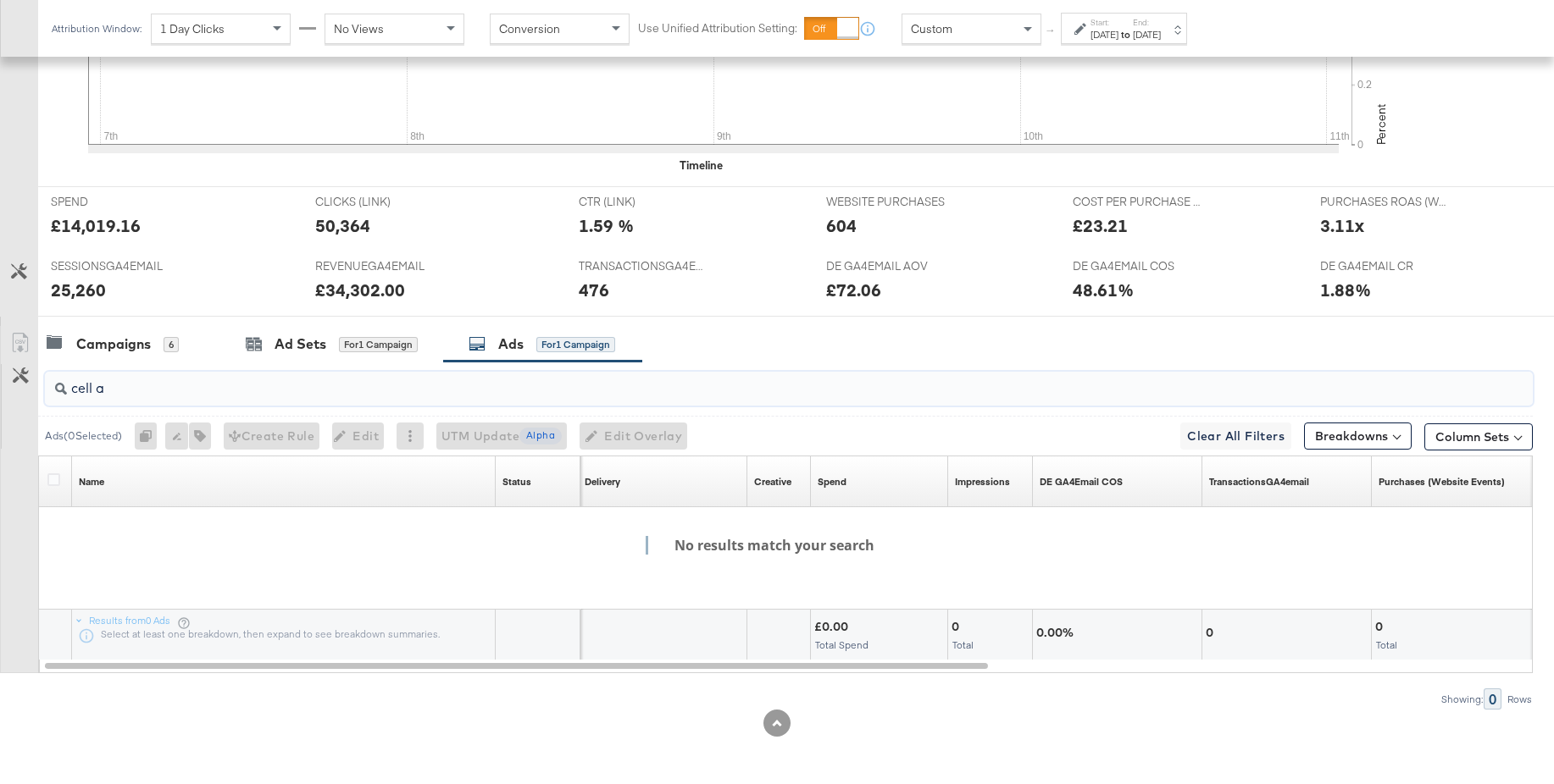
drag, startPoint x: 97, startPoint y: 392, endPoint x: 427, endPoint y: 437, distance: 333.1
click at [24, 384] on div "cell a Ads ( 0 Selected) 0 Rename 0 ads Tags for 0 campaigns Create Rule Edit 0…" at bounding box center [766, 535] width 1533 height 348
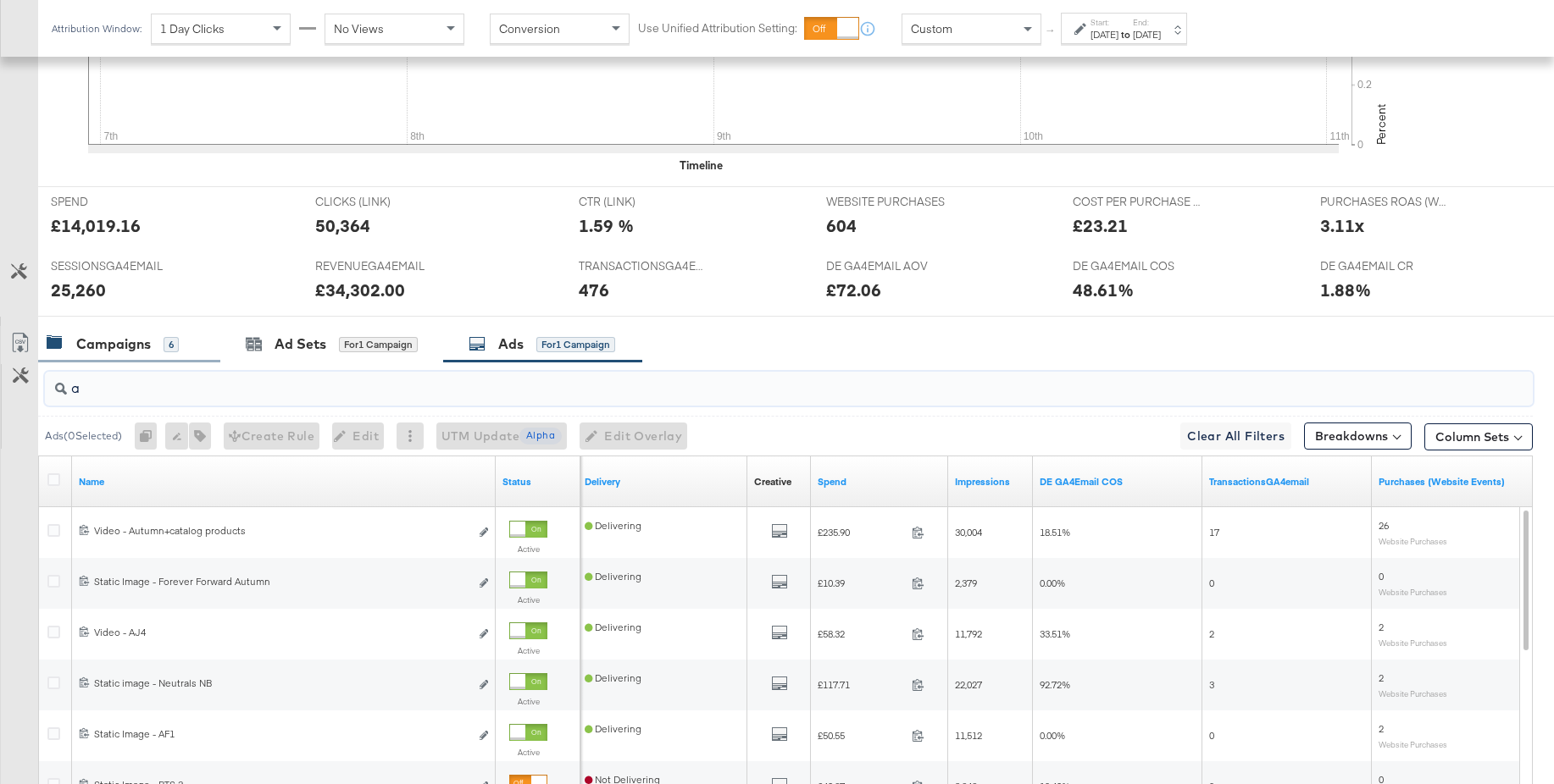
type input "a"
click at [126, 341] on div "Campaigns" at bounding box center [113, 344] width 74 height 20
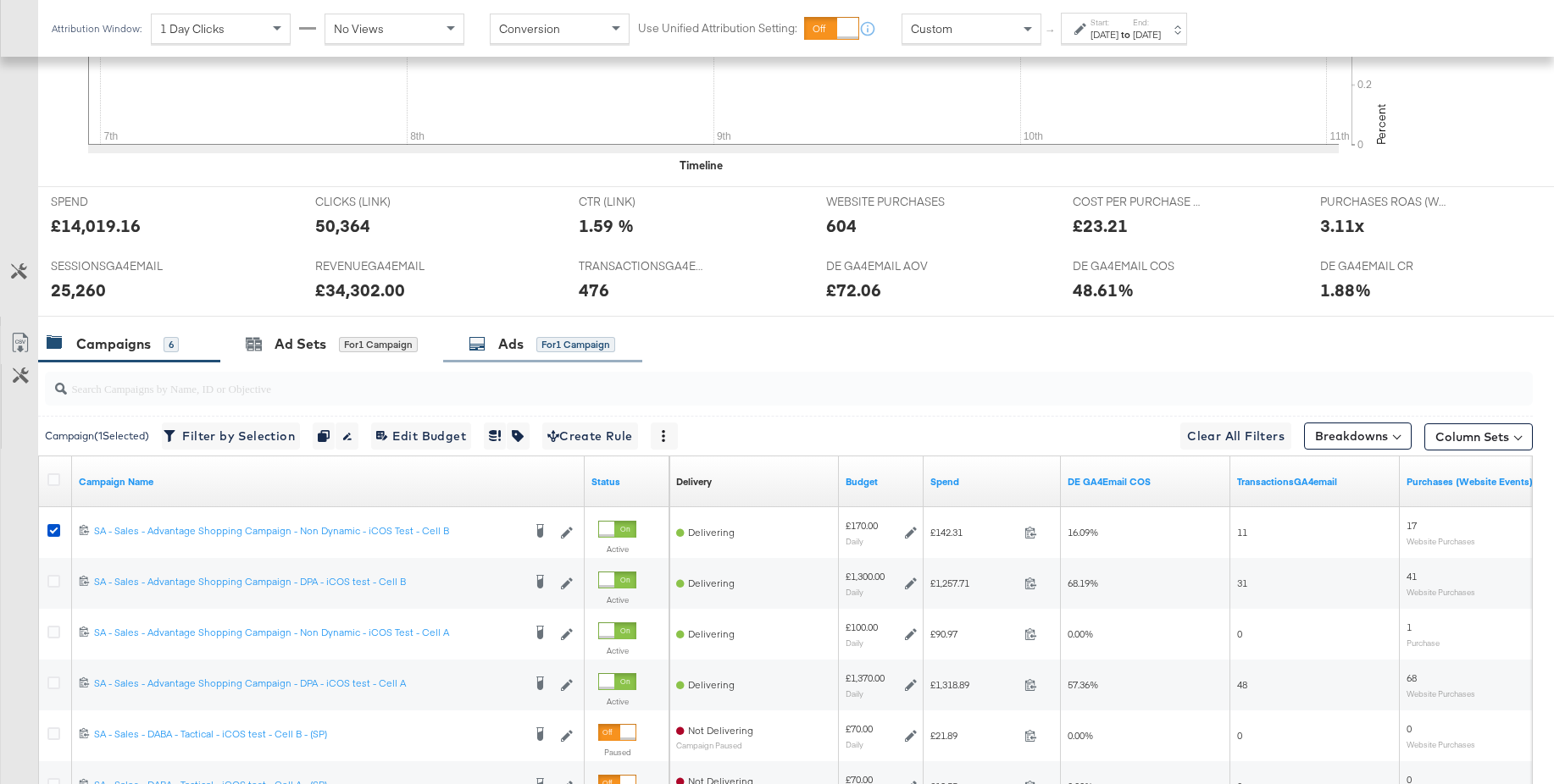
click at [481, 358] on div "Ads for 1 Campaign" at bounding box center [543, 344] width 199 height 37
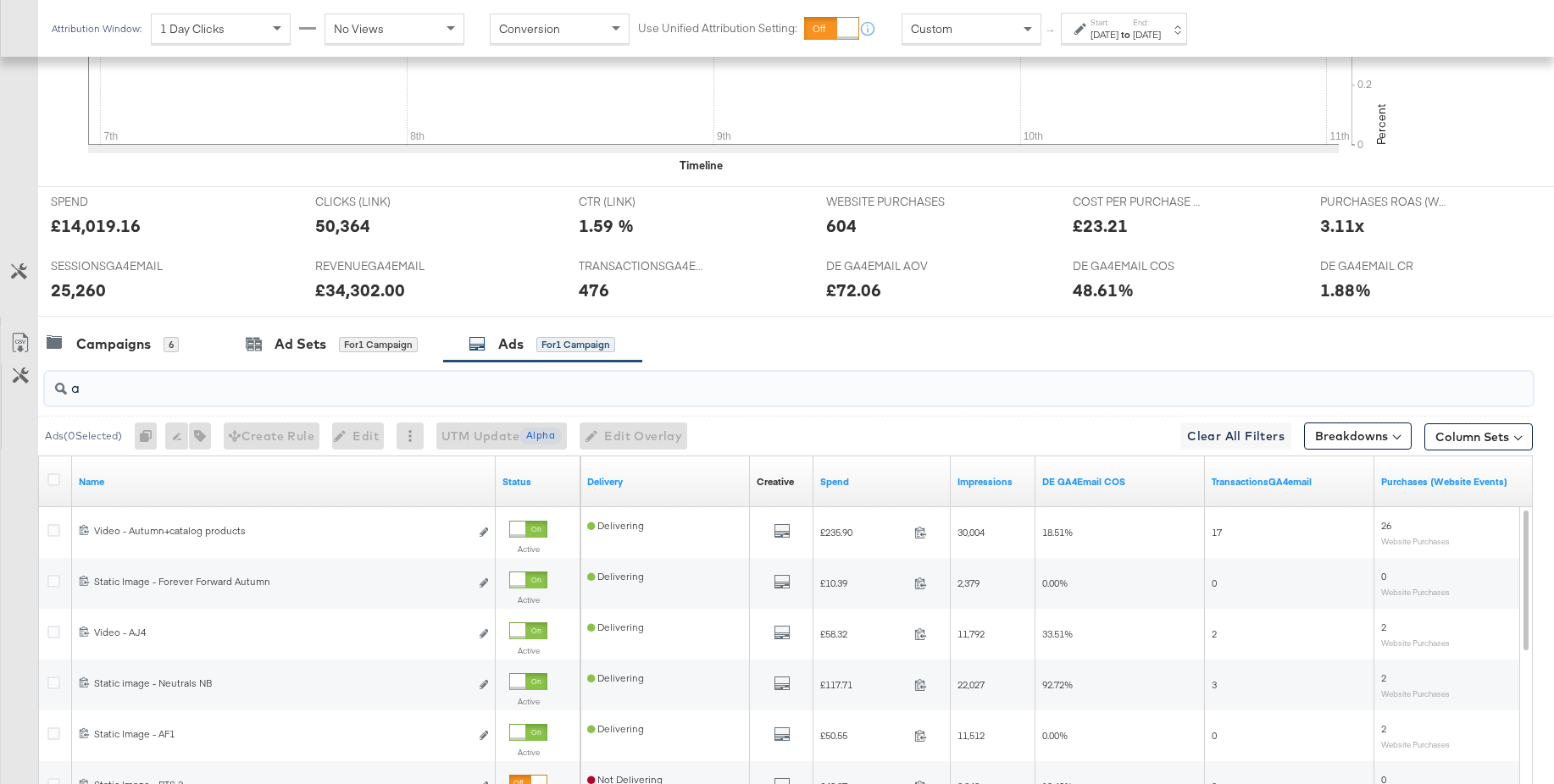
click at [155, 388] on input "a" at bounding box center [731, 381] width 1330 height 33
click at [125, 348] on div "Campaigns" at bounding box center [113, 344] width 74 height 20
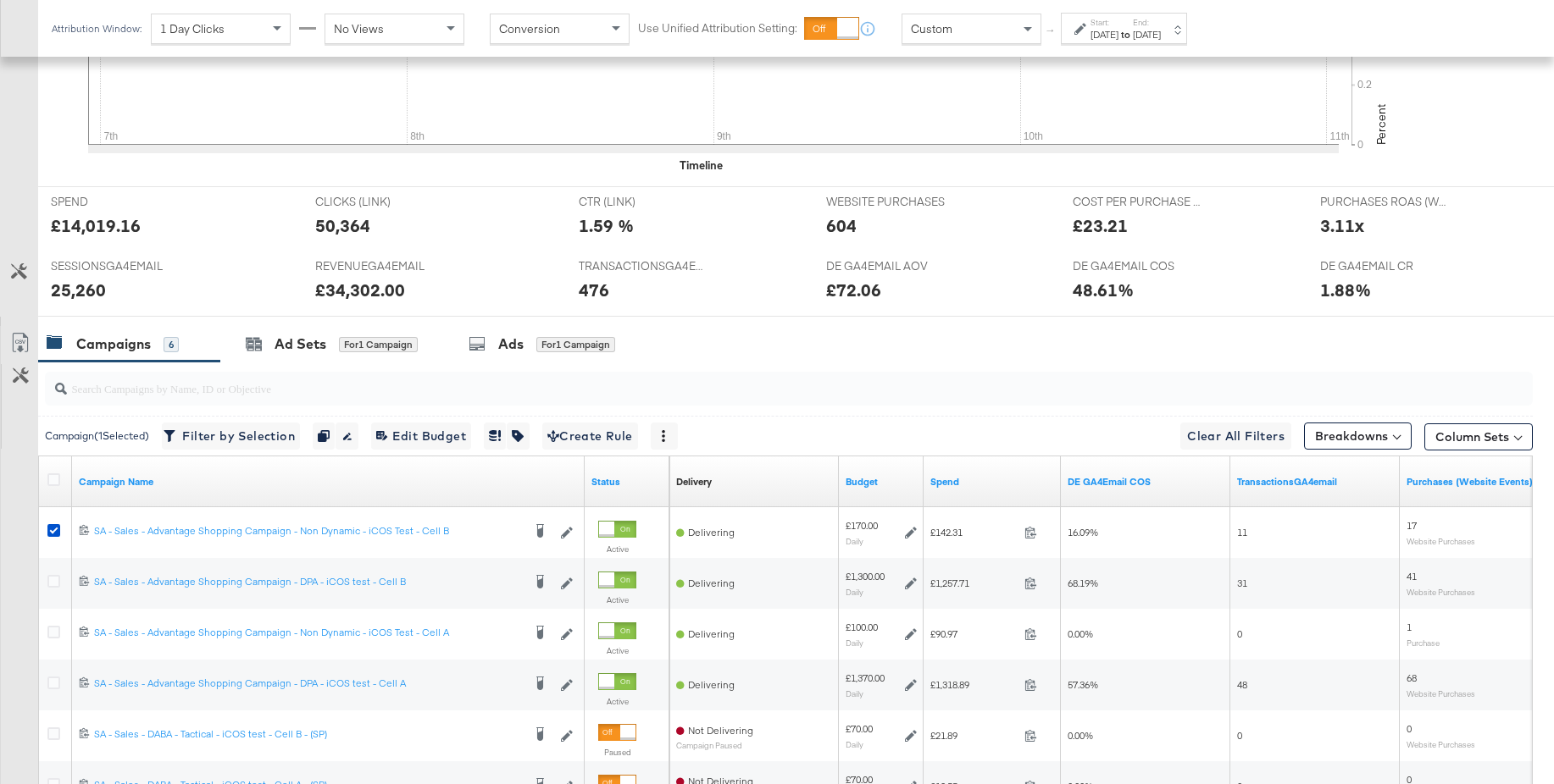
drag, startPoint x: 51, startPoint y: 526, endPoint x: 62, endPoint y: 497, distance: 31.0
click at [51, 526] on icon at bounding box center [54, 530] width 13 height 13
click at [0, 0] on input "checkbox" at bounding box center [0, 0] width 0 height 0
click at [110, 392] on input "search" at bounding box center [731, 381] width 1330 height 33
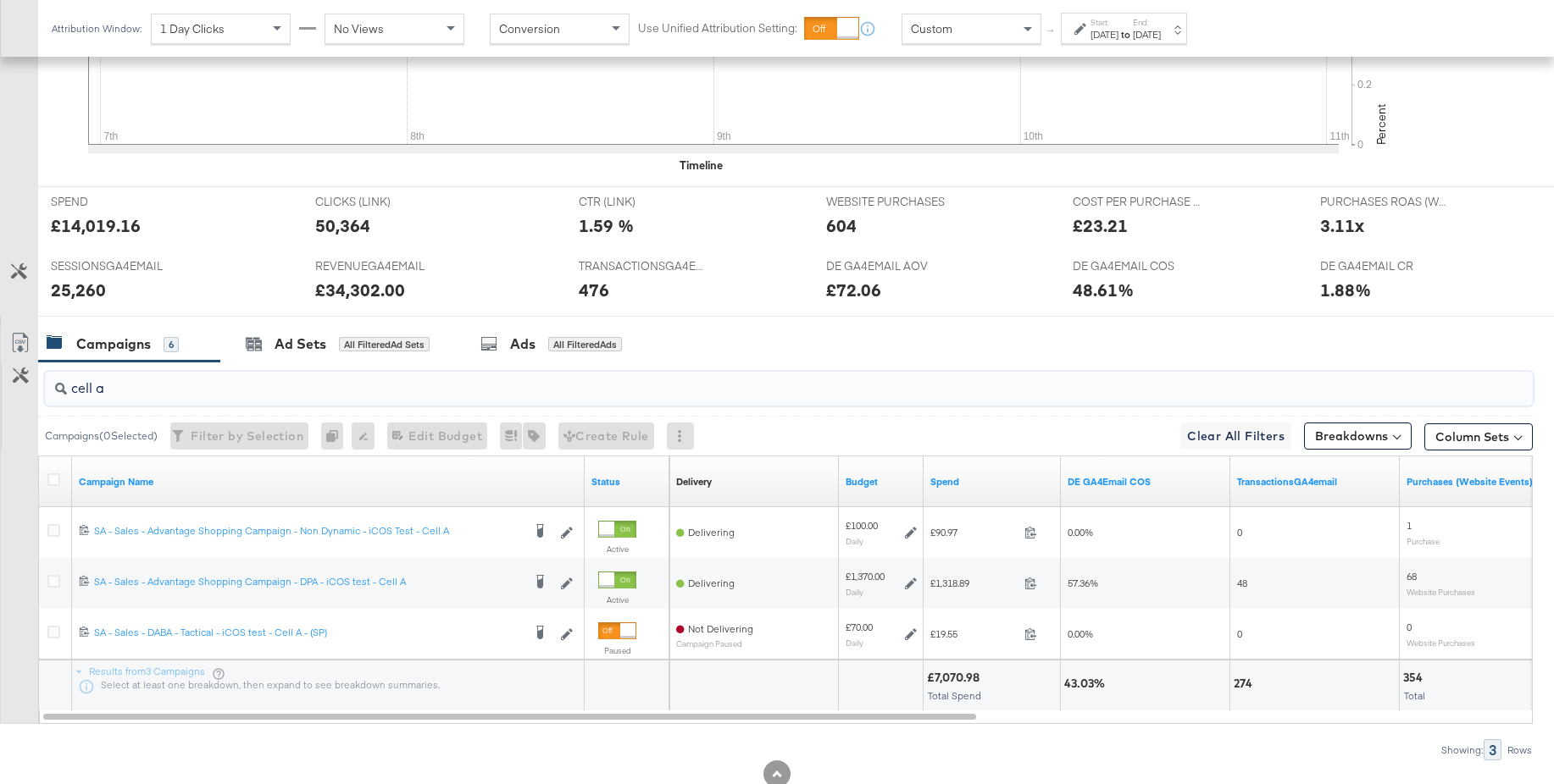
type input "cell a"
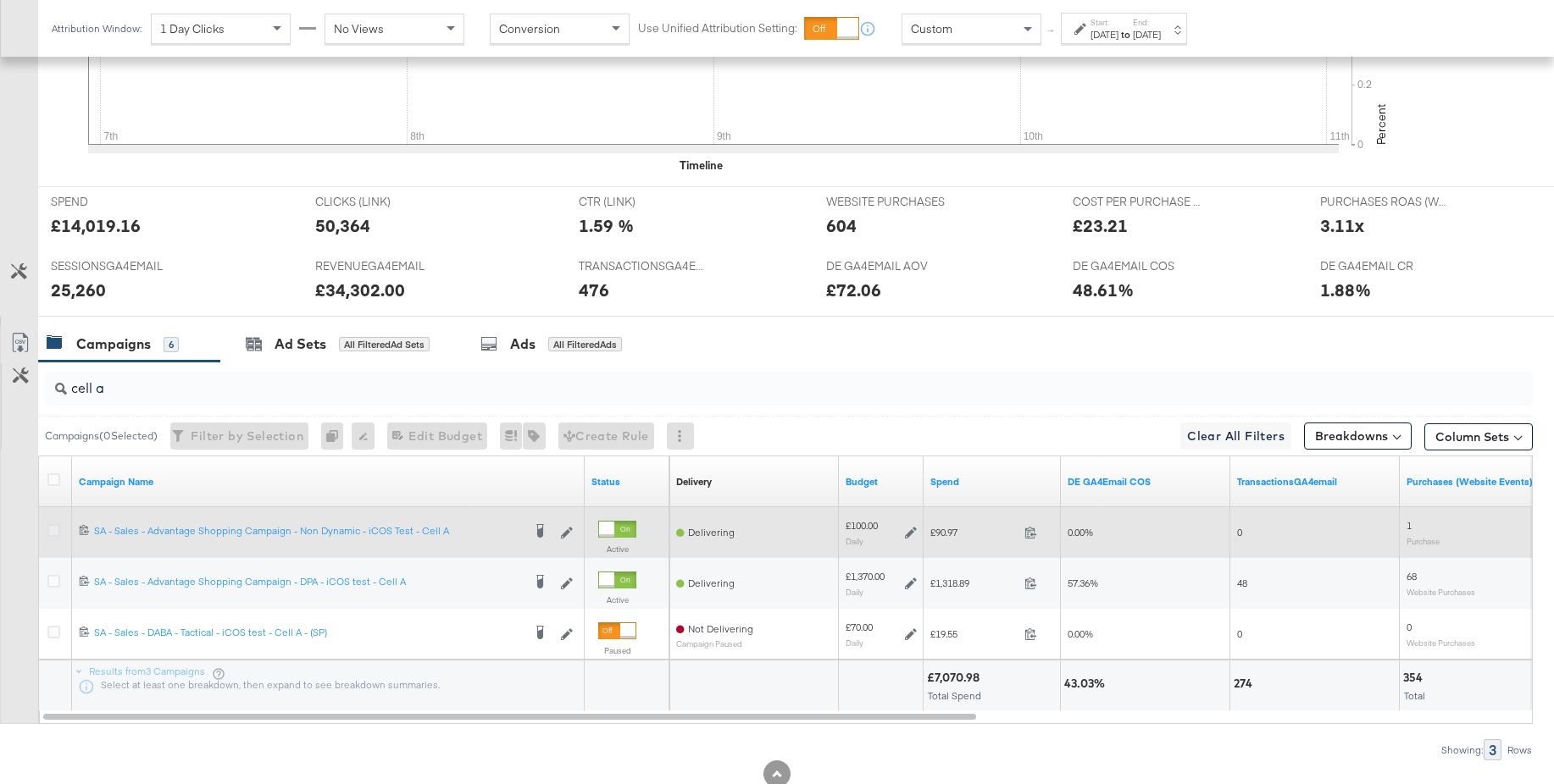
click at [53, 530] on icon at bounding box center [54, 530] width 13 height 13
click at [0, 0] on input "checkbox" at bounding box center [0, 0] width 0 height 0
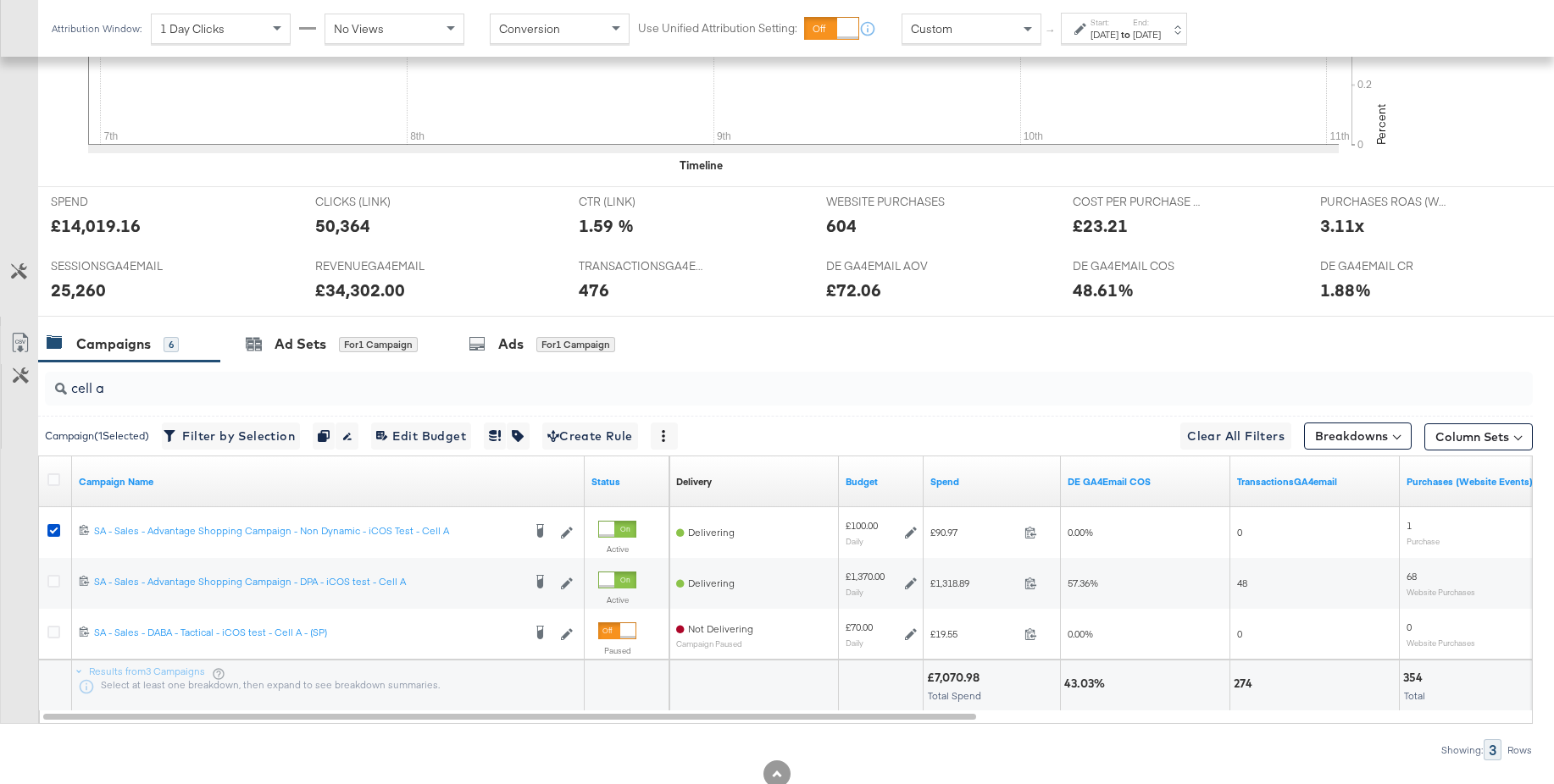
drag, startPoint x: 524, startPoint y: 350, endPoint x: 795, endPoint y: 338, distance: 271.3
click at [524, 350] on div "Ads" at bounding box center [511, 344] width 25 height 20
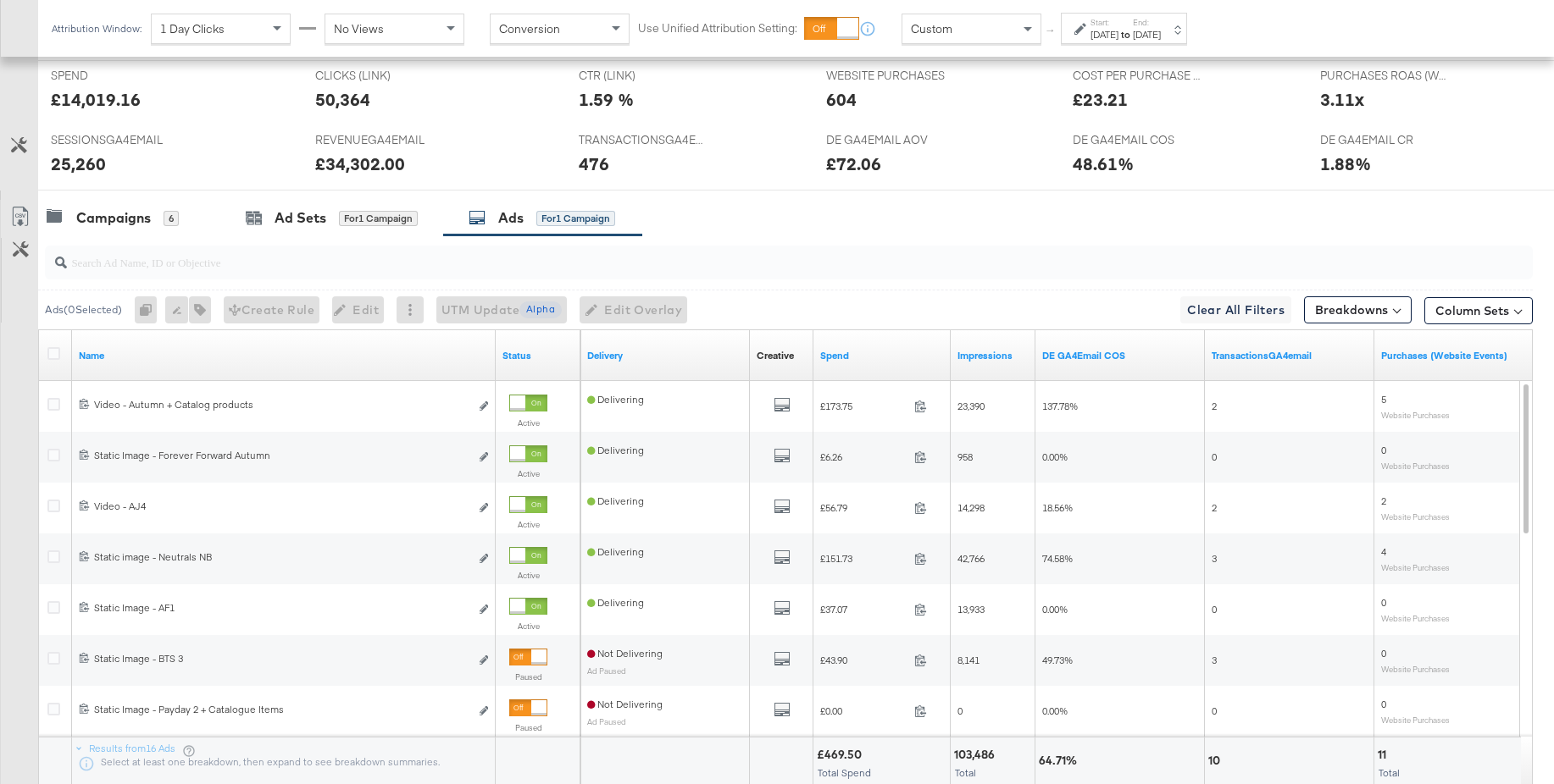
scroll to position [842, 0]
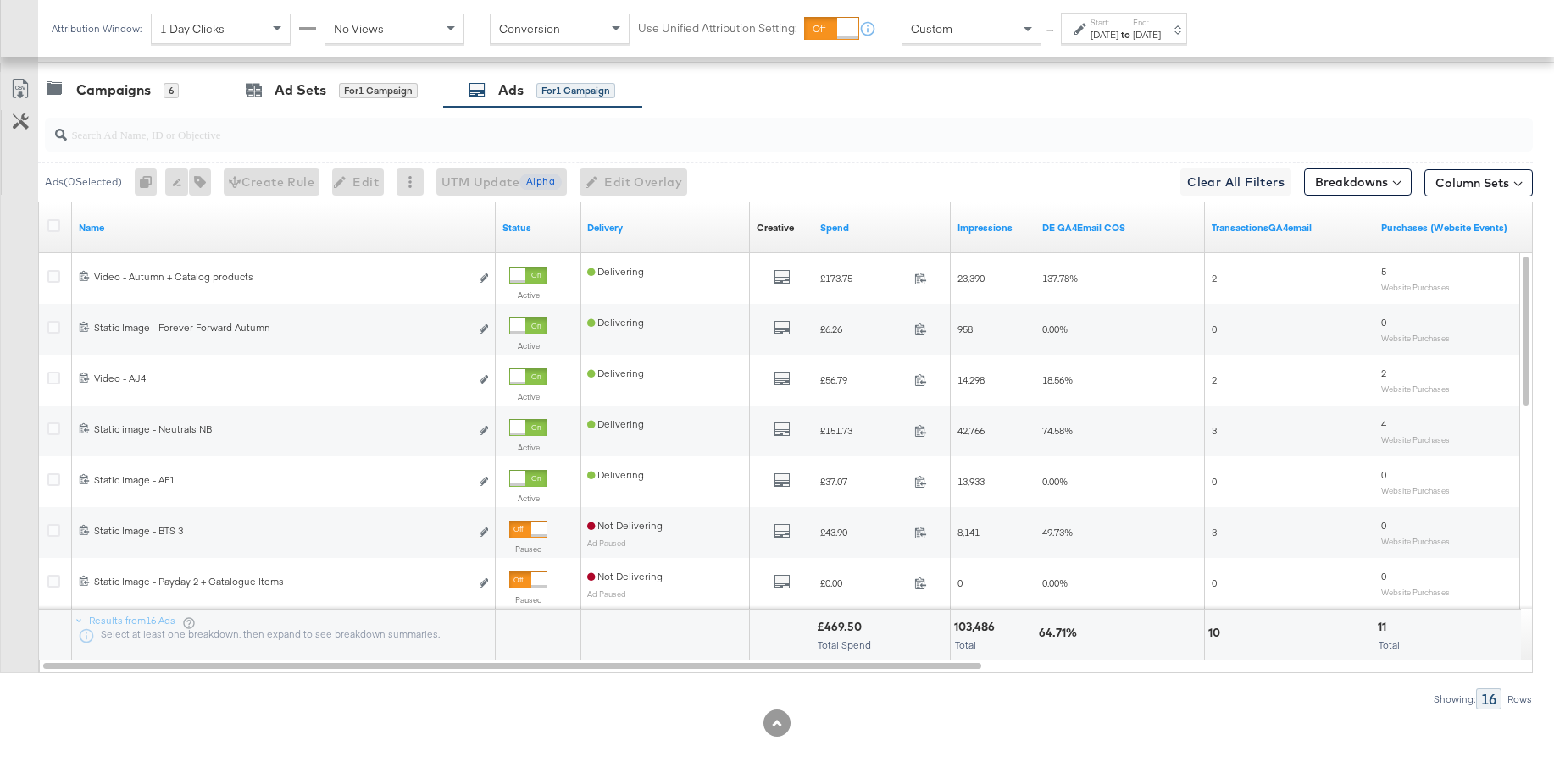
click at [1119, 28] on div "Sep 7th 2025" at bounding box center [1103, 34] width 28 height 13
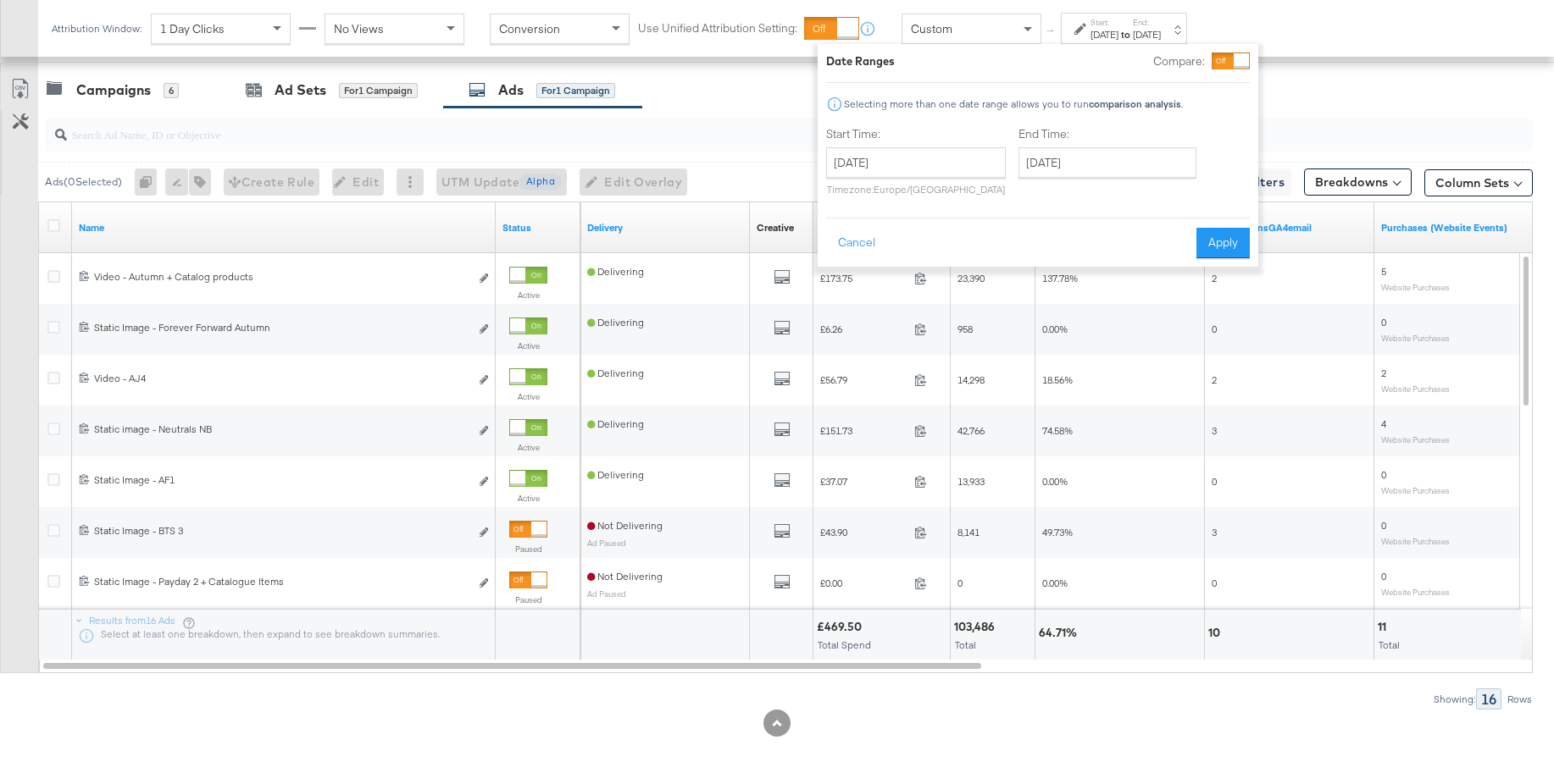
click at [1284, 71] on div at bounding box center [777, 69] width 1554 height 13
click at [916, 164] on input "September 7th 2025" at bounding box center [916, 163] width 180 height 30
click at [730, 105] on div "Campaigns 6 Ad Sets for 1 Campaign Ads for 1 Campaign" at bounding box center [796, 90] width 1516 height 37
drag, startPoint x: 858, startPoint y: 240, endPoint x: 835, endPoint y: 234, distance: 23.8
click at [858, 240] on button "Cancel" at bounding box center [857, 243] width 61 height 30
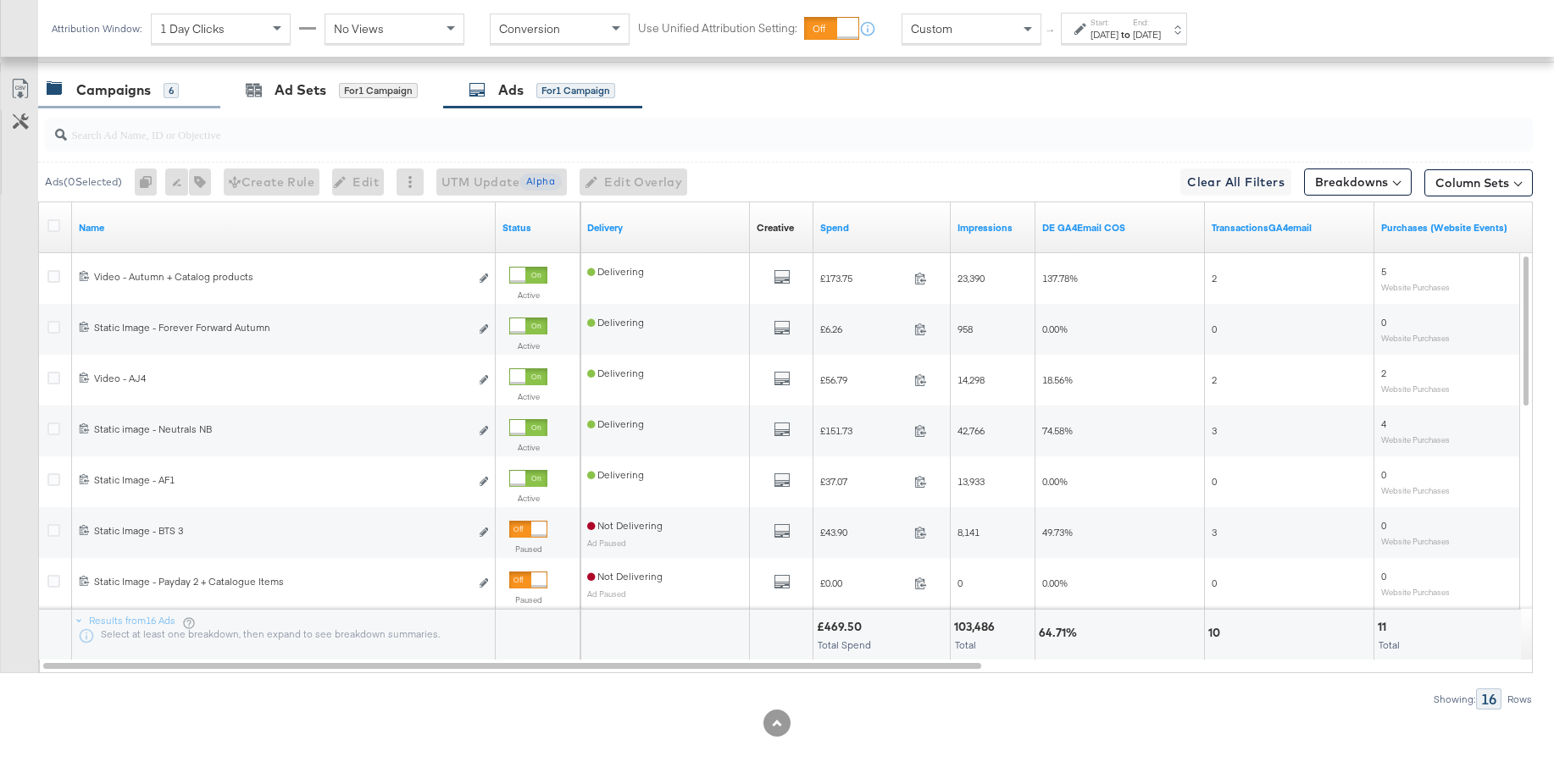
click at [106, 95] on div "Campaigns" at bounding box center [113, 90] width 74 height 20
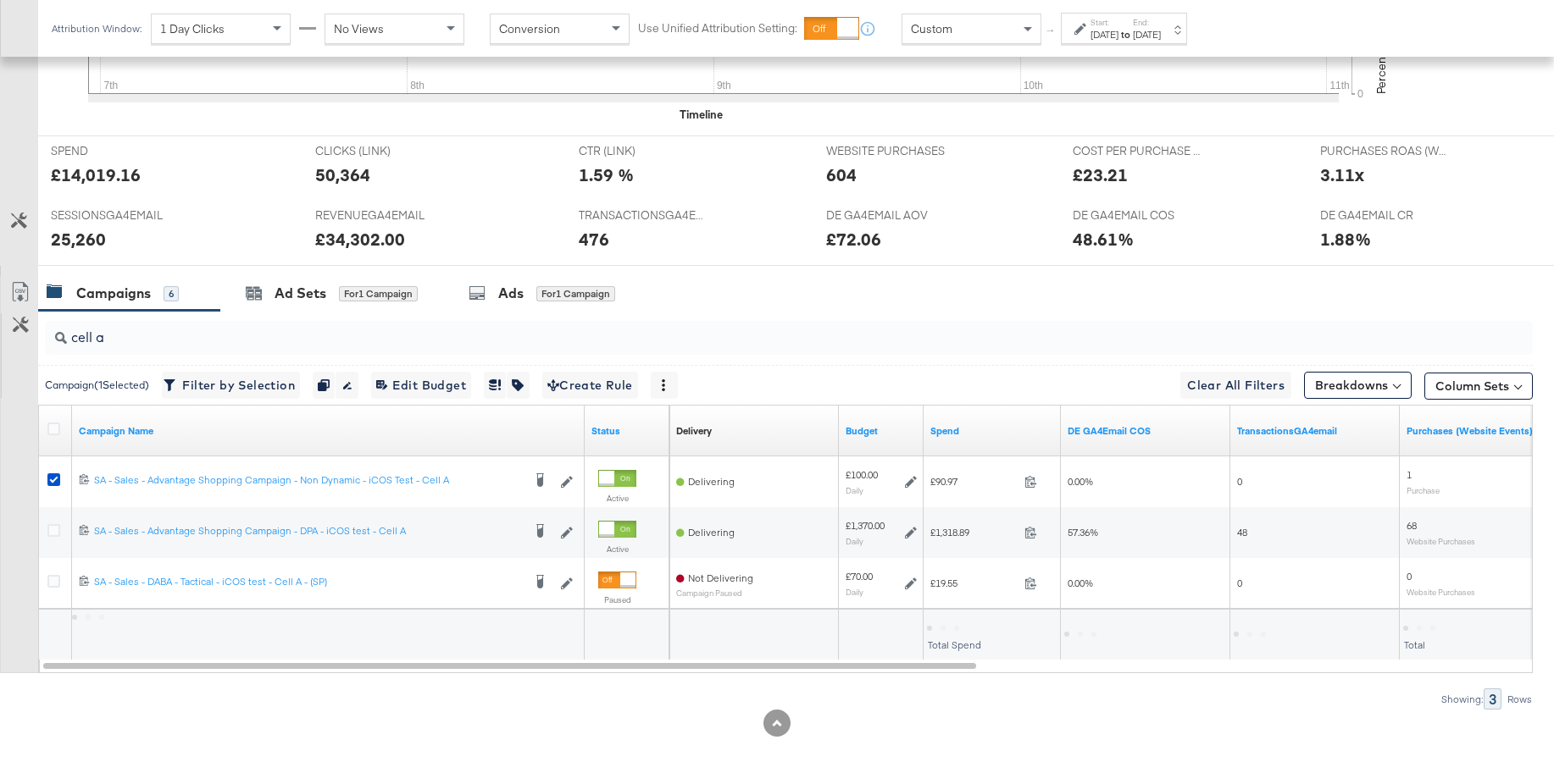
scroll to position [638, 0]
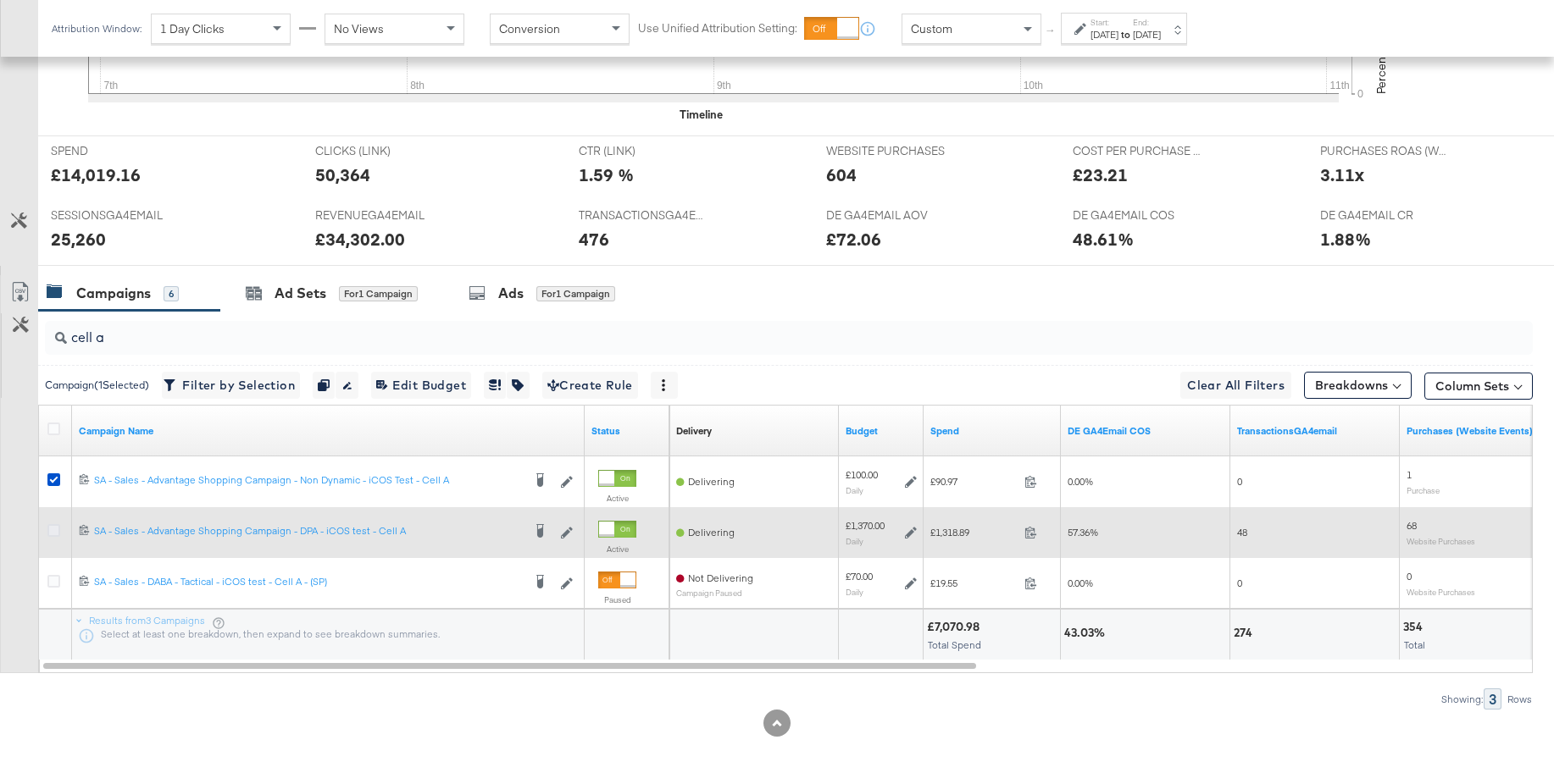
click at [54, 534] on icon at bounding box center [54, 530] width 13 height 13
click at [0, 0] on input "checkbox" at bounding box center [0, 0] width 0 height 0
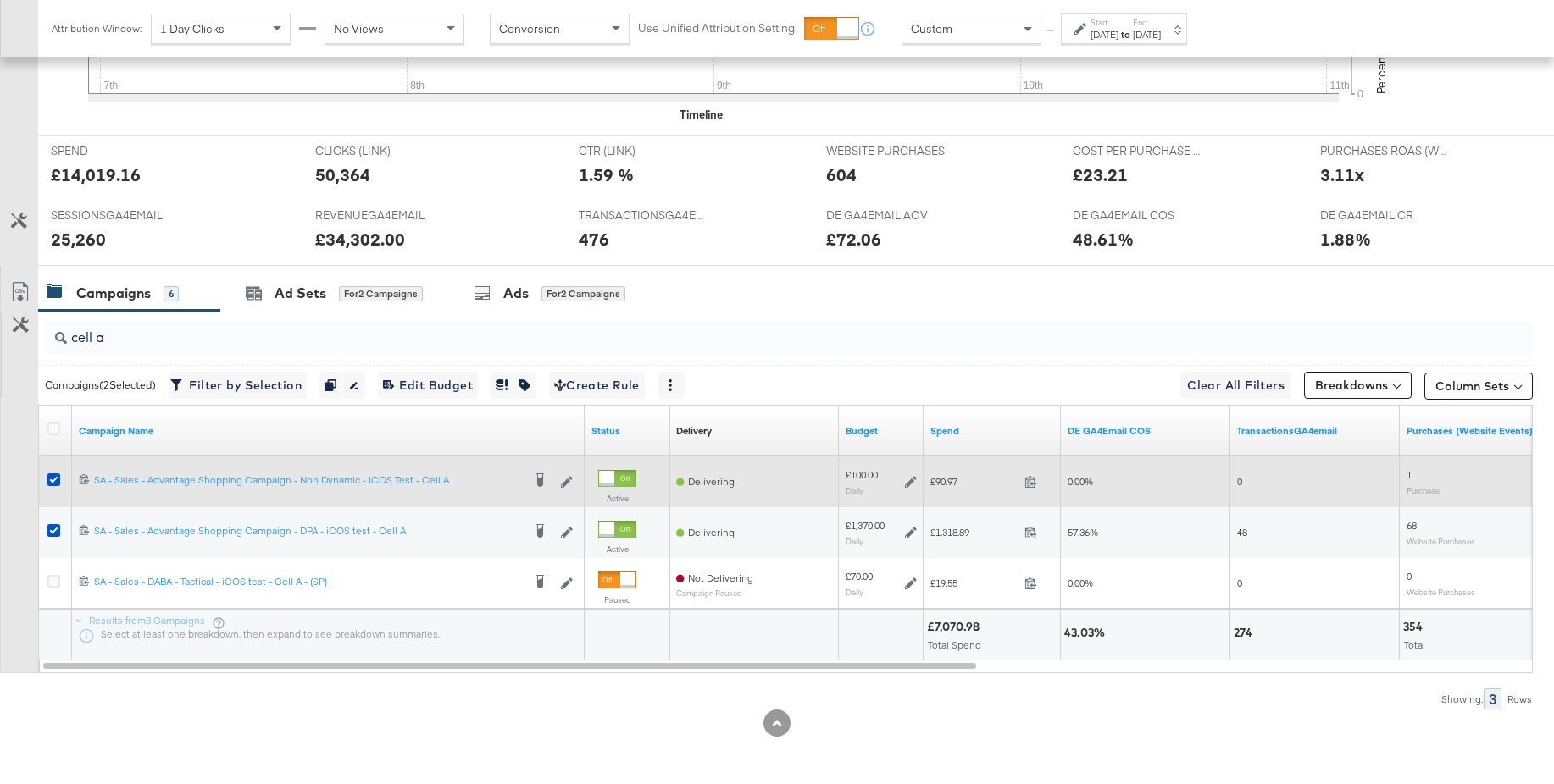
click at [53, 482] on icon at bounding box center [54, 480] width 13 height 13
click at [0, 0] on input "checkbox" at bounding box center [0, 0] width 0 height 0
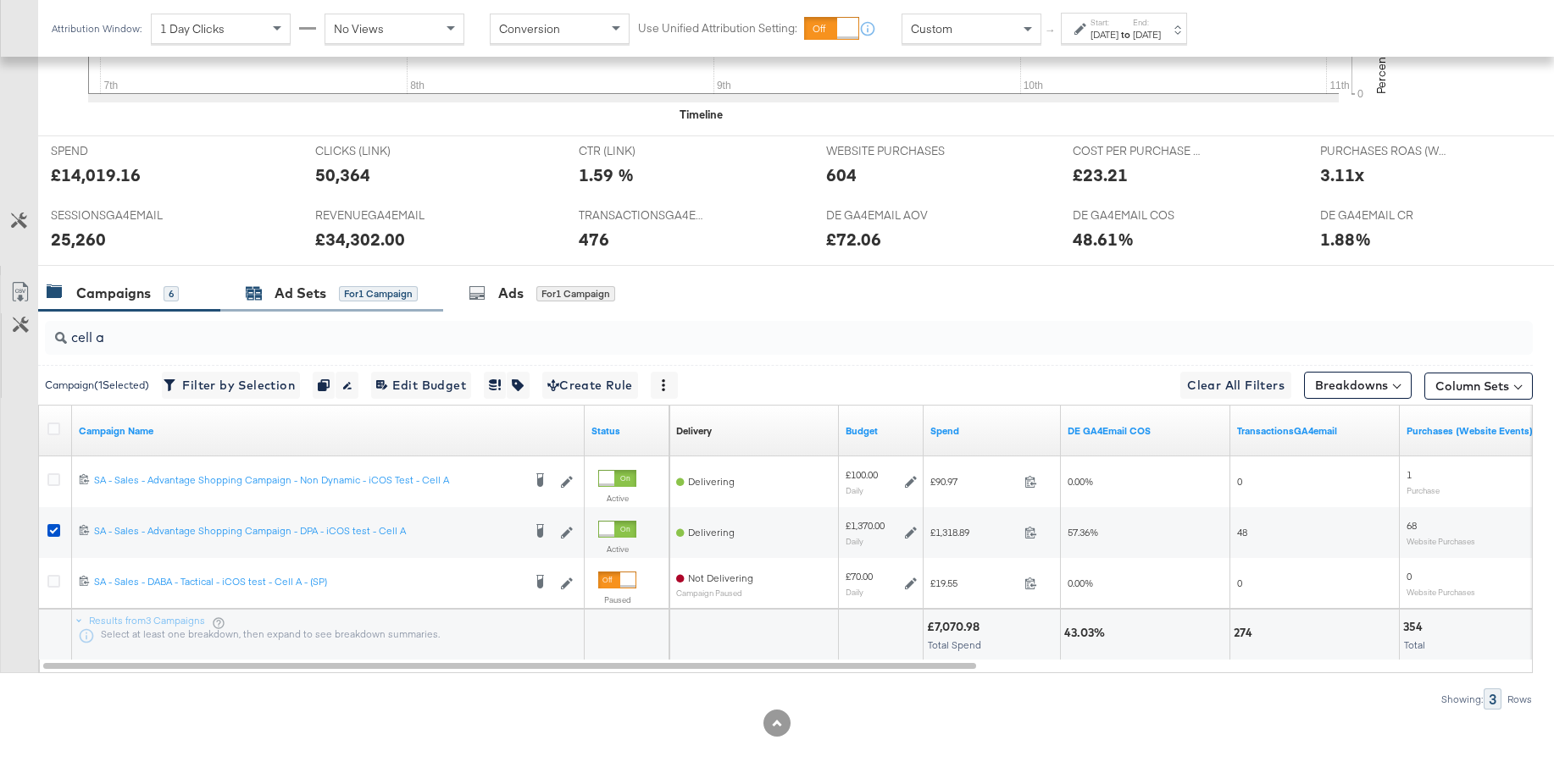
click at [306, 296] on div "Ad Sets" at bounding box center [300, 293] width 52 height 20
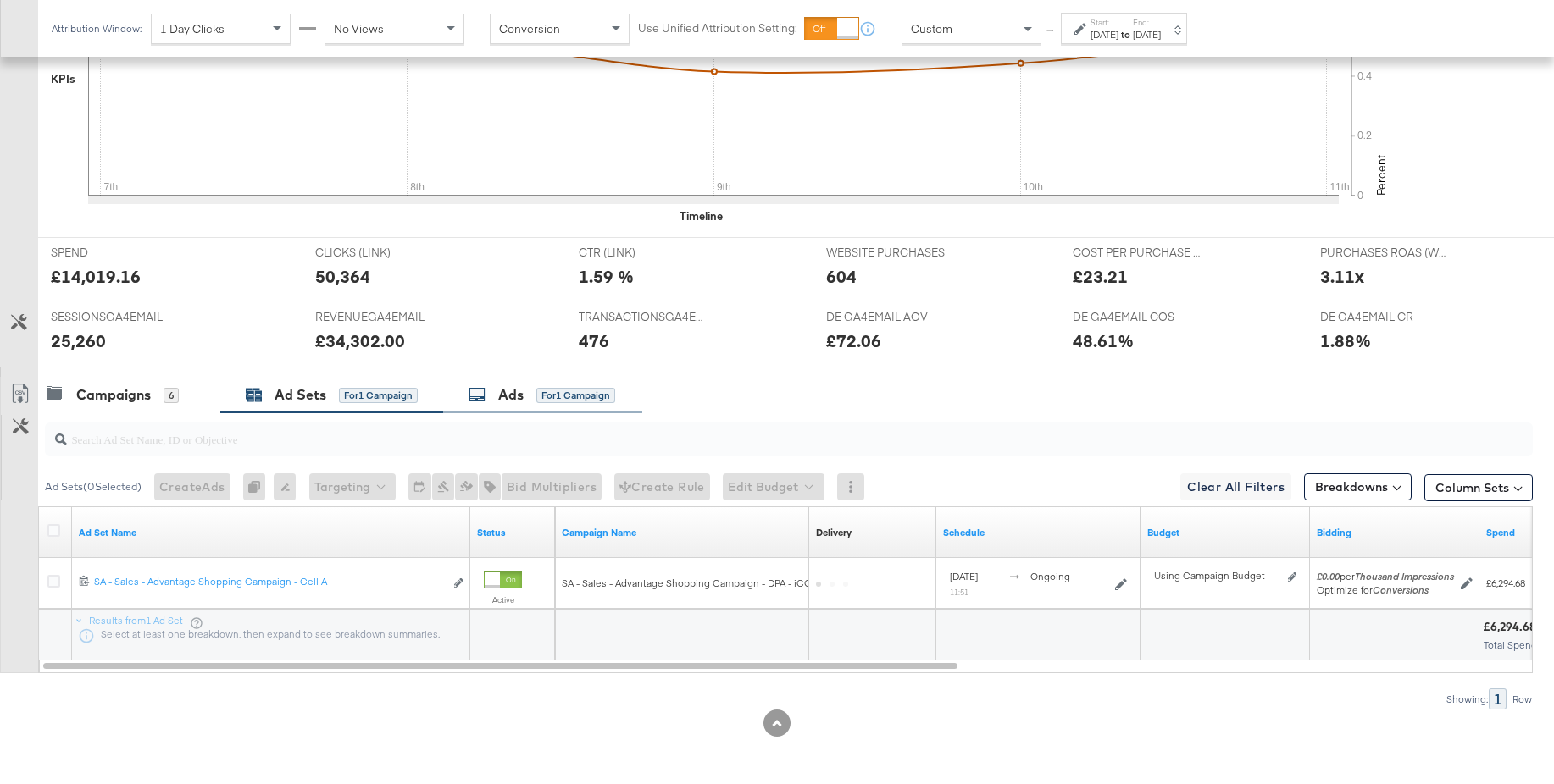
click at [508, 390] on div "Ads" at bounding box center [511, 395] width 25 height 20
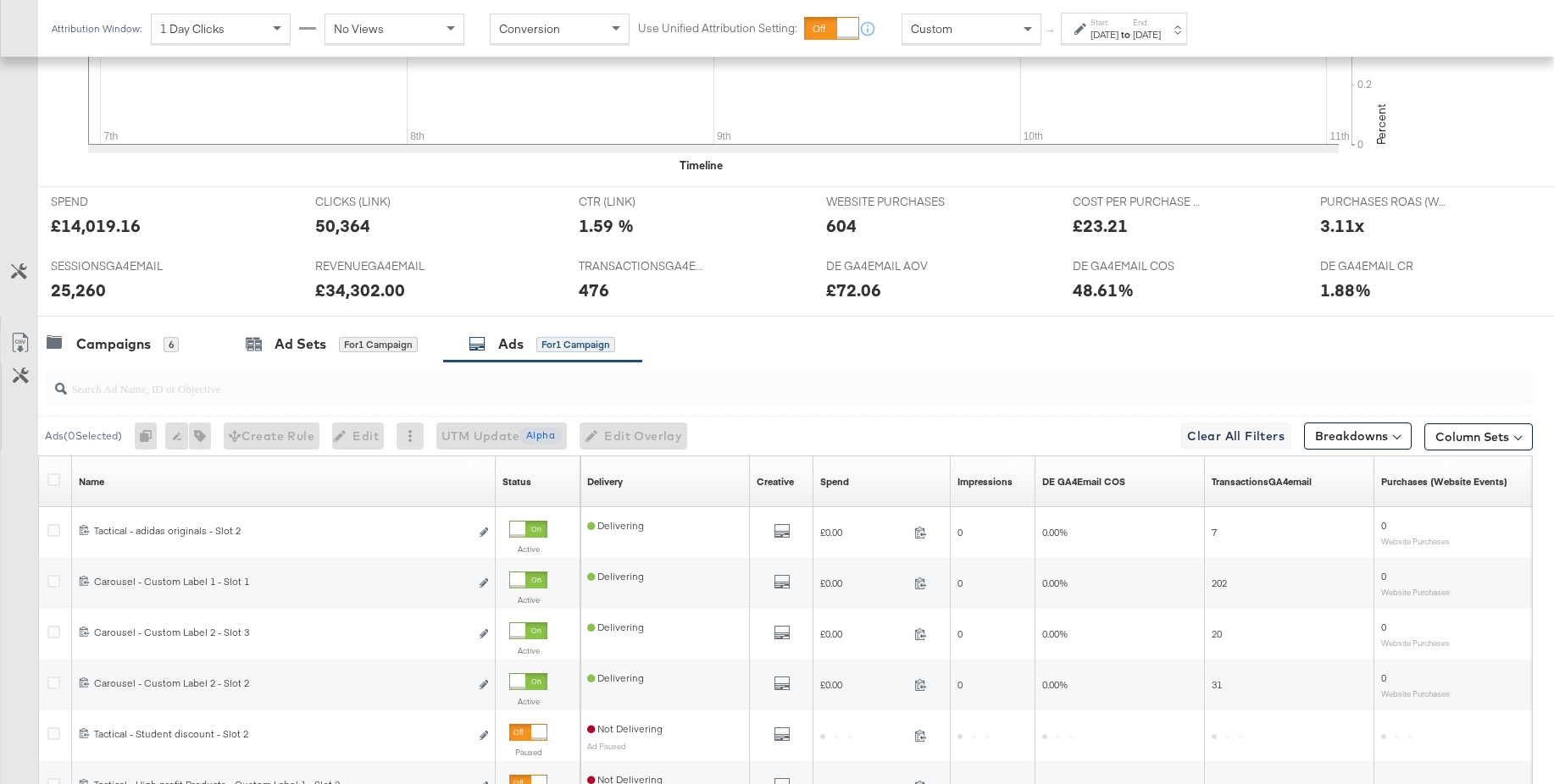
scroll to position [842, 0]
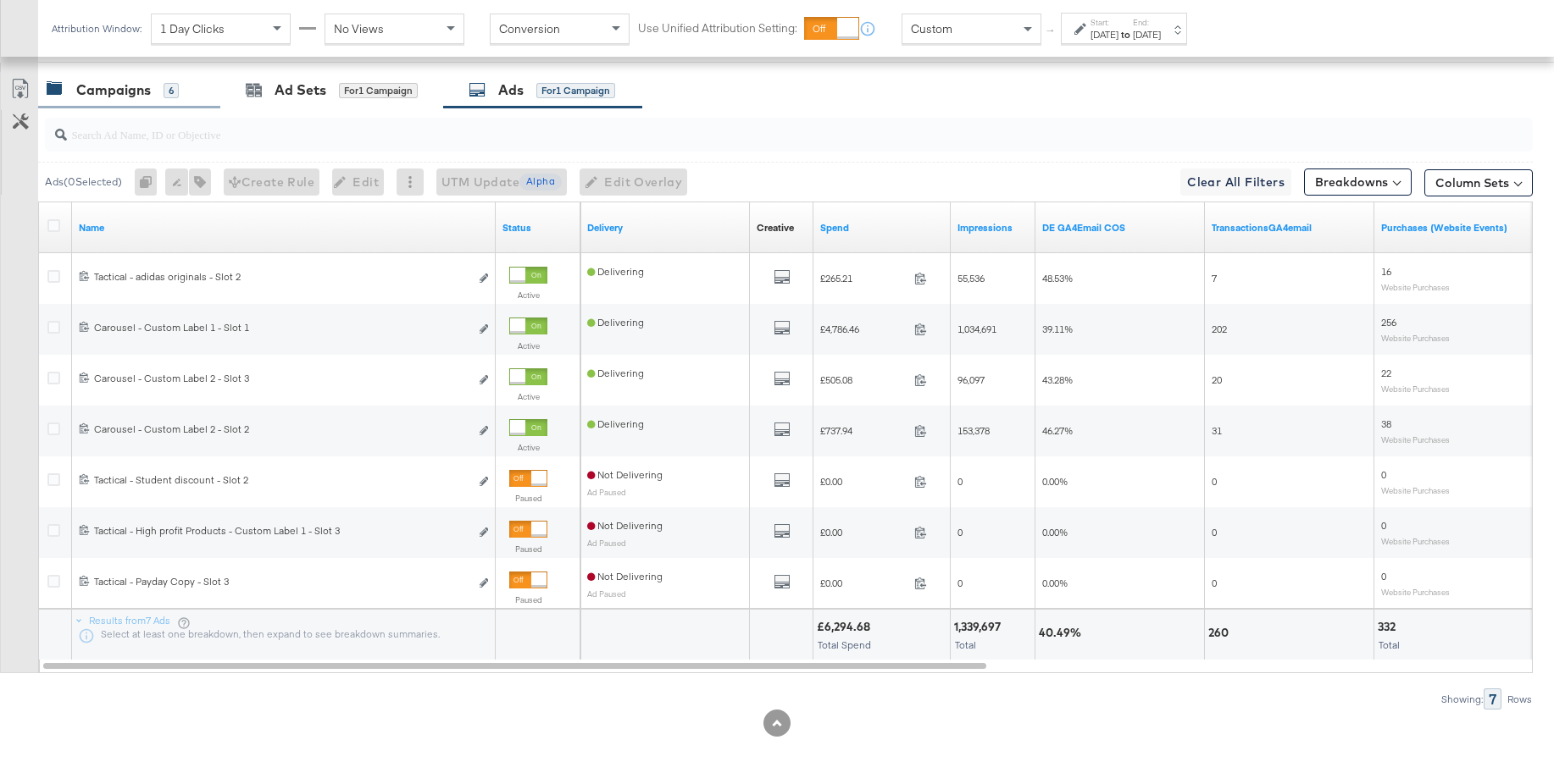
click at [106, 94] on div "Campaigns" at bounding box center [113, 90] width 74 height 20
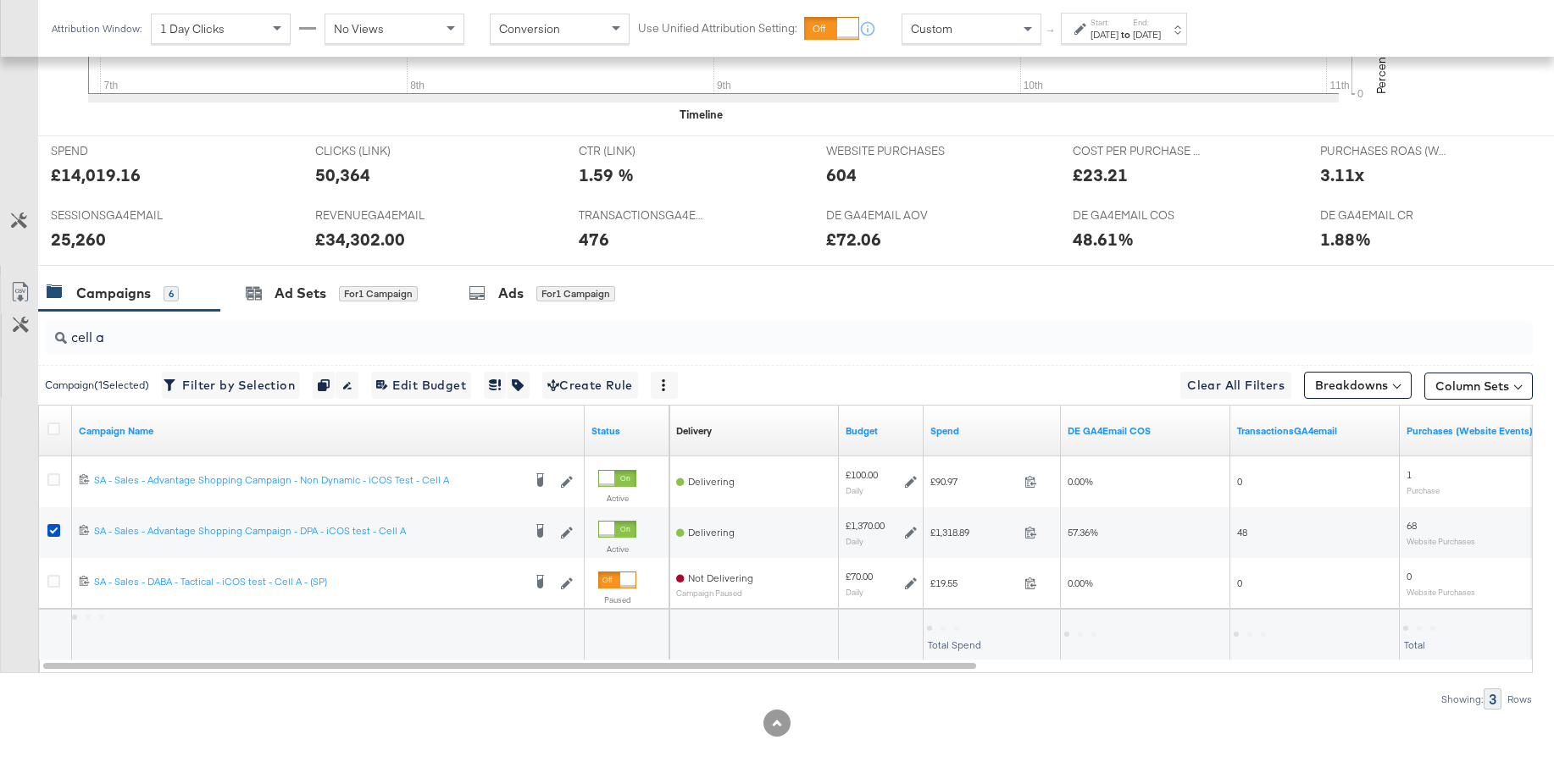
scroll to position [638, 0]
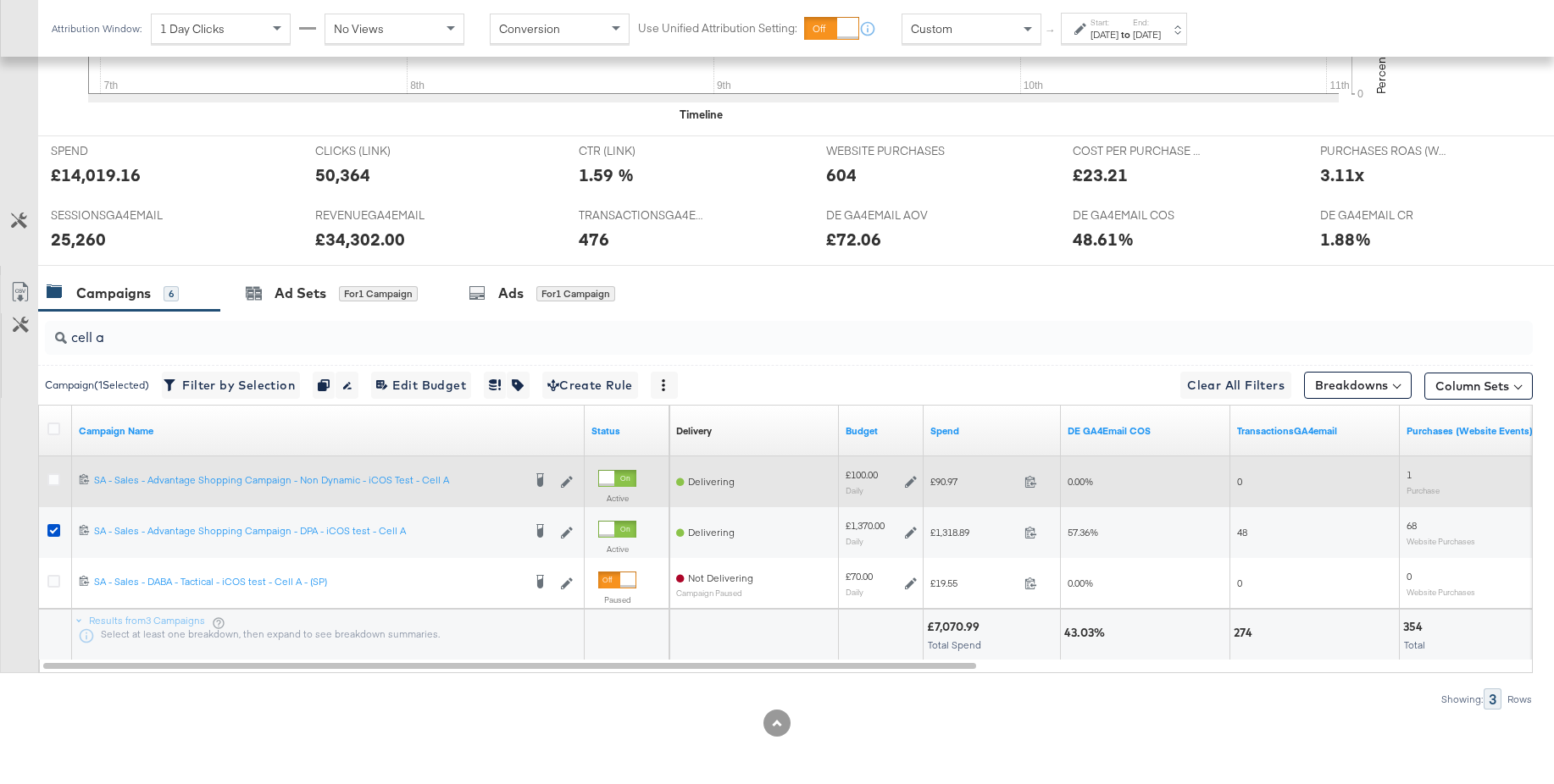
click at [51, 483] on icon at bounding box center [54, 480] width 13 height 13
click at [0, 0] on input "checkbox" at bounding box center [0, 0] width 0 height 0
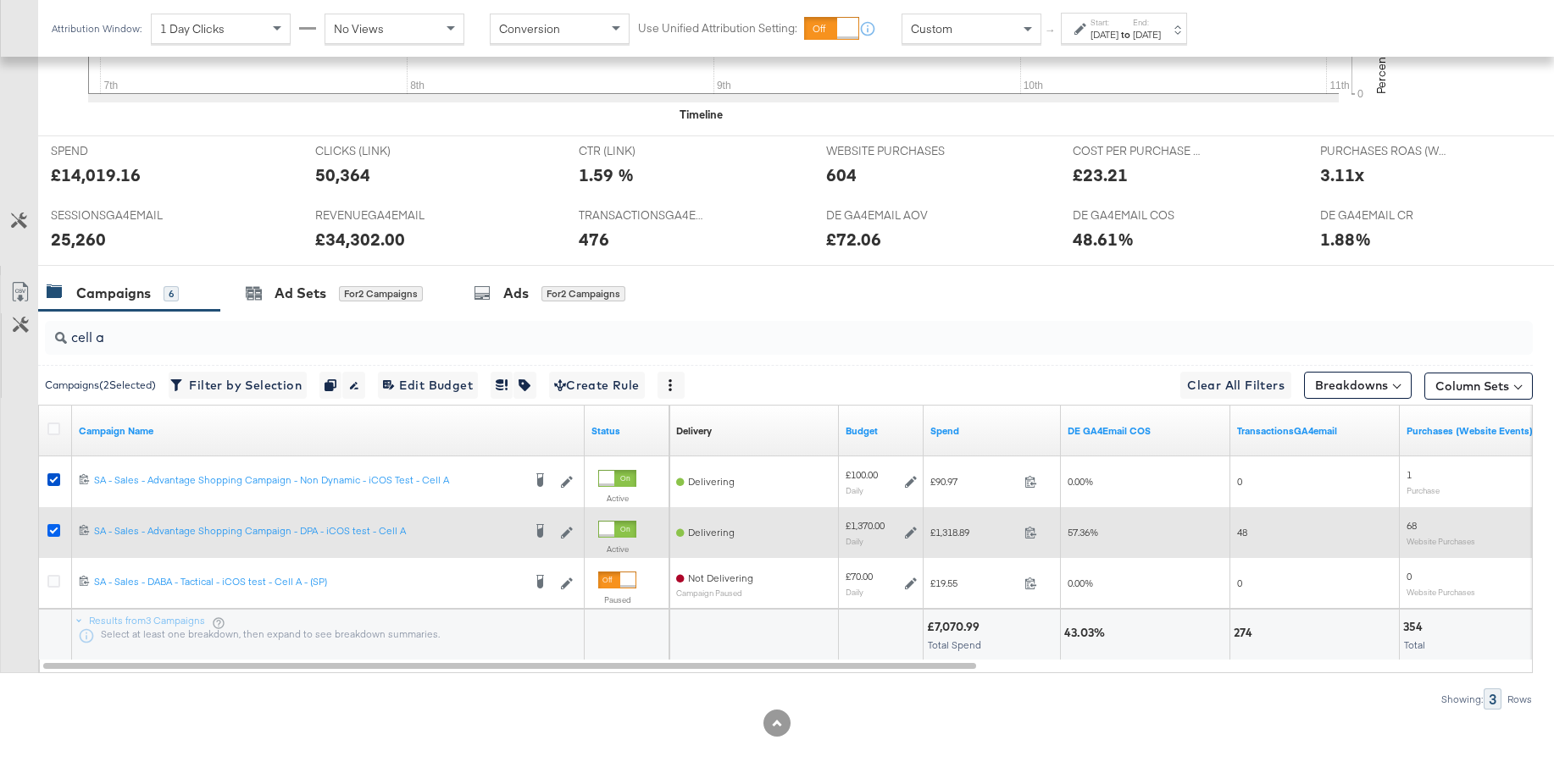
drag, startPoint x: 49, startPoint y: 527, endPoint x: 57, endPoint y: 524, distance: 8.5
click at [50, 527] on icon at bounding box center [54, 530] width 13 height 13
click at [0, 0] on input "checkbox" at bounding box center [0, 0] width 0 height 0
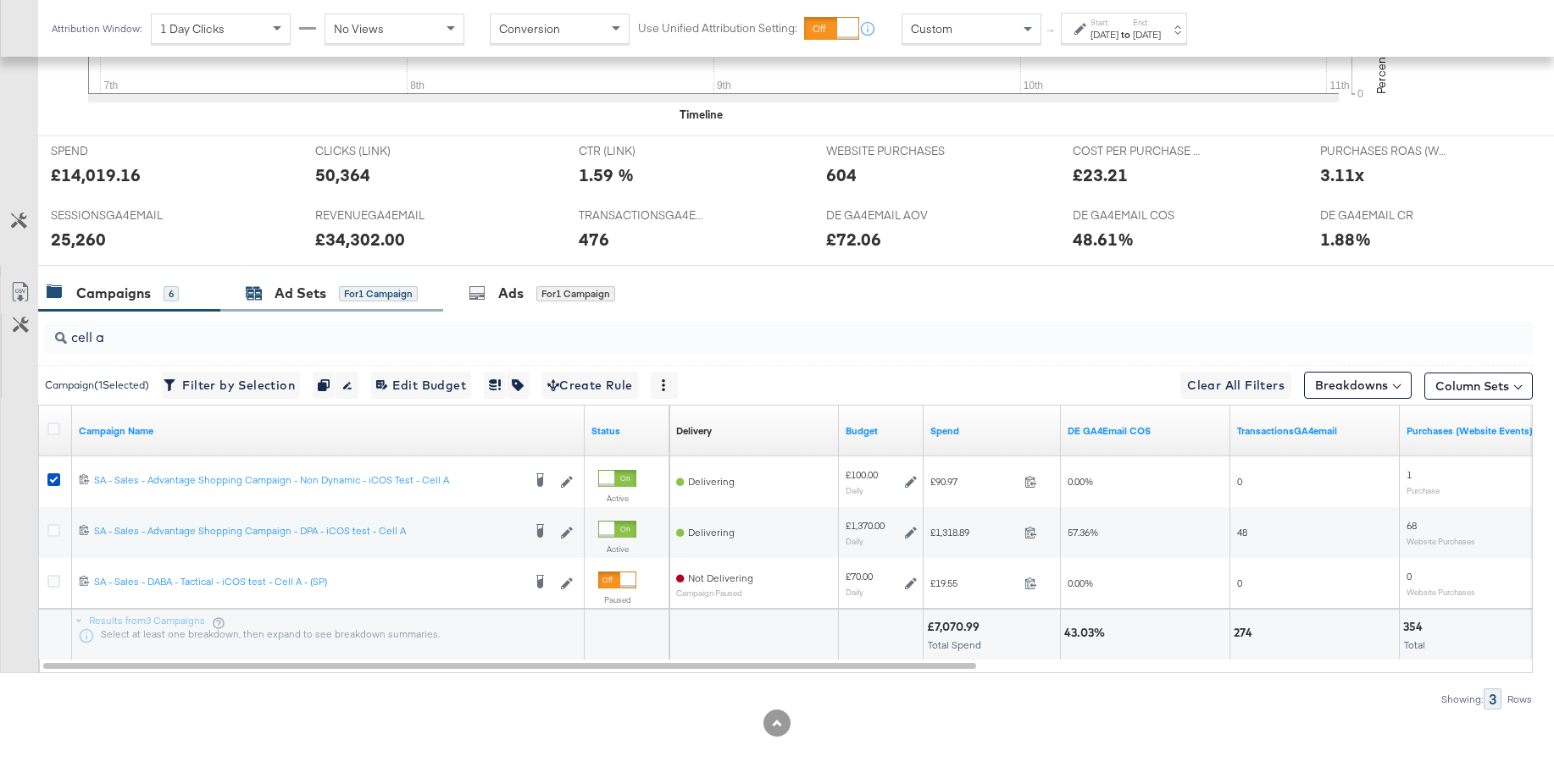
click at [299, 298] on div "Ad Sets" at bounding box center [300, 293] width 52 height 20
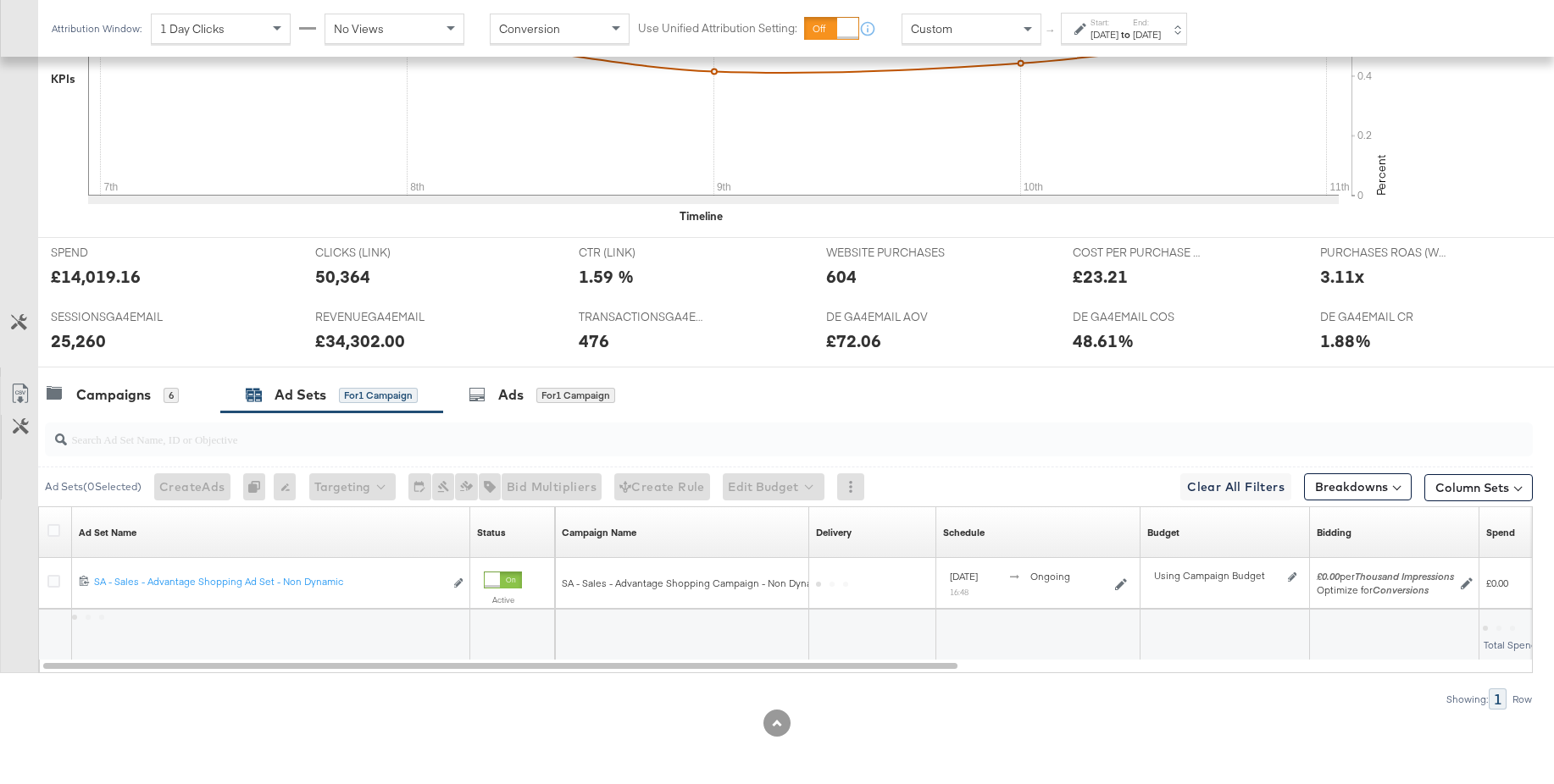
scroll to position [537, 0]
click at [518, 392] on div "Ads" at bounding box center [511, 395] width 25 height 20
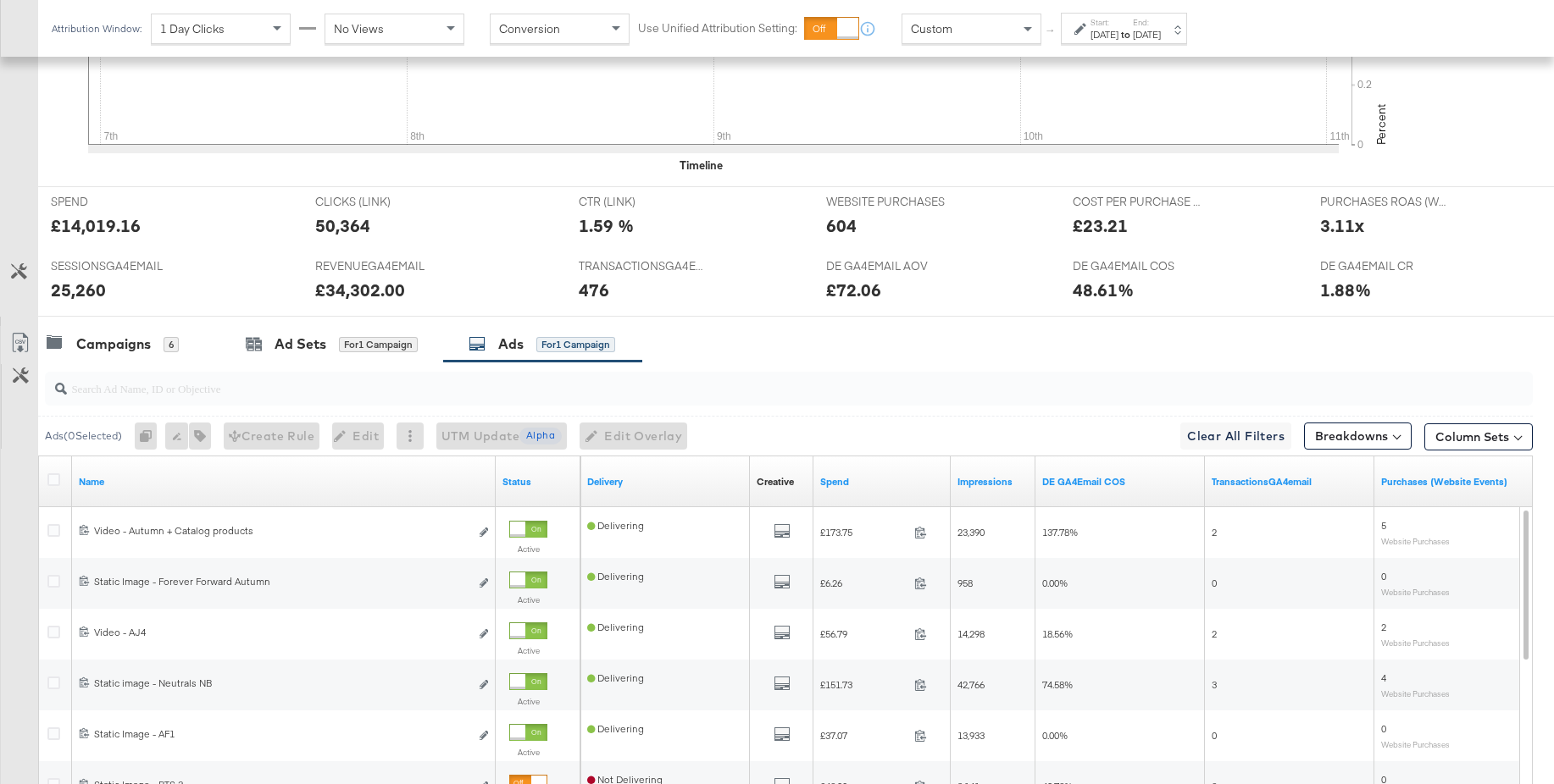
scroll to position [842, 0]
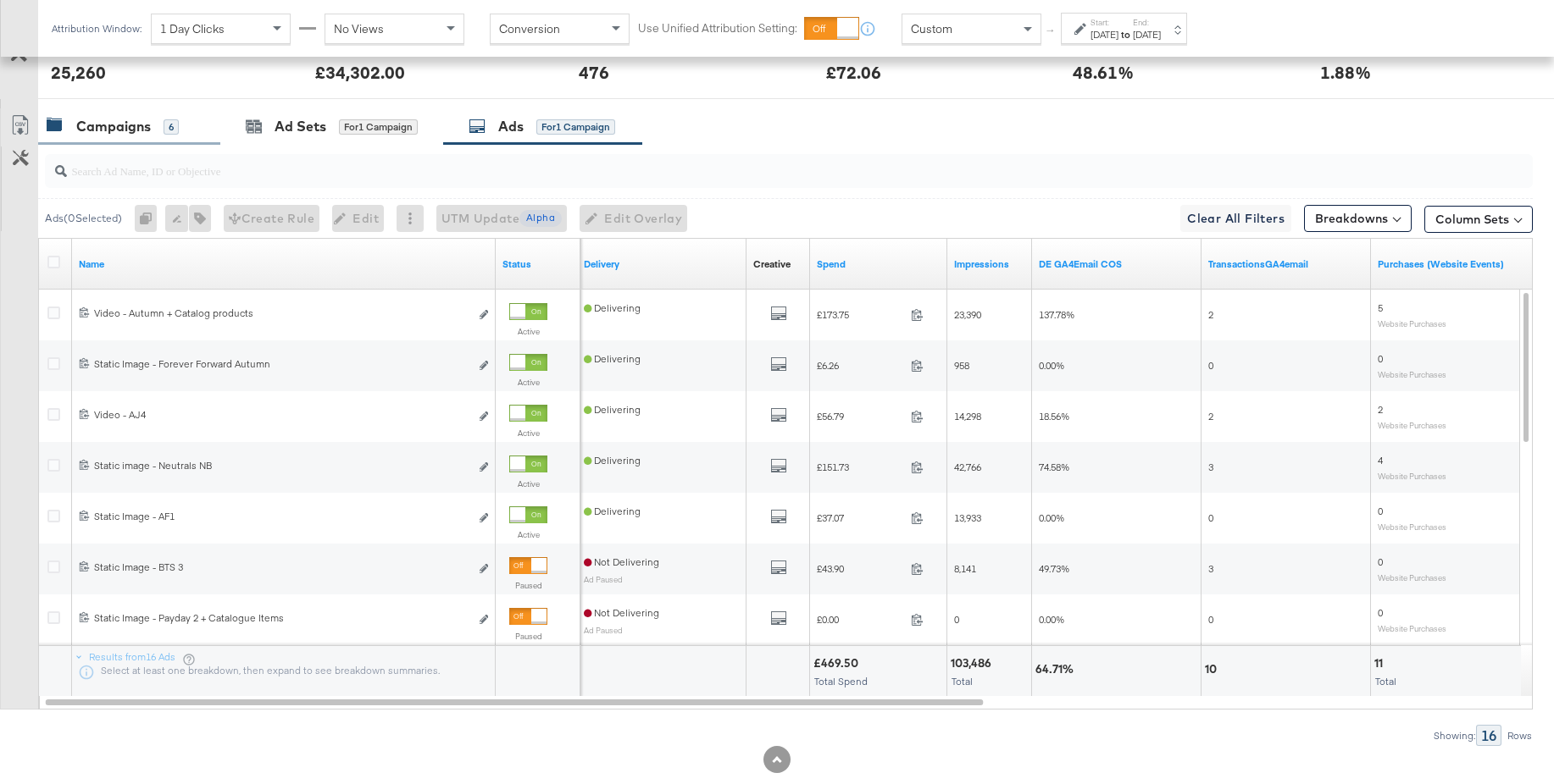
click at [80, 132] on div "Campaigns" at bounding box center [113, 127] width 74 height 20
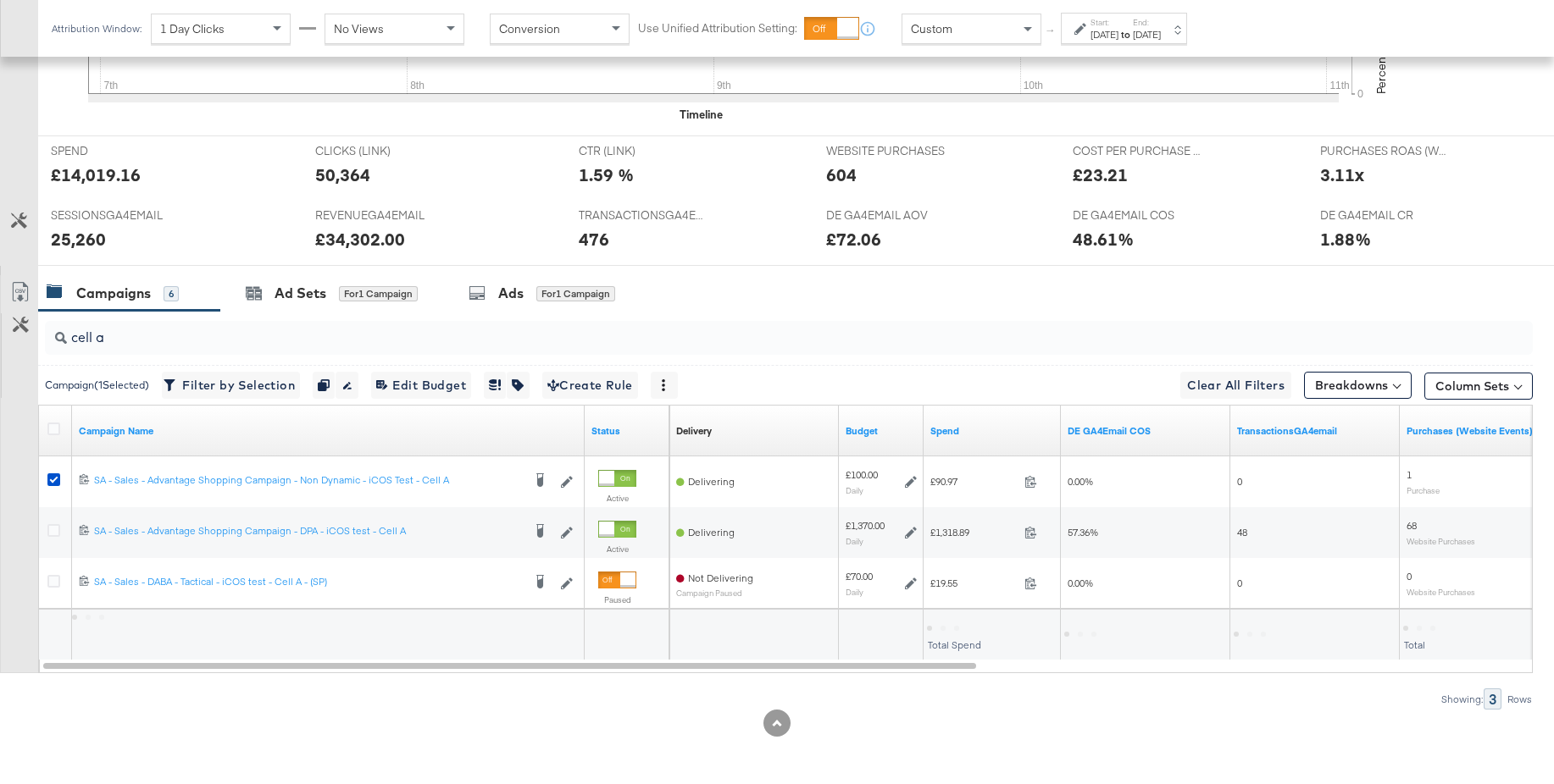
click at [143, 335] on input "cell a" at bounding box center [731, 330] width 1330 height 33
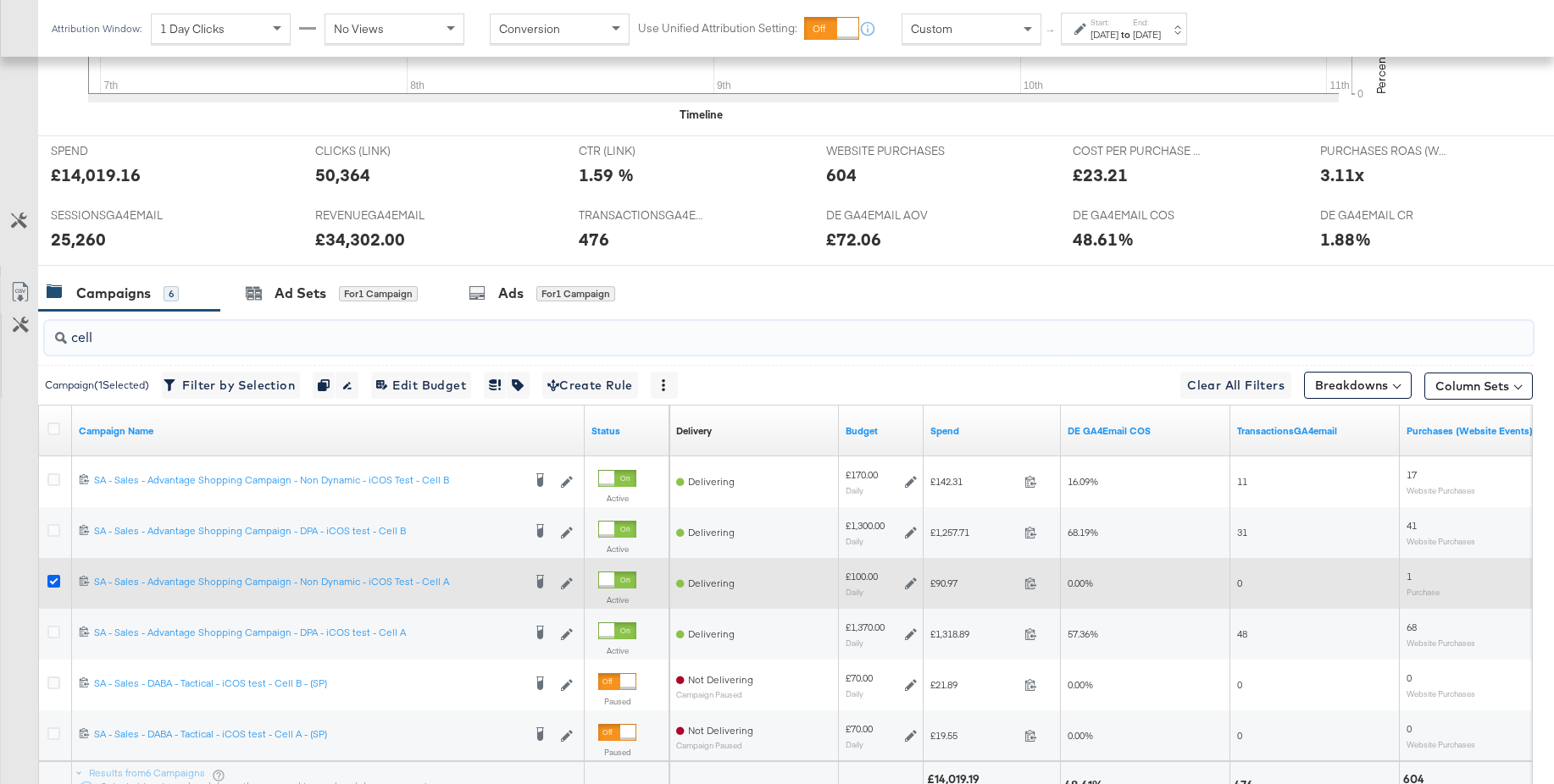
click at [53, 581] on icon at bounding box center [54, 581] width 13 height 13
click at [0, 0] on input "checkbox" at bounding box center [0, 0] width 0 height 0
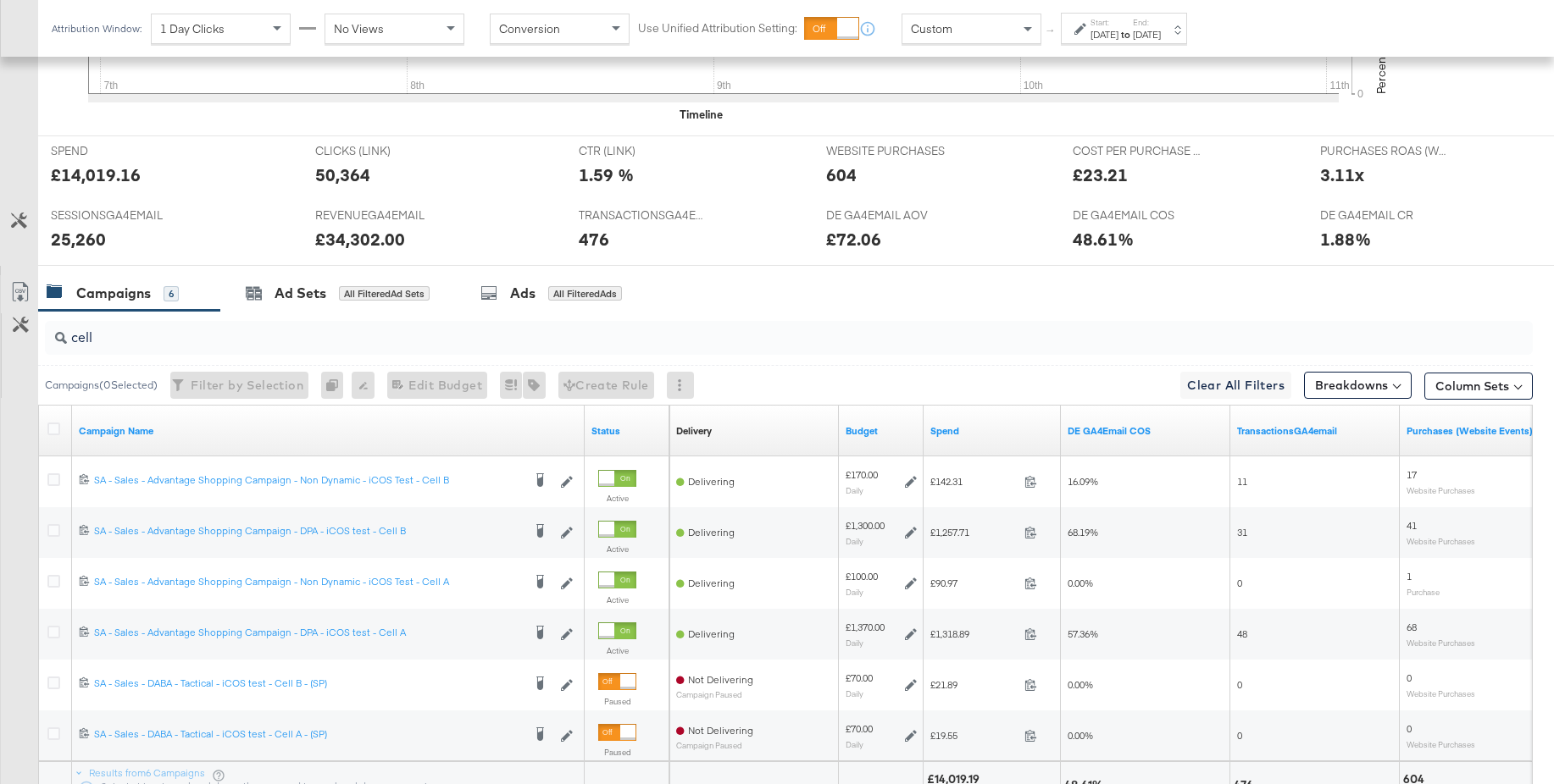
click at [135, 345] on input "cell" at bounding box center [731, 330] width 1330 height 33
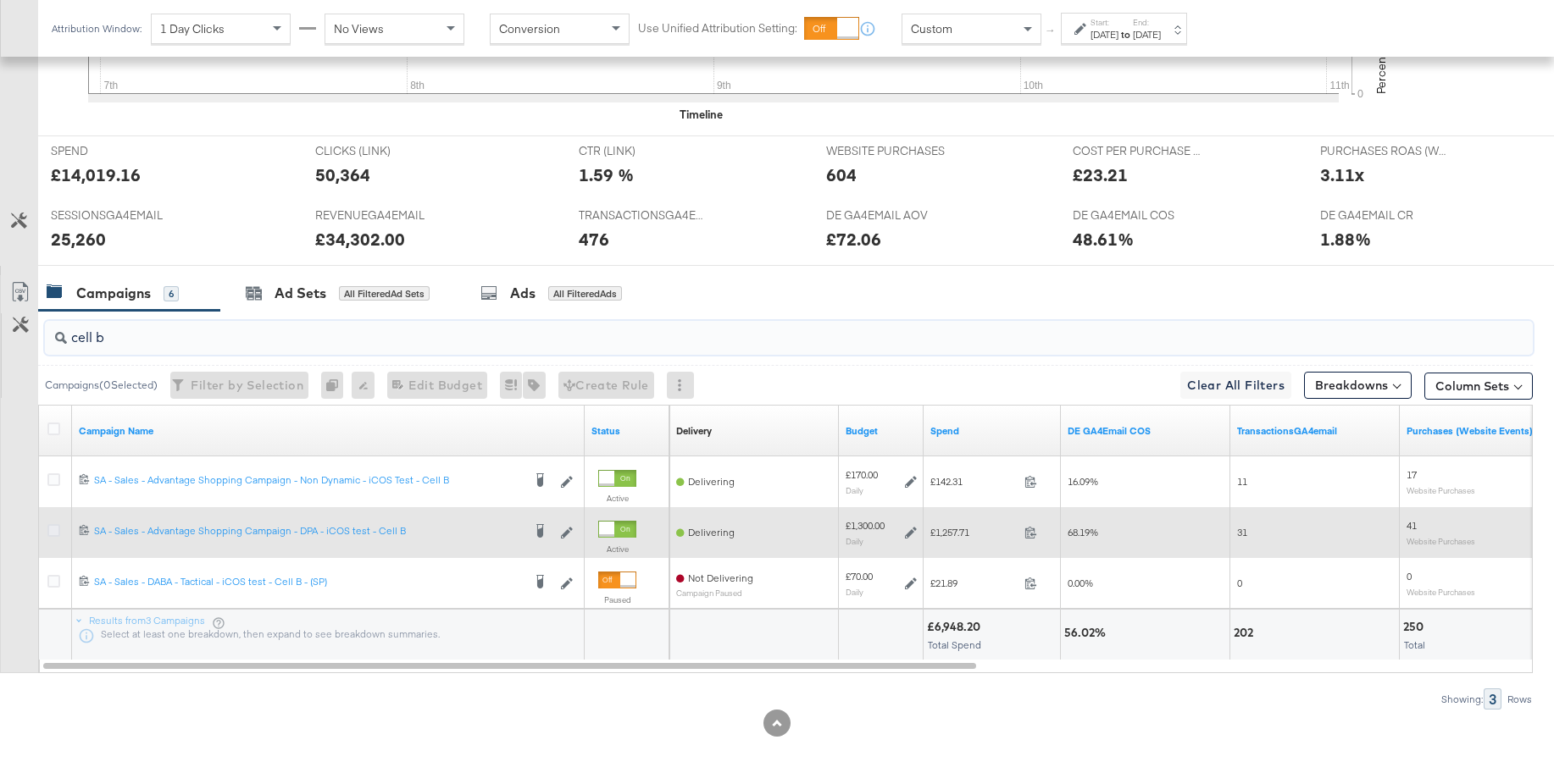
type input "cell b"
click at [53, 531] on icon at bounding box center [54, 530] width 13 height 13
click at [0, 0] on input "checkbox" at bounding box center [0, 0] width 0 height 0
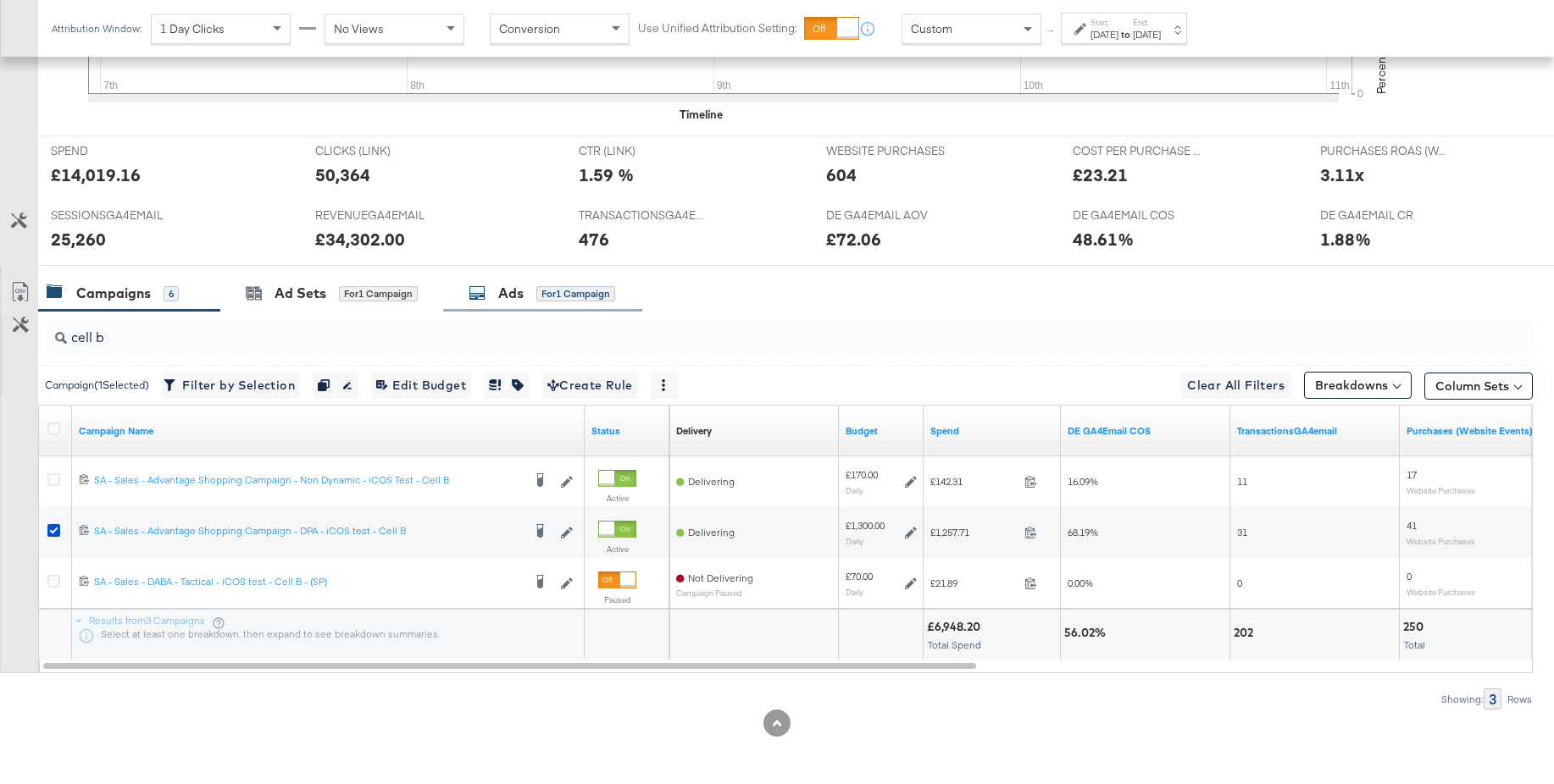
click at [524, 289] on div "Ads" at bounding box center [511, 293] width 25 height 20
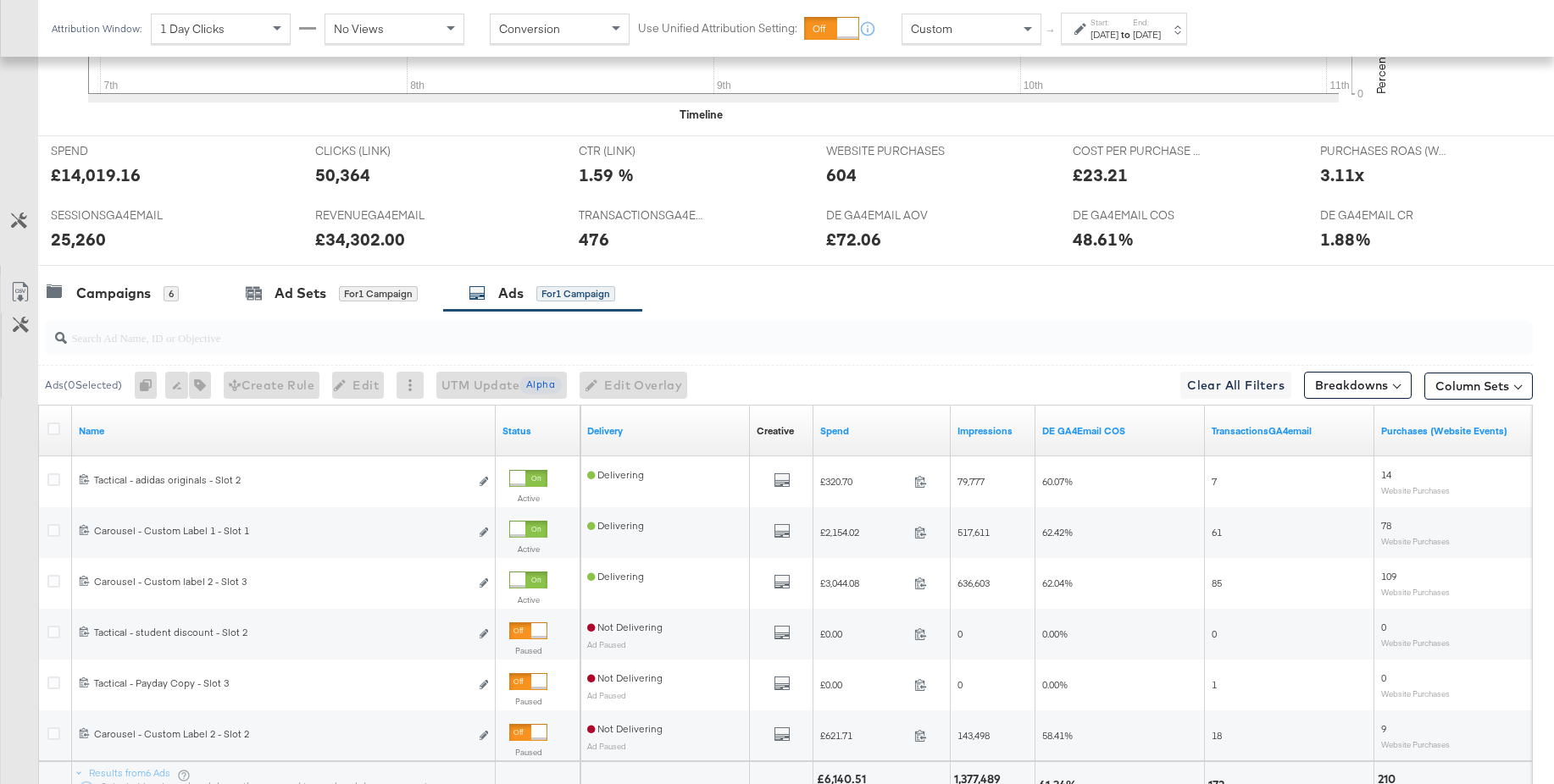
scroll to position [791, 0]
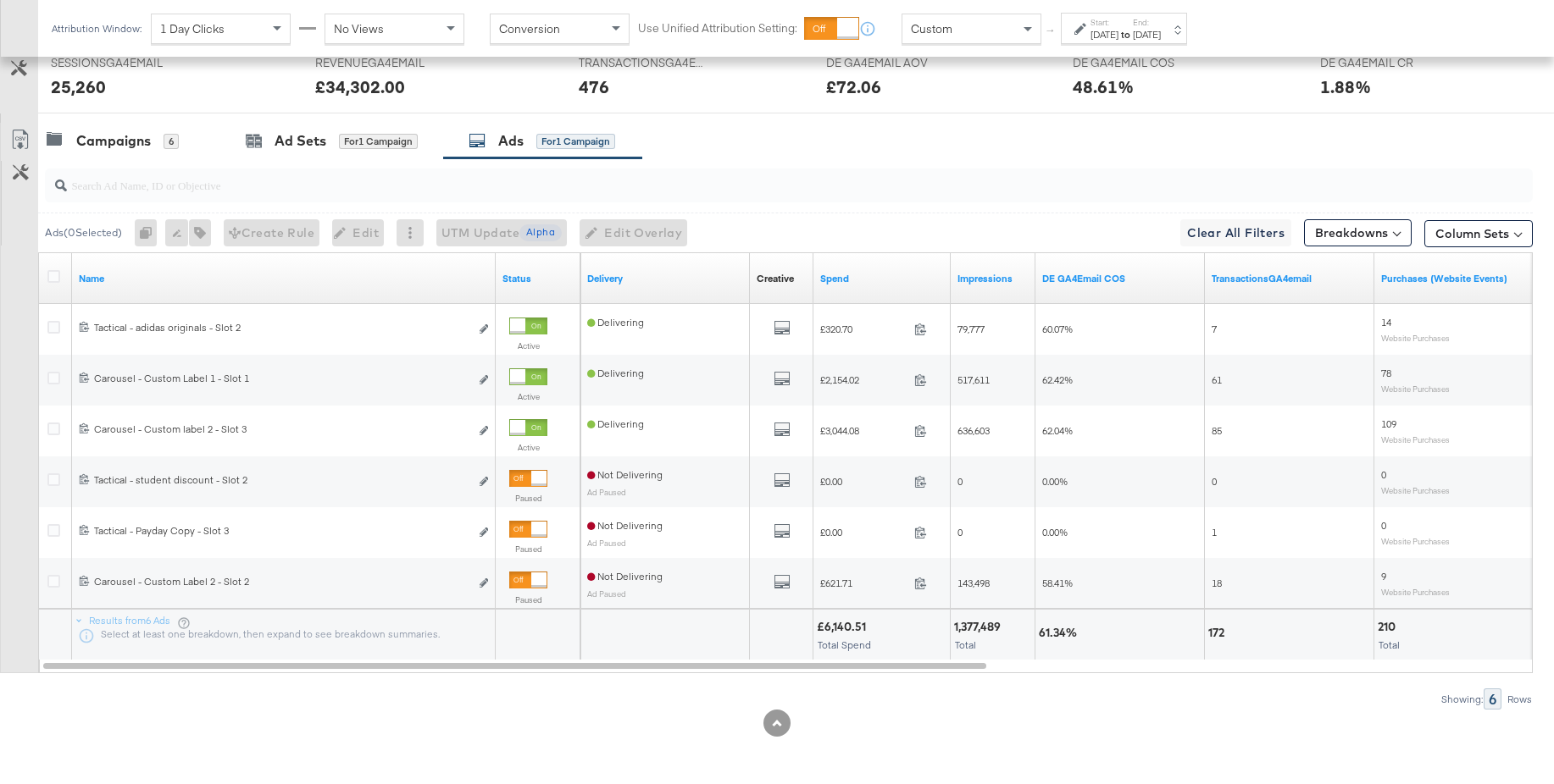
drag, startPoint x: 112, startPoint y: 139, endPoint x: 124, endPoint y: 217, distance: 78.9
click at [112, 139] on div "Campaigns" at bounding box center [113, 141] width 74 height 20
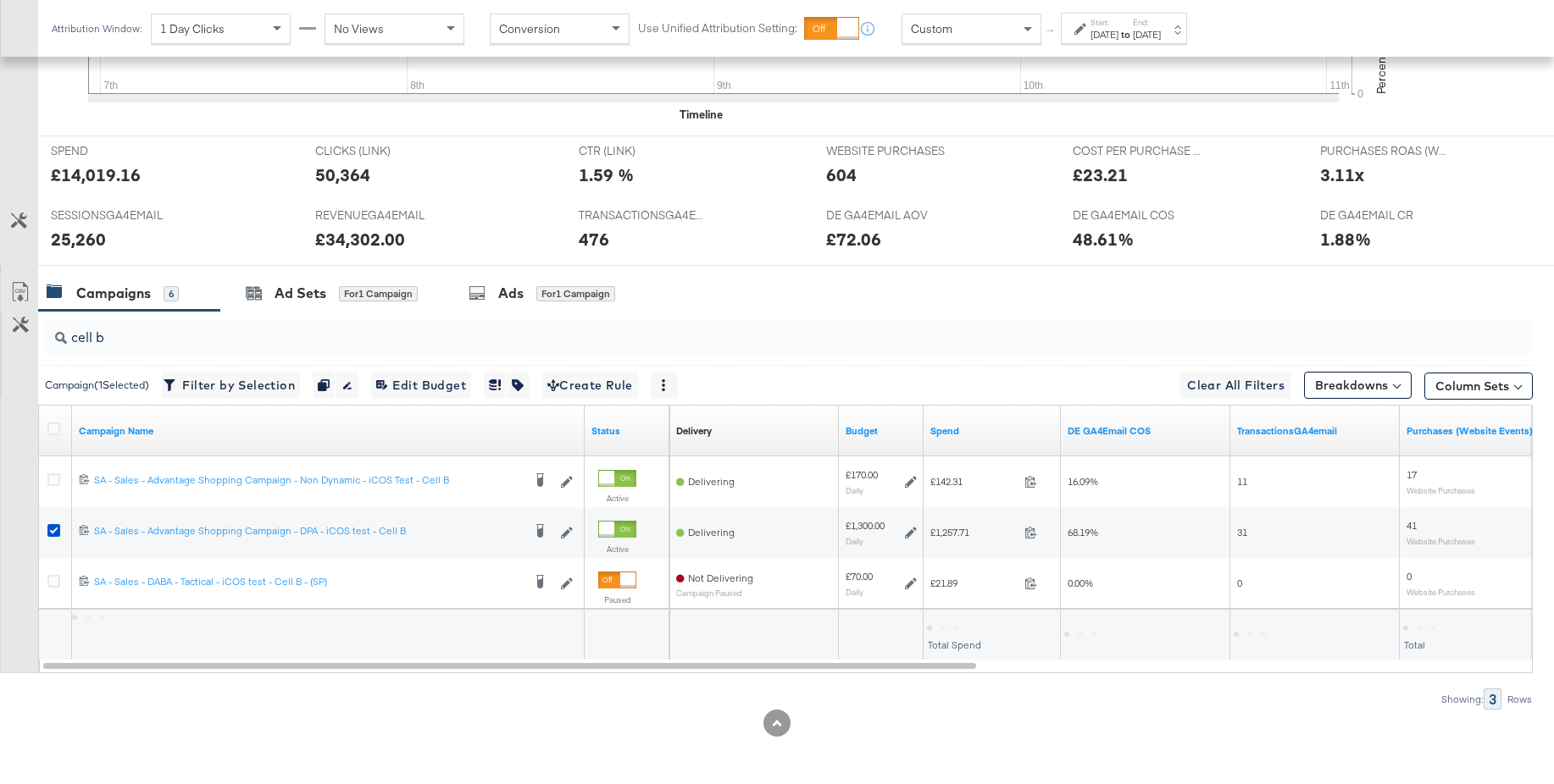
scroll to position [638, 0]
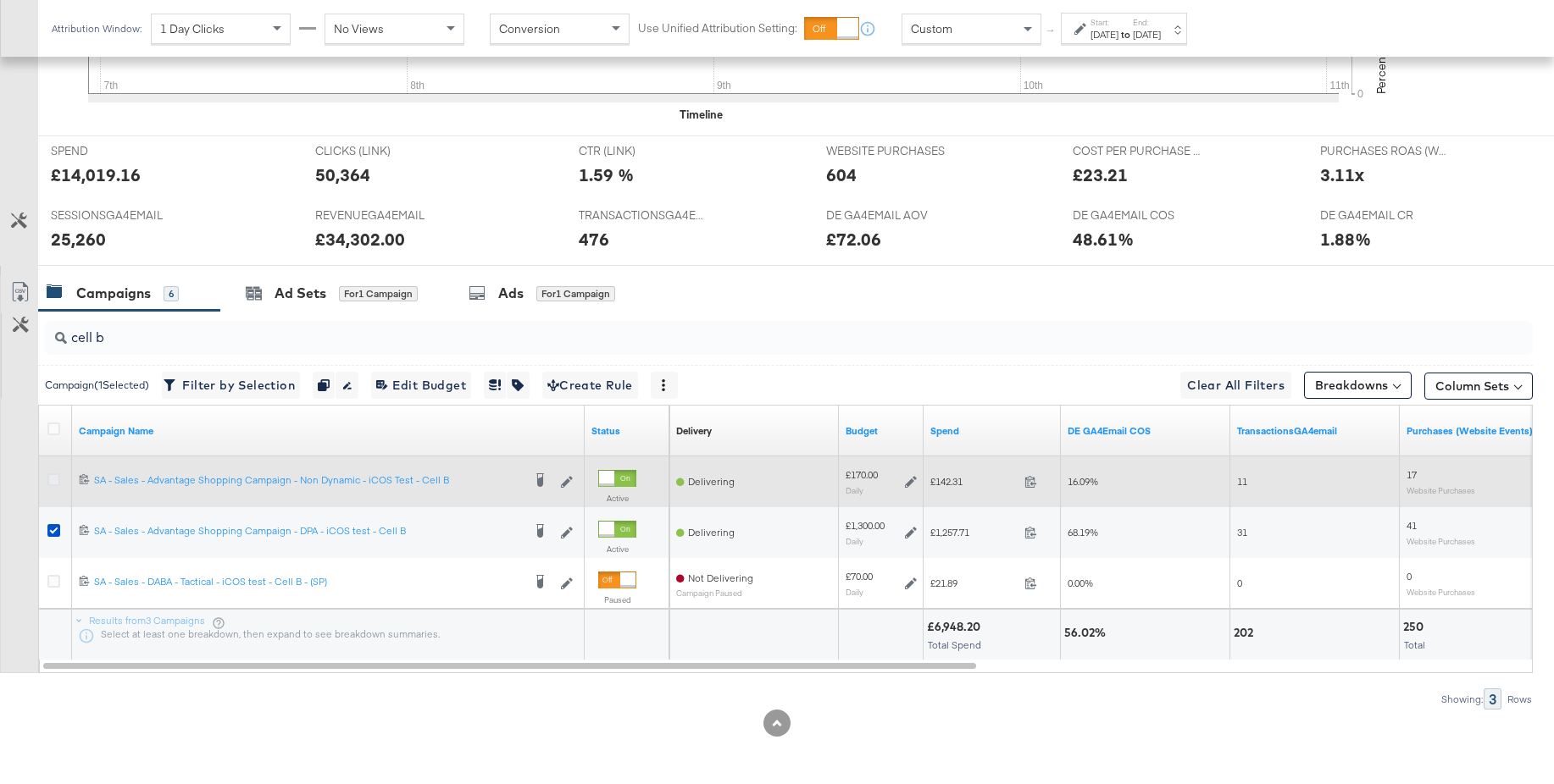
click at [55, 476] on icon at bounding box center [54, 480] width 13 height 13
click at [0, 0] on input "checkbox" at bounding box center [0, 0] width 0 height 0
drag, startPoint x: 50, startPoint y: 535, endPoint x: 215, endPoint y: 479, distance: 174.2
click at [51, 535] on icon at bounding box center [54, 530] width 13 height 13
click at [0, 0] on input "checkbox" at bounding box center [0, 0] width 0 height 0
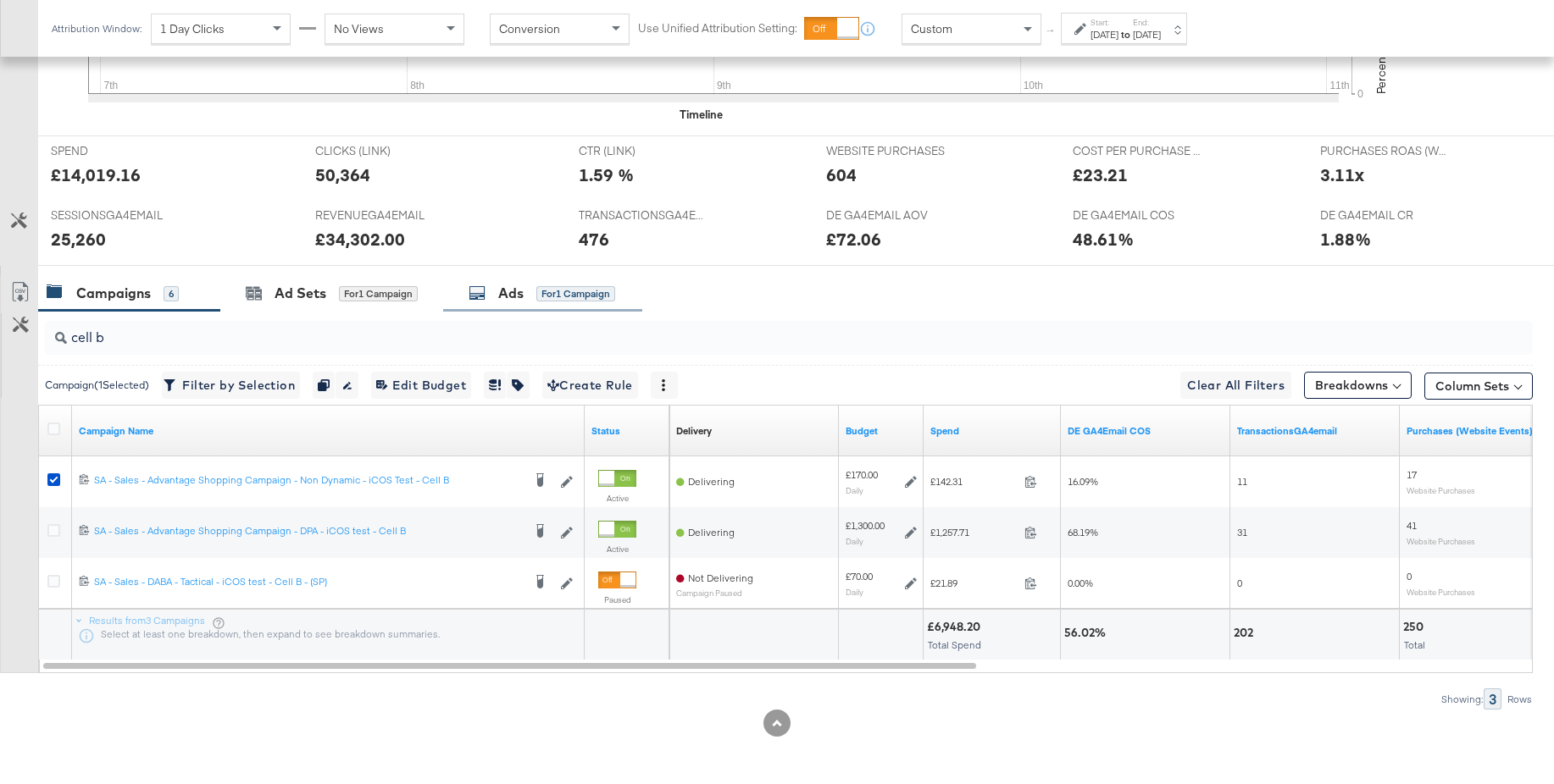
click at [492, 284] on div "Ads for 1 Campaign" at bounding box center [542, 293] width 147 height 20
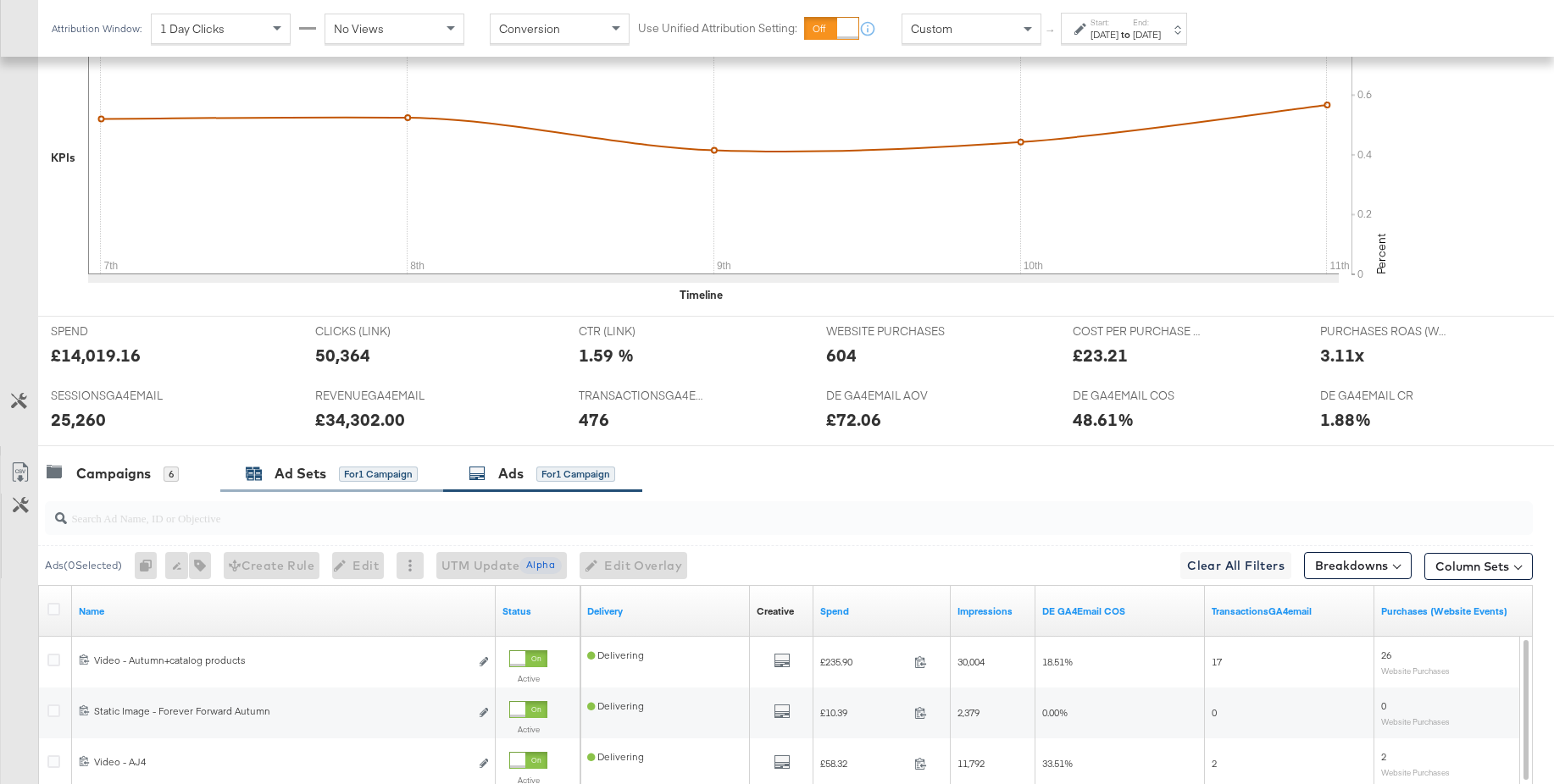
scroll to position [648, 0]
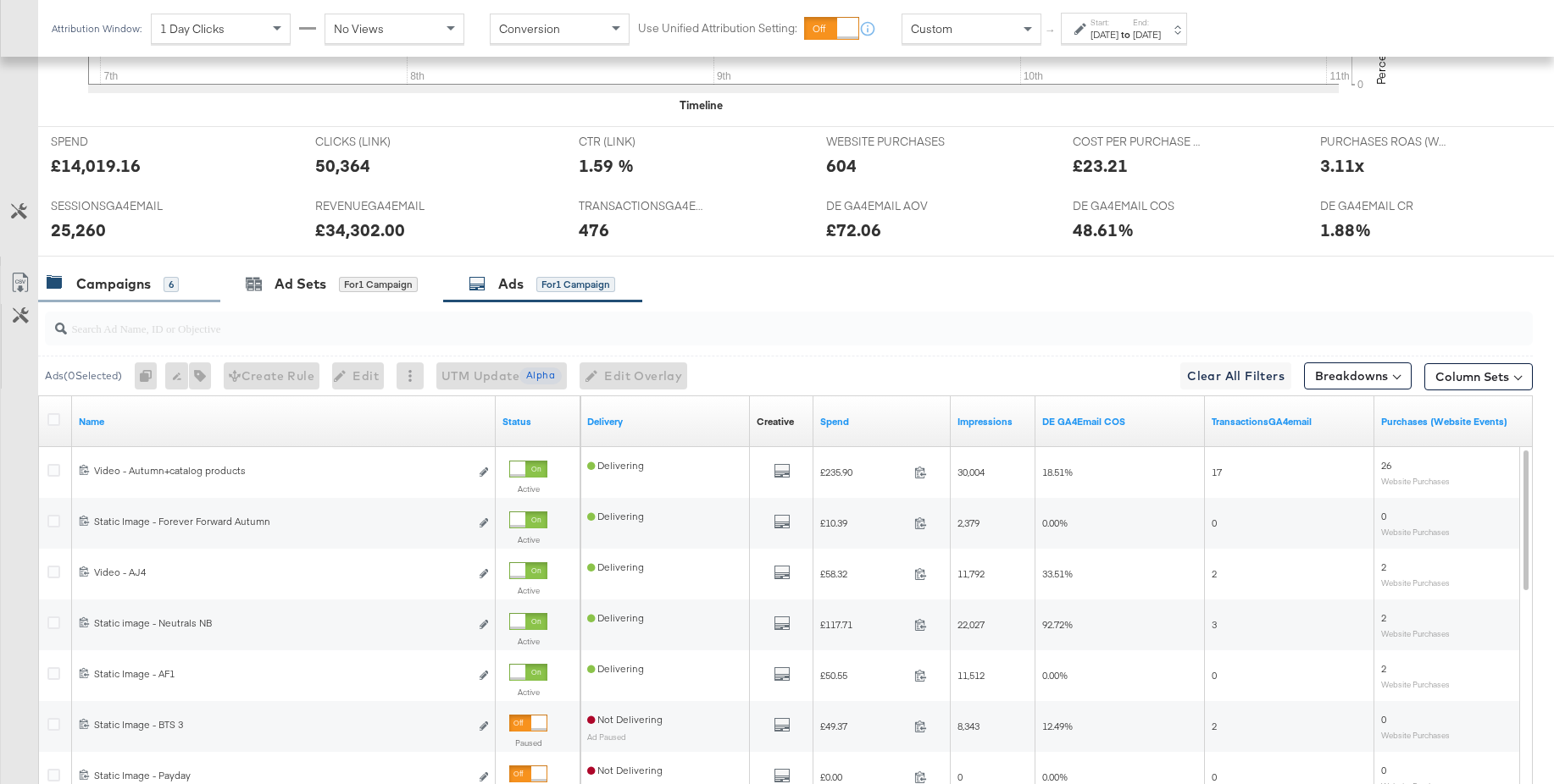
click at [135, 275] on div "Campaigns" at bounding box center [113, 284] width 74 height 20
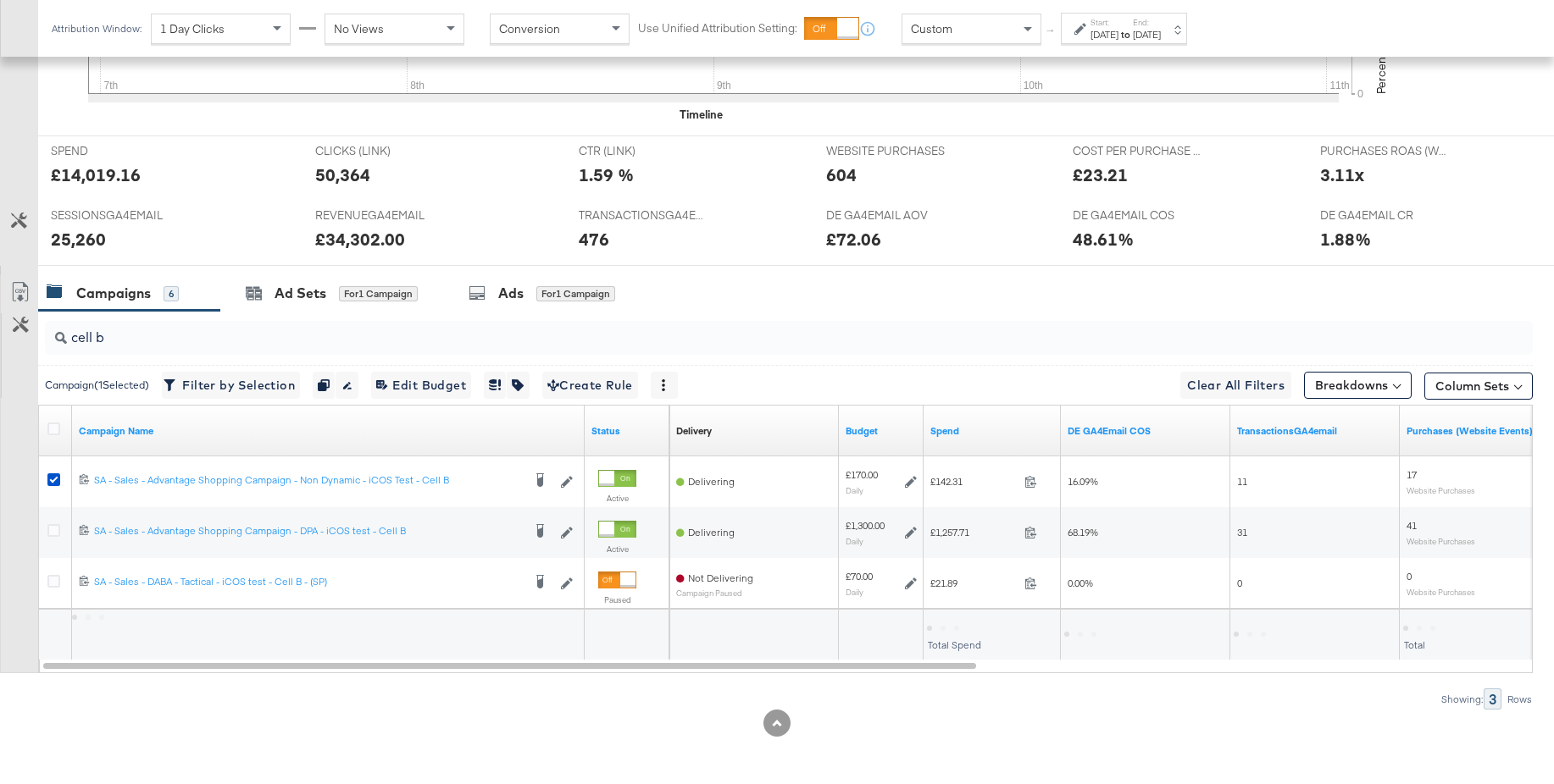
scroll to position [638, 0]
click at [156, 344] on input "cell b" at bounding box center [731, 330] width 1330 height 33
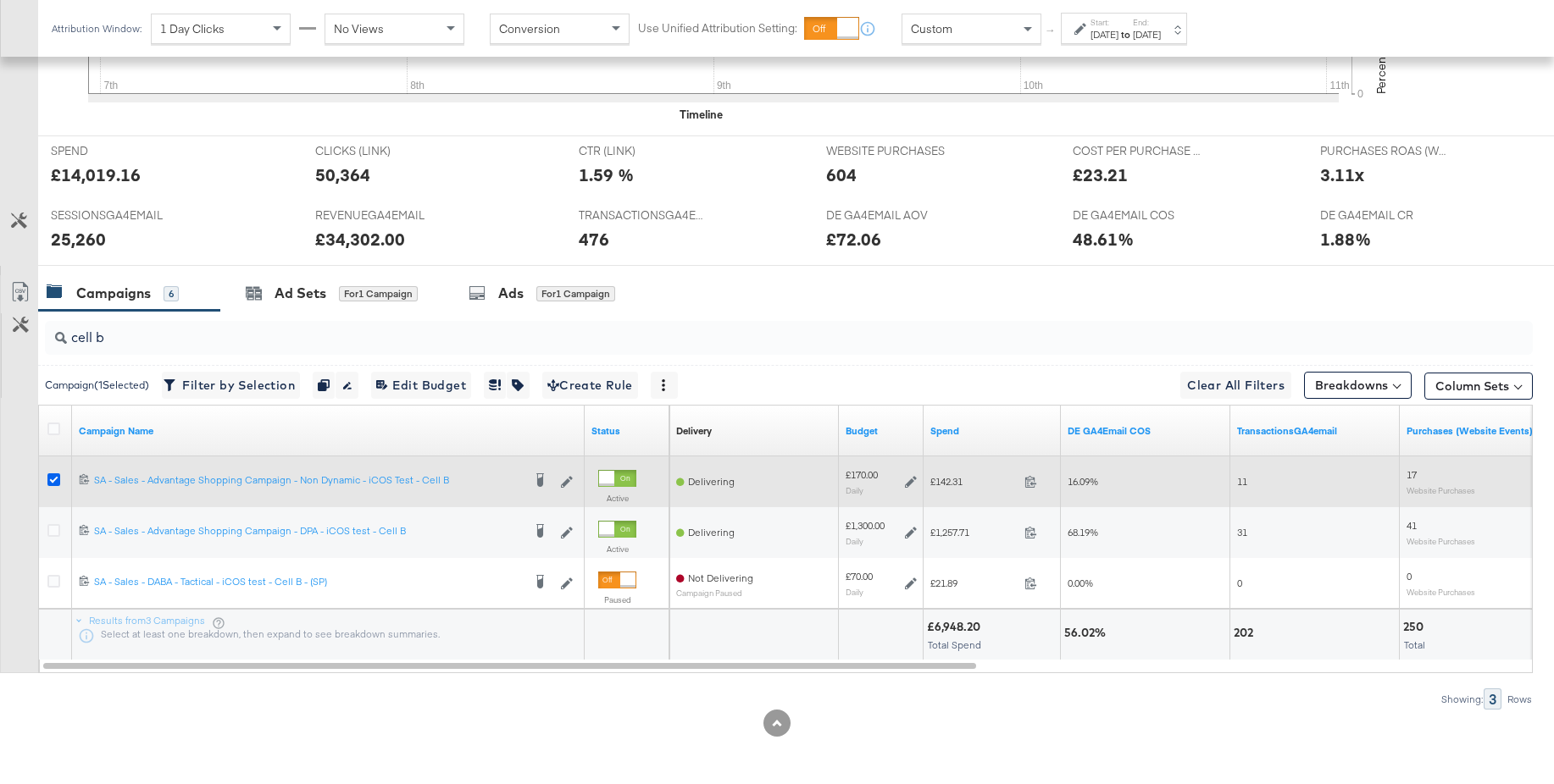
click at [53, 481] on icon at bounding box center [54, 480] width 13 height 13
click at [0, 0] on input "checkbox" at bounding box center [0, 0] width 0 height 0
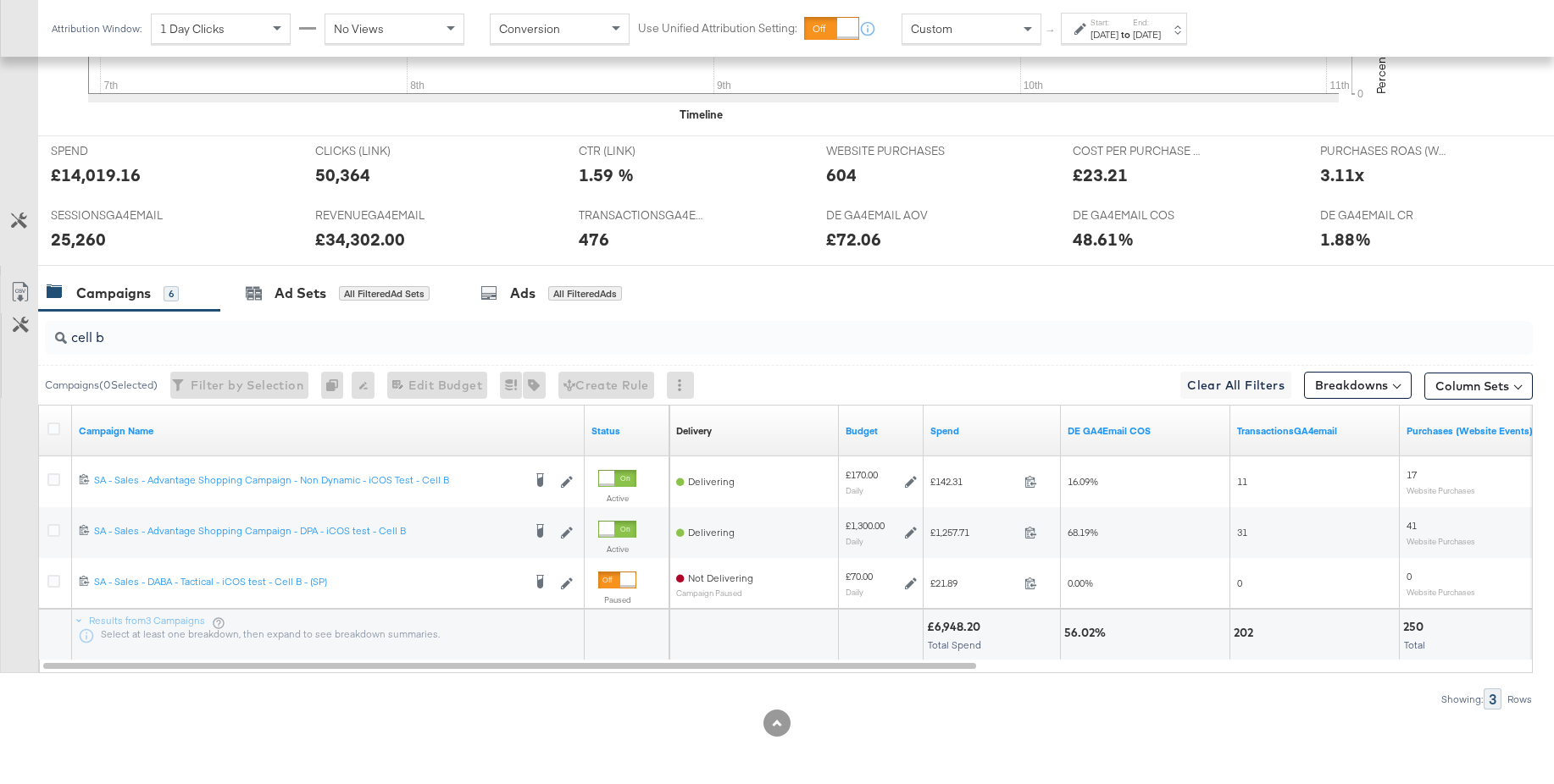
click at [134, 338] on input "cell b" at bounding box center [731, 330] width 1330 height 33
type input "cell a"
drag, startPoint x: 522, startPoint y: 288, endPoint x: 738, endPoint y: 271, distance: 216.7
click at [522, 288] on div "Ads" at bounding box center [522, 293] width 25 height 20
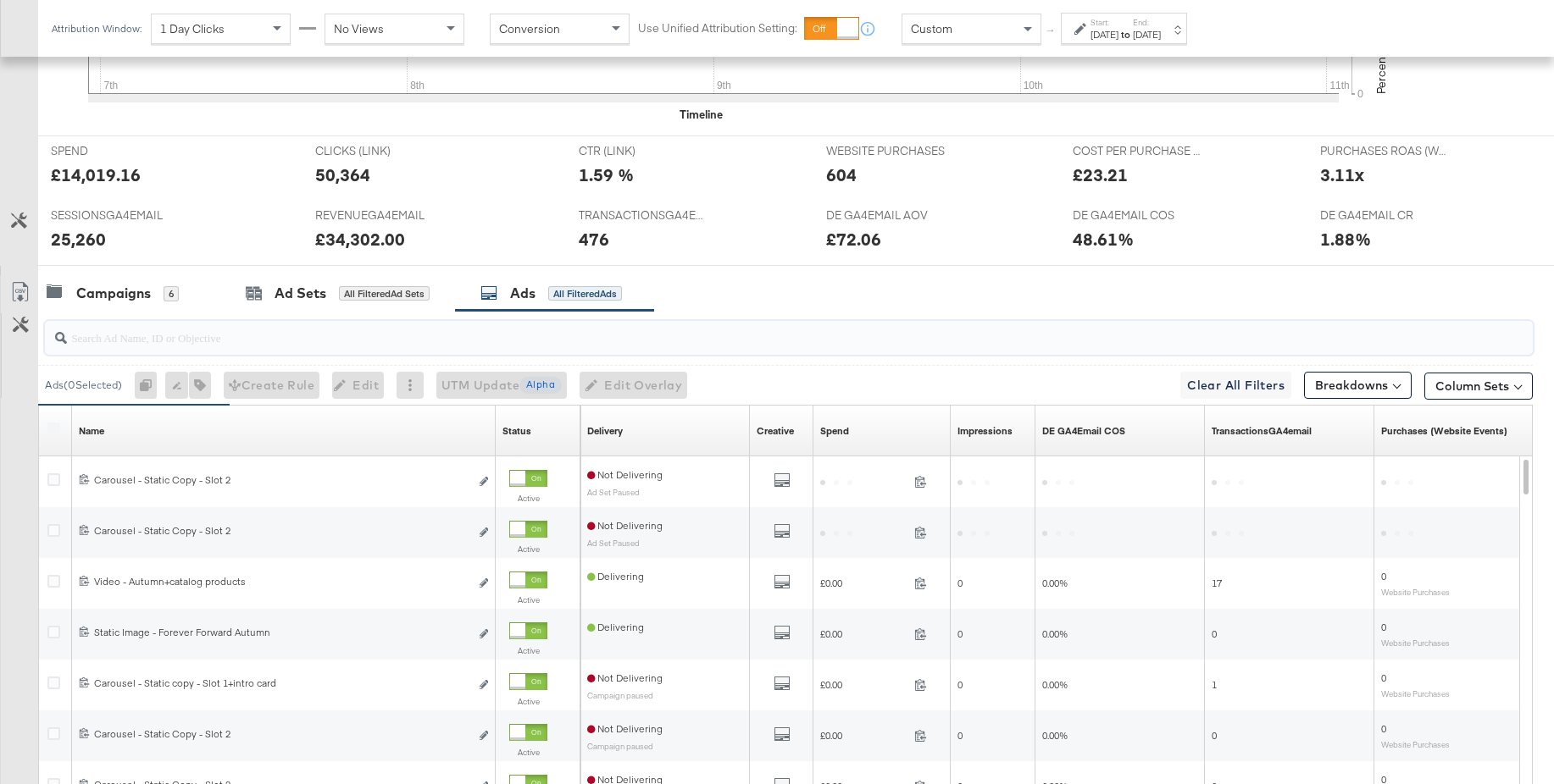
click at [125, 338] on input "search" at bounding box center [731, 330] width 1330 height 33
drag, startPoint x: 122, startPoint y: 297, endPoint x: 128, endPoint y: 311, distance: 15.2
click at [122, 297] on div "Campaigns" at bounding box center [113, 293] width 74 height 20
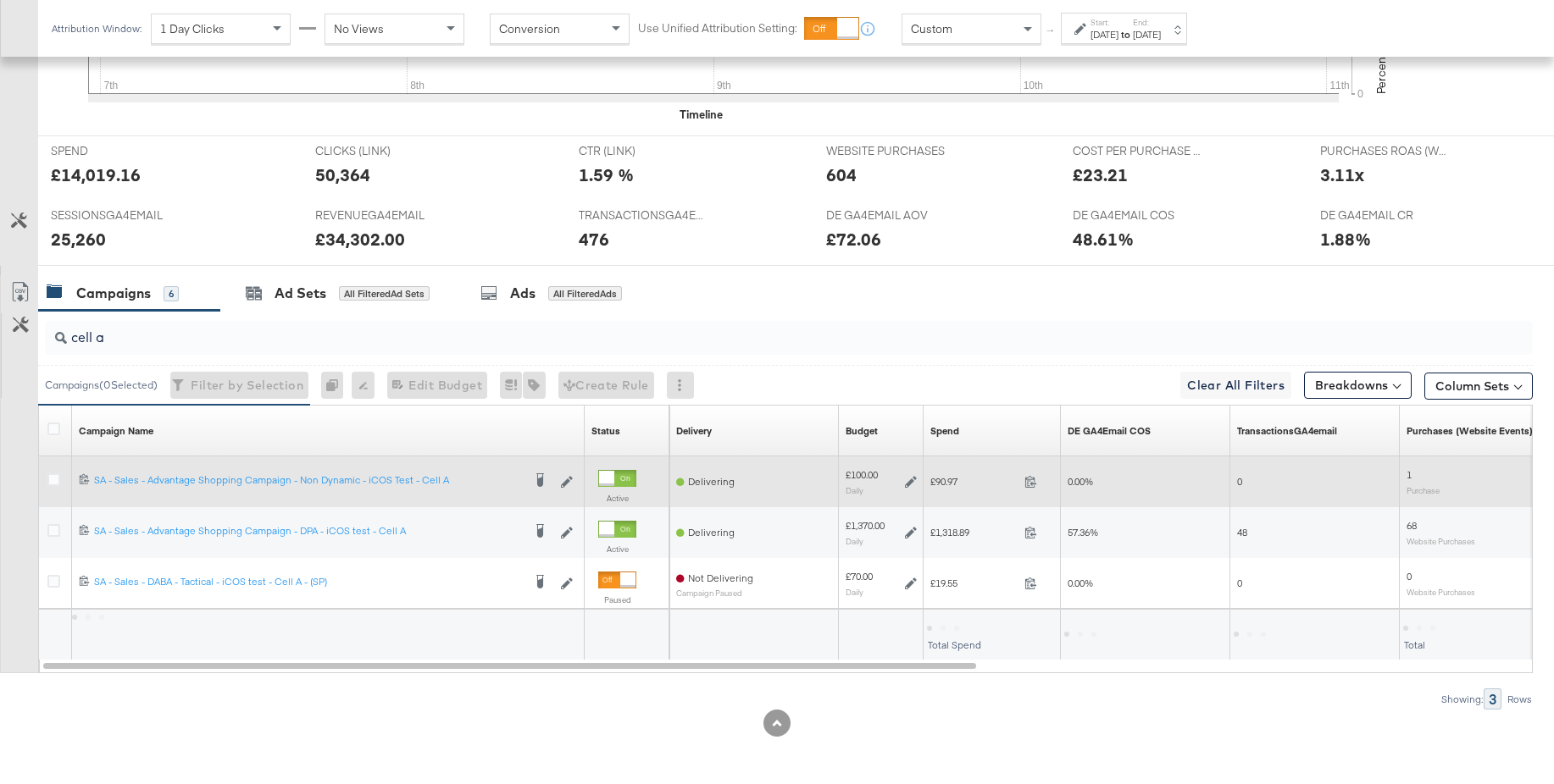
drag, startPoint x: 54, startPoint y: 527, endPoint x: 55, endPoint y: 501, distance: 26.0
click at [54, 527] on icon at bounding box center [54, 530] width 13 height 13
click at [0, 0] on input "checkbox" at bounding box center [0, 0] width 0 height 0
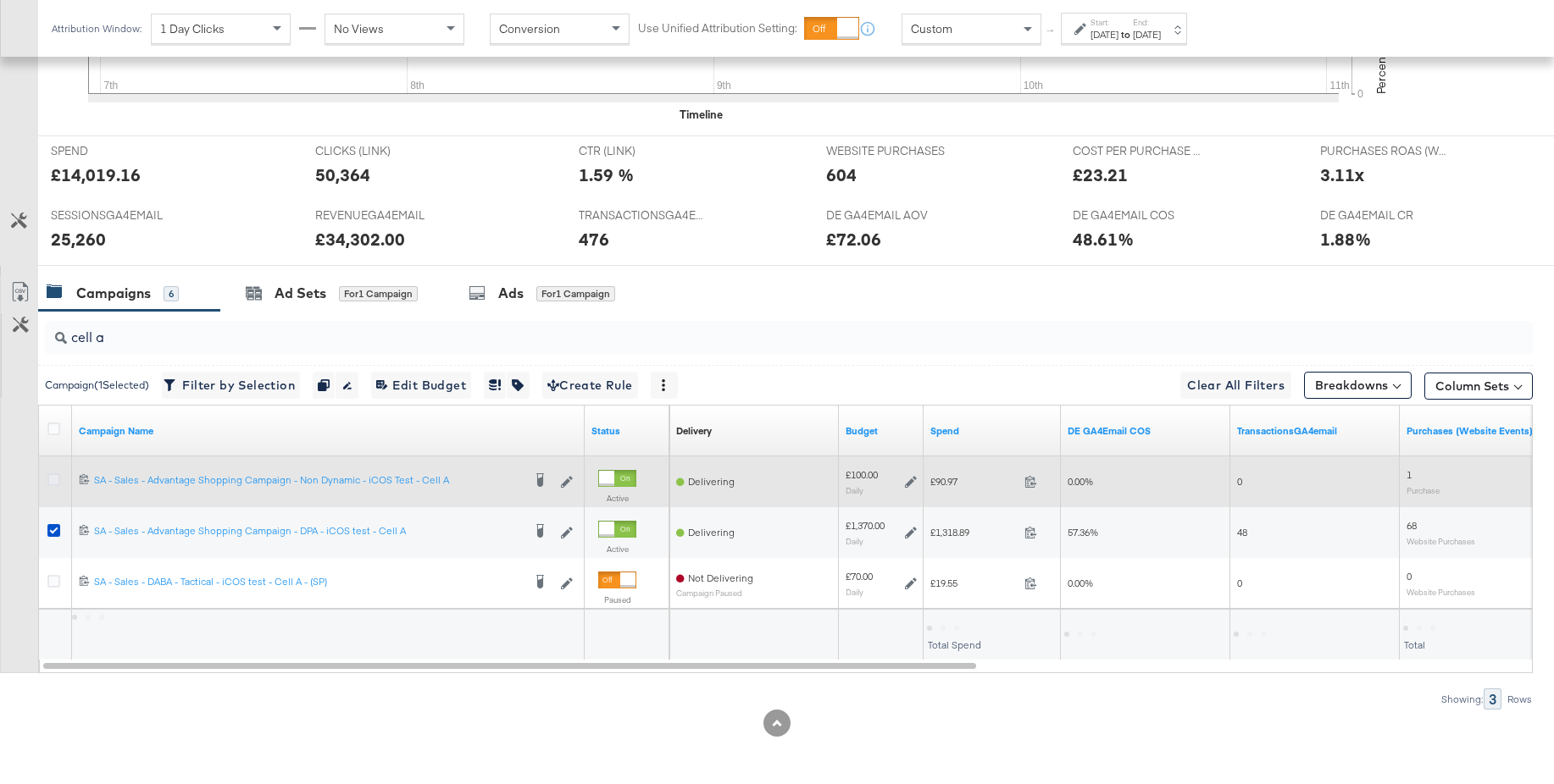
click at [54, 479] on icon at bounding box center [54, 480] width 13 height 13
click at [0, 0] on input "checkbox" at bounding box center [0, 0] width 0 height 0
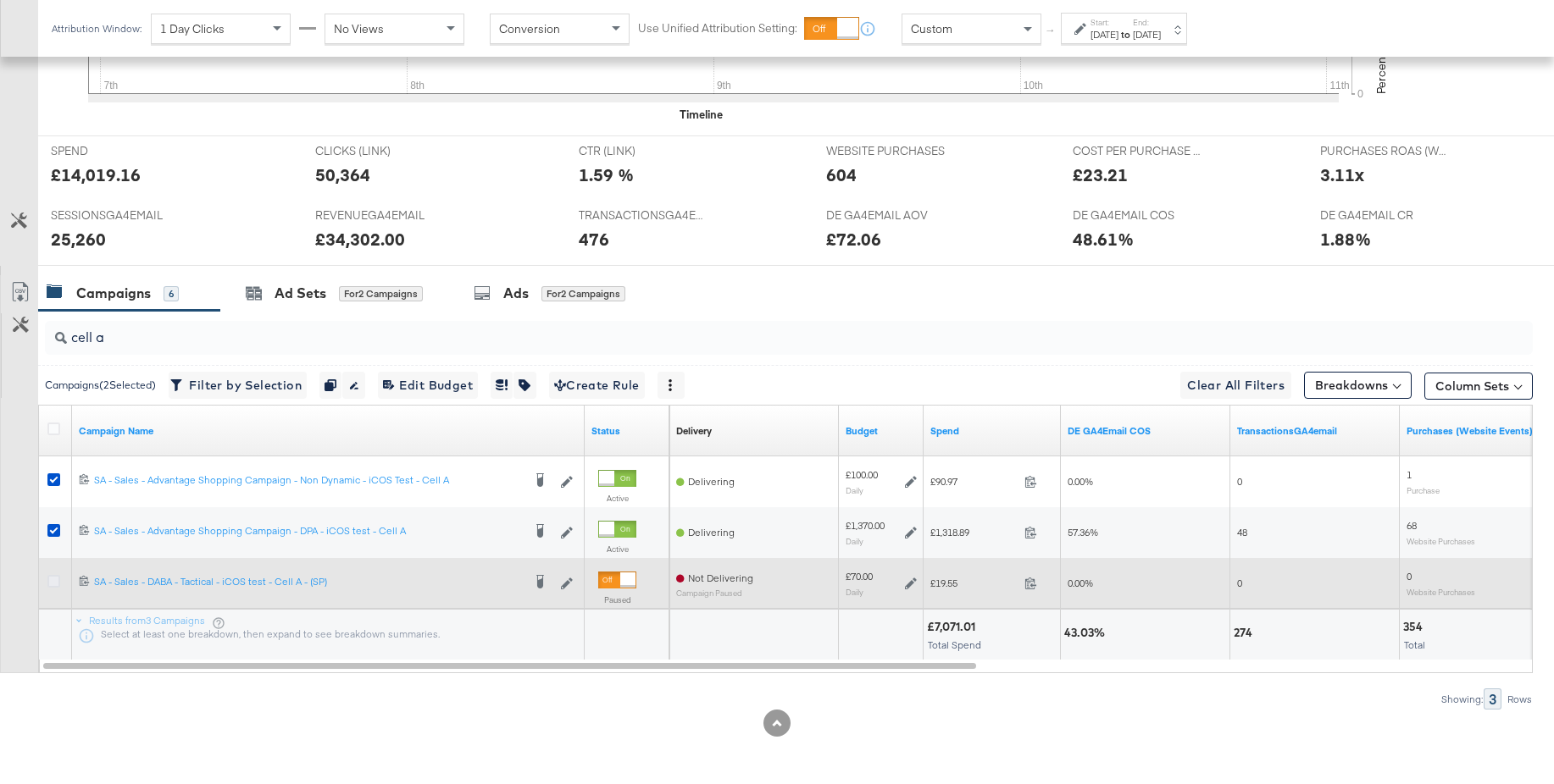
click at [53, 581] on icon at bounding box center [54, 581] width 13 height 13
click at [0, 0] on input "checkbox" at bounding box center [0, 0] width 0 height 0
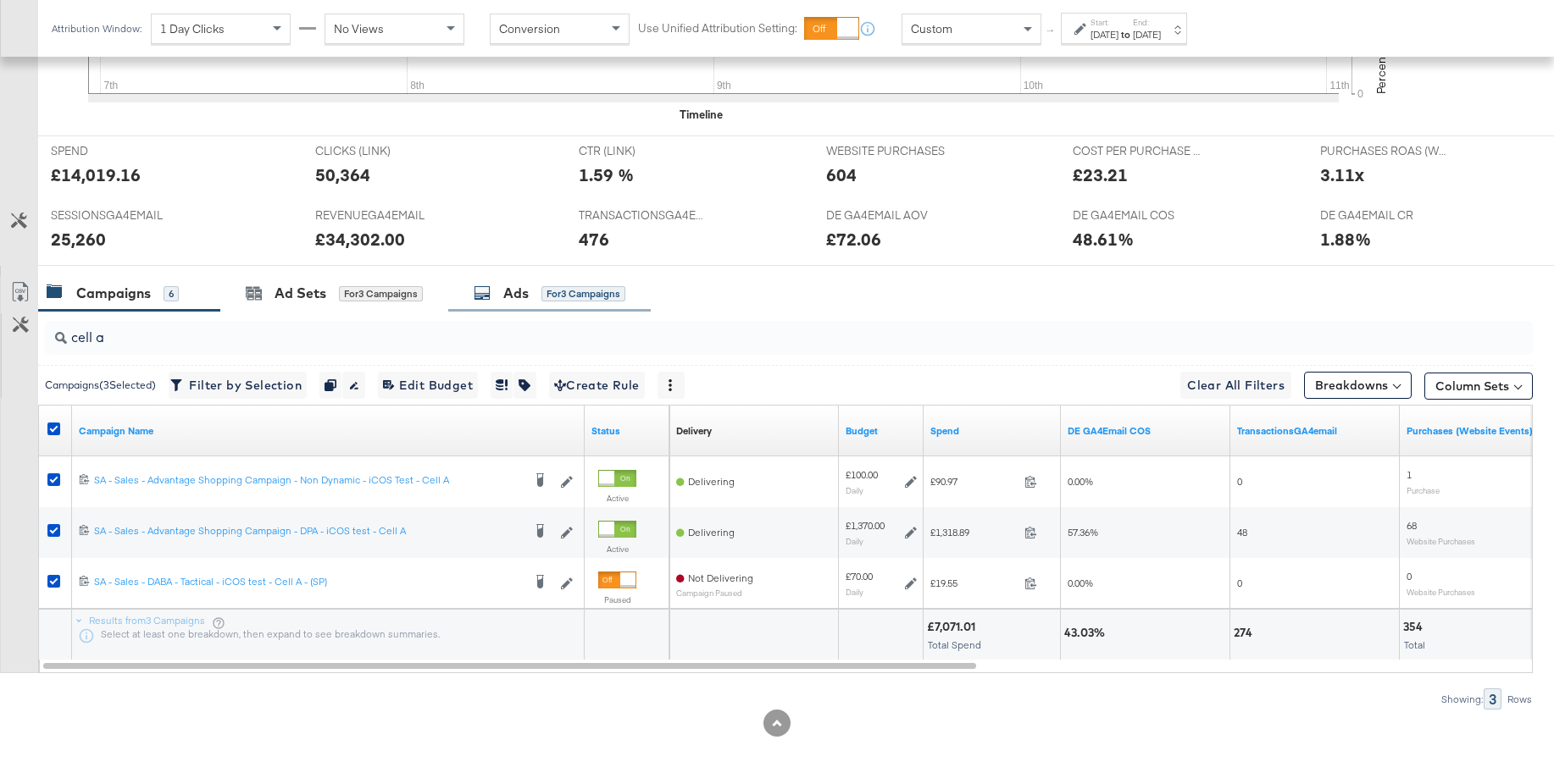
click at [516, 301] on div "Ads" at bounding box center [516, 293] width 25 height 20
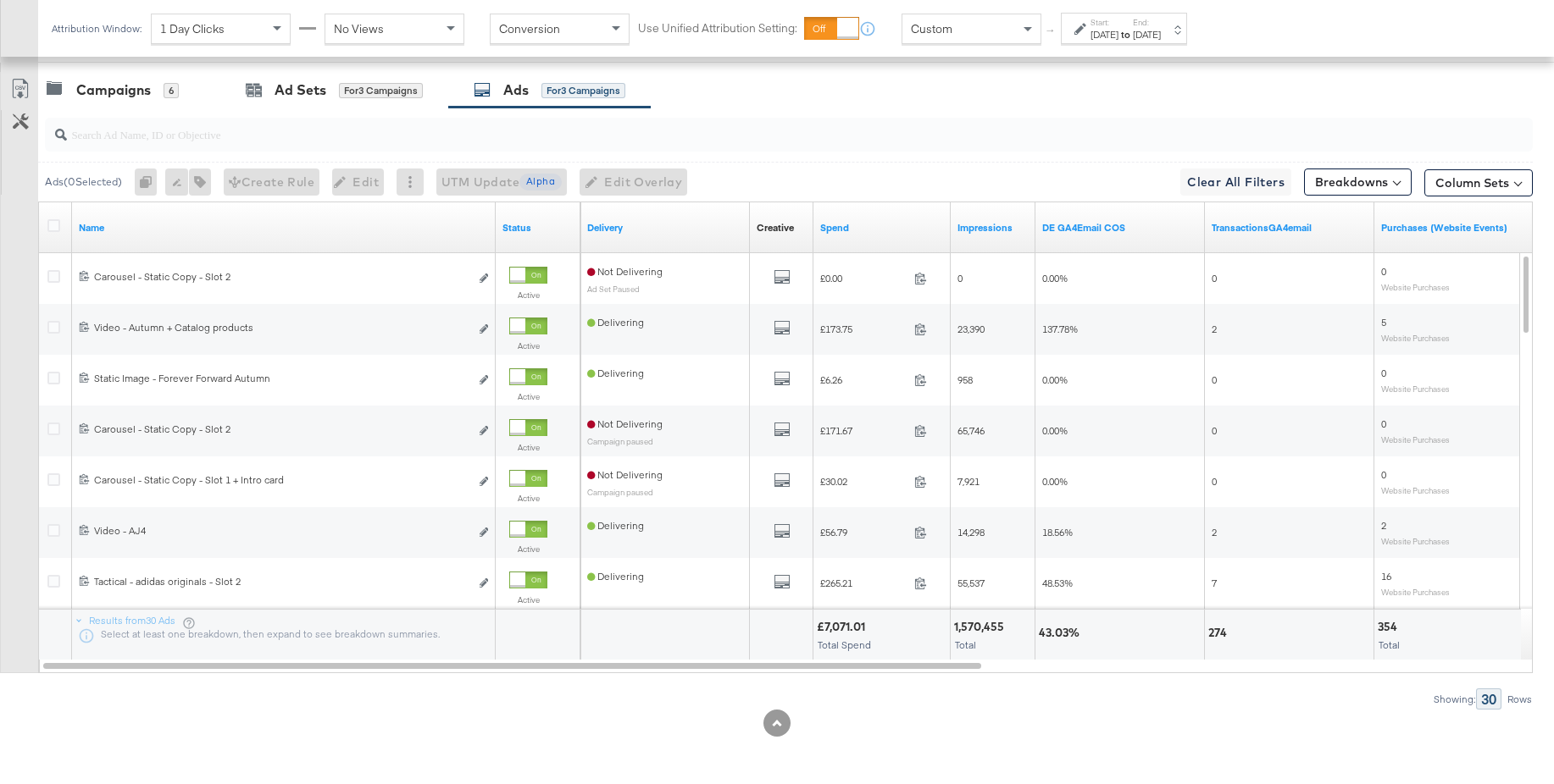
scroll to position [837, 0]
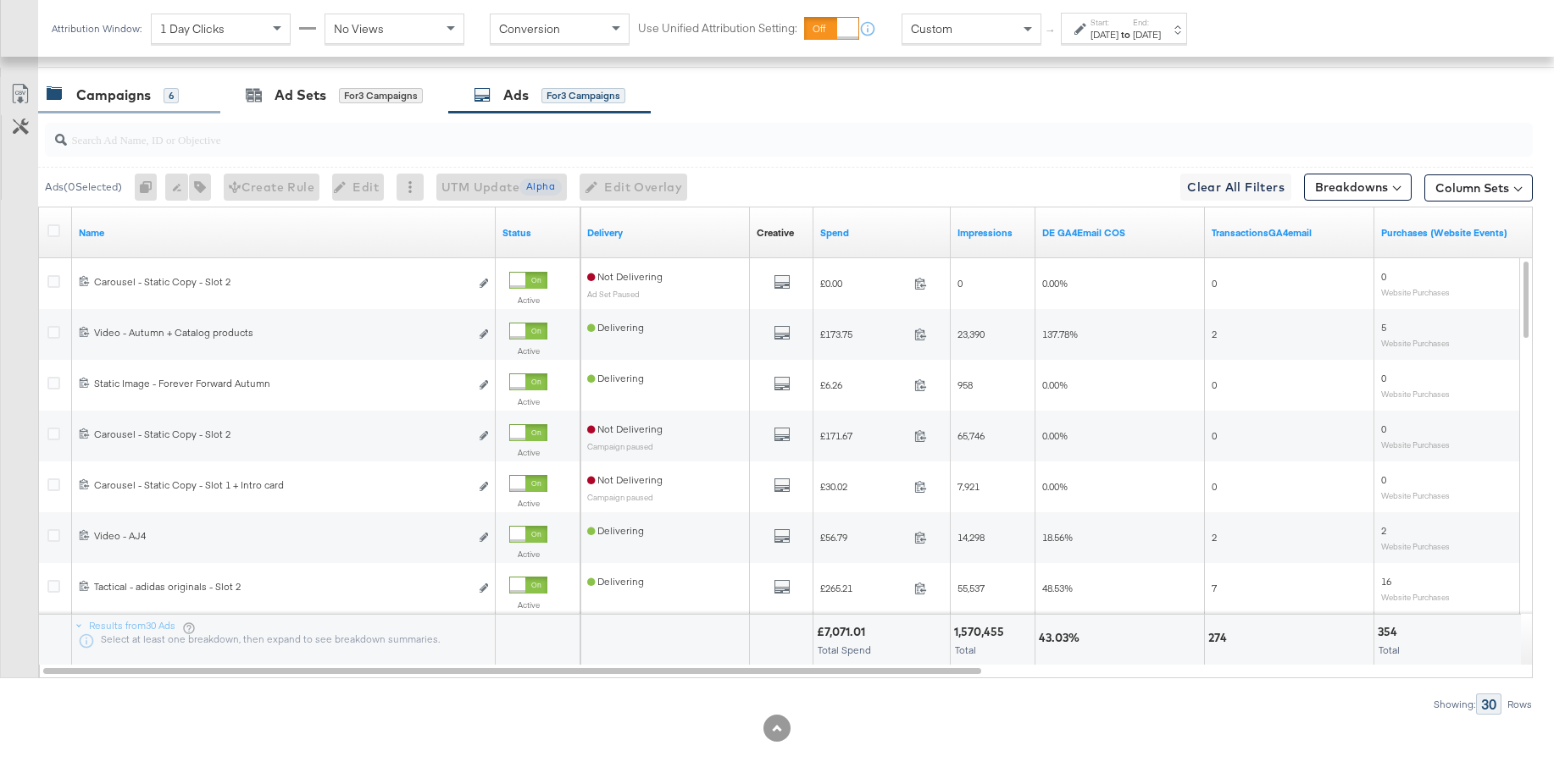
click at [101, 97] on div "Campaigns" at bounding box center [113, 96] width 74 height 20
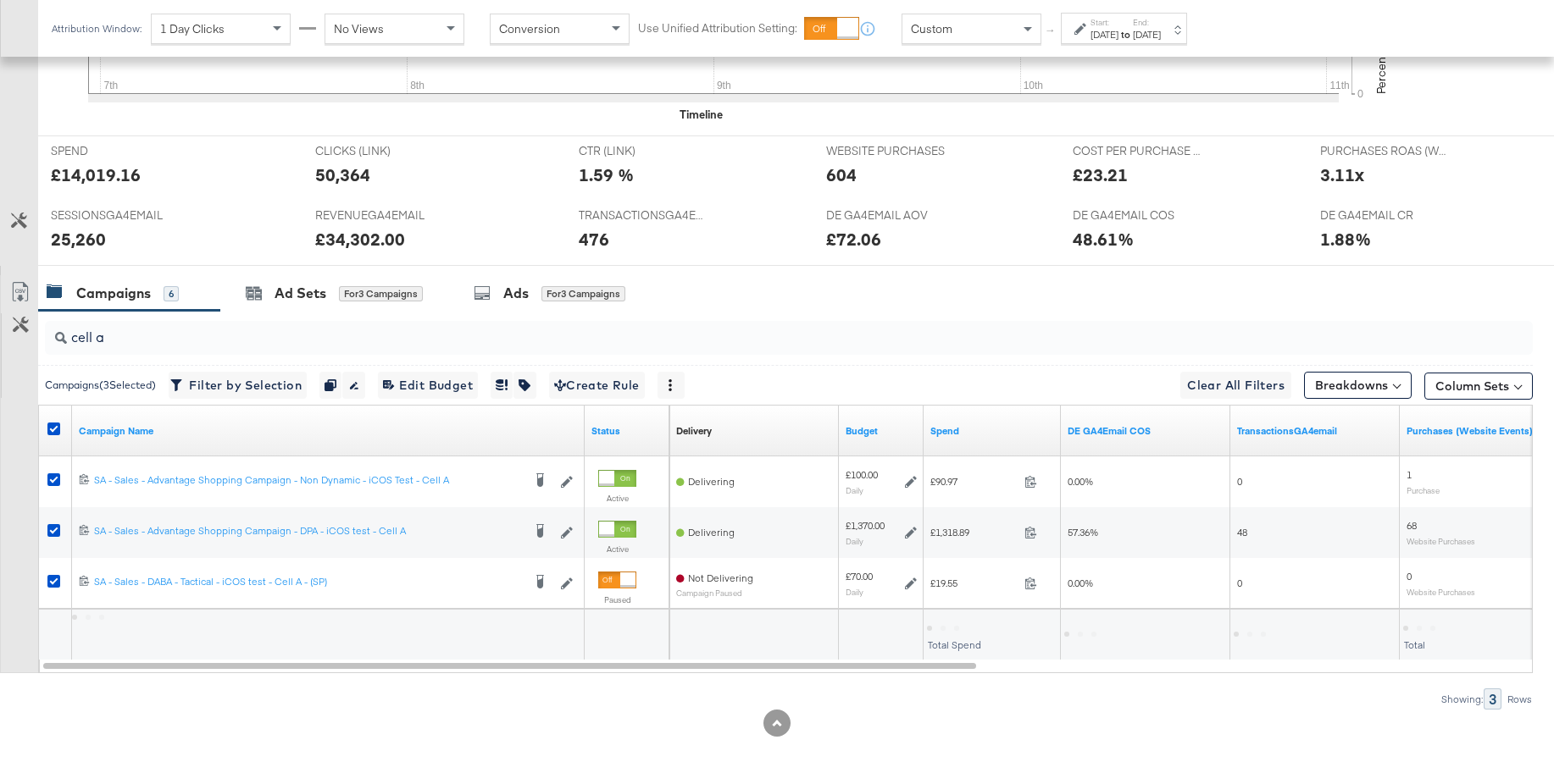
scroll to position [638, 0]
click at [59, 426] on icon at bounding box center [54, 429] width 13 height 13
click at [0, 0] on input "checkbox" at bounding box center [0, 0] width 0 height 0
click at [122, 341] on input "cell a" at bounding box center [731, 330] width 1330 height 33
type input "cell b"
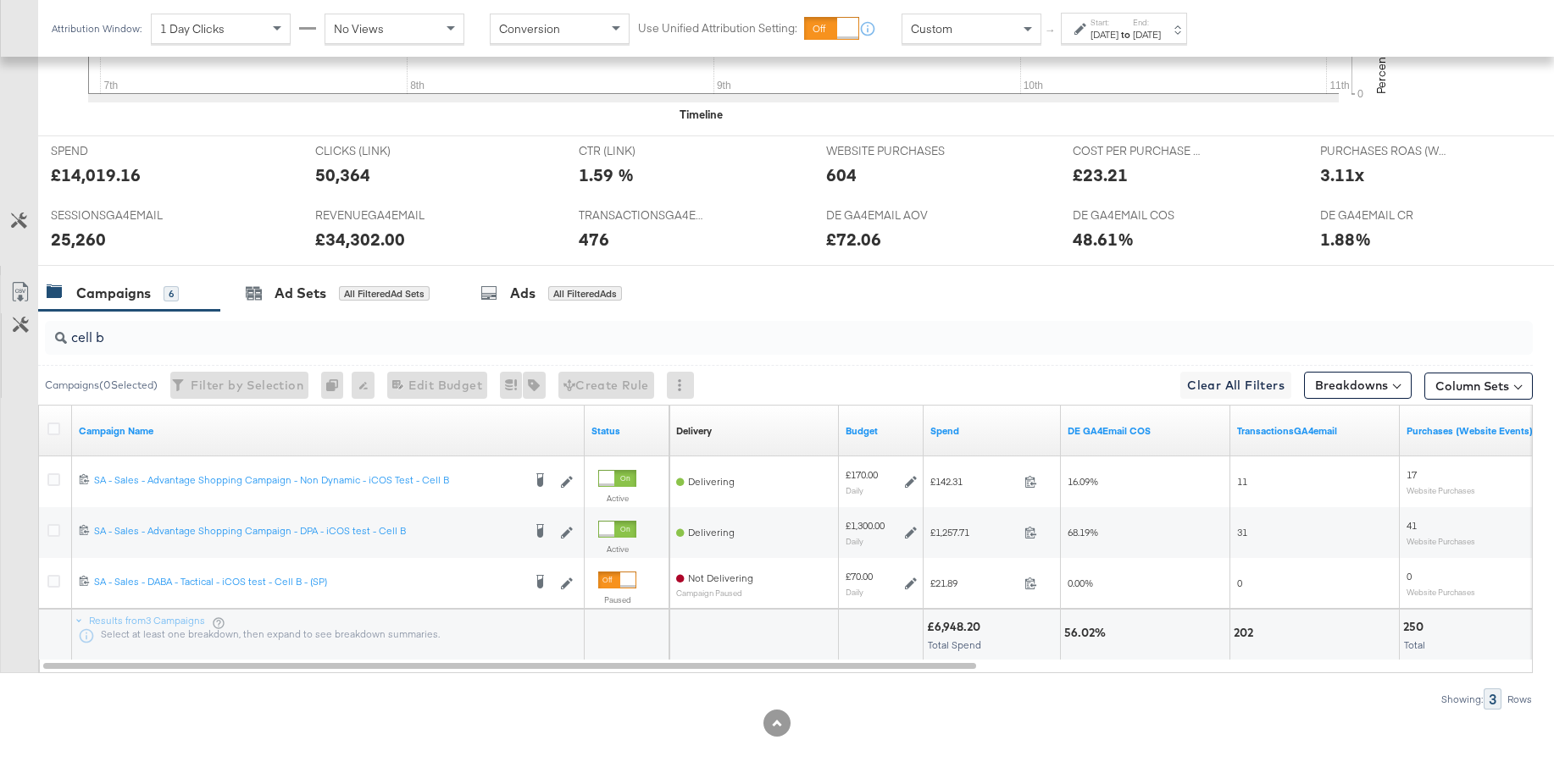
drag, startPoint x: 51, startPoint y: 433, endPoint x: 168, endPoint y: 408, distance: 119.6
click at [51, 433] on icon at bounding box center [54, 429] width 13 height 13
click at [0, 0] on input "checkbox" at bounding box center [0, 0] width 0 height 0
click at [495, 296] on div "Ads for 3 Campaigns" at bounding box center [550, 293] width 152 height 20
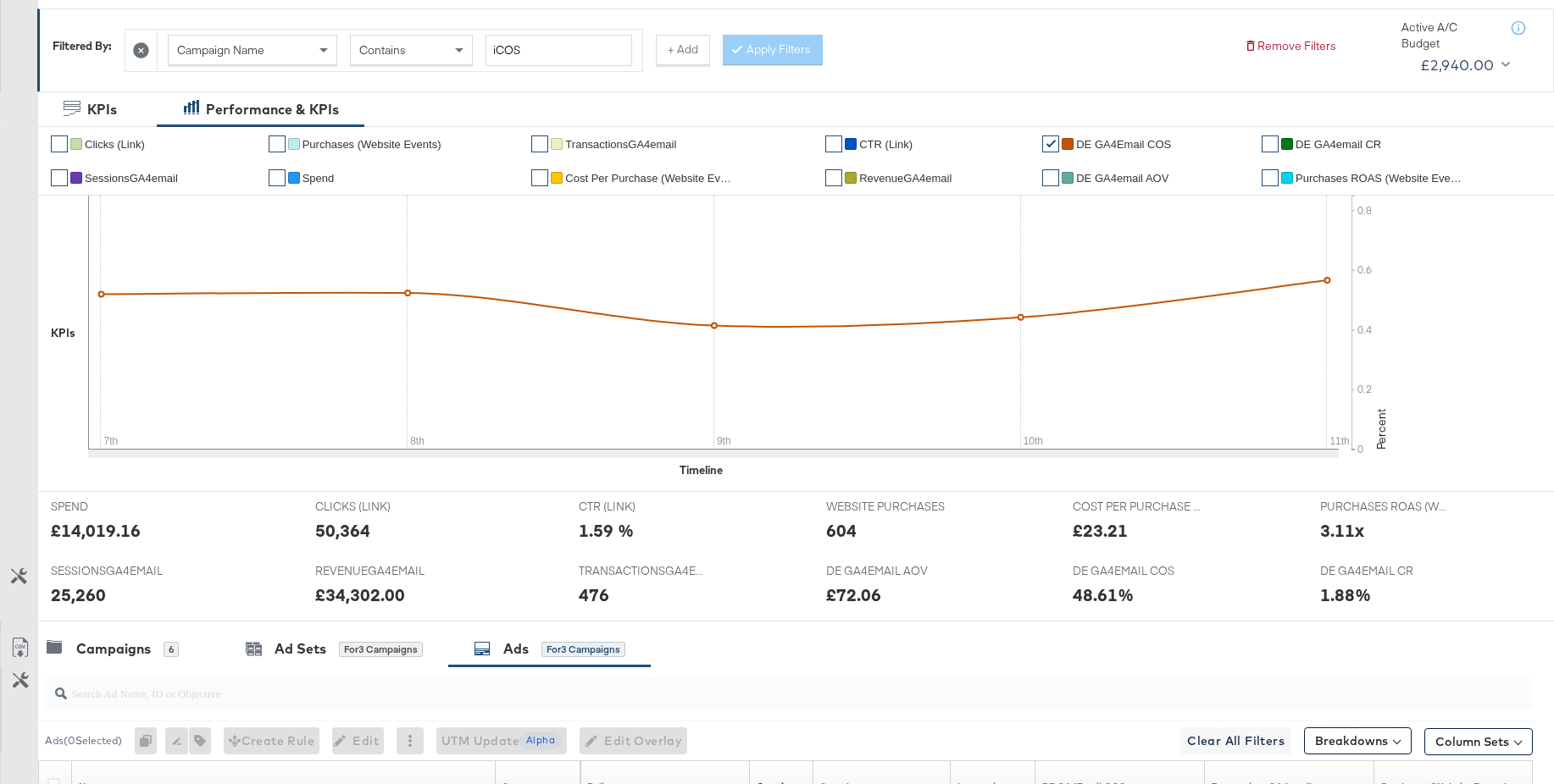
scroll to position [0, 0]
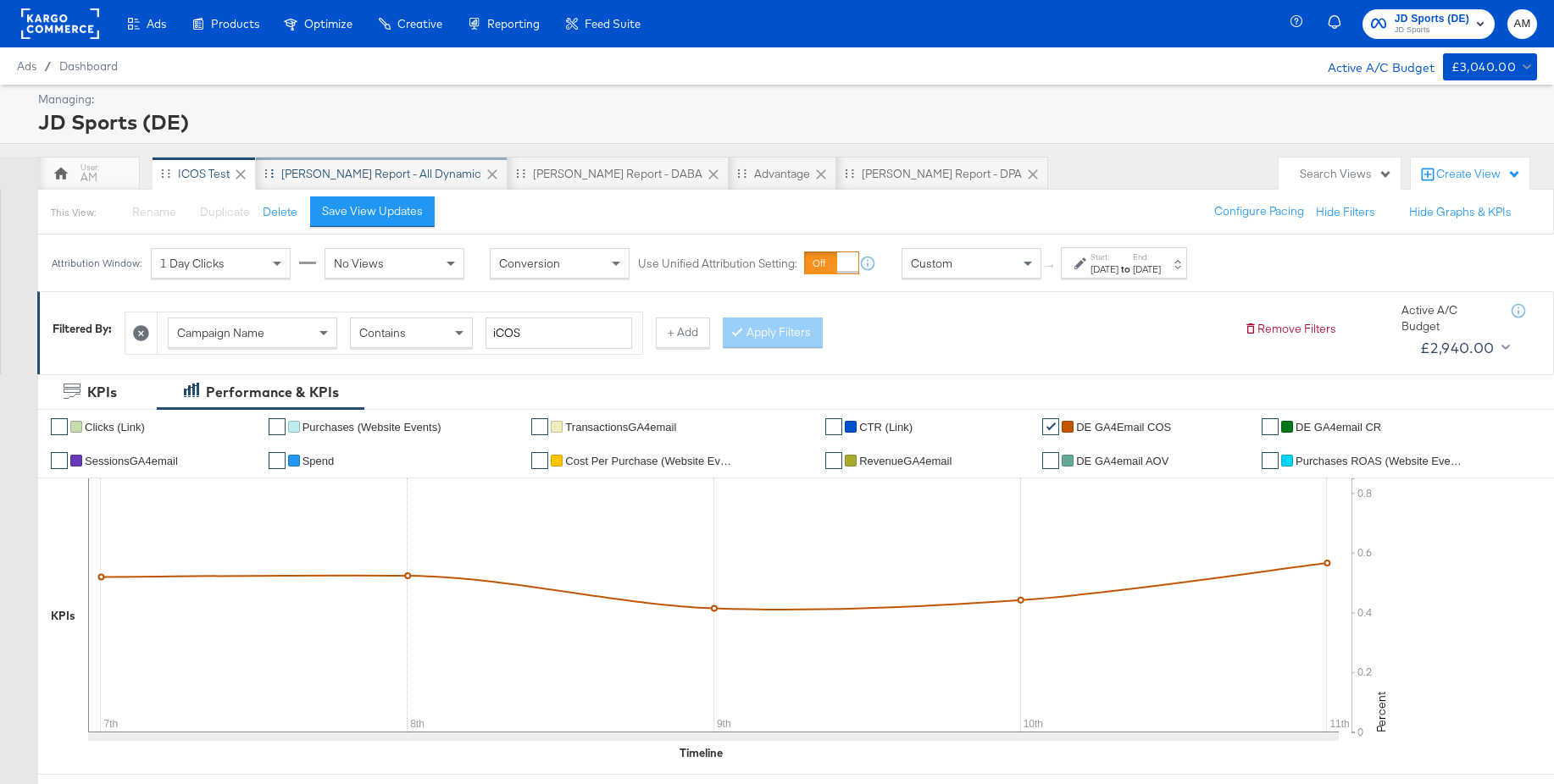
click at [317, 180] on div "SA - JD Report - All Dynamic" at bounding box center [382, 174] width 200 height 16
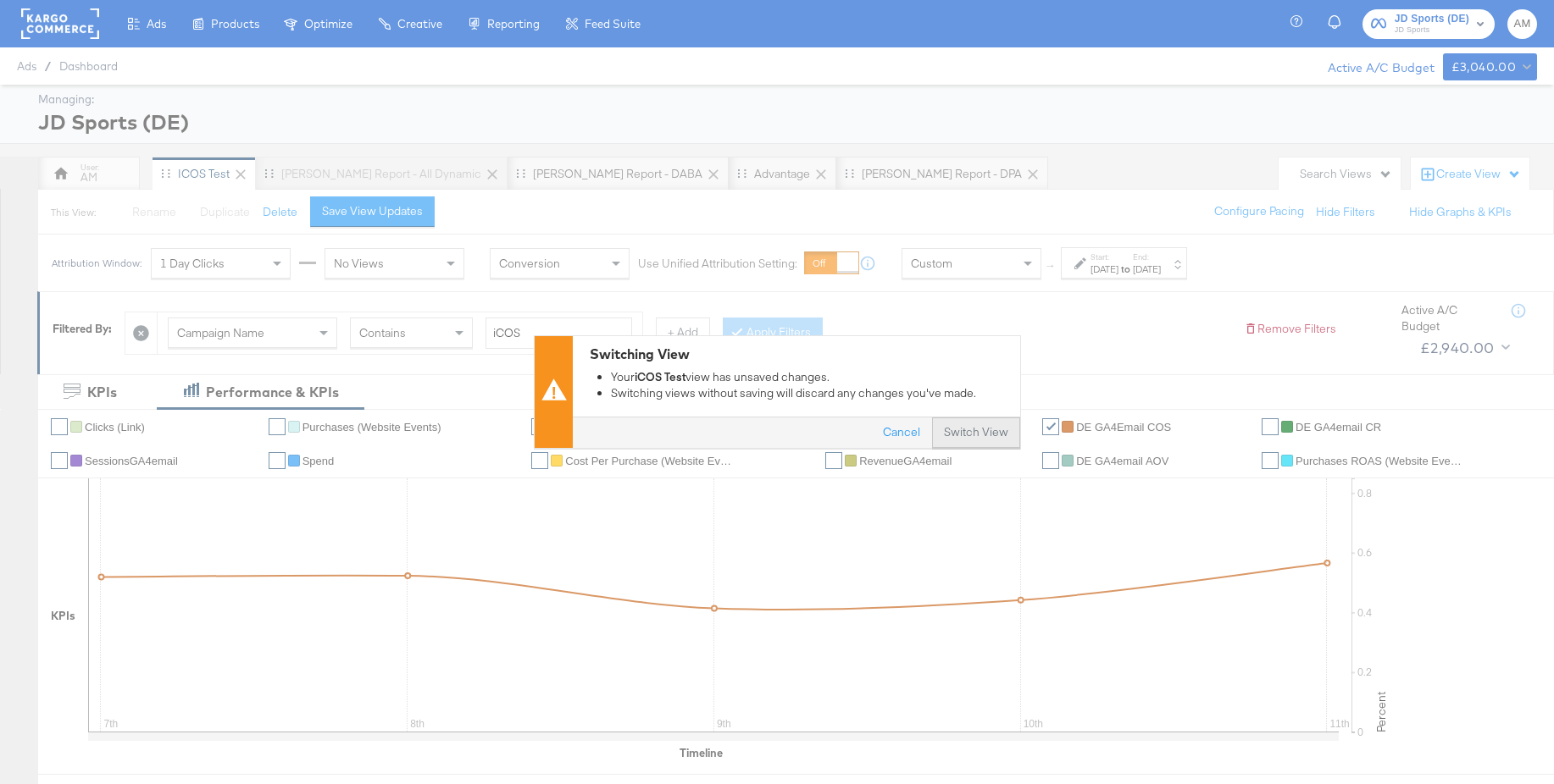
click at [1004, 429] on button "Switch View" at bounding box center [975, 434] width 89 height 30
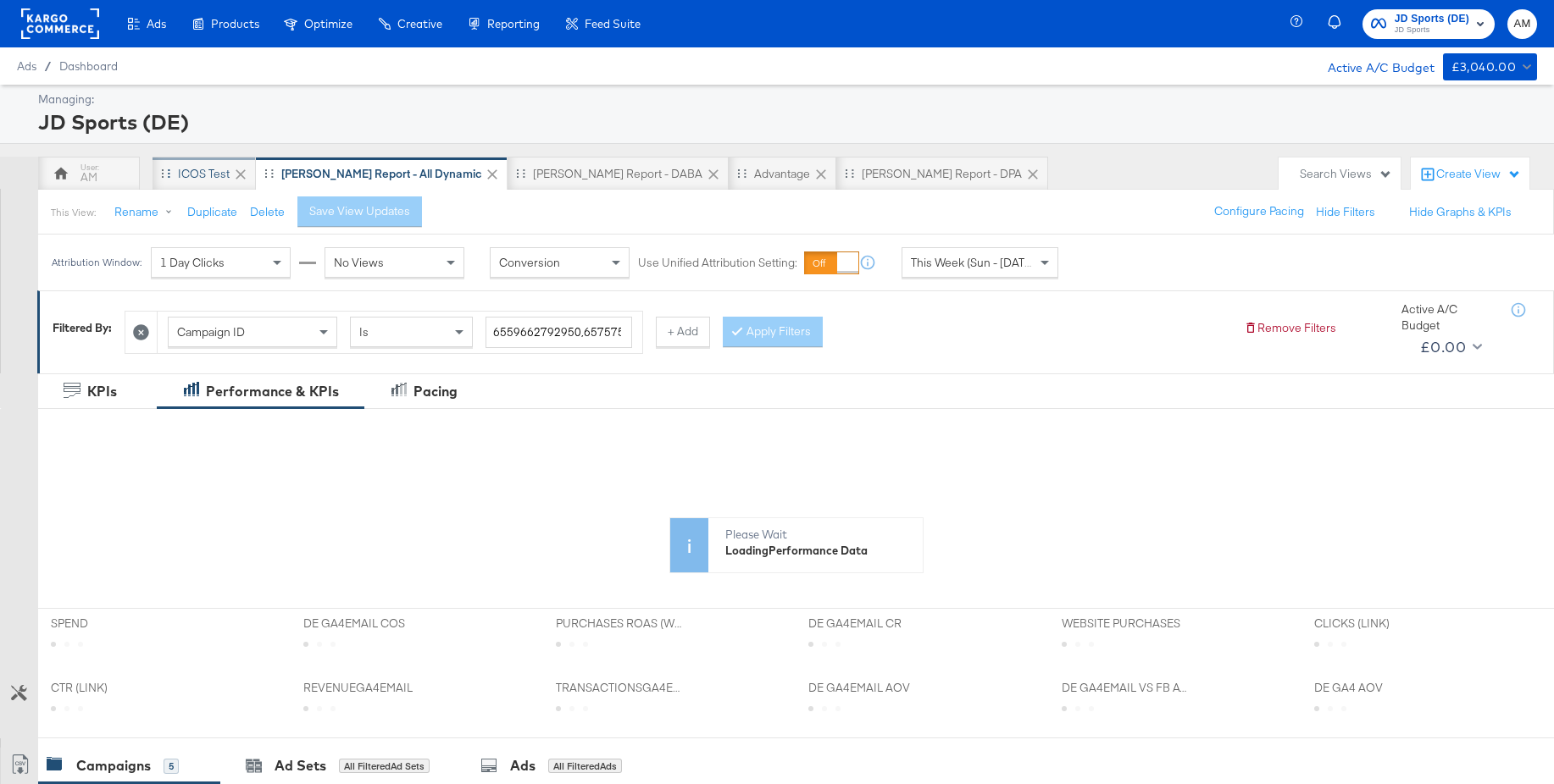
click at [206, 181] on div "iCOS Test" at bounding box center [205, 173] width 104 height 34
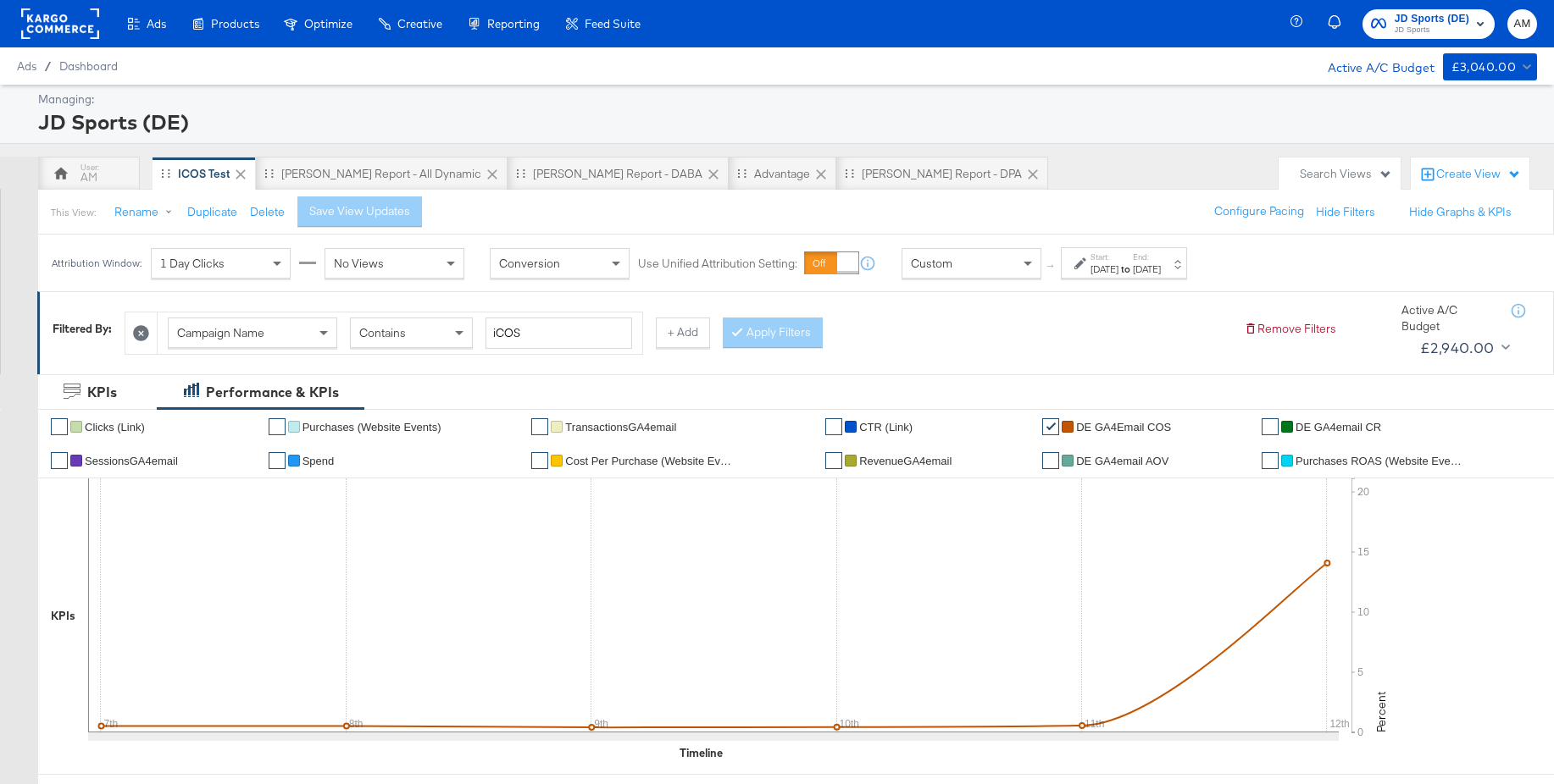
scroll to position [1, 0]
click at [512, 183] on div "SA - JD Report - DABA" at bounding box center [618, 173] width 221 height 34
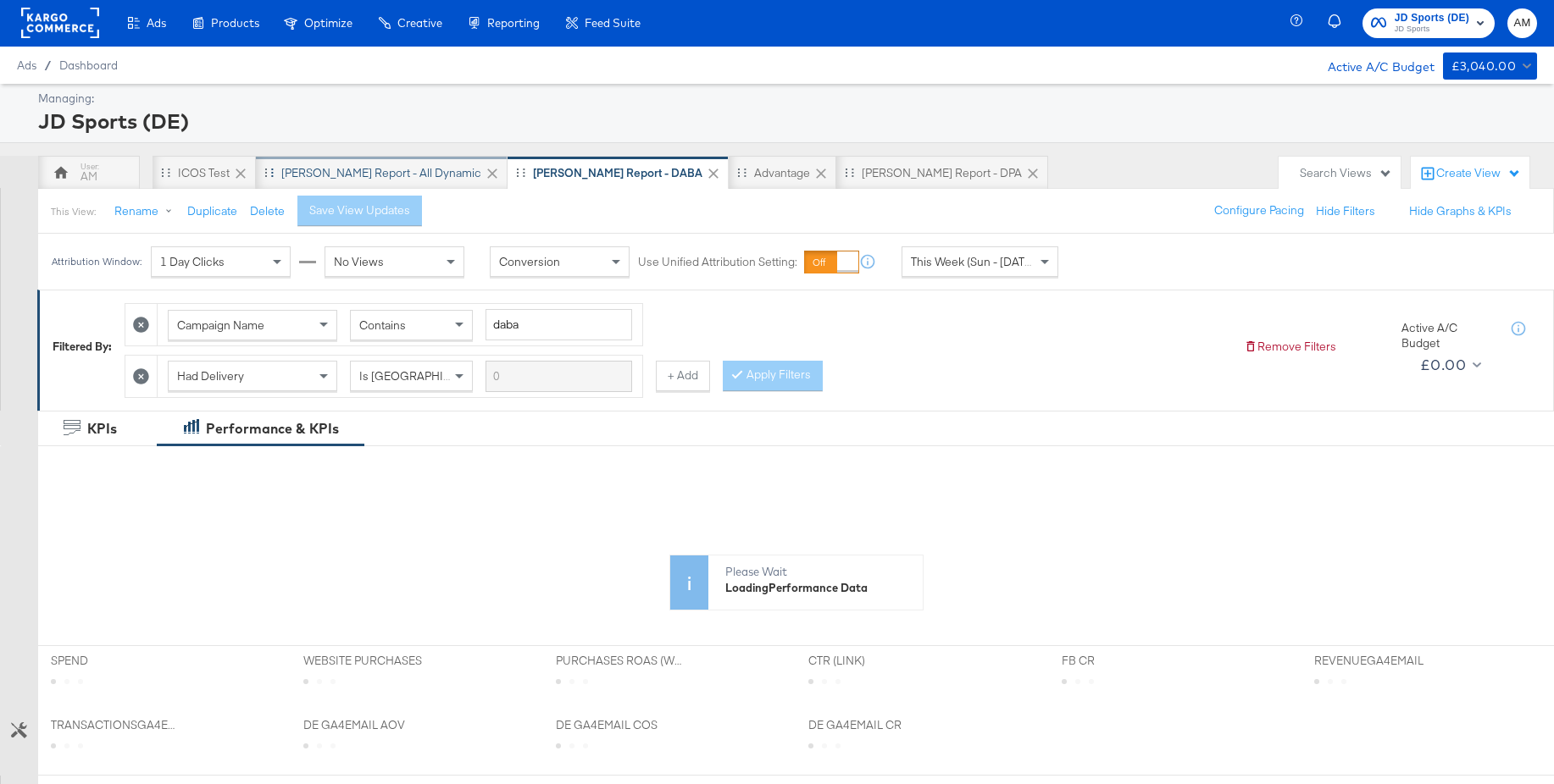
click at [371, 180] on div "SA - JD Report - All Dynamic" at bounding box center [382, 173] width 200 height 16
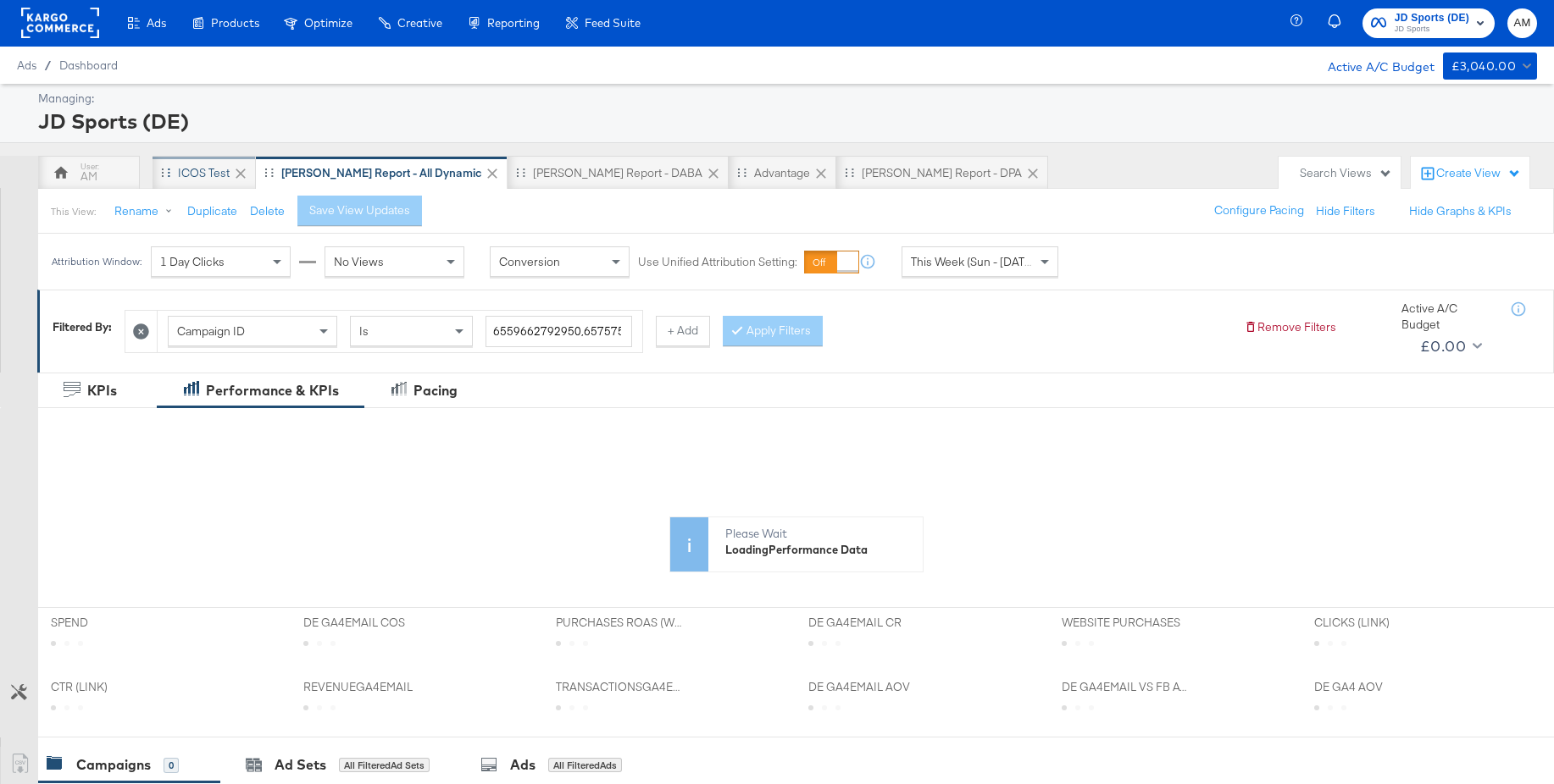
click at [184, 171] on div "iCOS Test" at bounding box center [204, 173] width 52 height 16
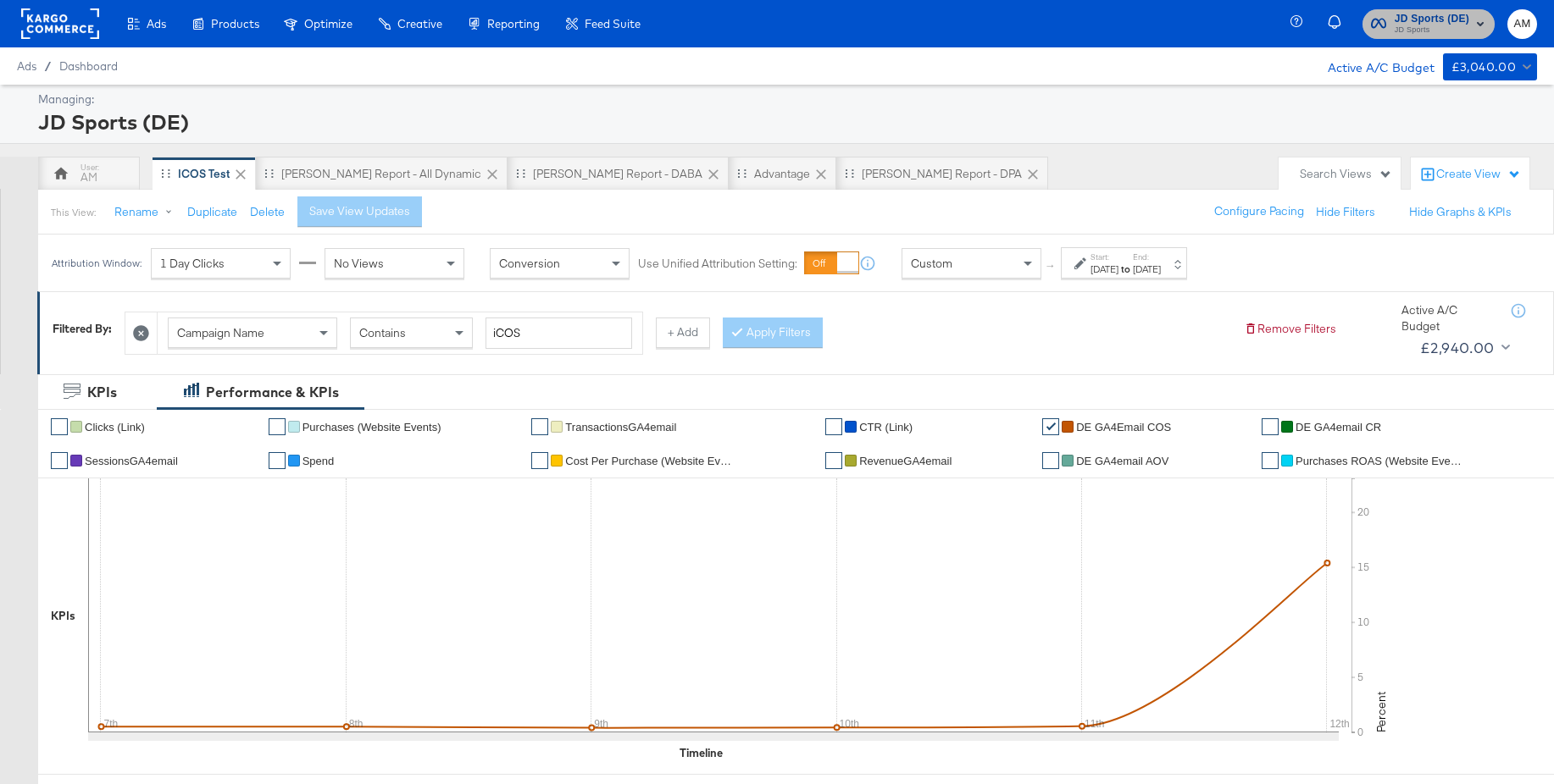
click at [1420, 21] on span "JD Sports (DE)" at bounding box center [1431, 19] width 74 height 18
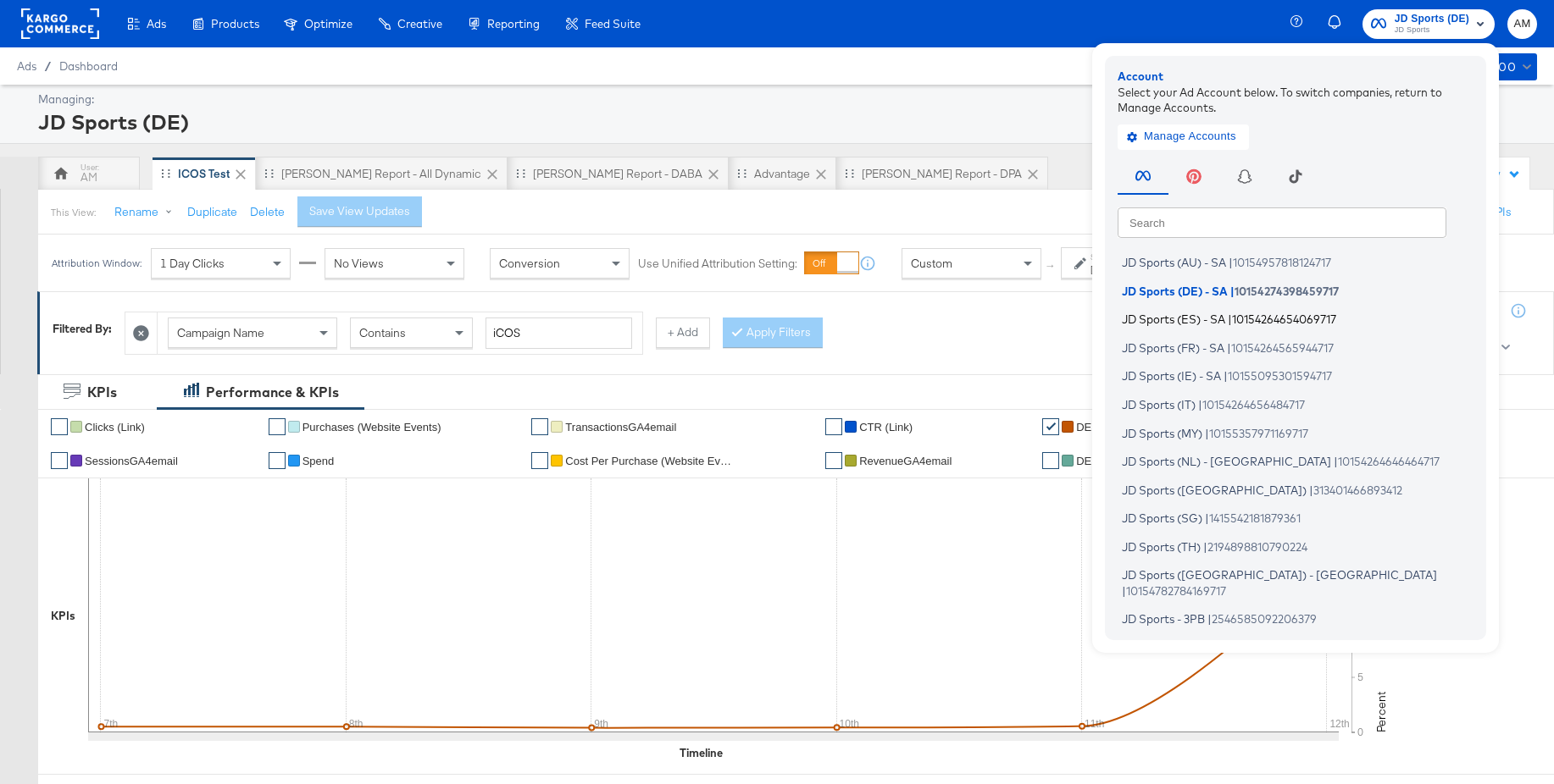
click at [1179, 317] on span "JD Sports (ES) - SA" at bounding box center [1173, 319] width 104 height 13
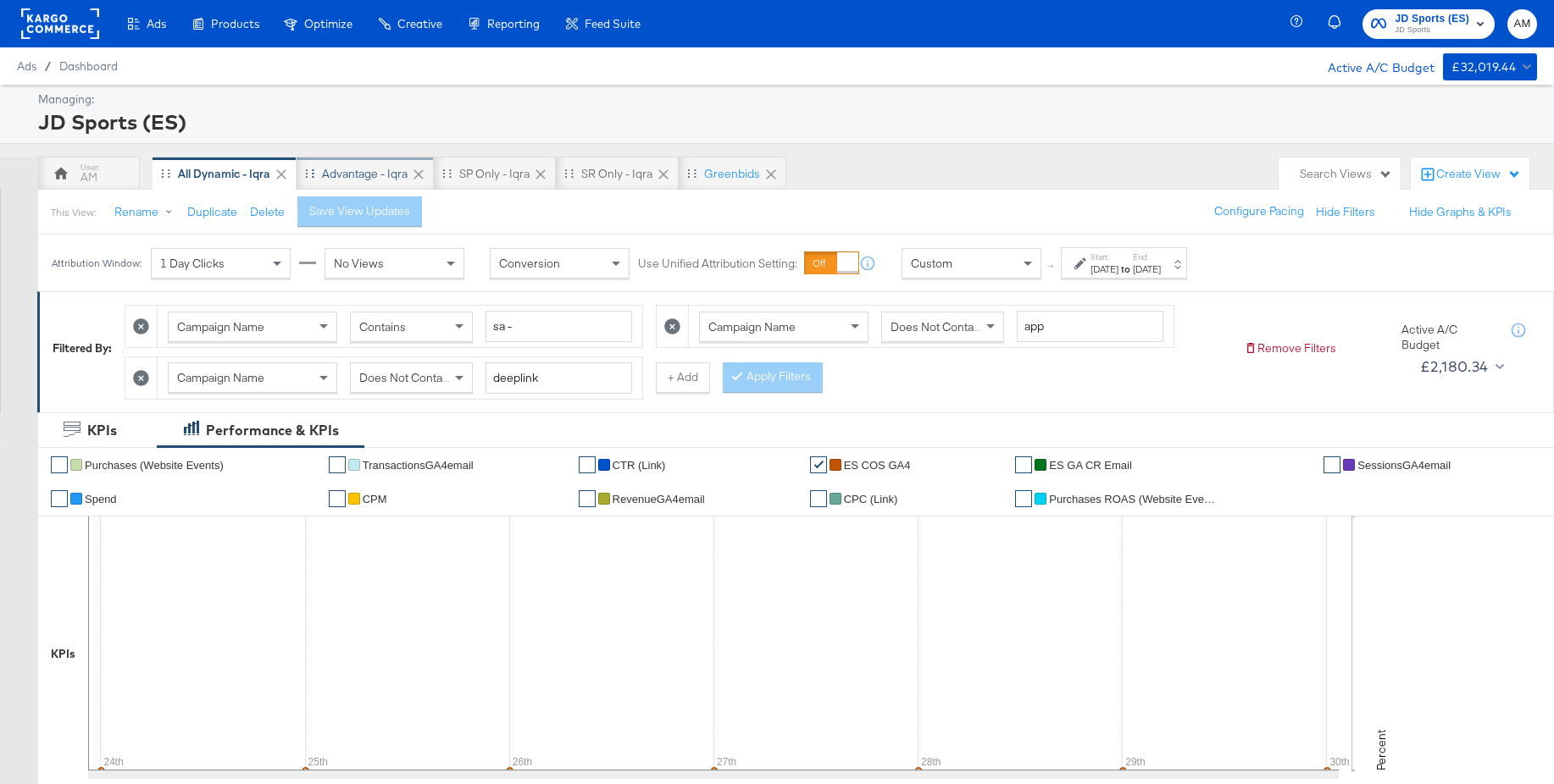
click at [362, 171] on div "Advantage - Iqra" at bounding box center [365, 174] width 86 height 16
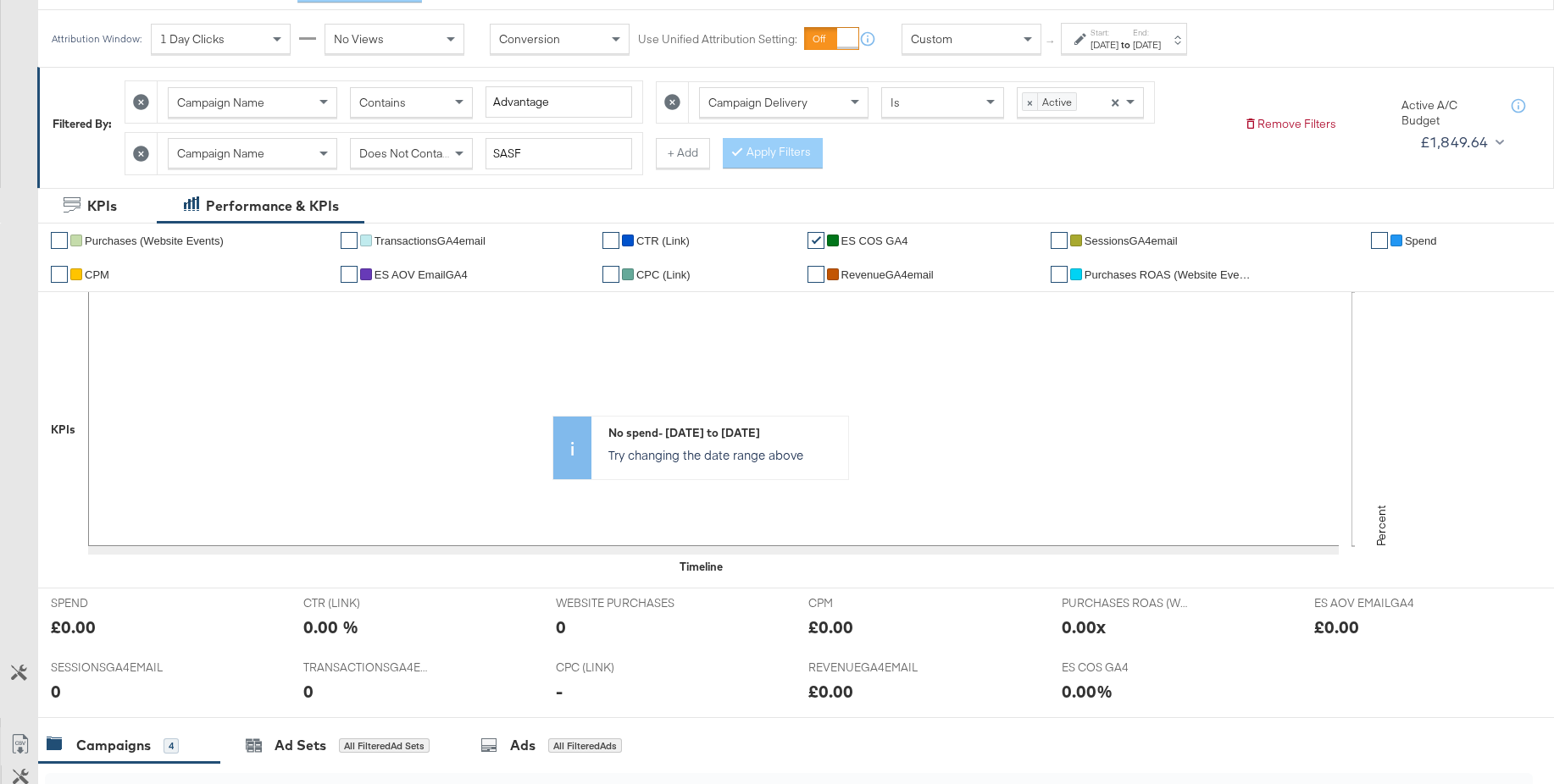
scroll to position [97, 0]
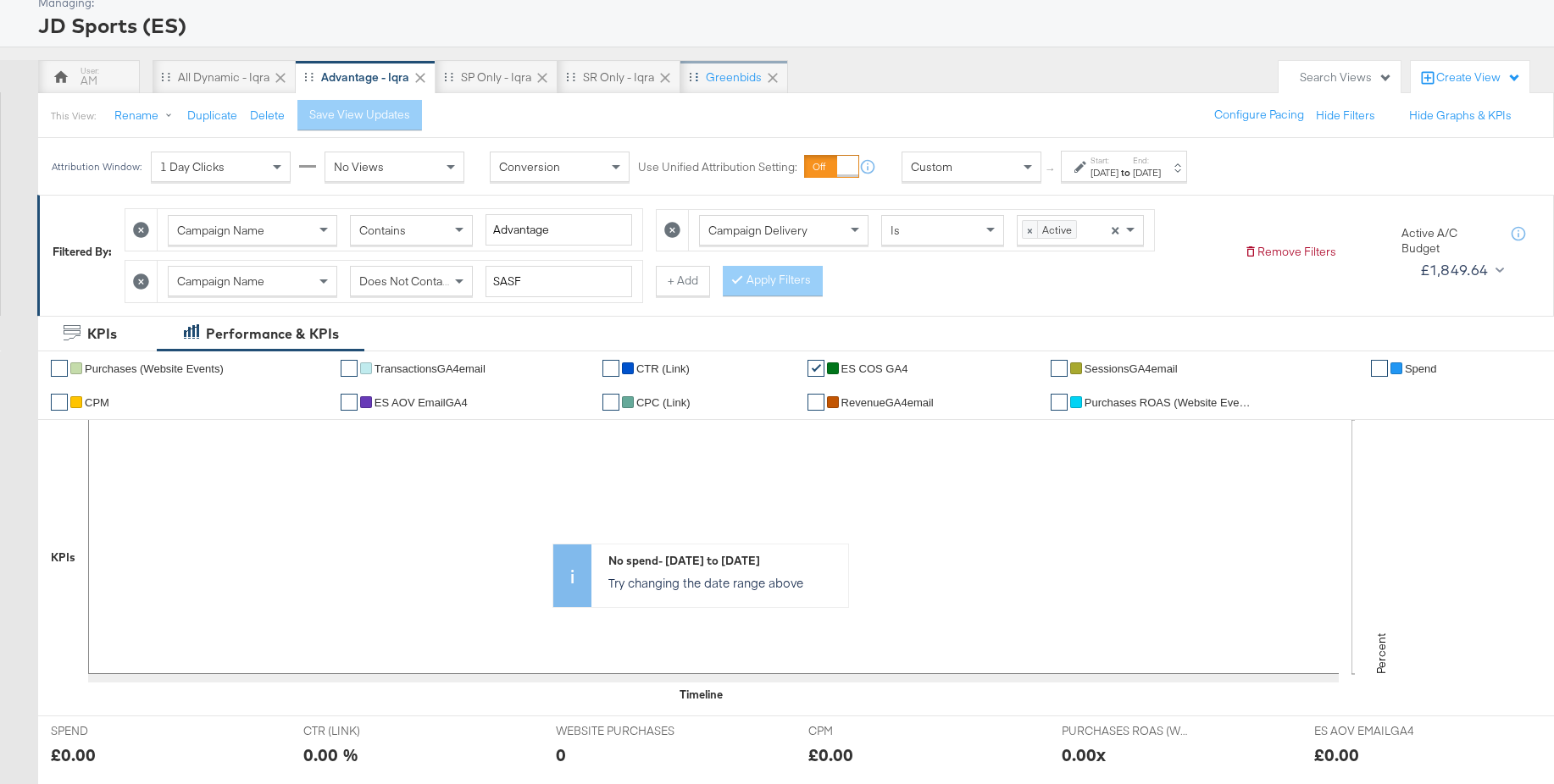
click at [730, 65] on div "Greenbids" at bounding box center [734, 77] width 107 height 34
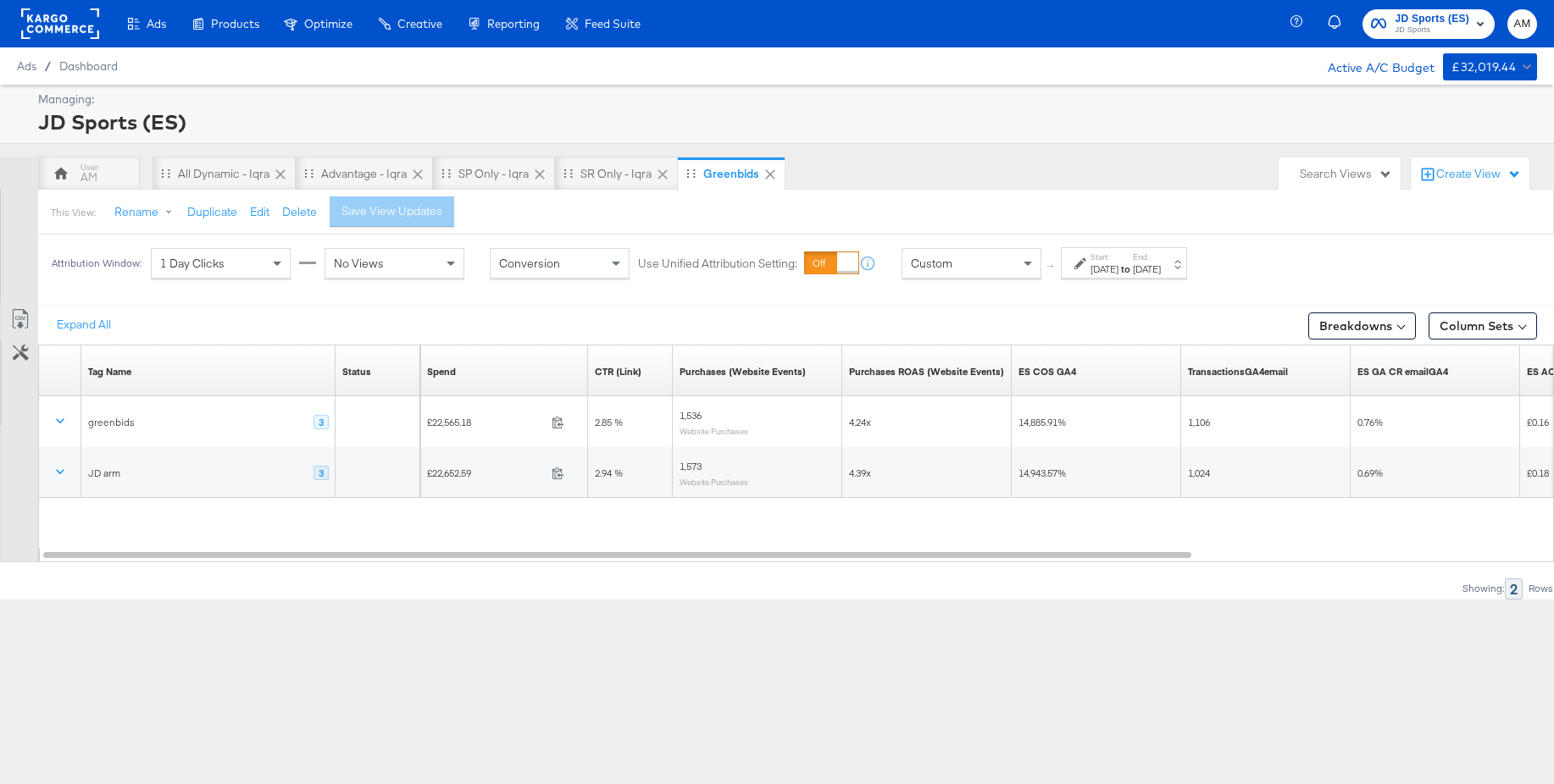
click at [1119, 270] on div "[DATE]" at bounding box center [1103, 269] width 28 height 13
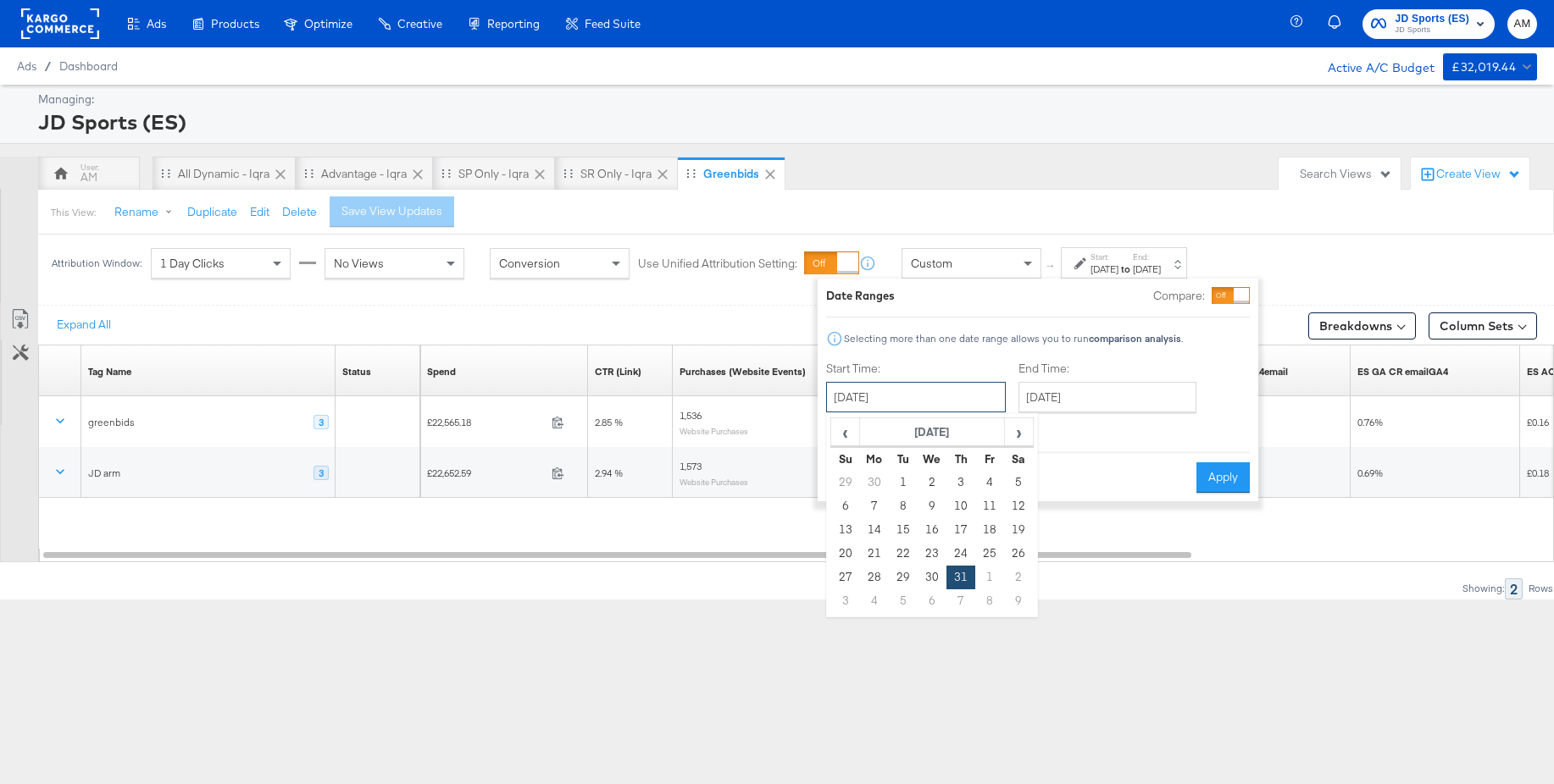
click at [949, 387] on input "[DATE]" at bounding box center [916, 397] width 180 height 30
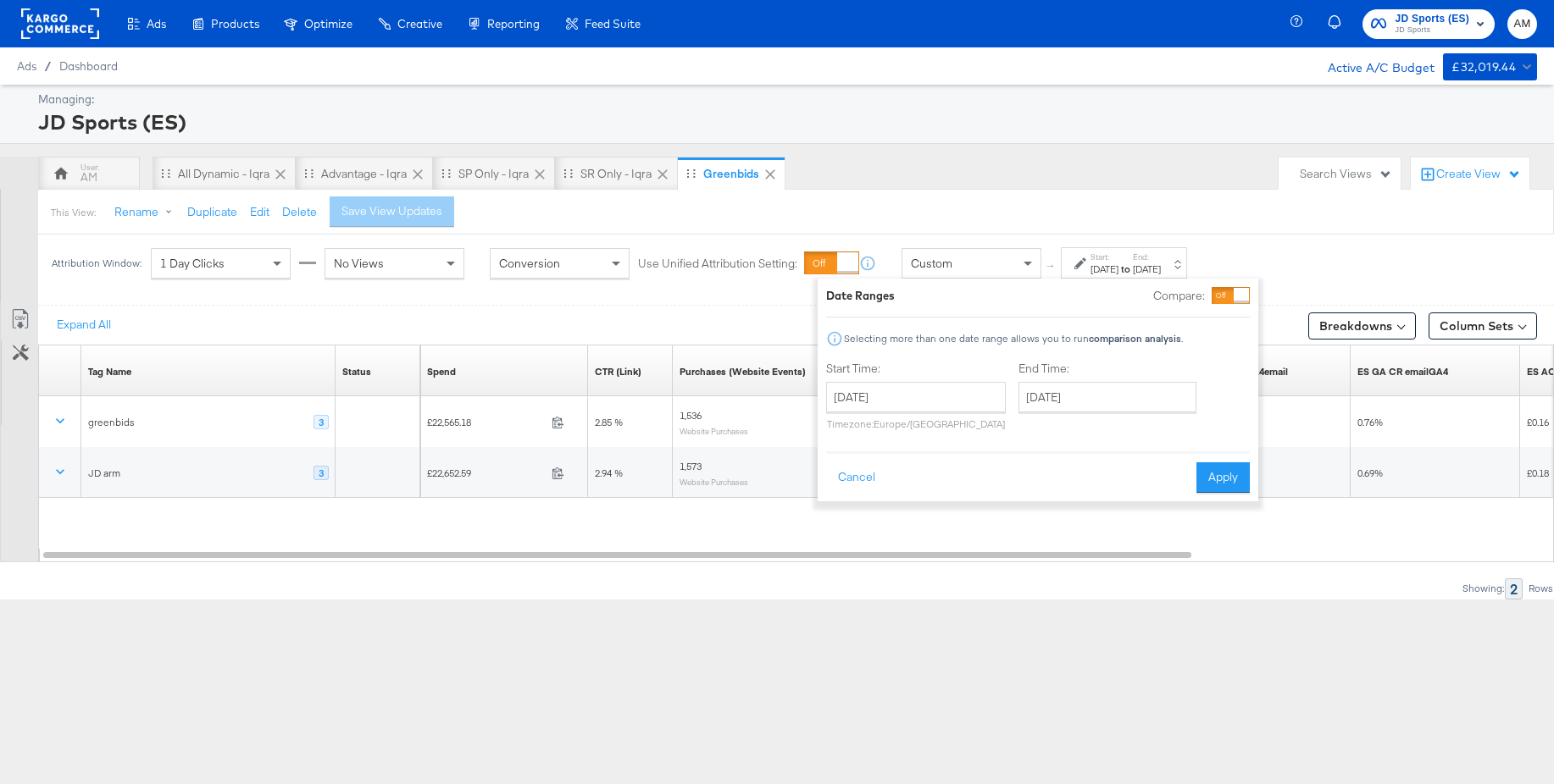
drag, startPoint x: 590, startPoint y: 692, endPoint x: 666, endPoint y: 622, distance: 103.3
click at [592, 689] on div "Ads Products Optimize Creative Reporting Feed Suite JD Sports (ES) JD Sports AM…" at bounding box center [777, 392] width 1554 height 784
click at [848, 478] on button "Cancel" at bounding box center [857, 477] width 61 height 30
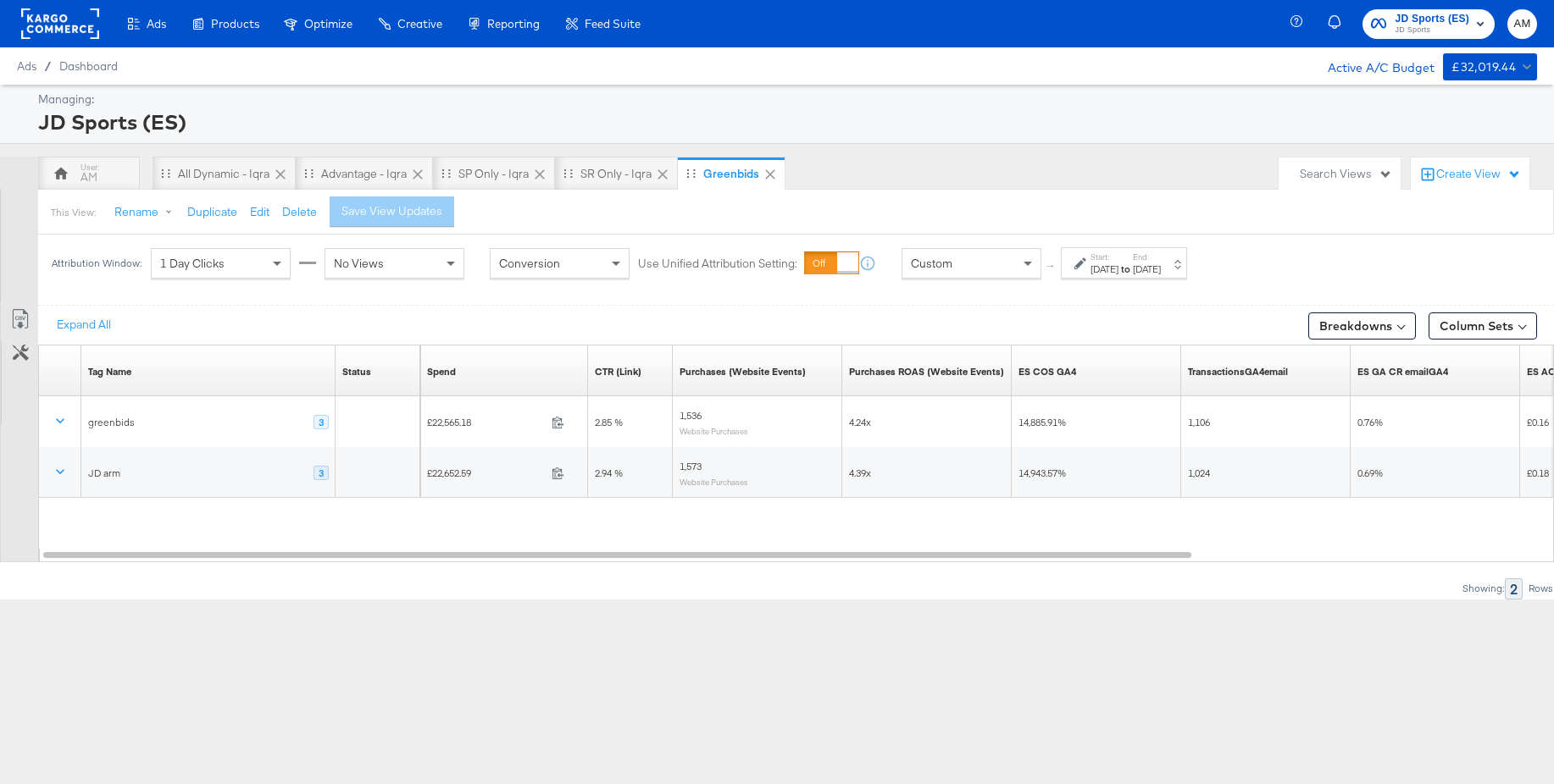
click at [975, 262] on div "Custom" at bounding box center [971, 264] width 138 height 29
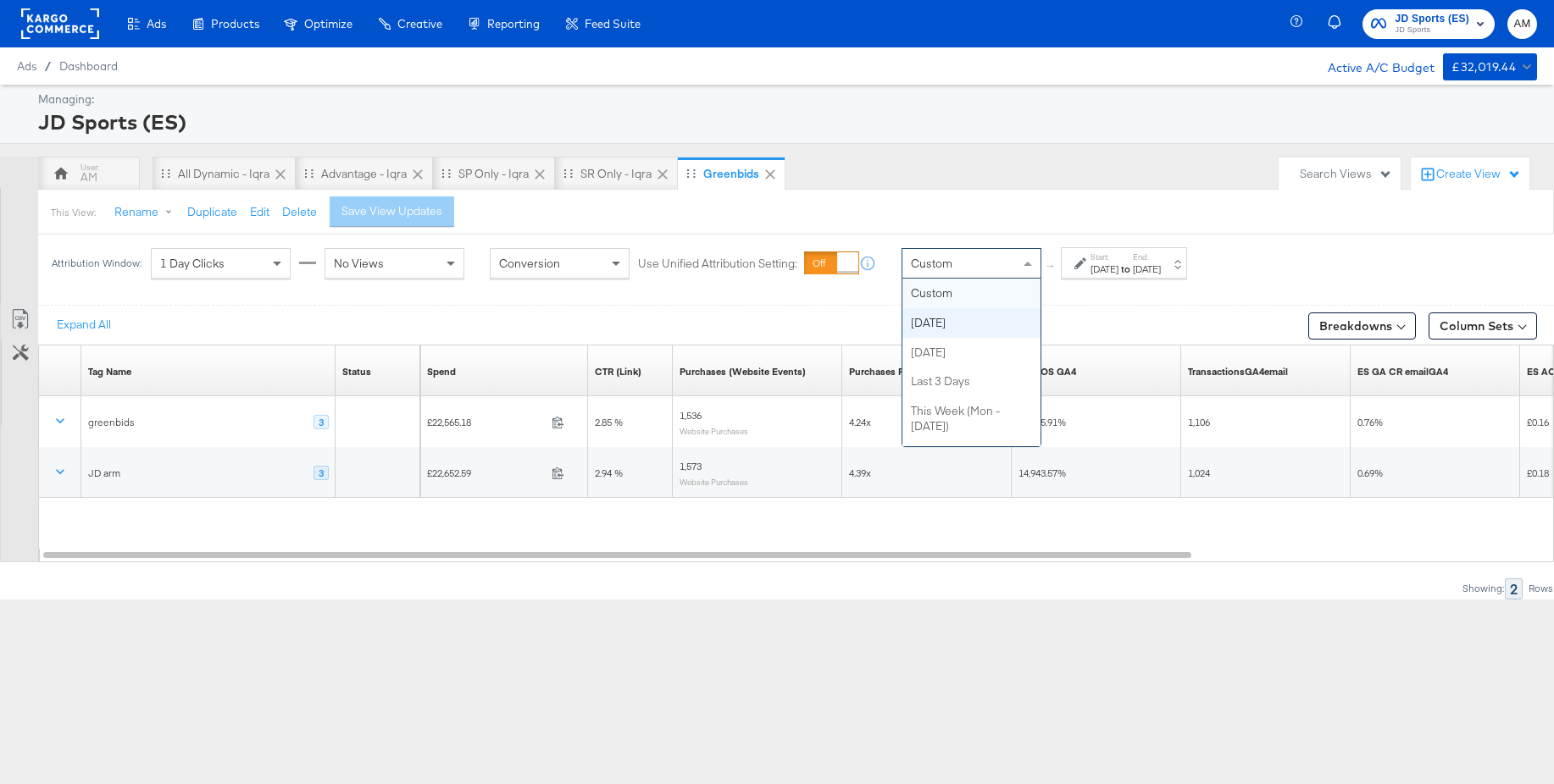
scroll to position [87, 0]
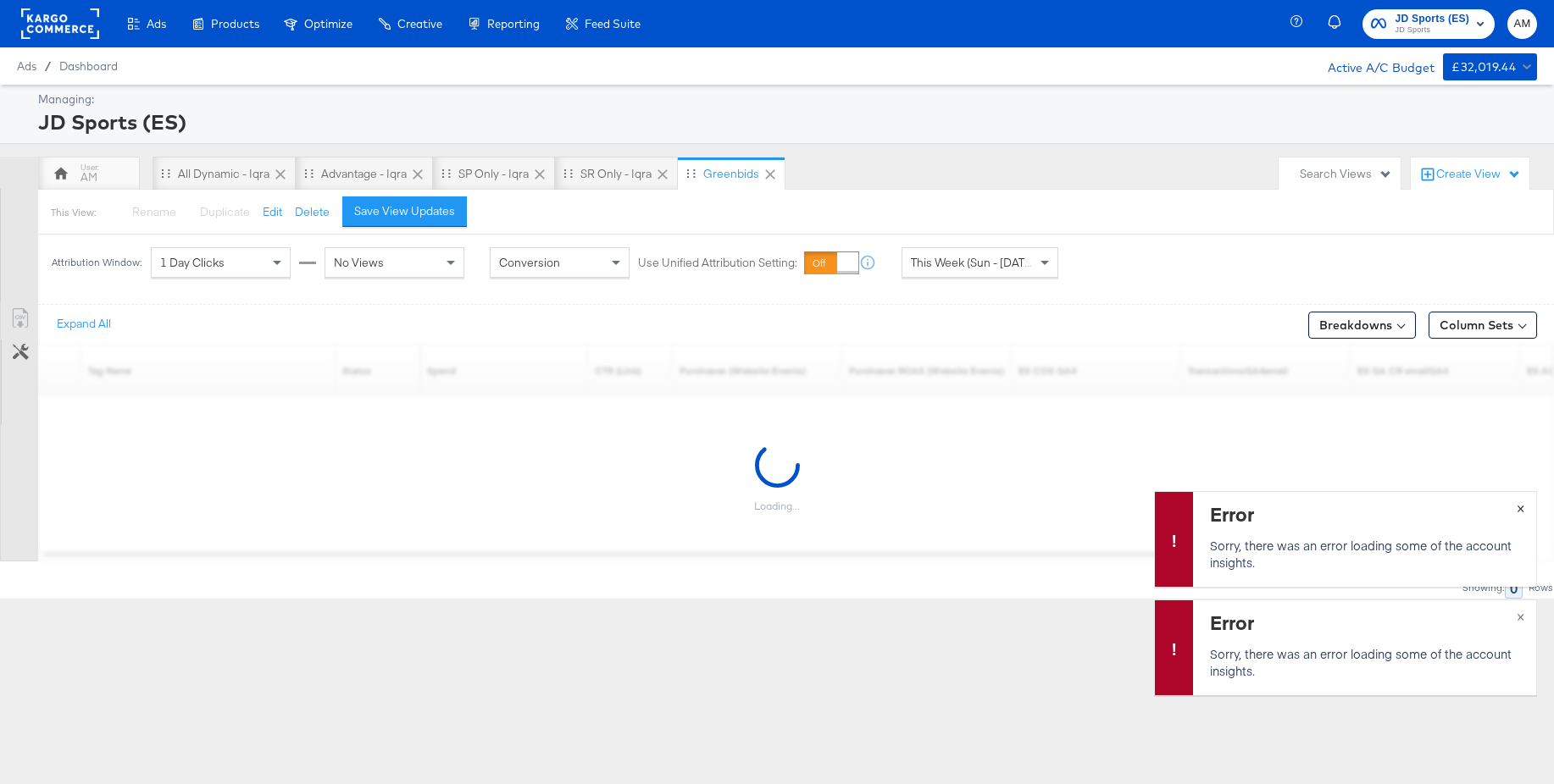
click at [1524, 510] on button "×" at bounding box center [1520, 507] width 31 height 30
click at [1523, 620] on span "×" at bounding box center [1520, 615] width 8 height 20
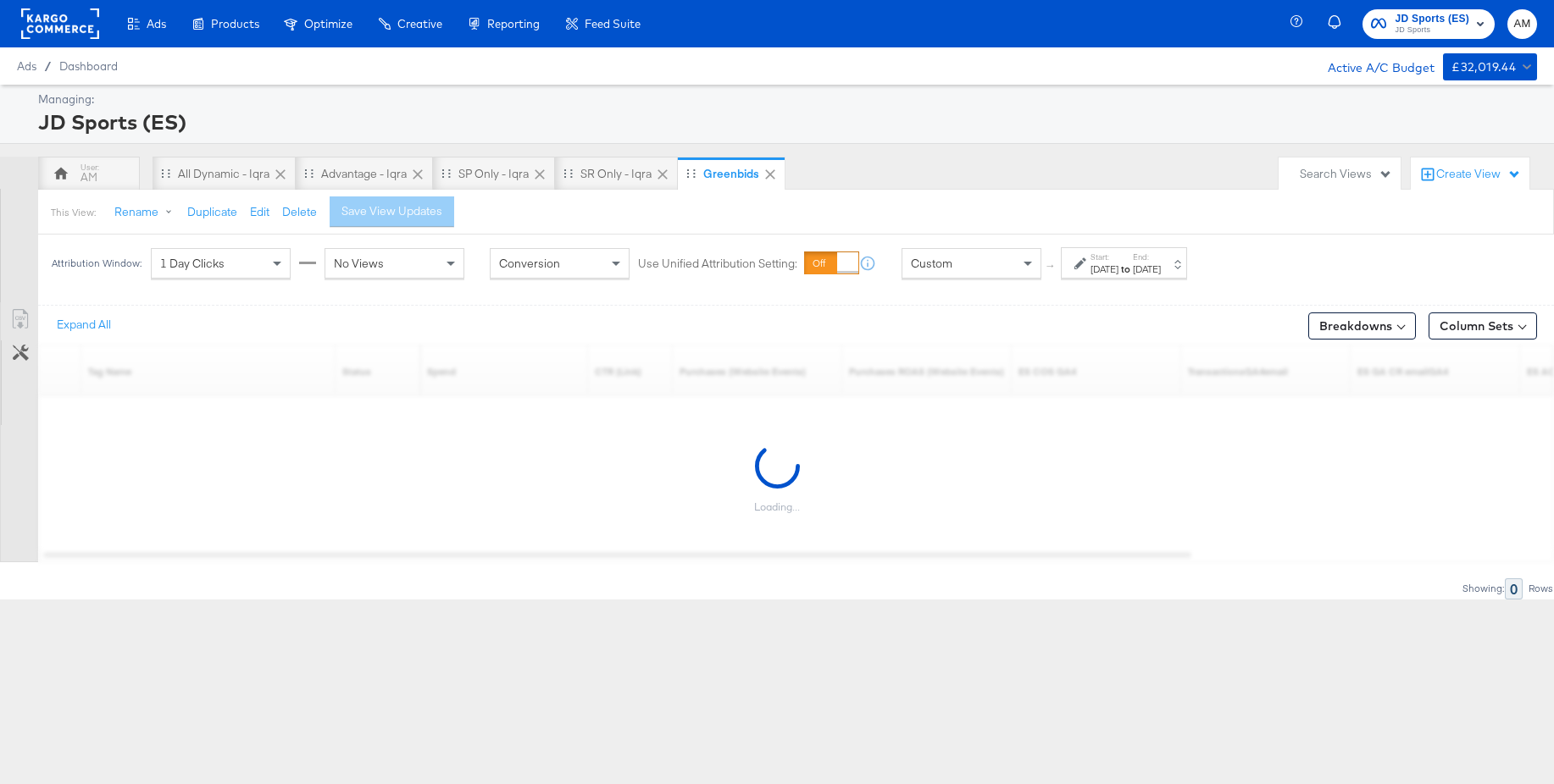
click at [996, 268] on div "Custom" at bounding box center [971, 264] width 138 height 29
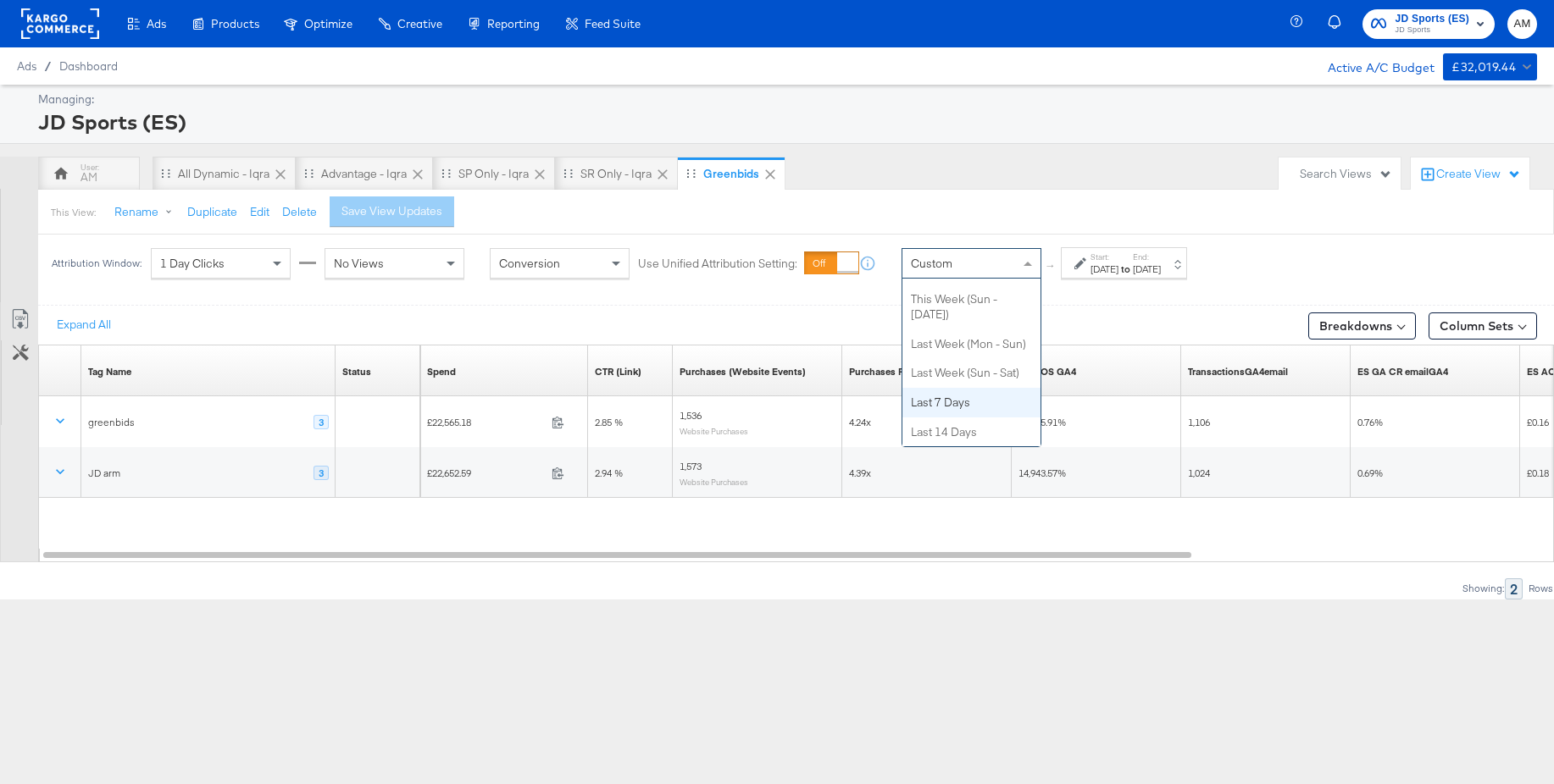
scroll to position [196, 0]
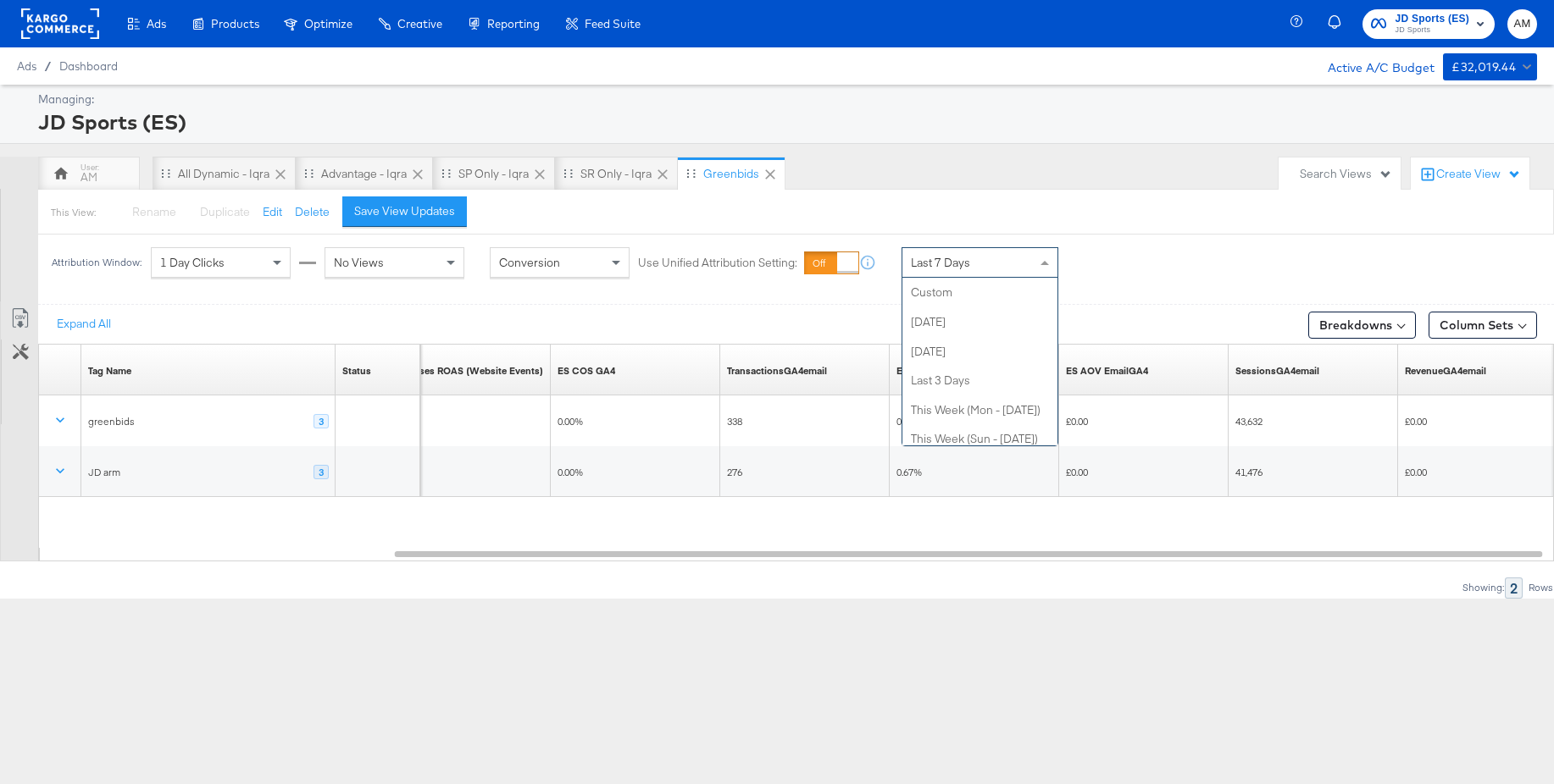
click at [957, 250] on div "Last 7 Days" at bounding box center [979, 263] width 155 height 29
